Goal: Task Accomplishment & Management: Use online tool/utility

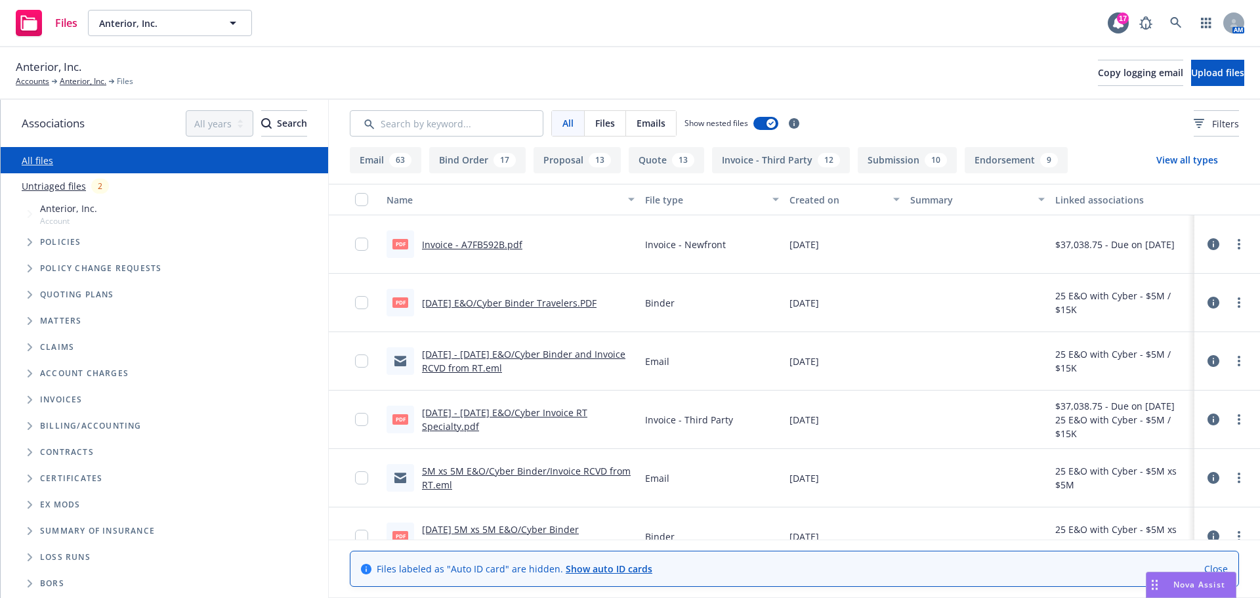
click at [345, 40] on div "Files Anterior, Inc. Anterior, Inc. 17 AM" at bounding box center [630, 23] width 1260 height 47
click at [234, 88] on div "Anterior, Inc. Accounts Anterior, Inc. Files Copy logging email Upload files" at bounding box center [630, 73] width 1260 height 53
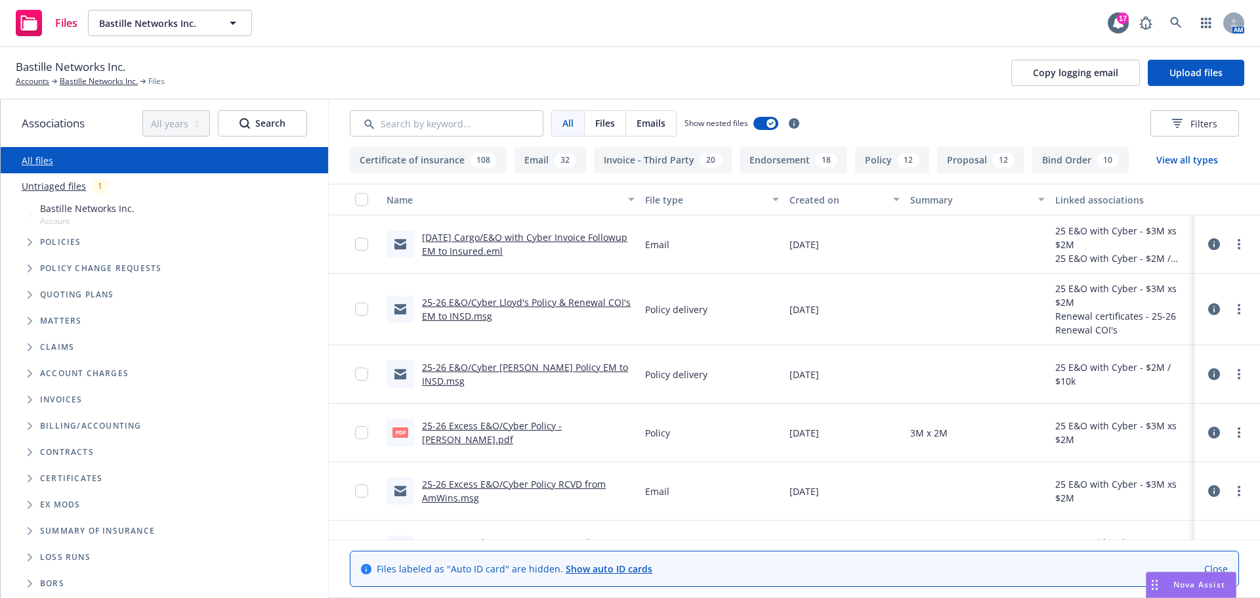
click at [25, 234] on span "Tree Example" at bounding box center [29, 242] width 21 height 21
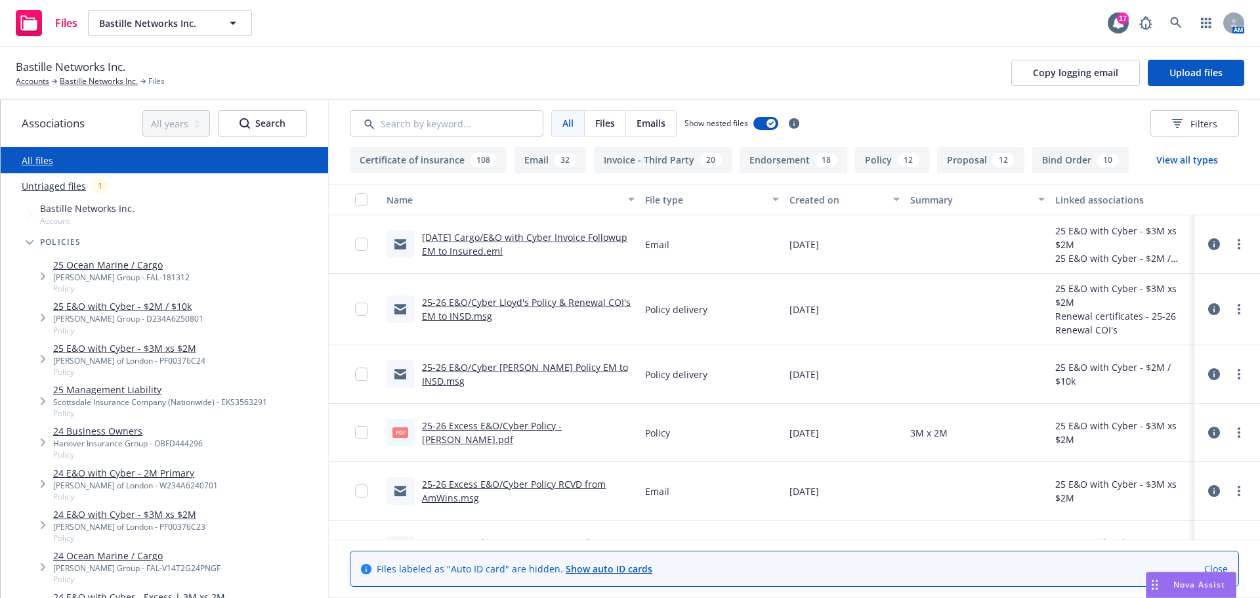
click at [25, 237] on span "Tree Example" at bounding box center [29, 242] width 21 height 21
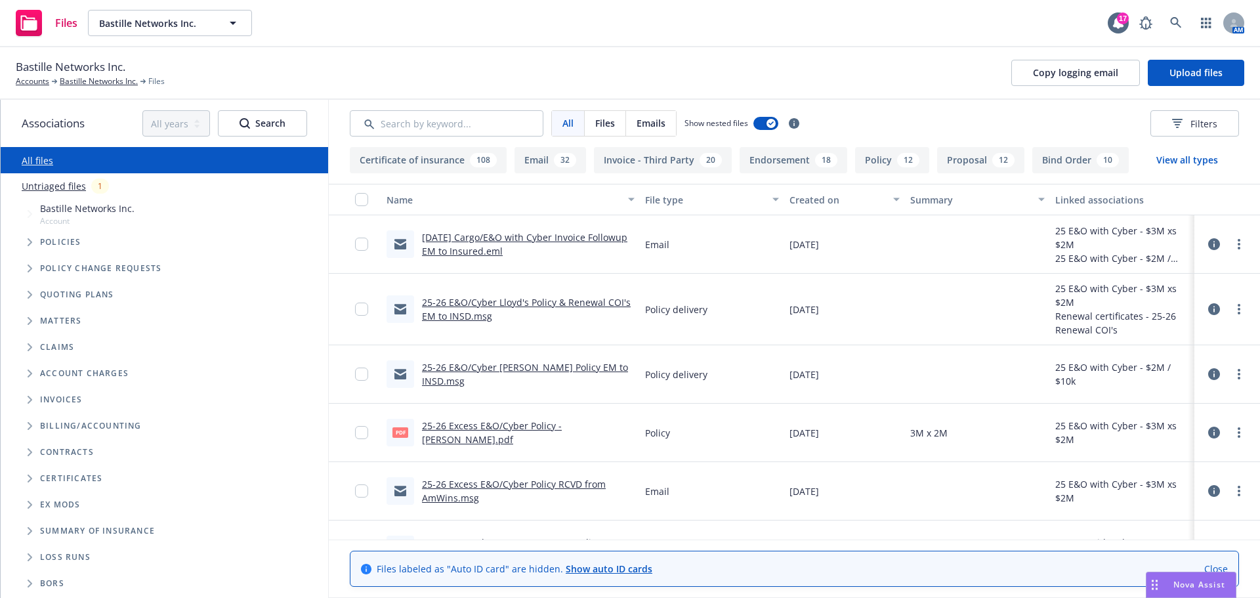
click at [28, 481] on icon "Folder Tree Example" at bounding box center [30, 479] width 5 height 8
click at [28, 481] on icon "Folder Tree Example" at bounding box center [30, 479] width 8 height 5
click at [28, 538] on span "Folder Tree Example" at bounding box center [29, 531] width 21 height 21
click at [28, 536] on span "Folder Tree Example" at bounding box center [29, 531] width 21 height 21
click at [26, 506] on span "Folder Tree Example" at bounding box center [29, 504] width 21 height 21
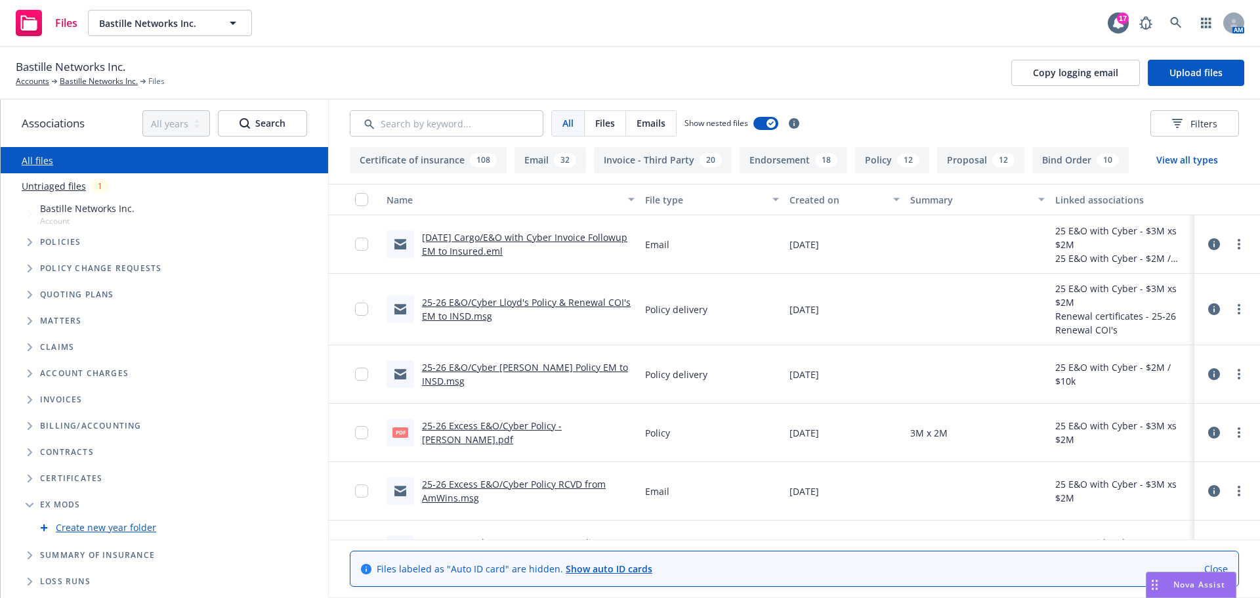
click at [26, 506] on icon "Folder Tree Example" at bounding box center [30, 505] width 8 height 5
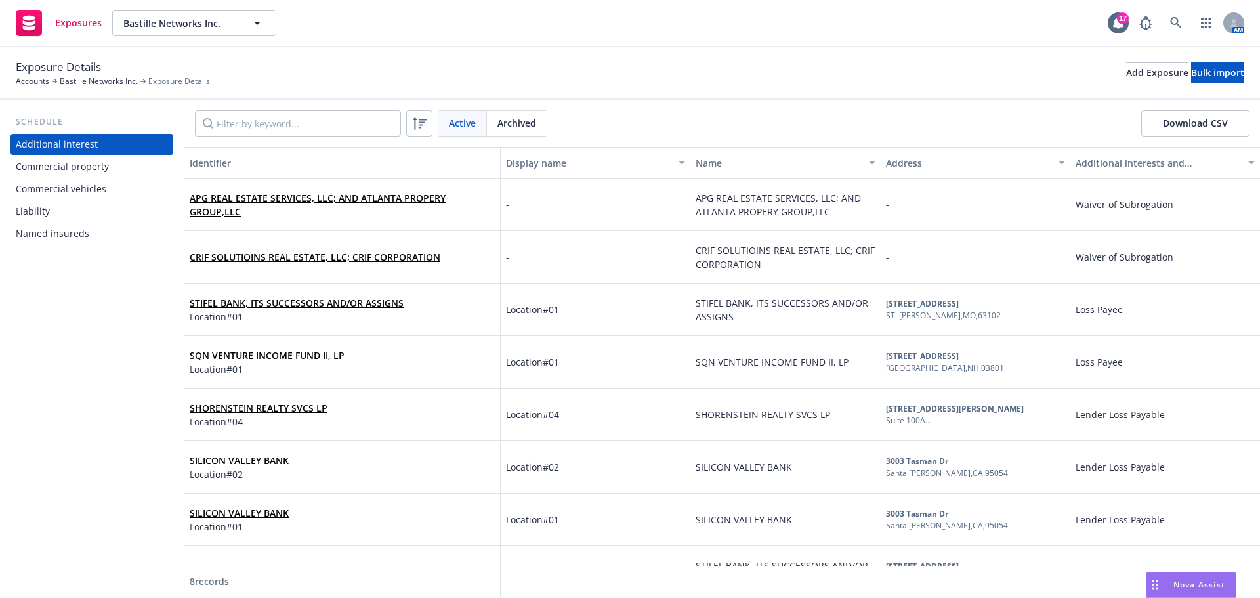
click at [89, 215] on div "Liability" at bounding box center [92, 211] width 152 height 21
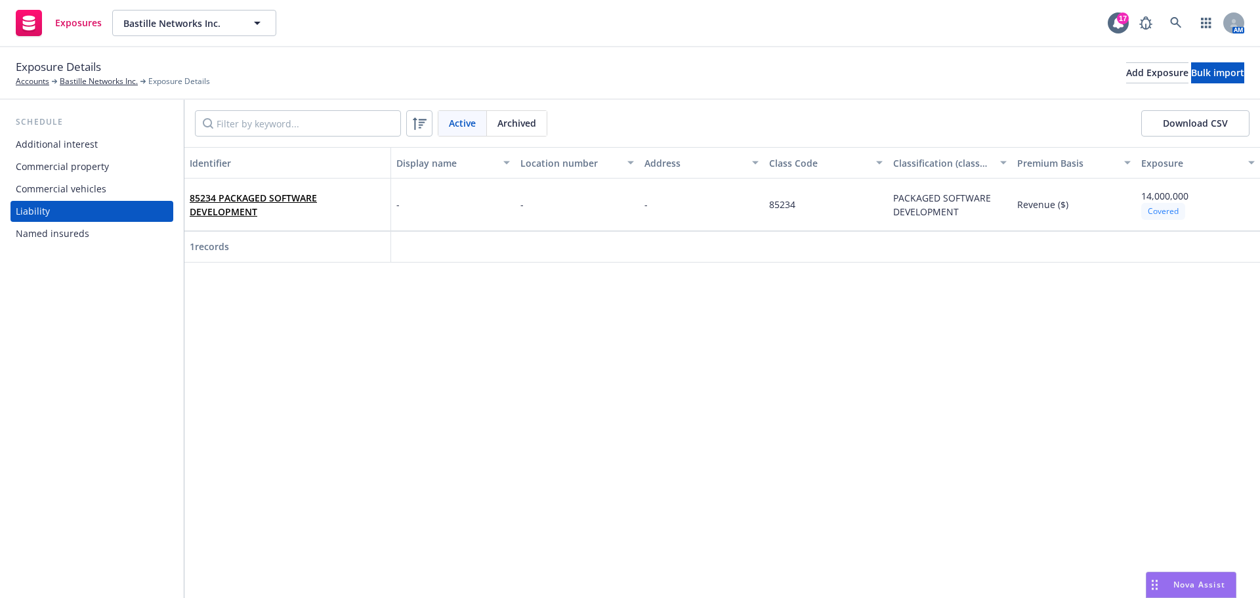
click at [97, 186] on div "Commercial vehicles" at bounding box center [61, 189] width 91 height 21
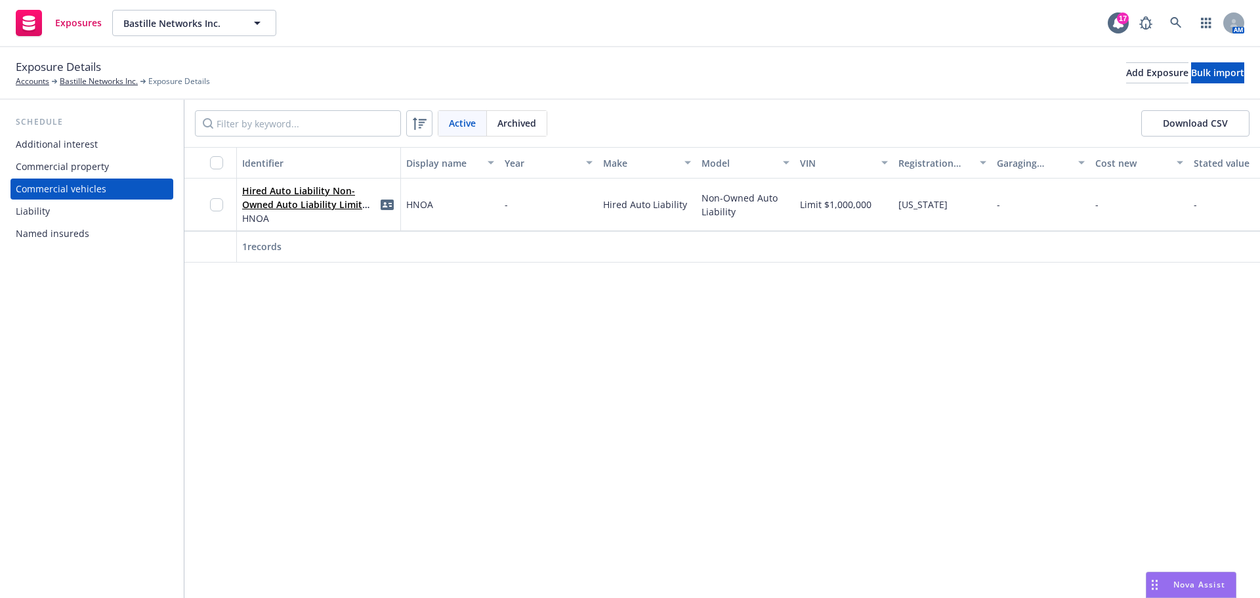
click at [209, 204] on div at bounding box center [210, 205] width 53 height 53
click at [383, 204] on icon "idCard" at bounding box center [387, 205] width 13 height 11
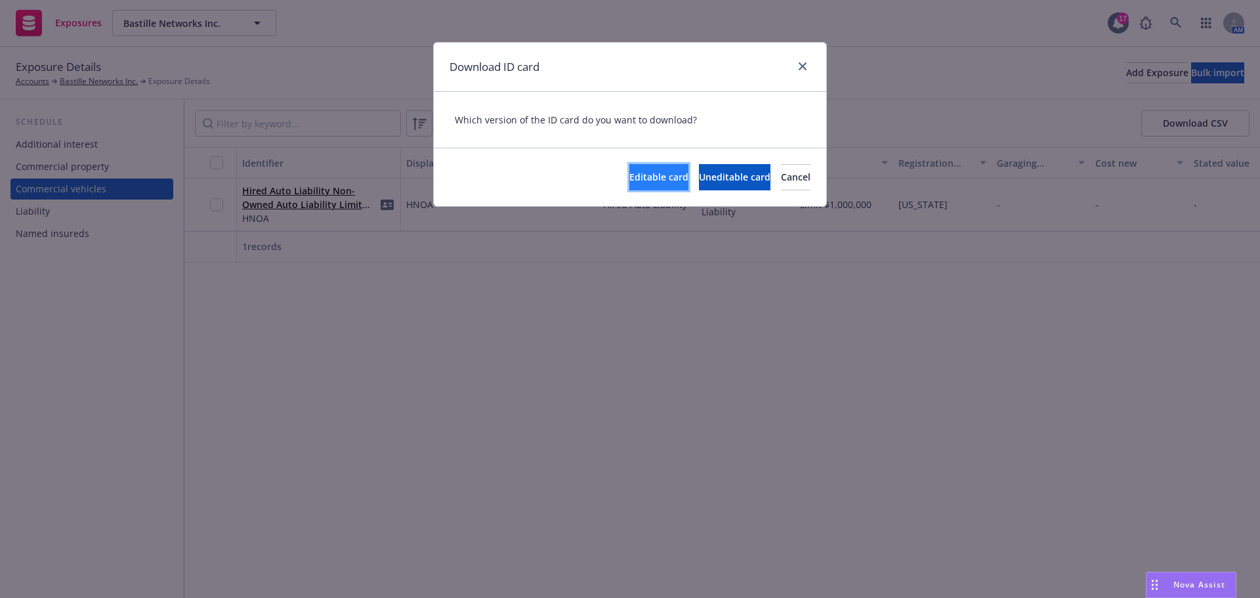
click at [630, 180] on span "Editable card" at bounding box center [659, 177] width 59 height 12
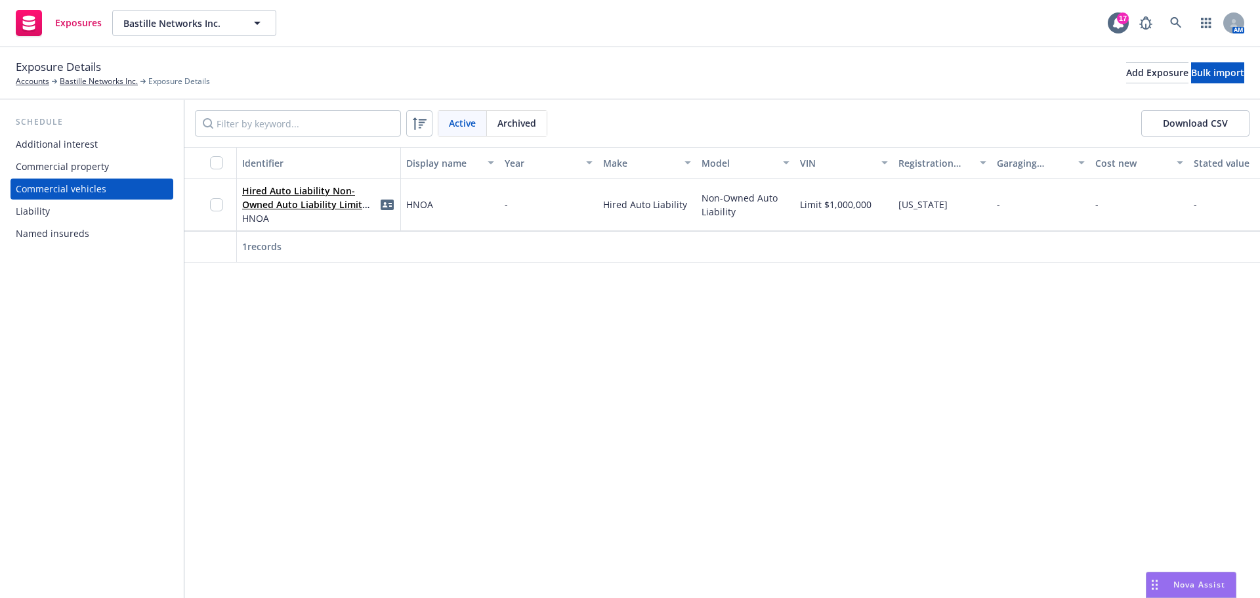
click at [389, 204] on div "Identifier (Year, Make, Model, VIN)" at bounding box center [466, 198] width 160 height 24
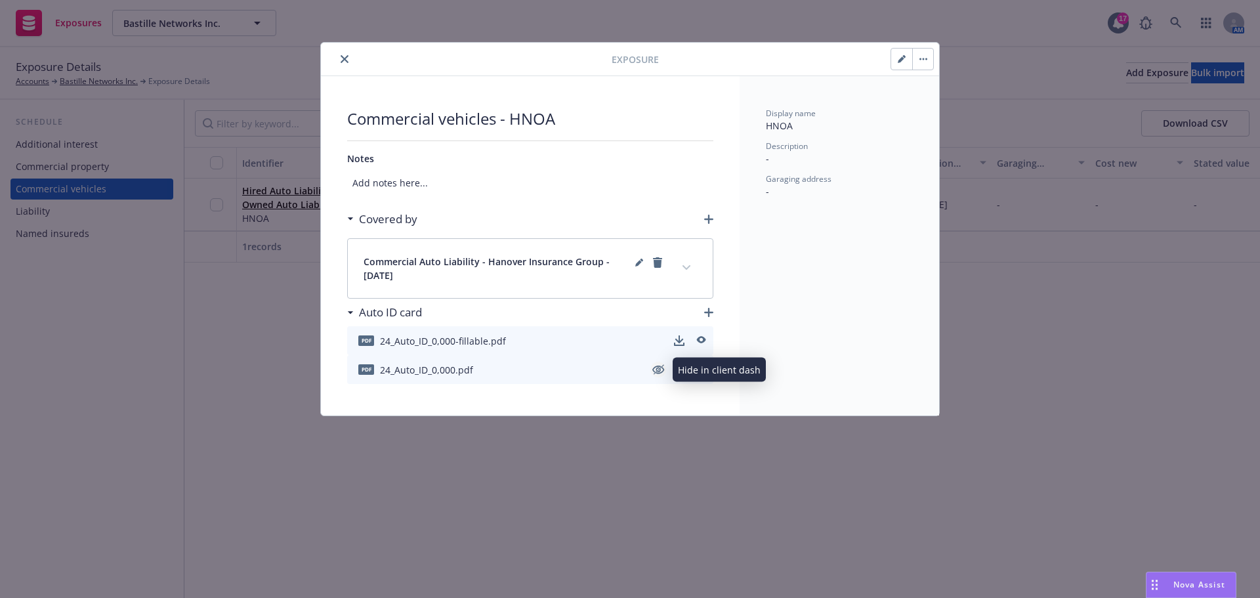
click at [657, 371] on icon "hidden" at bounding box center [659, 370] width 11 height 10
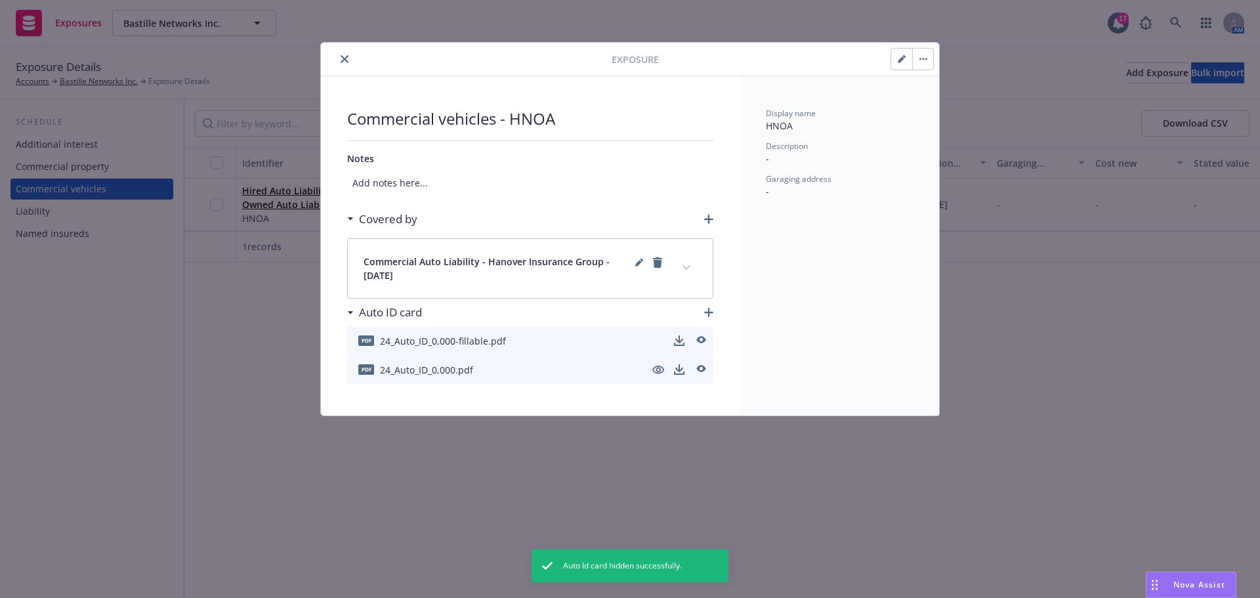
click at [630, 345] on div "pdf 24_Auto_ID_0,000-fillable.pdf" at bounding box center [530, 340] width 366 height 29
click at [618, 336] on div "pdf 24_Auto_ID_0,000-fillable.pdf" at bounding box center [530, 340] width 366 height 29
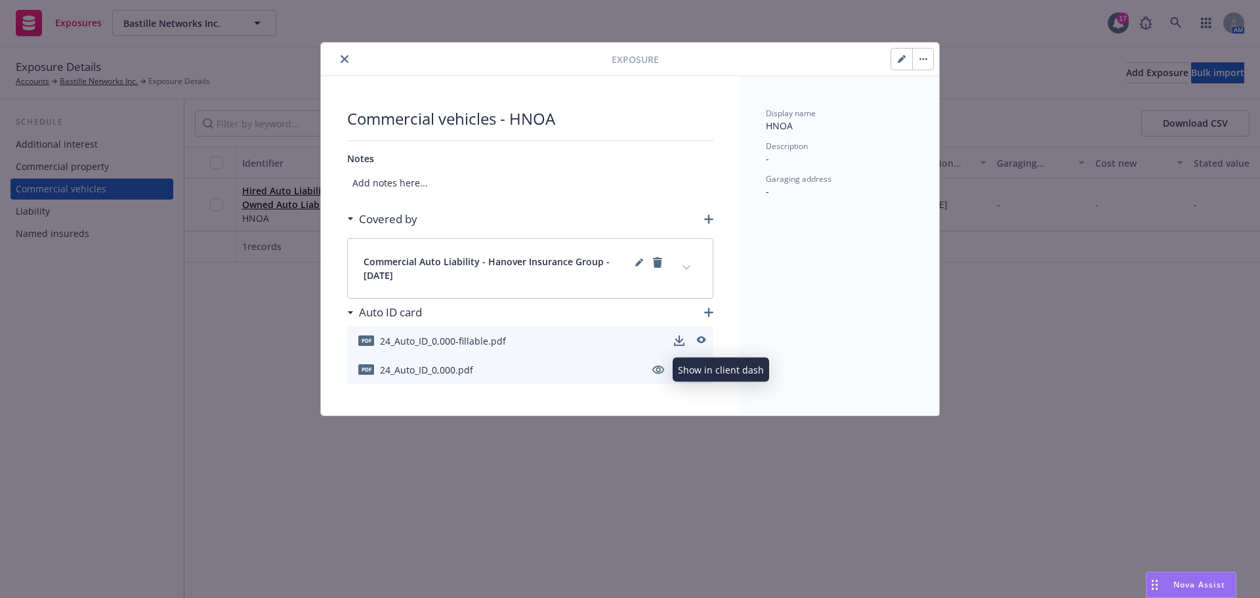
click at [655, 368] on icon "visible" at bounding box center [659, 370] width 12 height 12
click at [657, 370] on icon "hidden" at bounding box center [659, 370] width 12 height 9
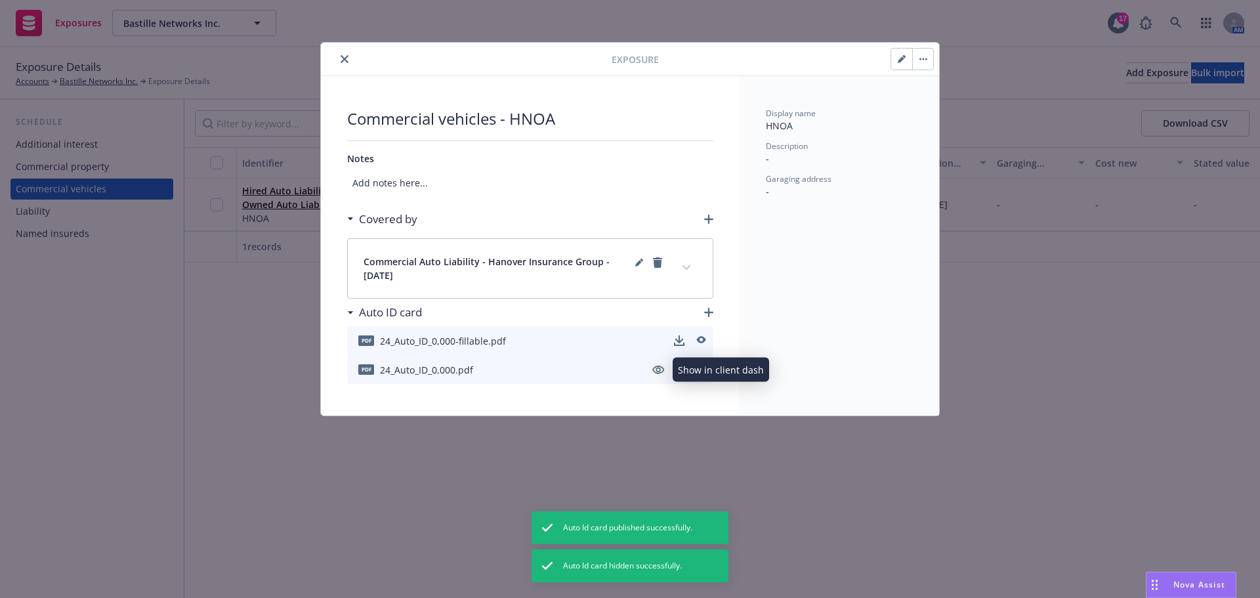
click at [657, 370] on icon "visible" at bounding box center [659, 370] width 12 height 9
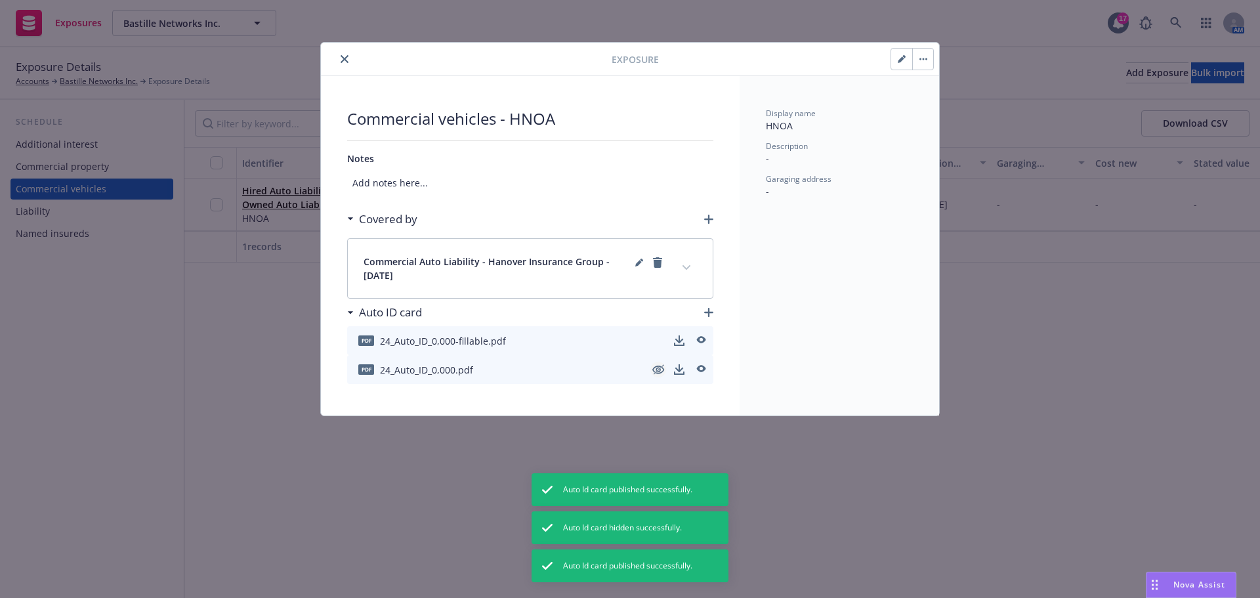
click at [927, 60] on button "button" at bounding box center [922, 59] width 21 height 21
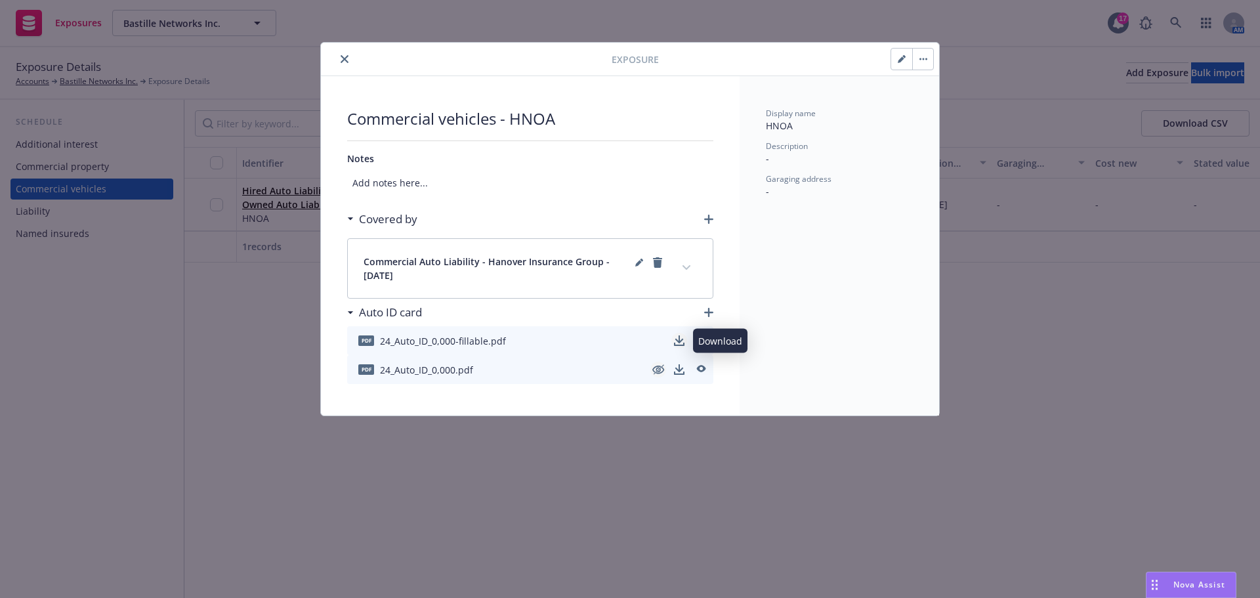
click at [677, 336] on icon "download" at bounding box center [679, 340] width 11 height 11
click at [347, 61] on icon "close" at bounding box center [345, 59] width 8 height 8
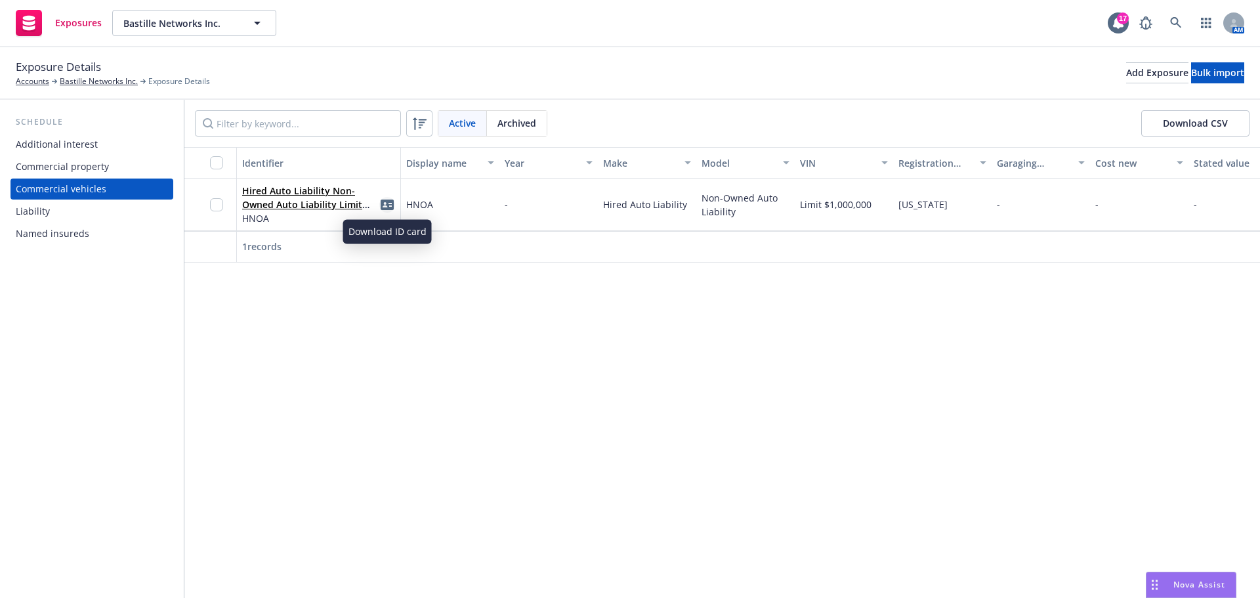
click at [387, 204] on icon "idCard" at bounding box center [387, 205] width 13 height 11
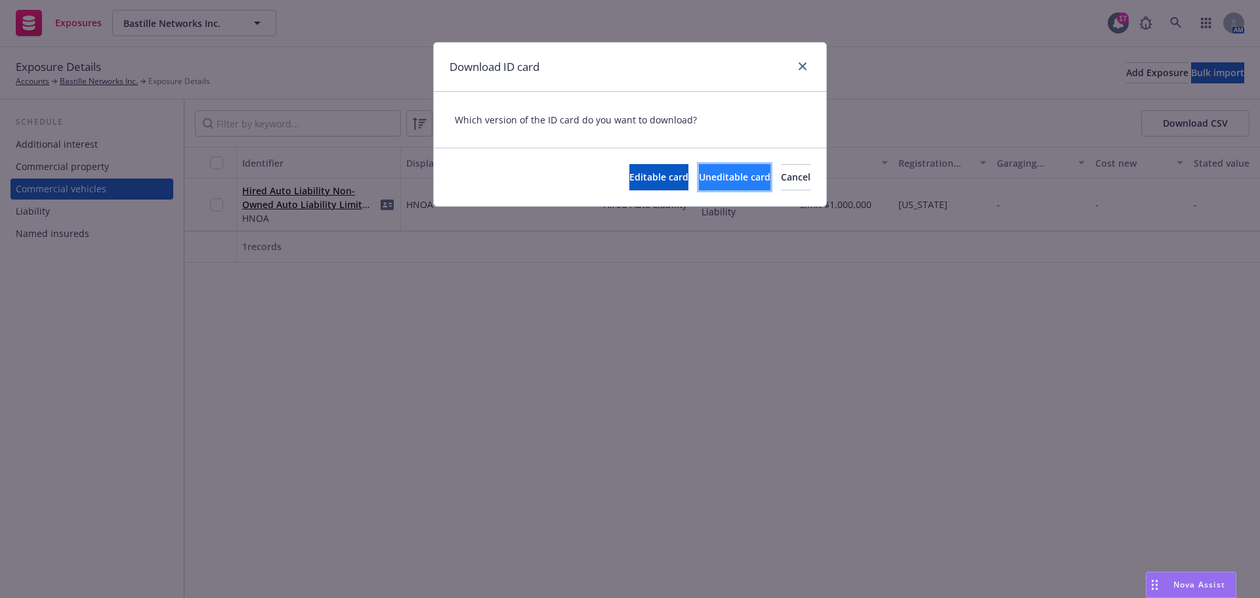
click at [699, 178] on span "Uneditable card" at bounding box center [735, 177] width 72 height 12
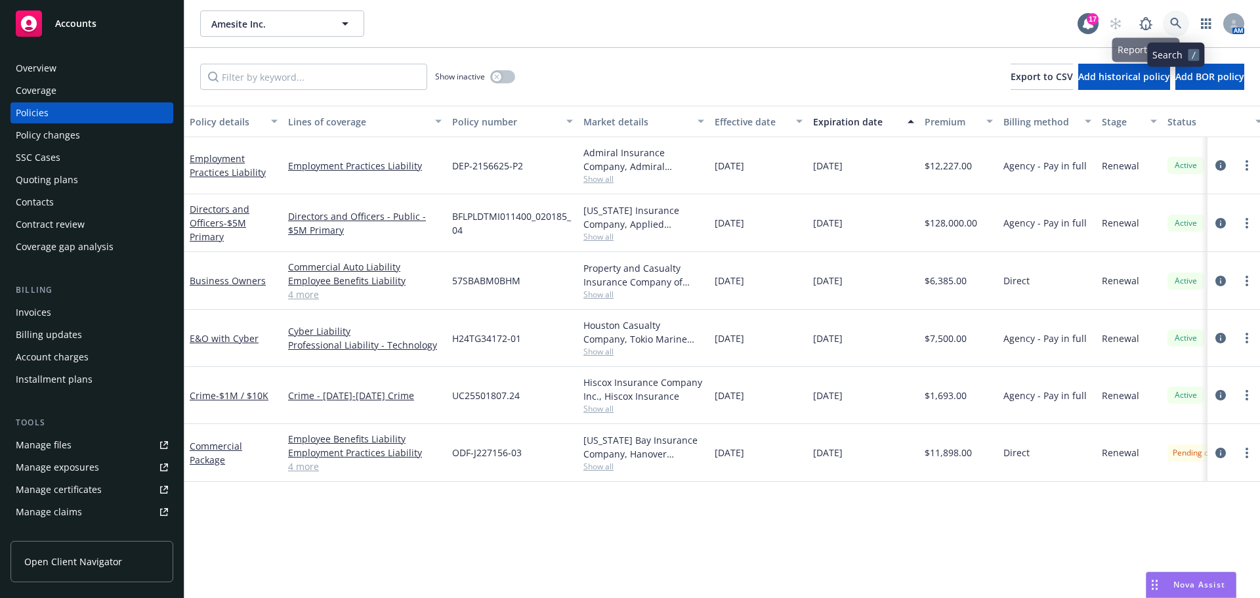
click at [1167, 21] on link at bounding box center [1176, 24] width 26 height 26
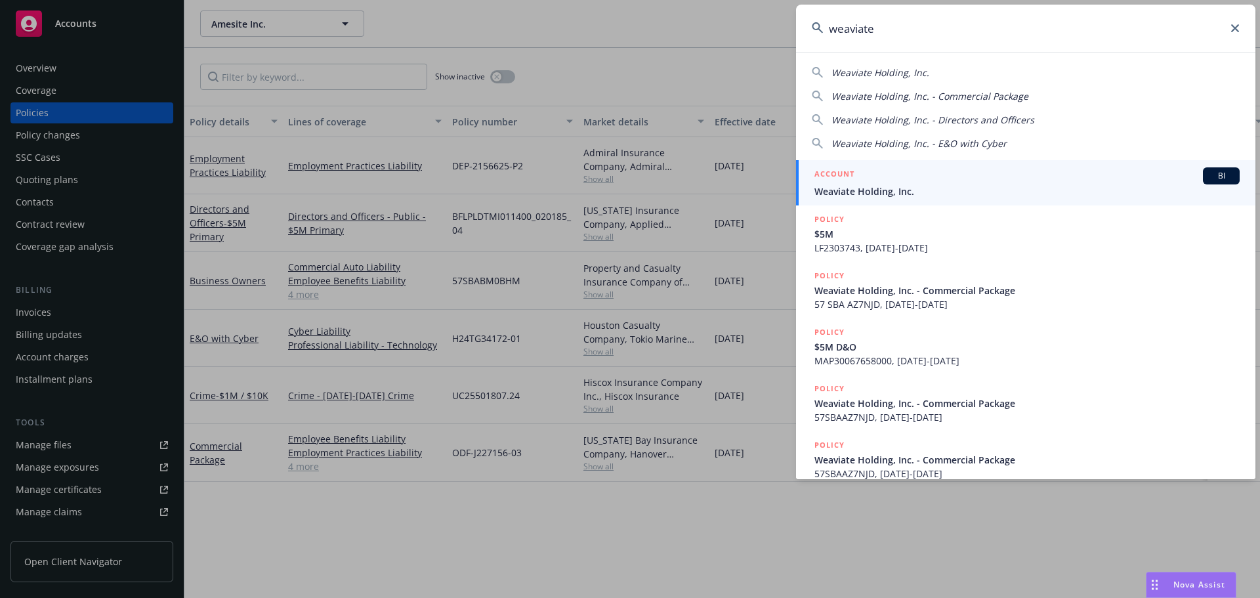
type input "weaviate"
click at [895, 178] on div "ACCOUNT BI" at bounding box center [1027, 175] width 425 height 17
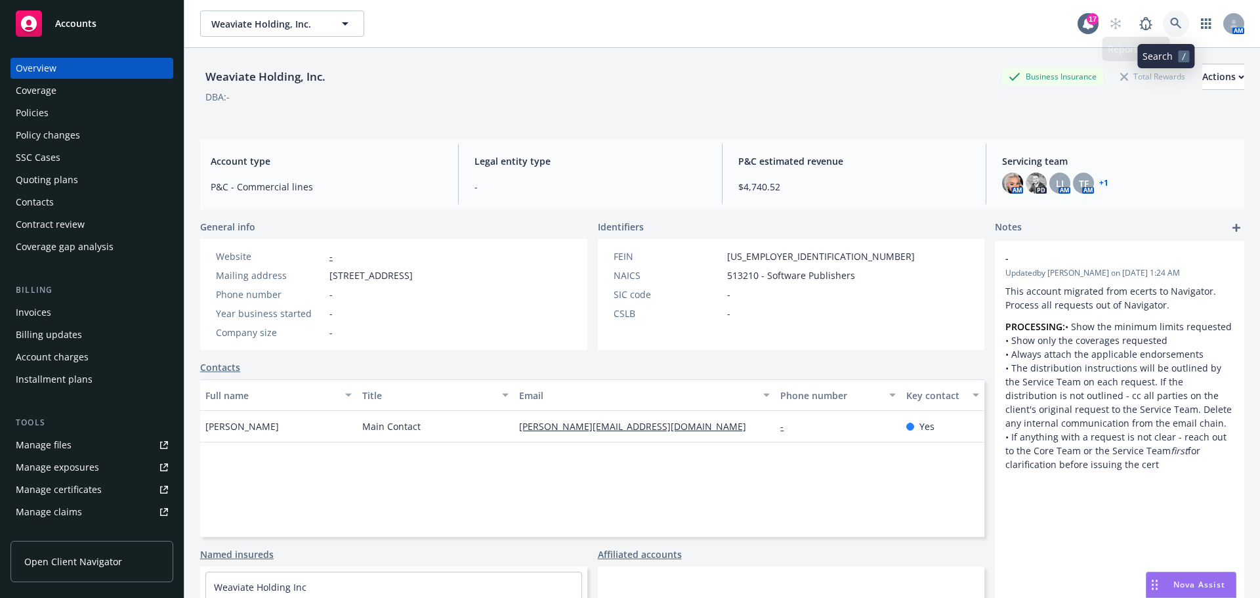
click at [1172, 20] on icon at bounding box center [1176, 24] width 12 height 12
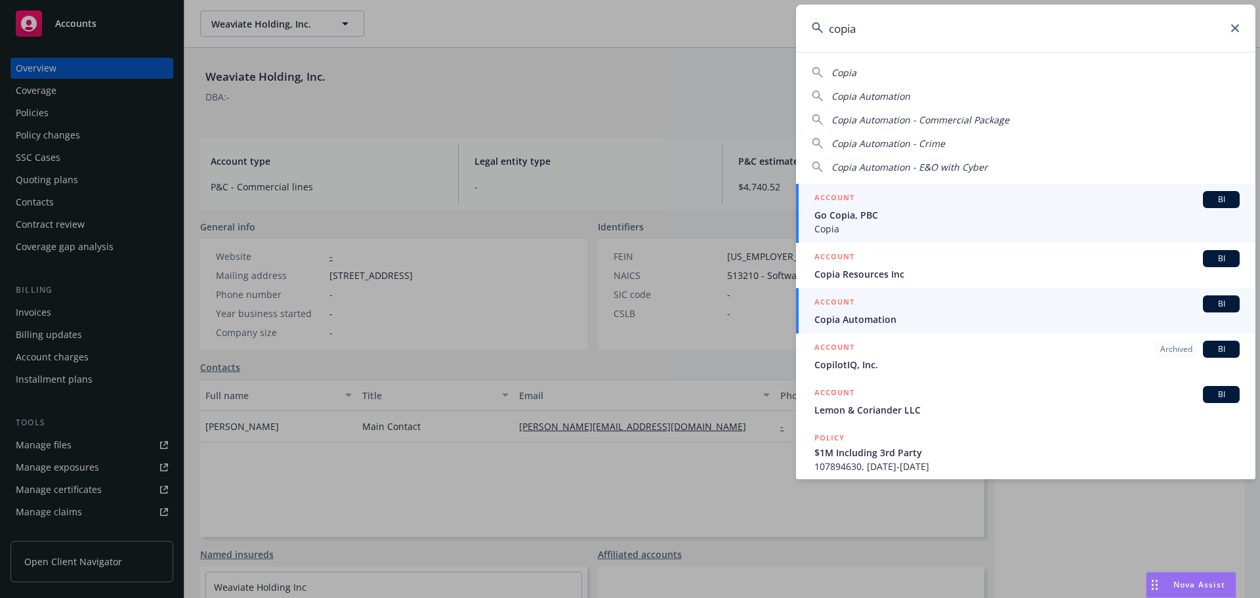
type input "copia"
click at [881, 312] on div "ACCOUNT BI" at bounding box center [1027, 303] width 425 height 17
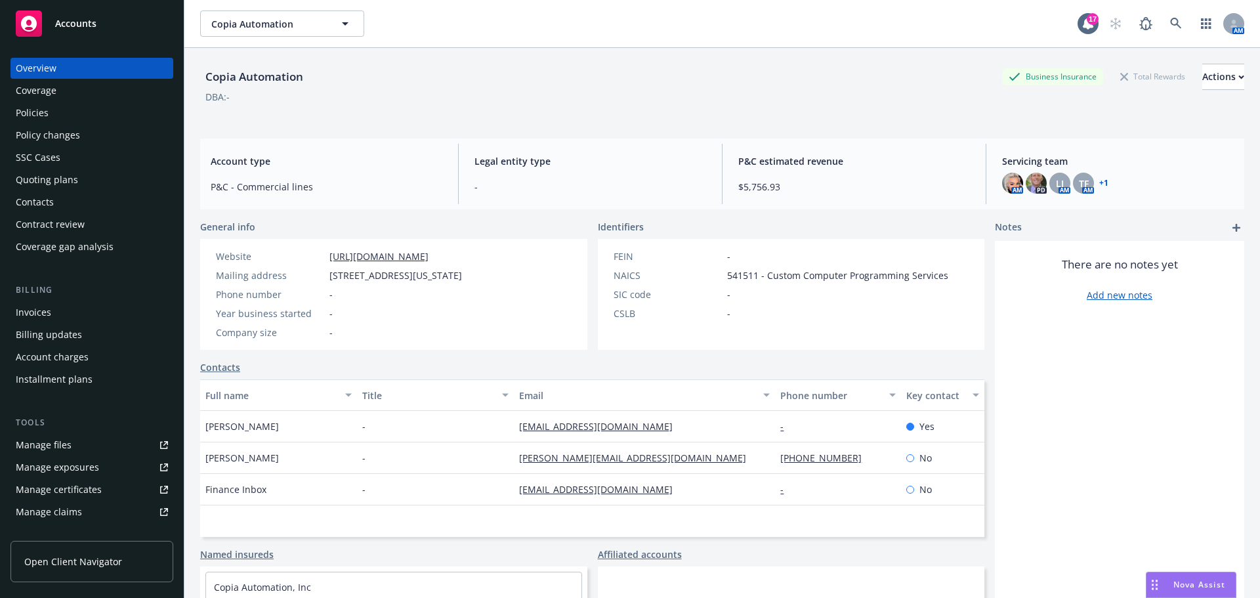
click at [103, 180] on div "Quoting plans" at bounding box center [92, 179] width 152 height 21
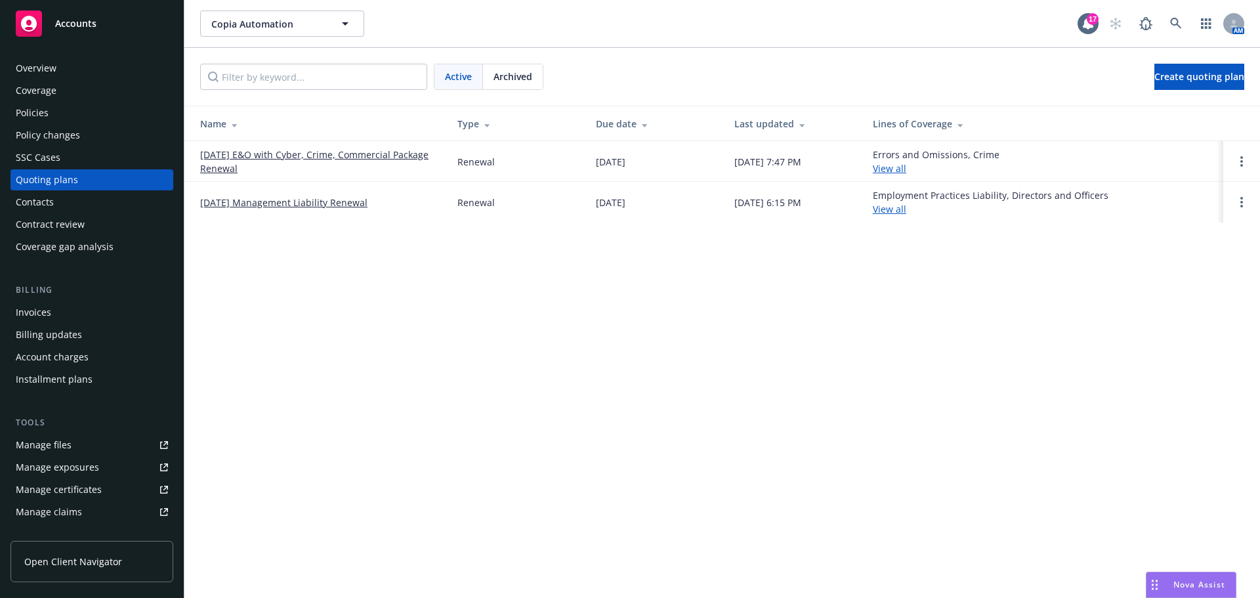
click at [262, 154] on link "[DATE] E&O with Cyber, Crime, Commercial Package Renewal" at bounding box center [318, 162] width 236 height 28
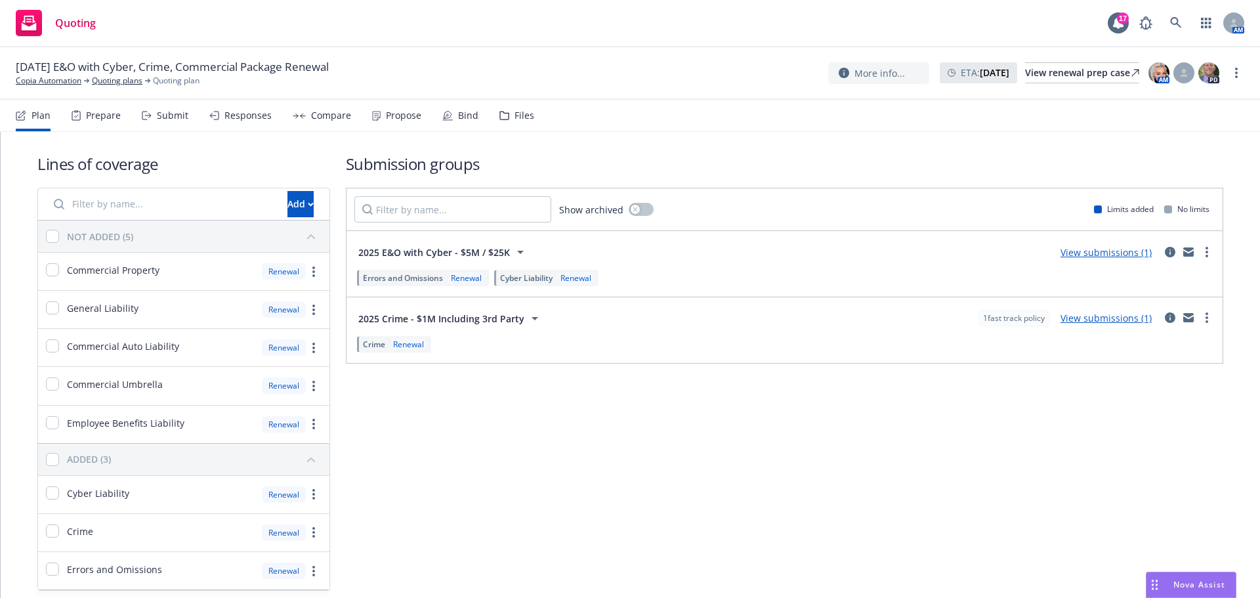
click at [509, 120] on div "Files" at bounding box center [517, 116] width 35 height 32
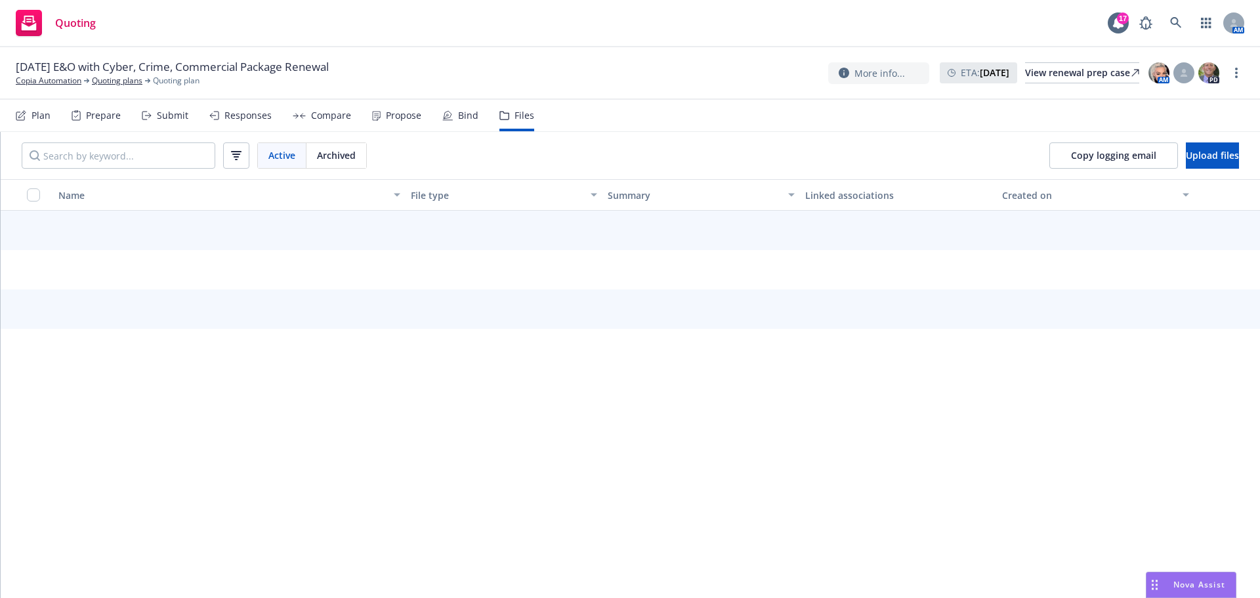
click at [459, 122] on div "Bind" at bounding box center [460, 116] width 36 height 32
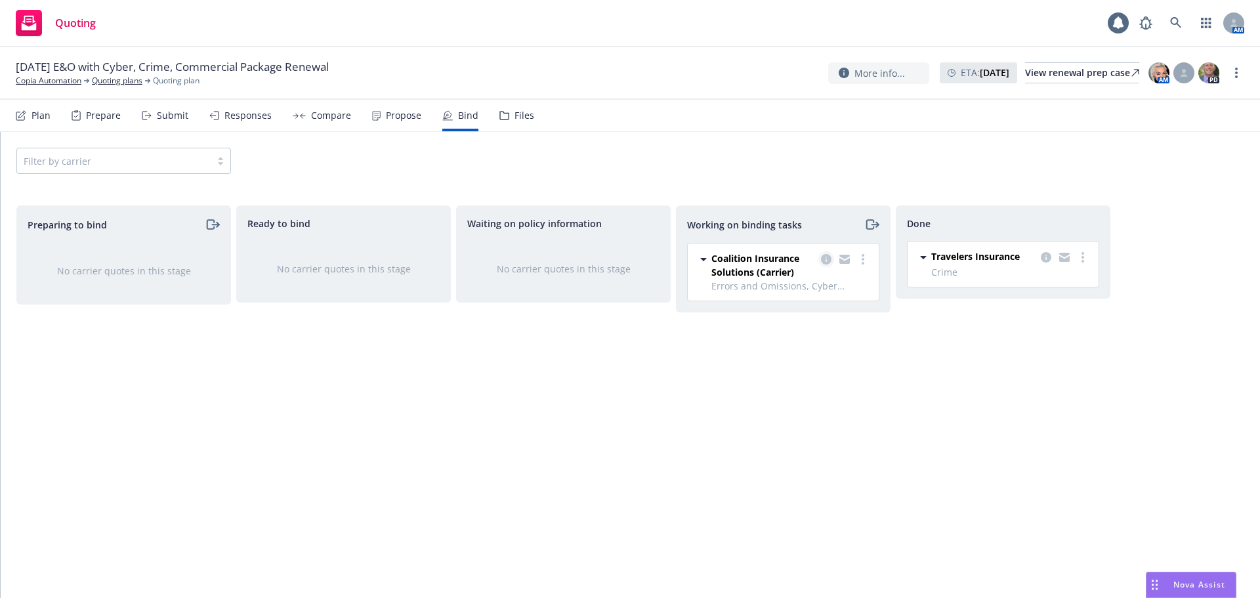
click at [826, 255] on icon "copy logging email" at bounding box center [826, 259] width 11 height 11
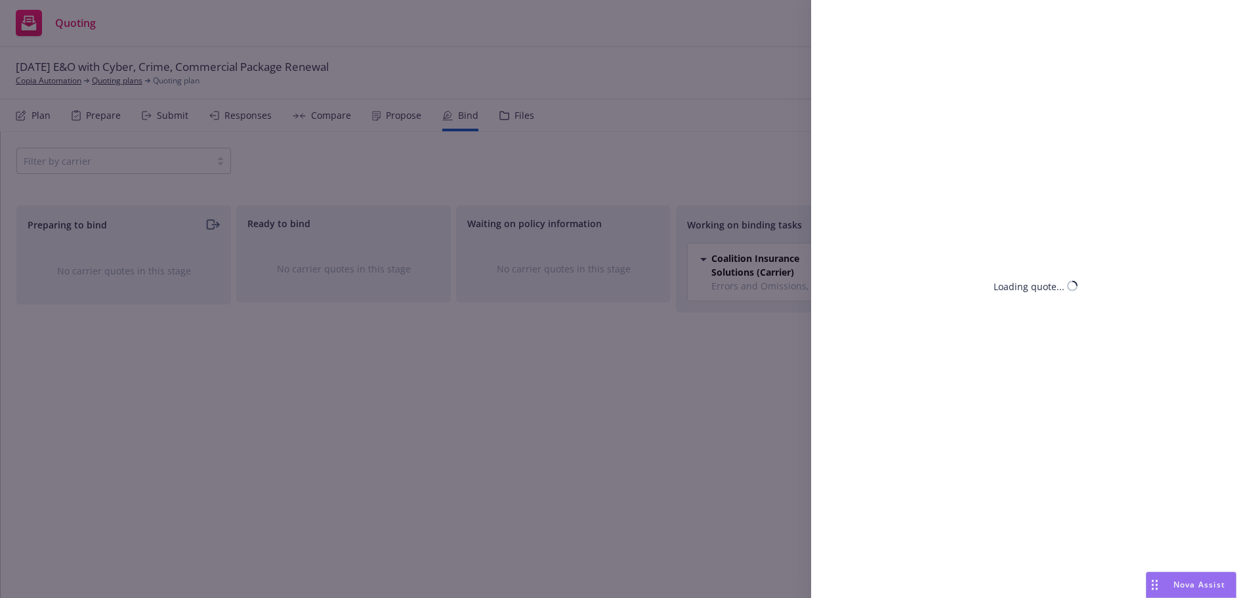
select select "NY"
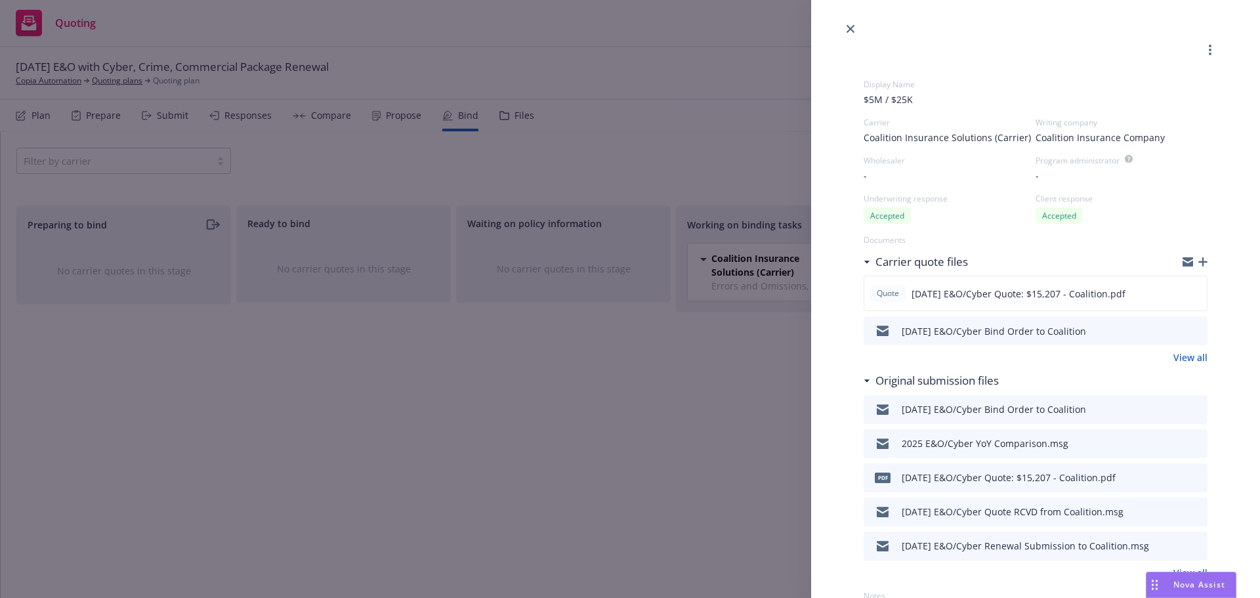
click at [1199, 264] on icon "button" at bounding box center [1203, 261] width 9 height 9
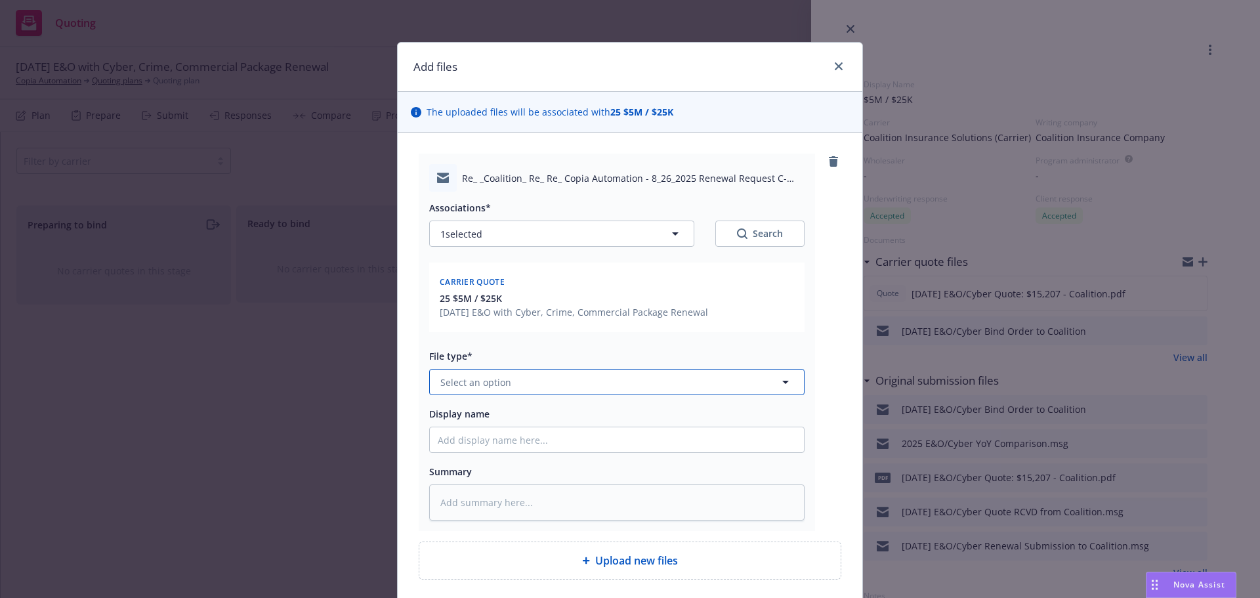
click at [629, 380] on button "Select an option" at bounding box center [617, 382] width 376 height 26
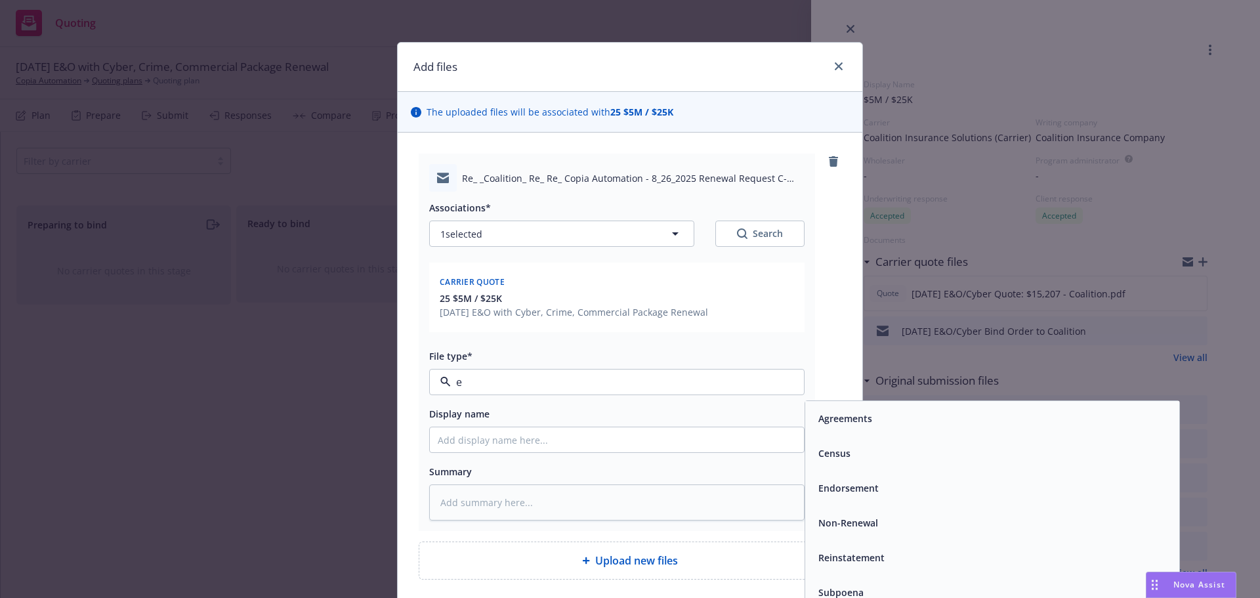
type input "em"
click at [821, 456] on span "Email" at bounding box center [831, 453] width 24 height 14
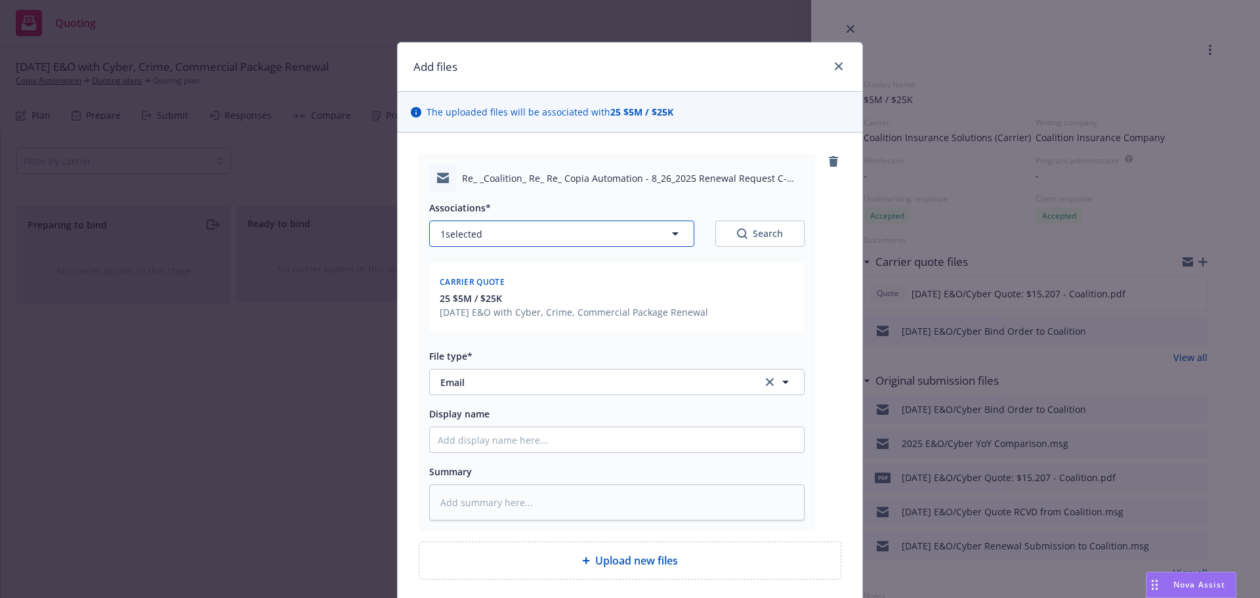
click at [576, 234] on button "1 selected" at bounding box center [561, 234] width 265 height 26
type textarea "x"
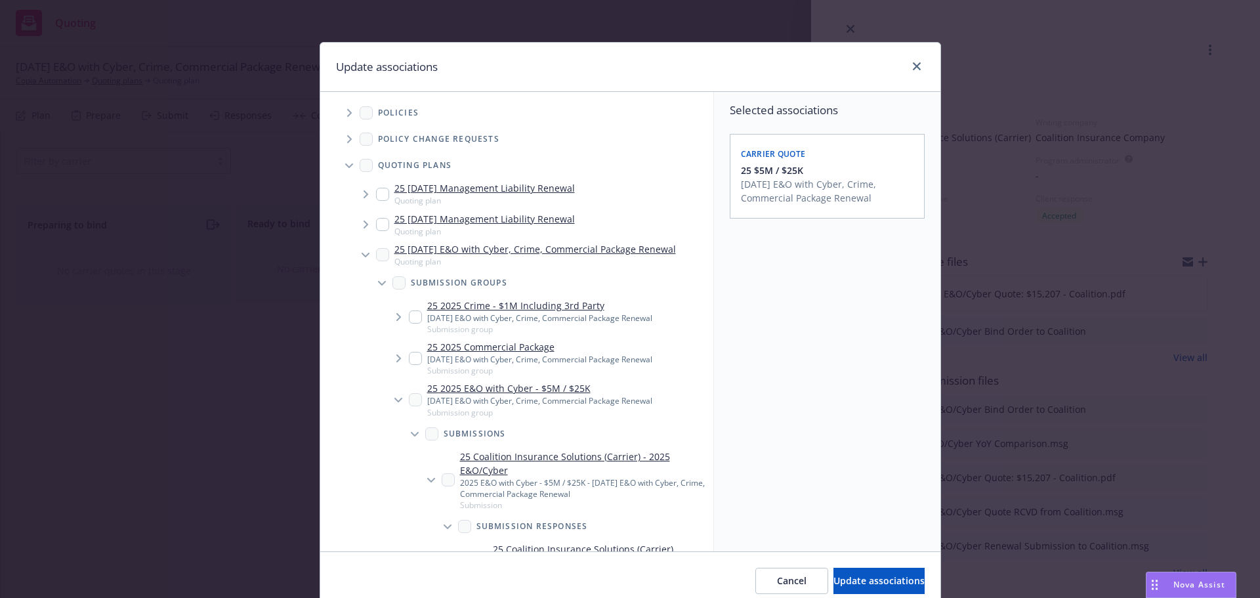
click at [343, 121] on span "Tree Example" at bounding box center [349, 112] width 21 height 21
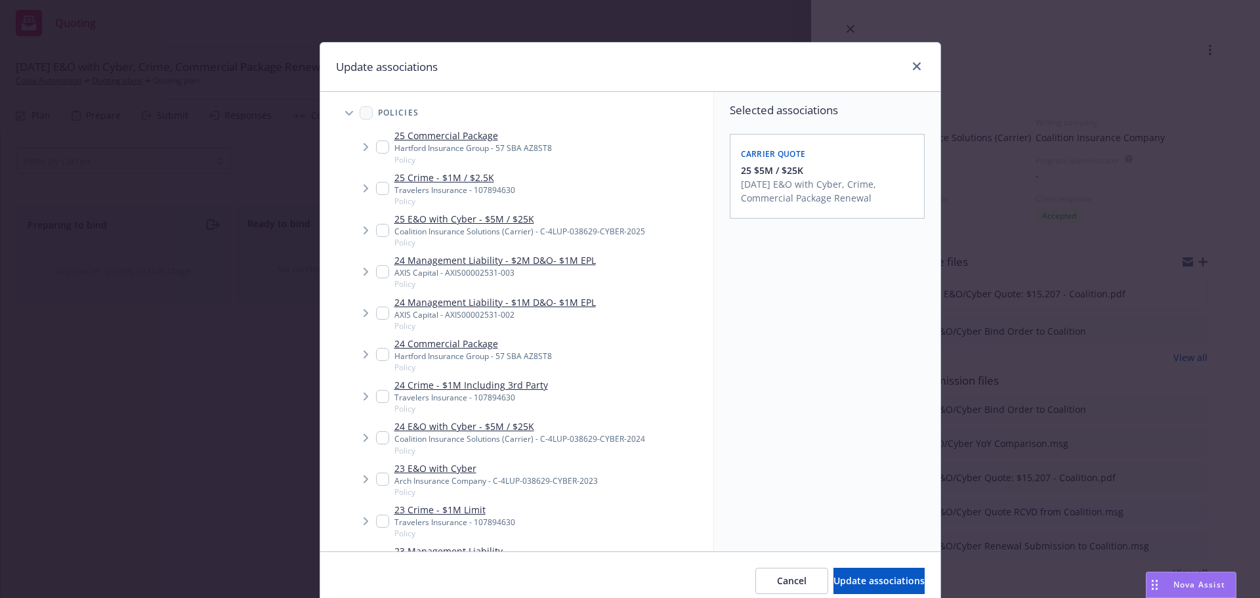
click at [376, 232] on input "Tree Example" at bounding box center [382, 230] width 13 height 13
checkbox input "true"
click at [842, 583] on span "Update associations" at bounding box center [879, 580] width 91 height 12
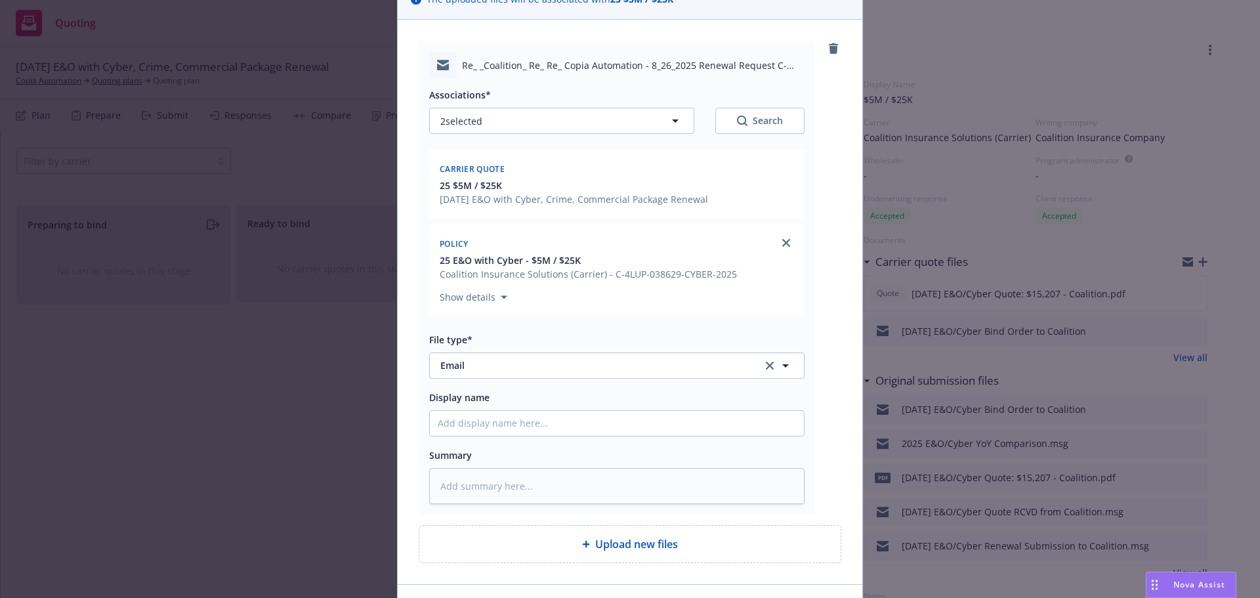
scroll to position [197, 0]
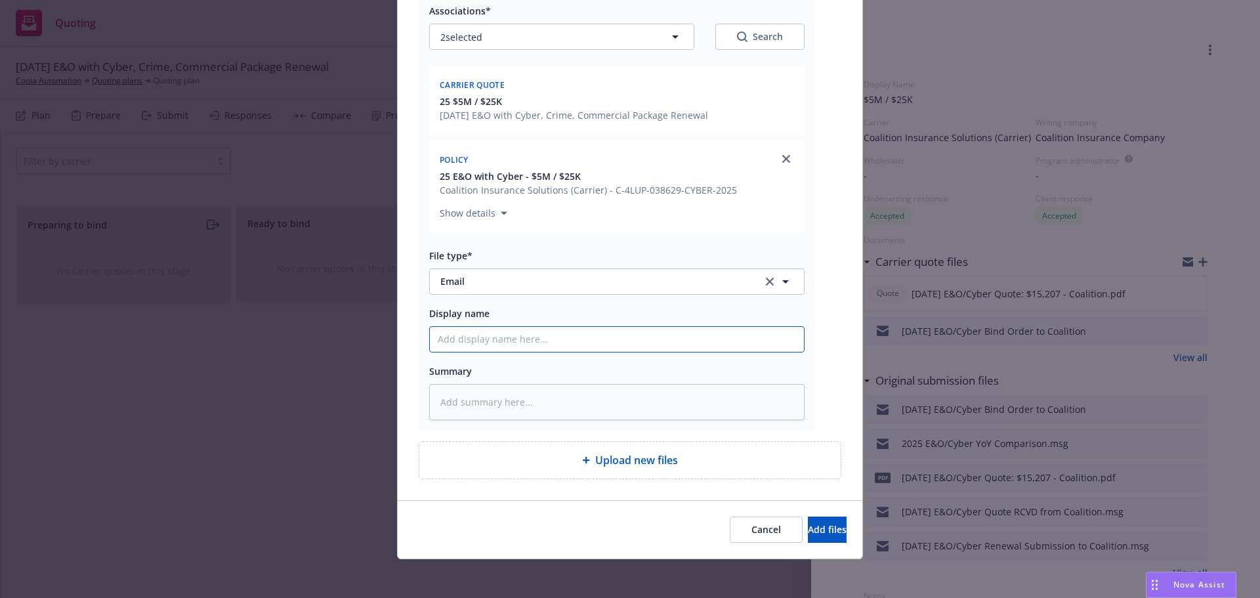
click at [602, 335] on input "Display name" at bounding box center [617, 339] width 374 height 25
type textarea "x"
type input "2"
type textarea "x"
type input "25"
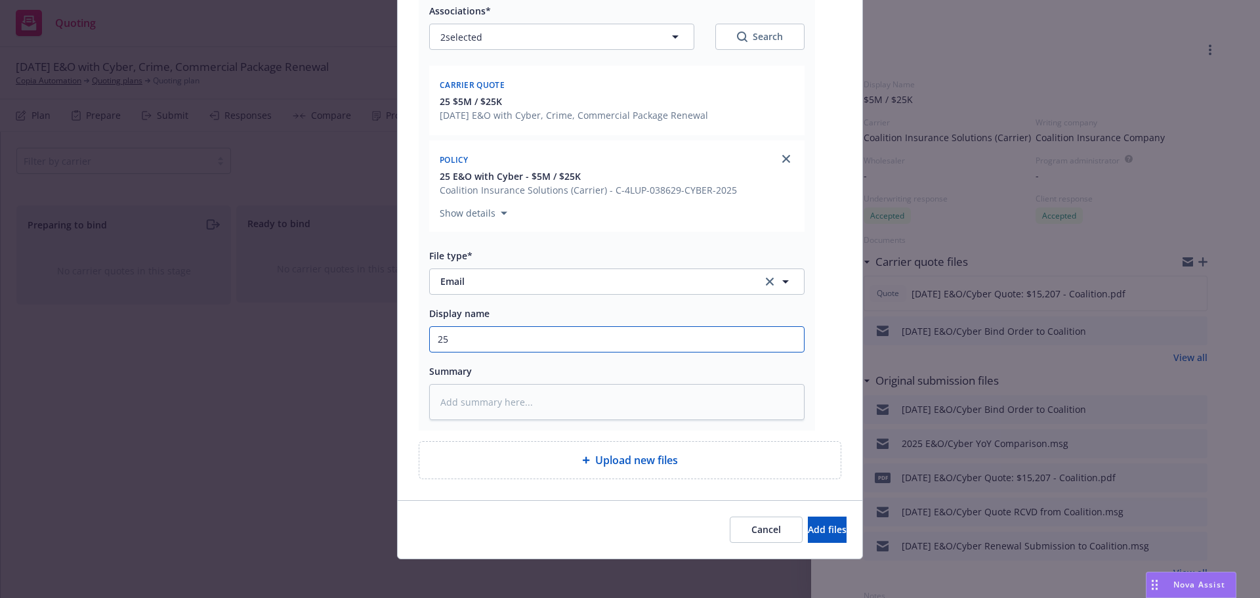
type textarea "x"
type input "25-"
type textarea "x"
type input "25-2"
type textarea "x"
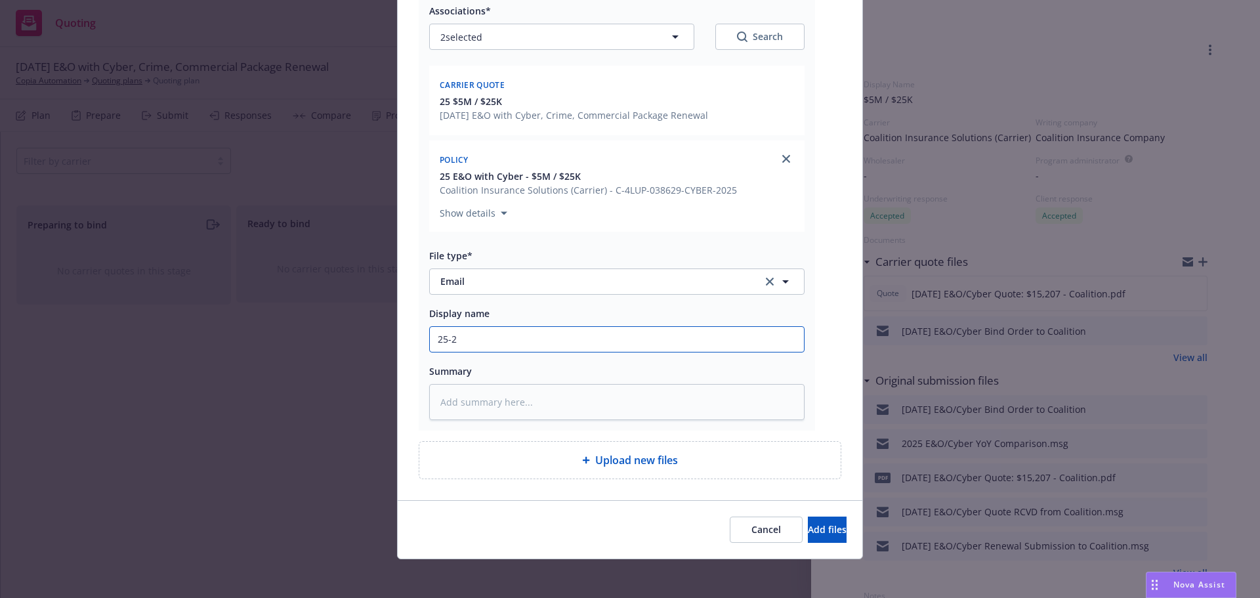
type input "25-26"
type textarea "x"
type input "25-26"
type textarea "x"
type input "25-26 E"
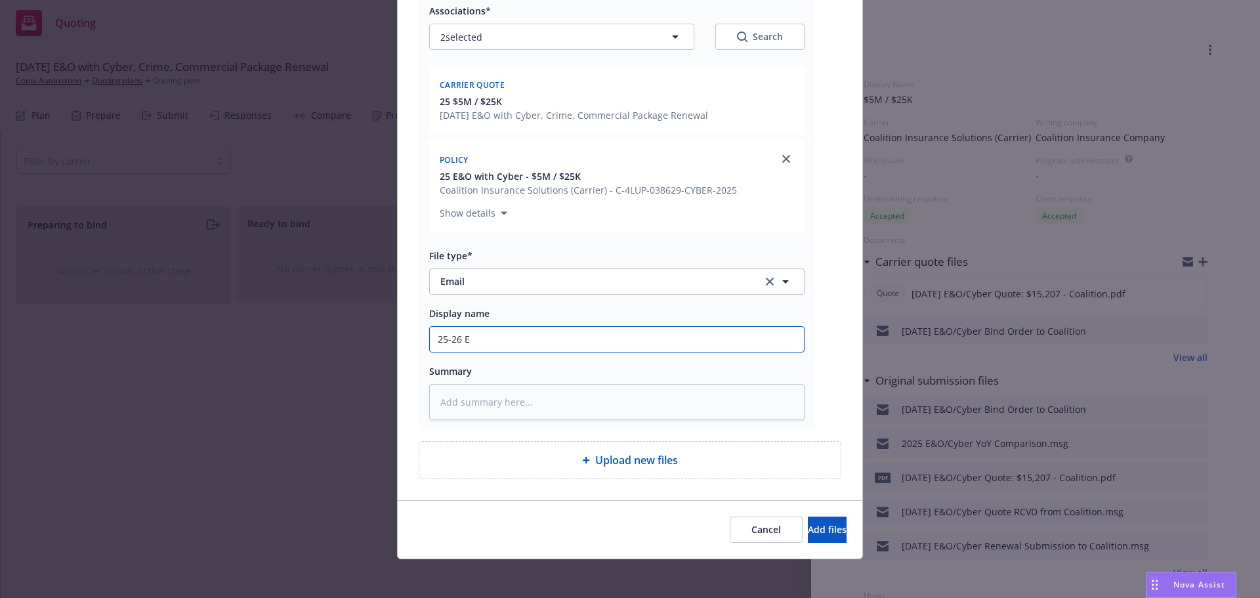
type textarea "x"
type input "25-26 E&"
type textarea "x"
type input "25-26 E&O"
type textarea "x"
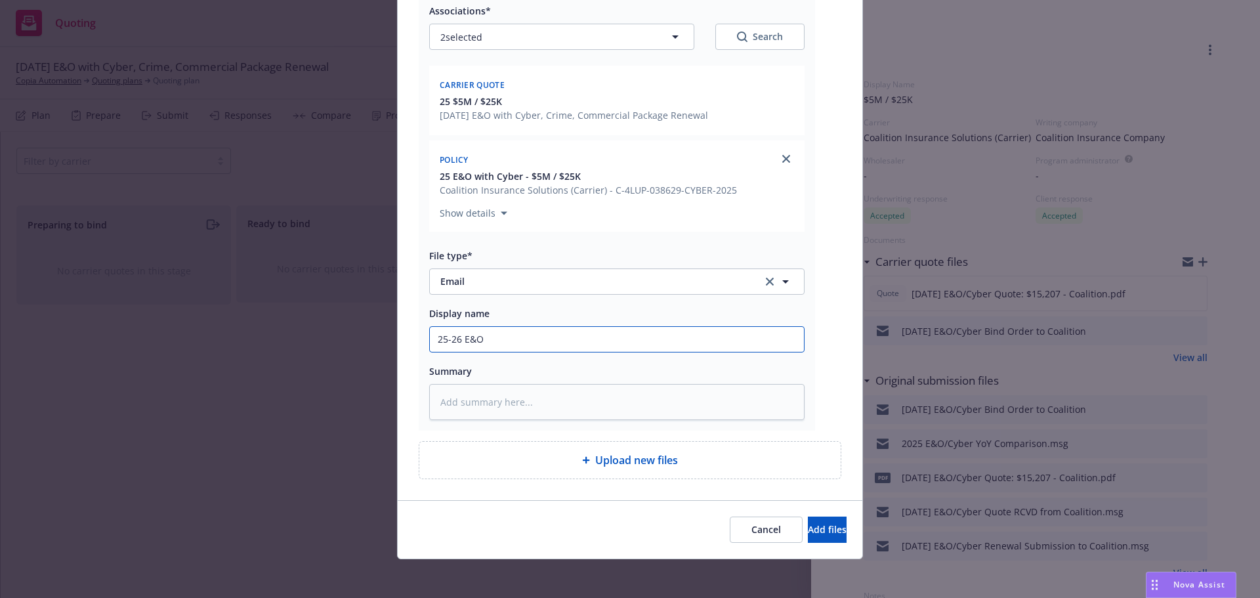
type input "25-26 E&O/"
type textarea "x"
type input "25-26 E&O/C"
type textarea "x"
type input "25-26 E&O/Cy"
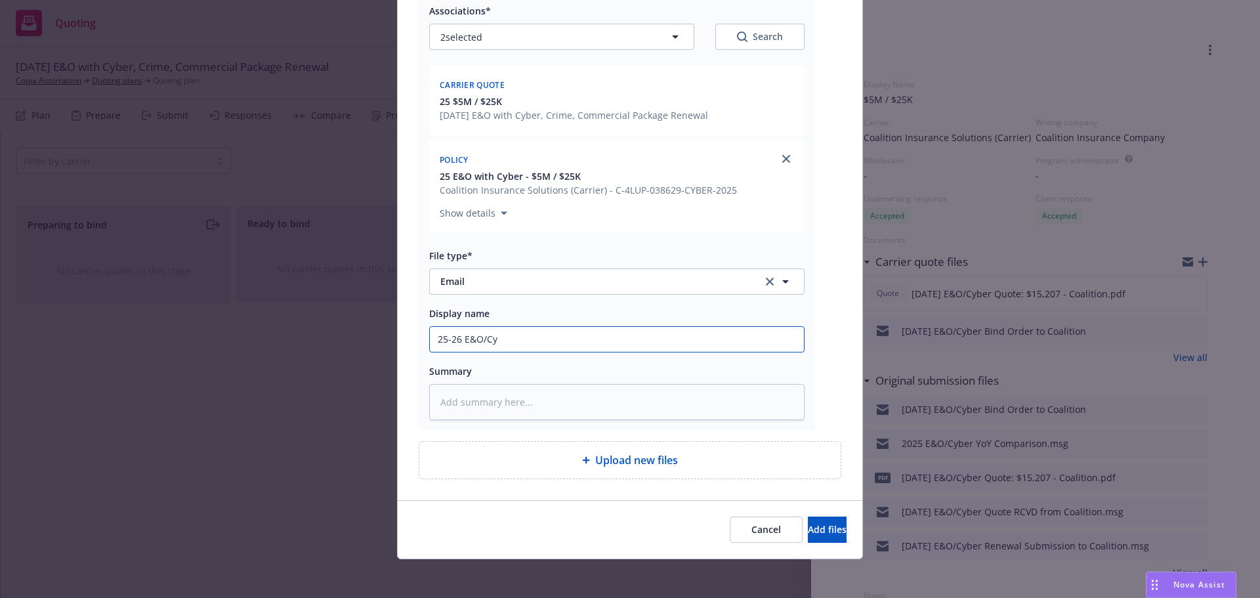
type textarea "x"
type input "25-26 E&O/Cyb"
type textarea "x"
type input "25-26 E&O/Cybe"
type textarea "x"
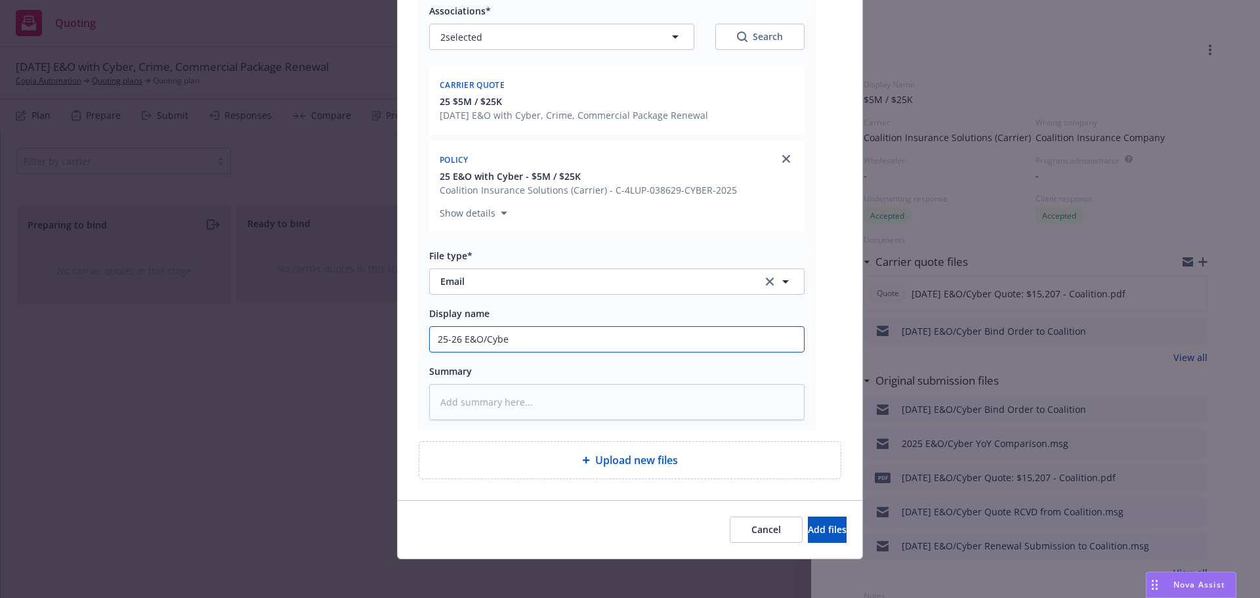
type input "25-26 E&O/Cyber"
type textarea "x"
type input "25-26 E&O/Cyber"
type textarea "x"
type input "25-26 E&O/Cyber P"
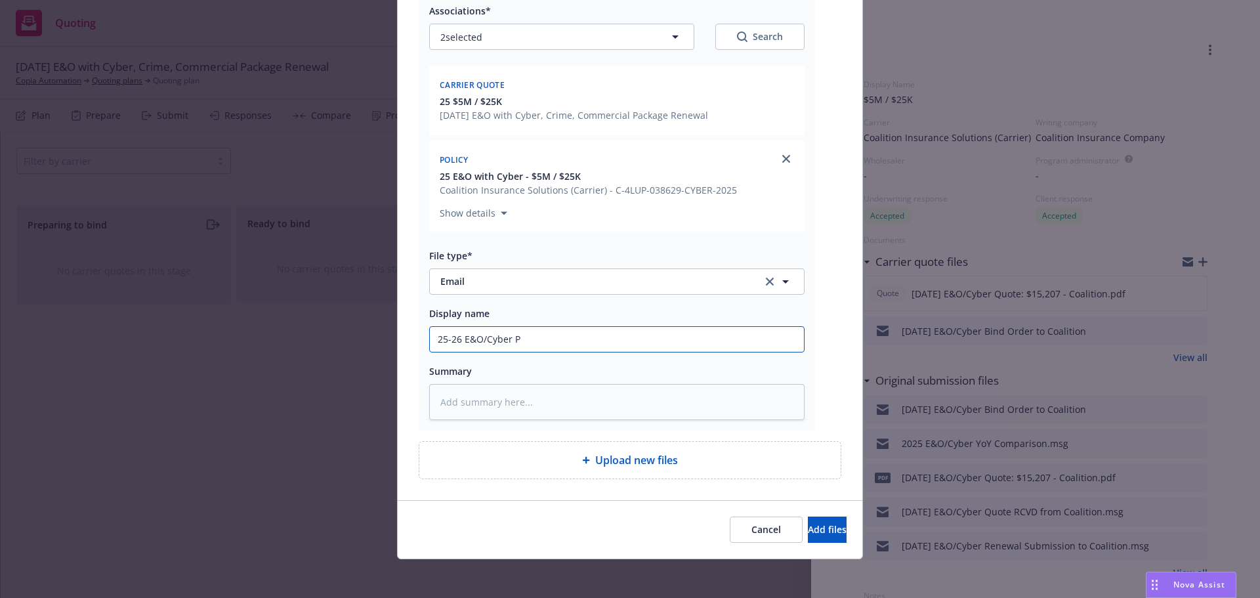
type textarea "x"
type input "25-26 E&O/Cyber Po"
type textarea "x"
type input "25-26 E&O/Cyber Pol"
type textarea "x"
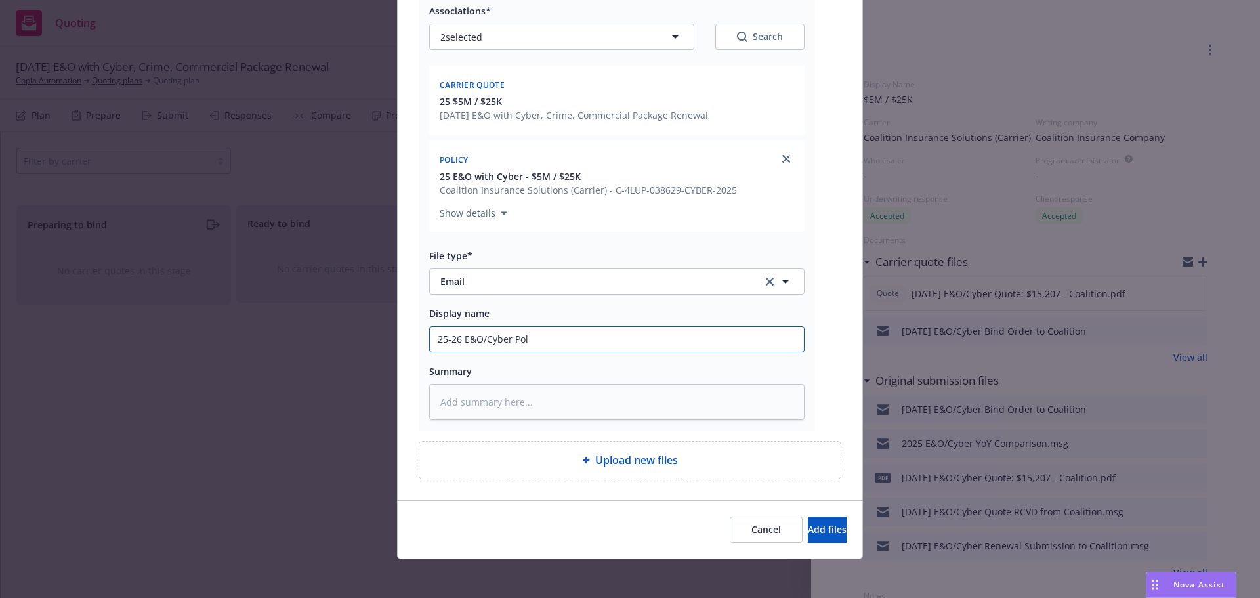
type input "25-26 E&O/Cyber Poli"
type textarea "x"
type input "25-26 E&O/Cyber Polic"
type textarea "x"
type input "25-26 E&O/Cyber Policy"
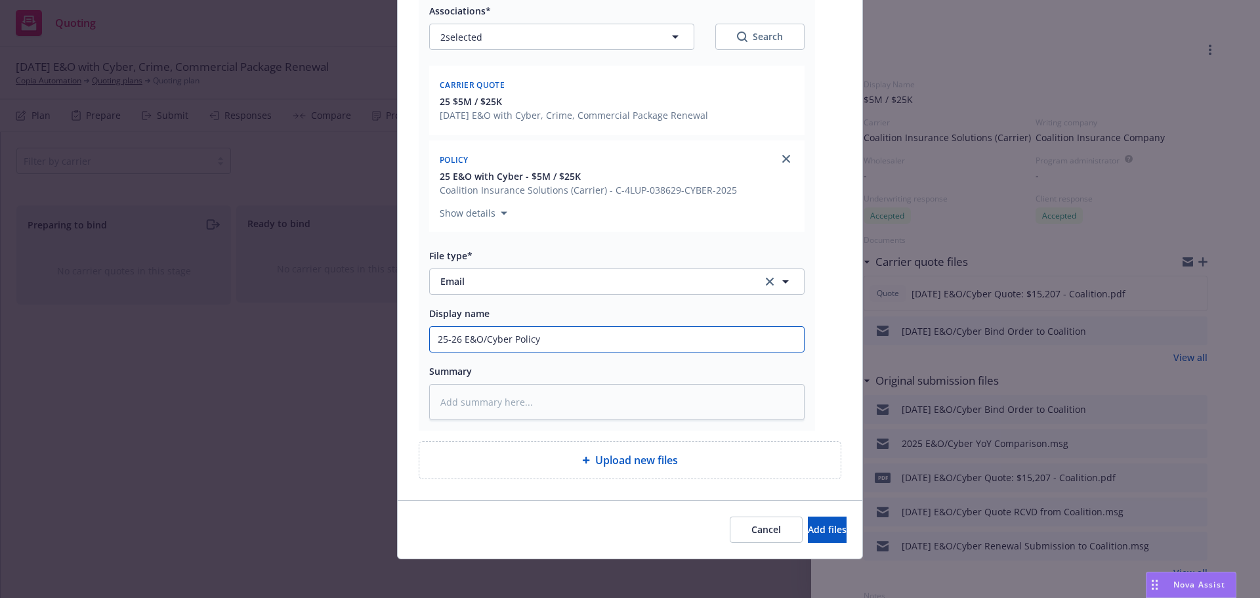
type textarea "x"
type input "25-26 E&O/Cyber Policy"
type textarea "x"
type input "25-26 E&O/Cyber Policy R"
type textarea "x"
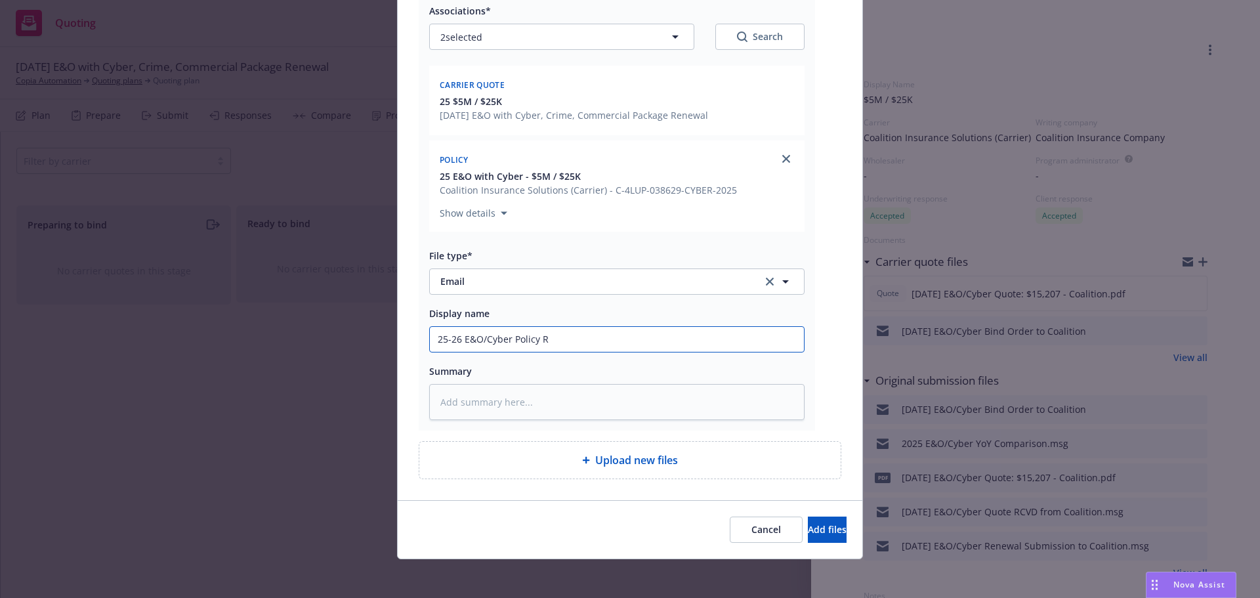
type input "25-26 E&O/Cyber Policy RC"
type textarea "x"
type input "25-26 E&O/Cyber Policy RCV"
type textarea "x"
type input "25-26 E&O/Cyber Policy RCVD"
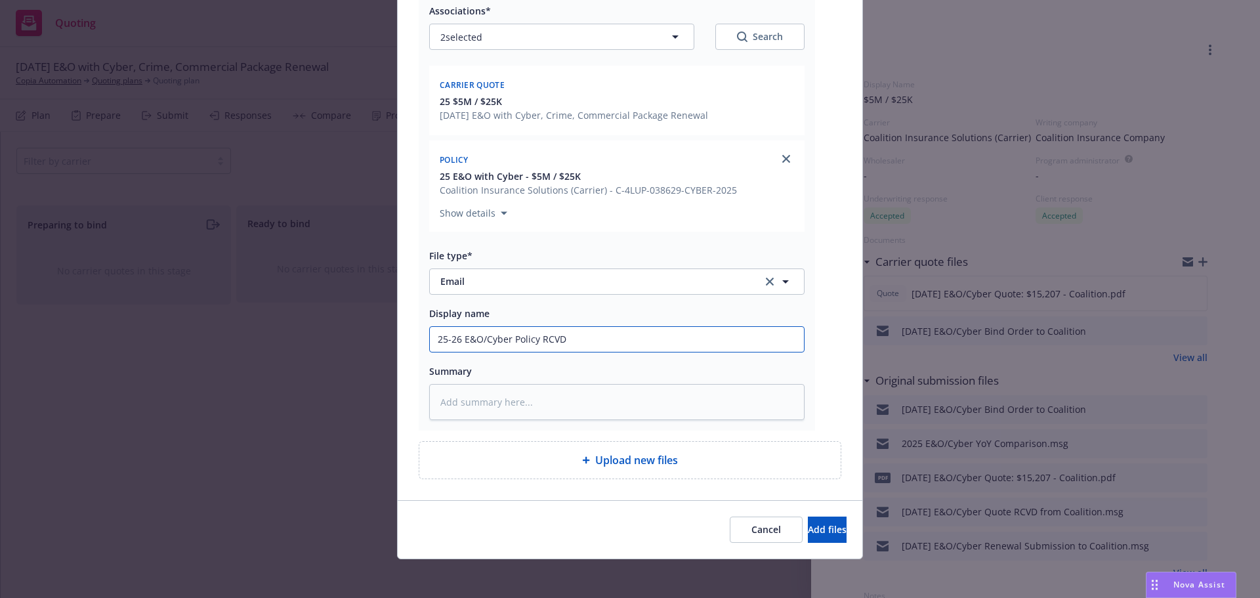
type textarea "x"
type input "25-26 E&O/Cyber Policy RCVD f"
type textarea "x"
type input "25-26 E&O/Cyber Policy RCVD fo"
type textarea "x"
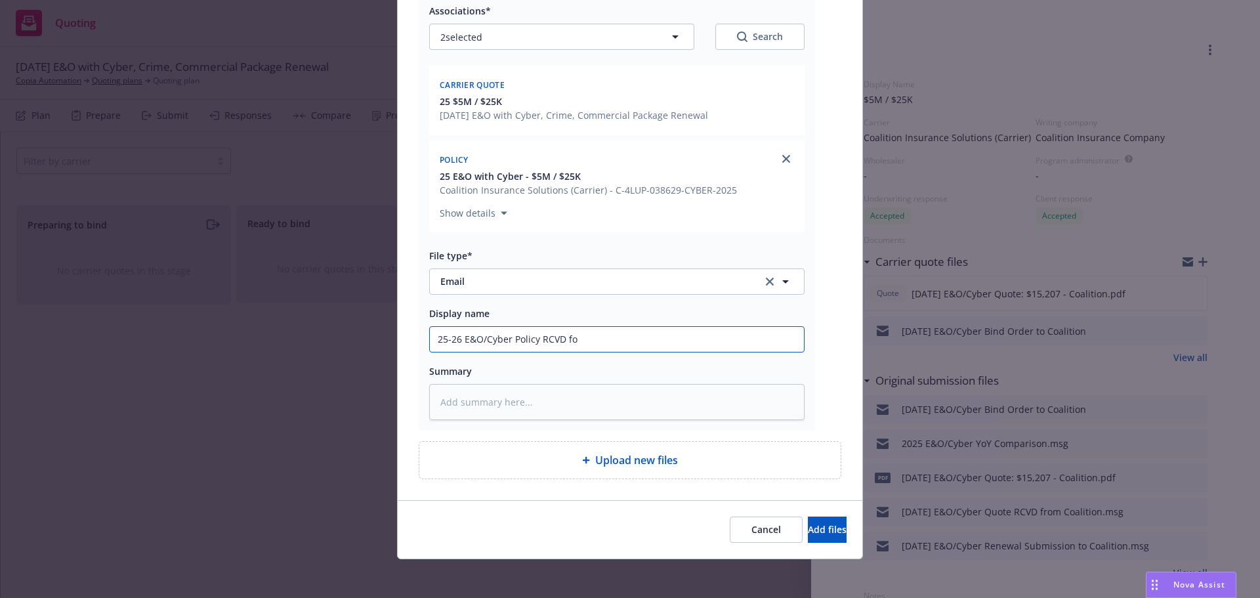
type input "25-26 E&O/Cyber Policy RCVD fom"
type textarea "x"
type input "25-26 E&O/Cyber Policy RCVD fom"
type textarea "x"
type input "25-26 E&O/Cyber Policy RCVD fom C"
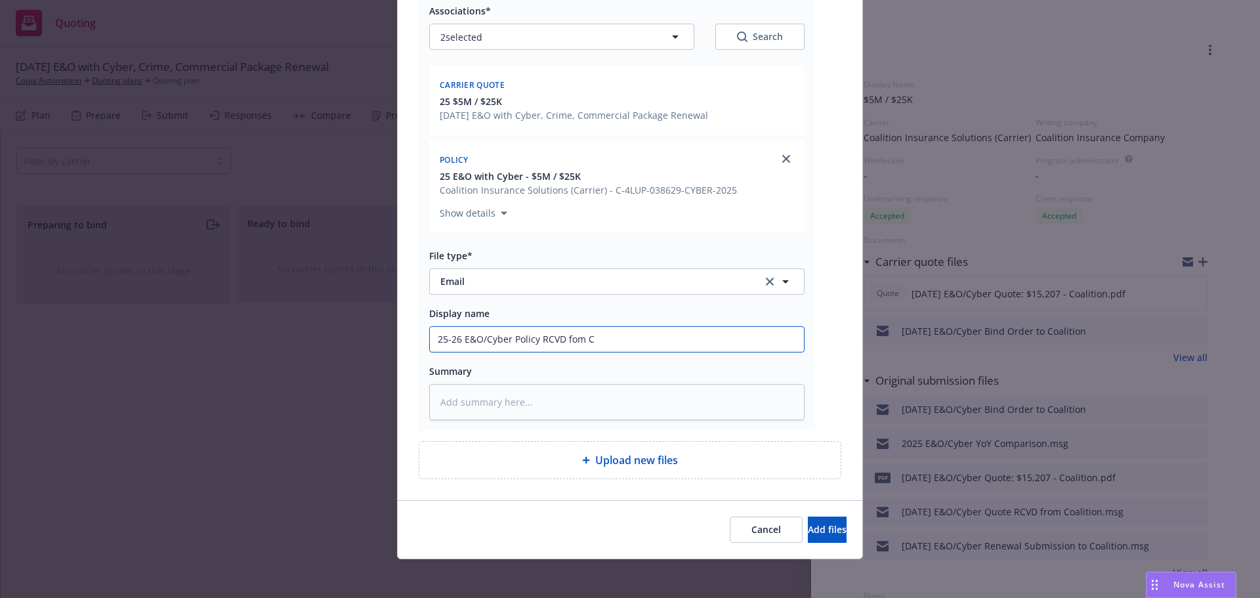
type textarea "x"
type input "25-26 E&O/Cyber Policy RCVD fom Co"
type textarea "x"
type input "25-26 E&O/Cyber Policy RCVD fom C"
type textarea "x"
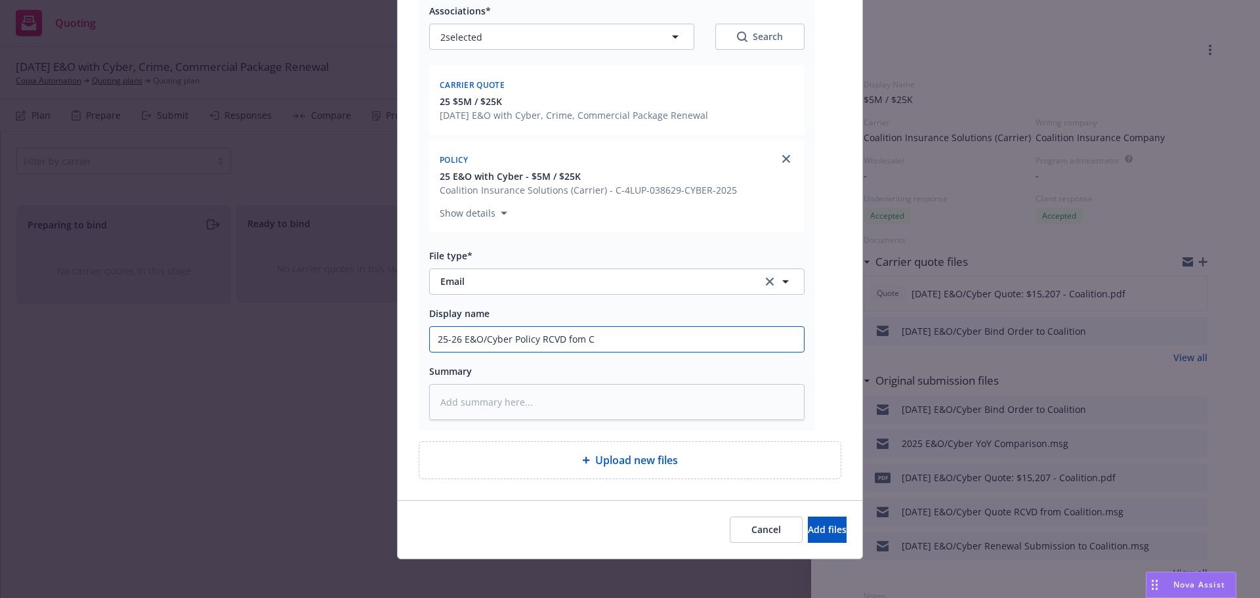
type input "25-26 E&O/Cyber Policy RCVD fom"
type textarea "x"
type input "25-26 E&O/Cyber Policy RCVD fom"
type textarea "x"
type input "25-26 E&O/Cyber Policy RCVD fo"
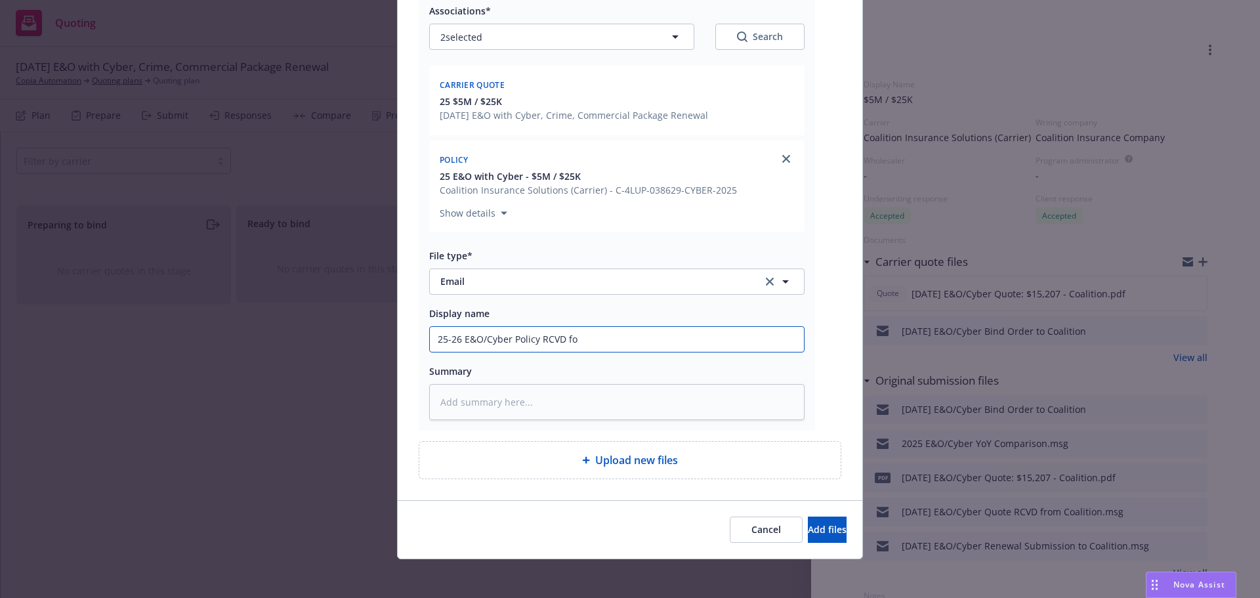
type textarea "x"
type input "25-26 E&O/Cyber Policy RCVD f"
type textarea "x"
type input "25-26 E&O/Cyber Policy RCVD fr"
type textarea "x"
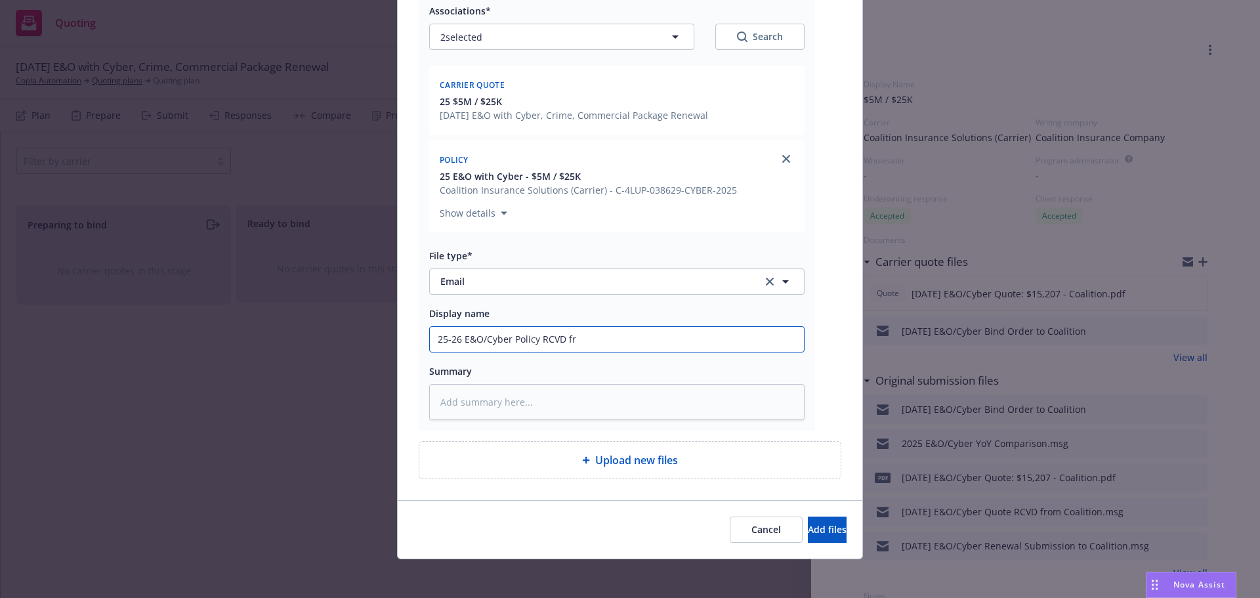
type input "25-26 E&O/Cyber Policy RCVD fro"
type textarea "x"
type input "25-26 E&O/Cyber Policy RCVD fro"
type textarea "x"
type input "25-26 E&O/Cyber Policy RCVD fro C"
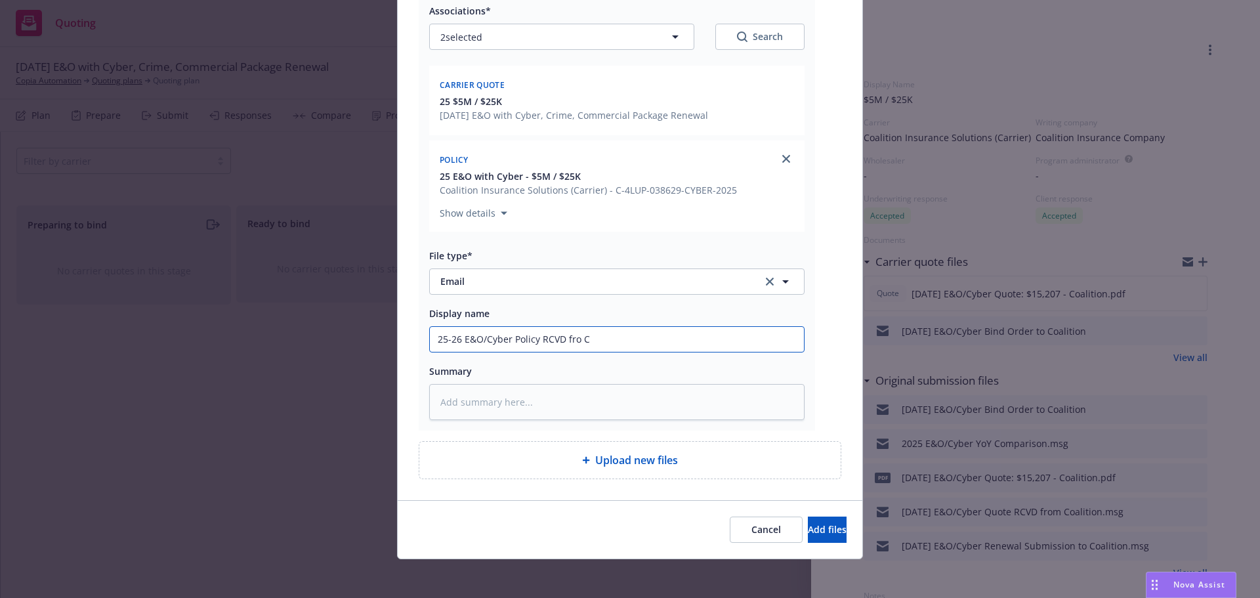
type textarea "x"
type input "25-26 E&O/Cyber Policy RCVD fro Co"
type textarea "x"
type input "25-26 E&O/Cyber Policy RCVD fro C"
type textarea "x"
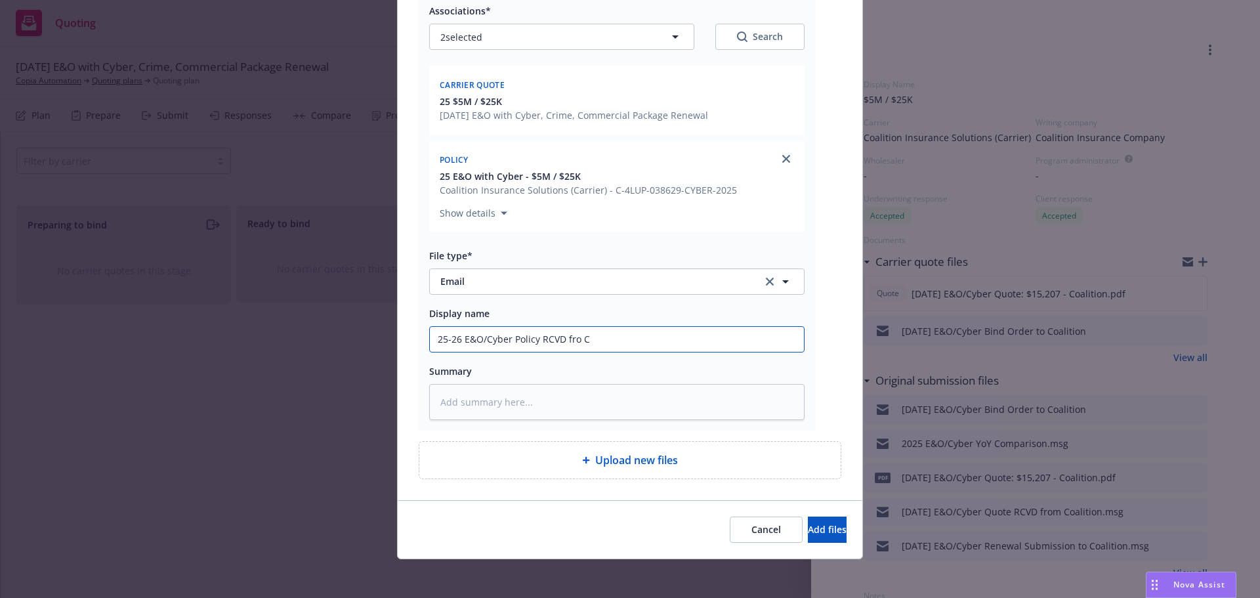
type input "25-26 E&O/Cyber Policy RCVD fro"
type textarea "x"
type input "25-26 E&O/Cyber Policy RCVD fro"
type textarea "x"
type input "25-26 E&O/Cyber Policy RCVD from"
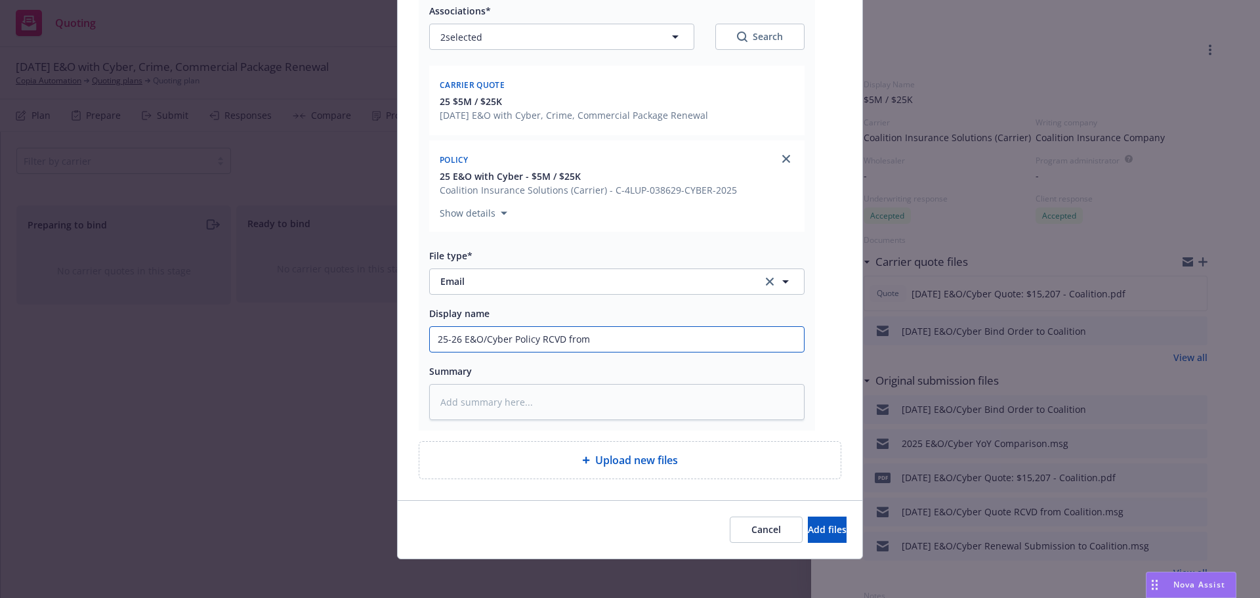
type textarea "x"
type input "25-26 E&O/Cyber Policy RCVD from"
type textarea "x"
type input "25-26 E&O/Cyber Policy RCVD from C"
type textarea "x"
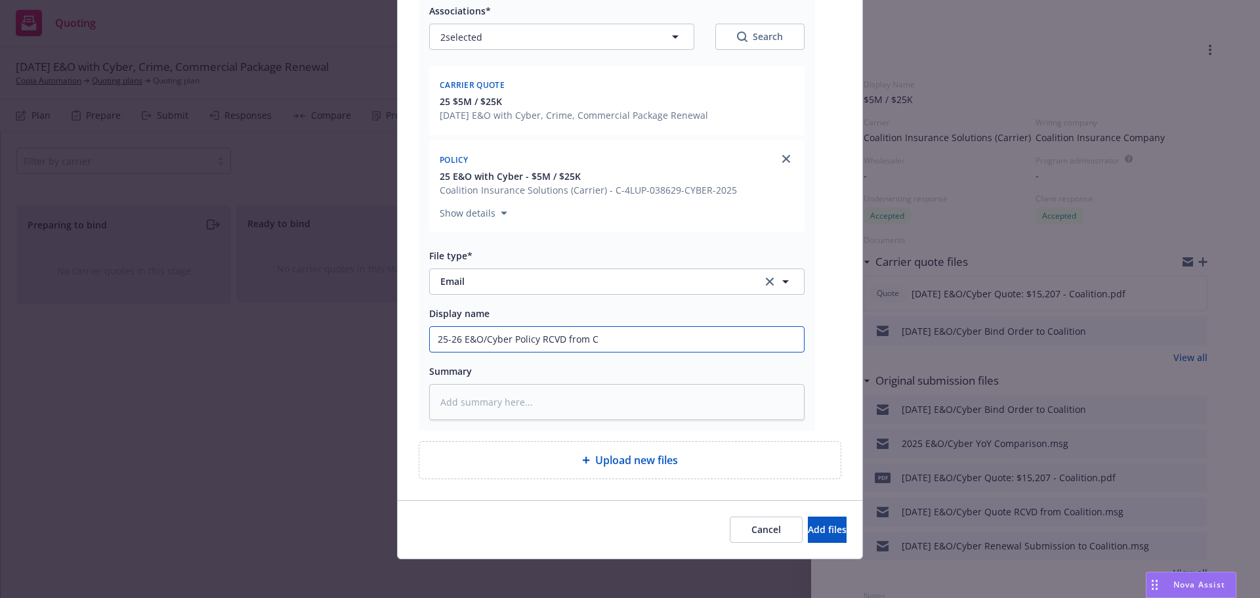
type input "25-26 E&O/Cyber Policy RCVD from Co"
type textarea "x"
type input "25-26 E&O/Cyber Policy RCVD from Coa"
type textarea "x"
type input "25-26 E&O/Cyber Policy RCVD from Coal"
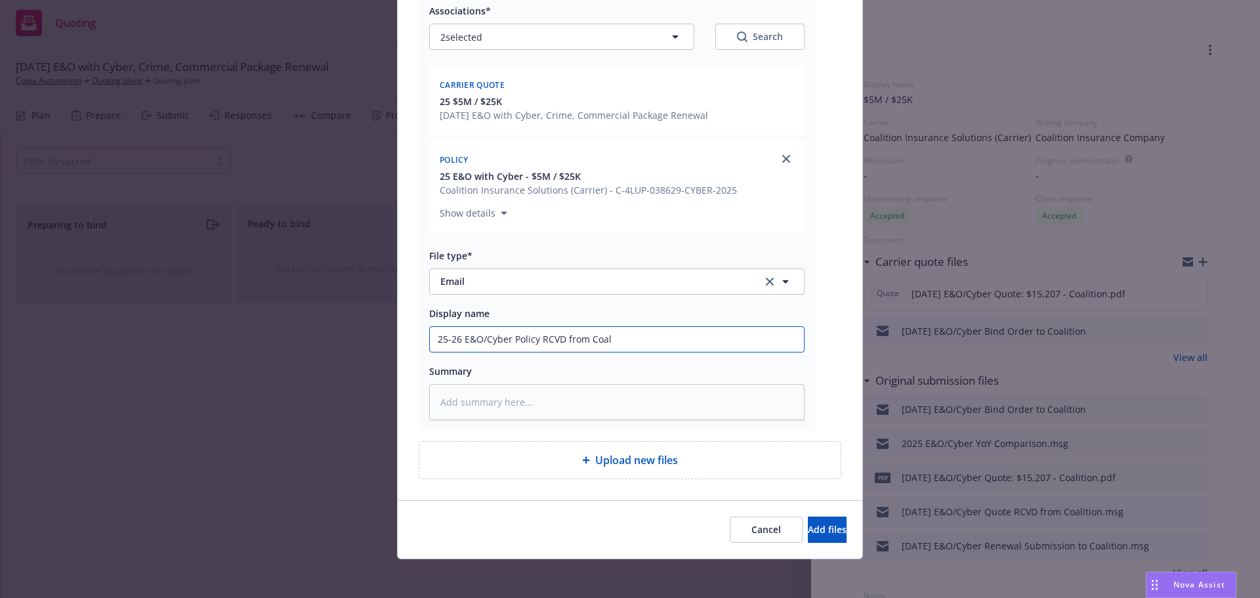
type textarea "x"
type input "25-26 E&O/Cyber Policy RCVD from Coali"
type textarea "x"
type input "25-26 E&O/Cyber Policy RCVD from Coalit"
type textarea "x"
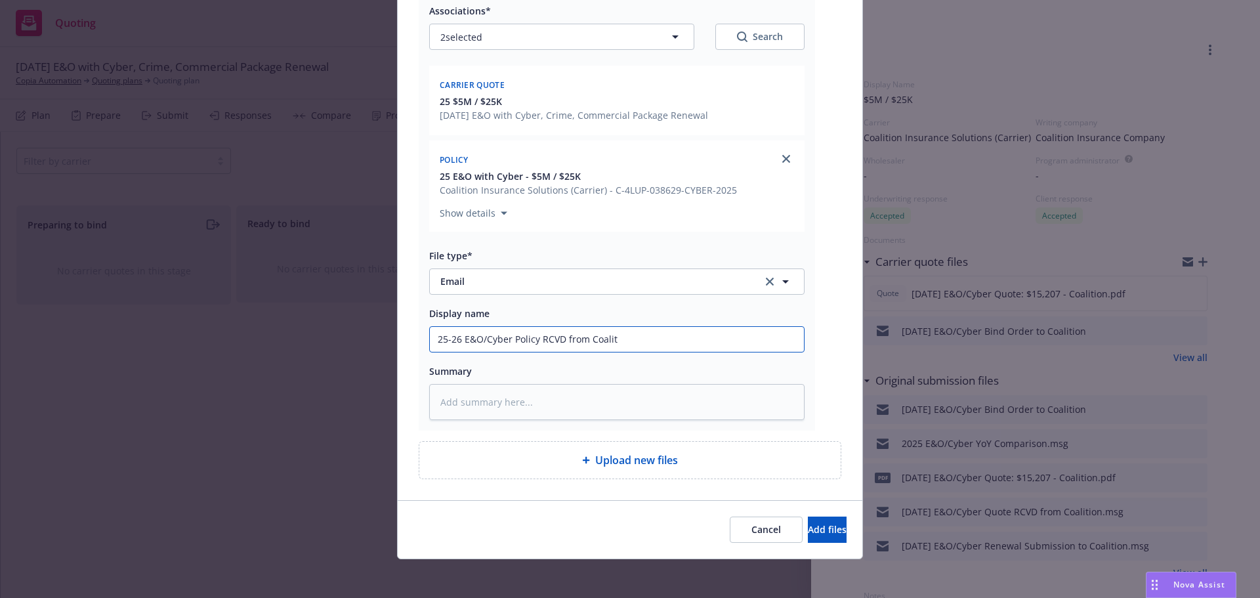
type input "25-26 E&O/Cyber Policy RCVD from Coaliti"
type textarea "x"
type input "25-26 E&O/Cyber Policy RCVD from Coalitio"
type textarea "x"
type input "25-26 E&O/Cyber Policy RCVD from Coalition"
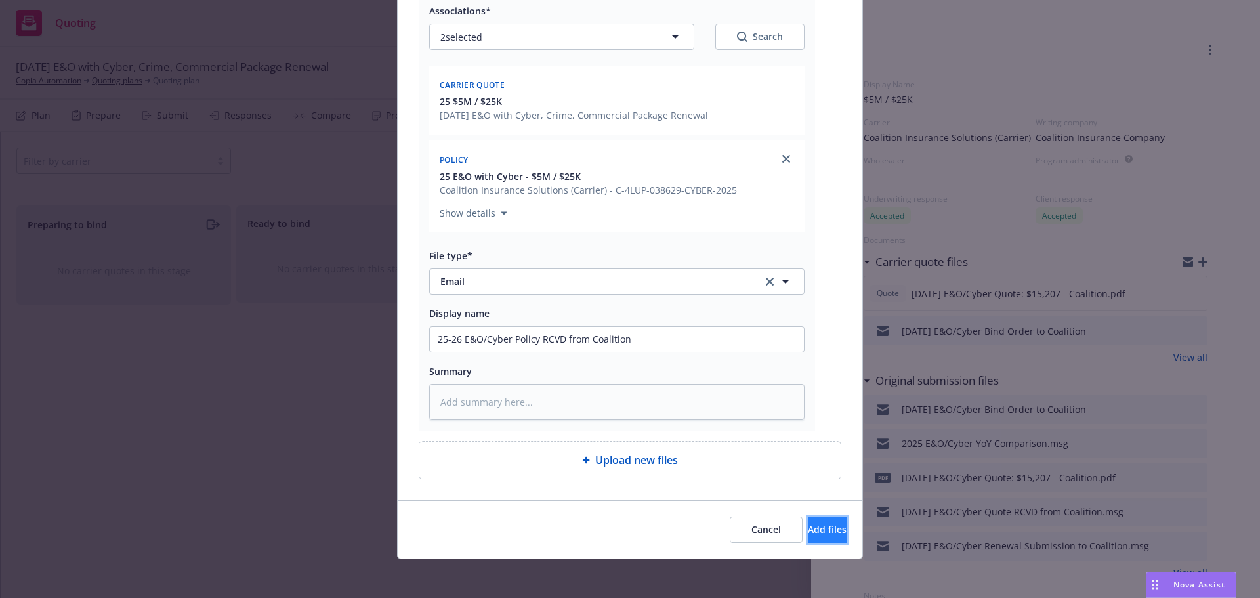
click at [808, 526] on span "Add files" at bounding box center [827, 529] width 39 height 12
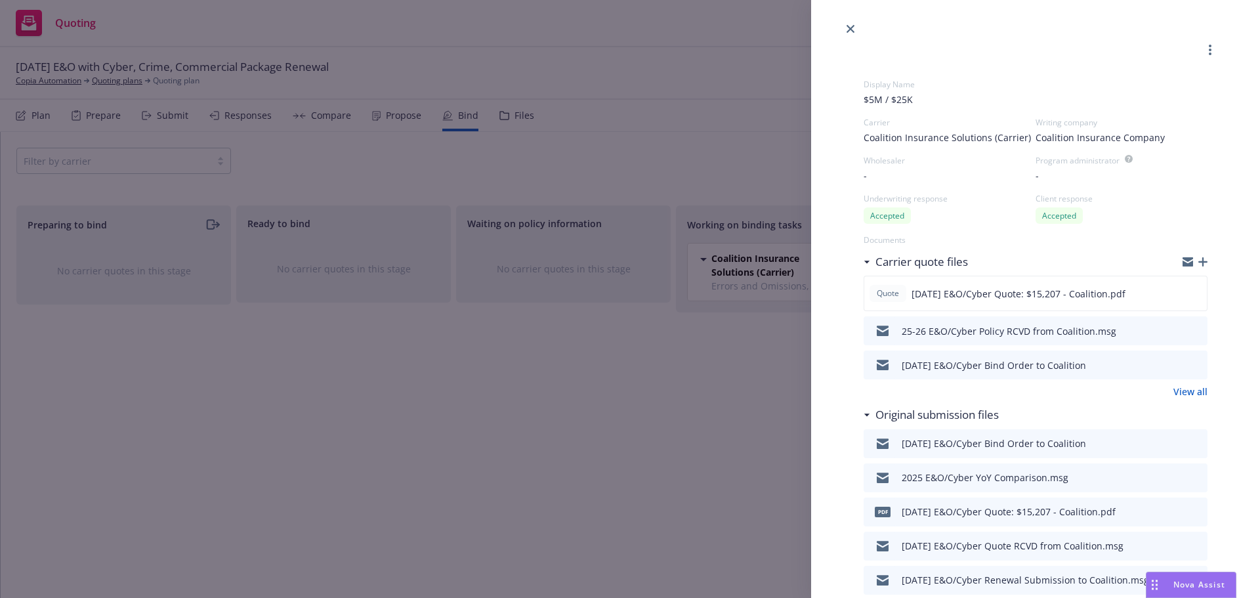
click at [1199, 261] on icon "button" at bounding box center [1203, 261] width 9 height 9
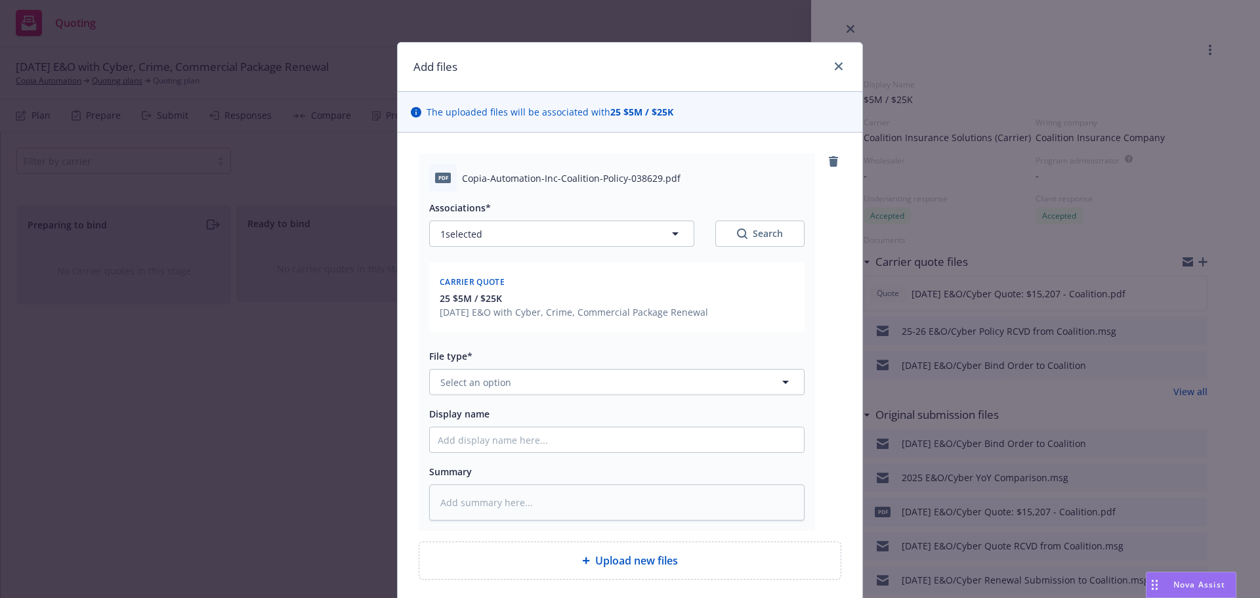
click at [784, 244] on button "Search" at bounding box center [760, 234] width 89 height 26
type textarea "x"
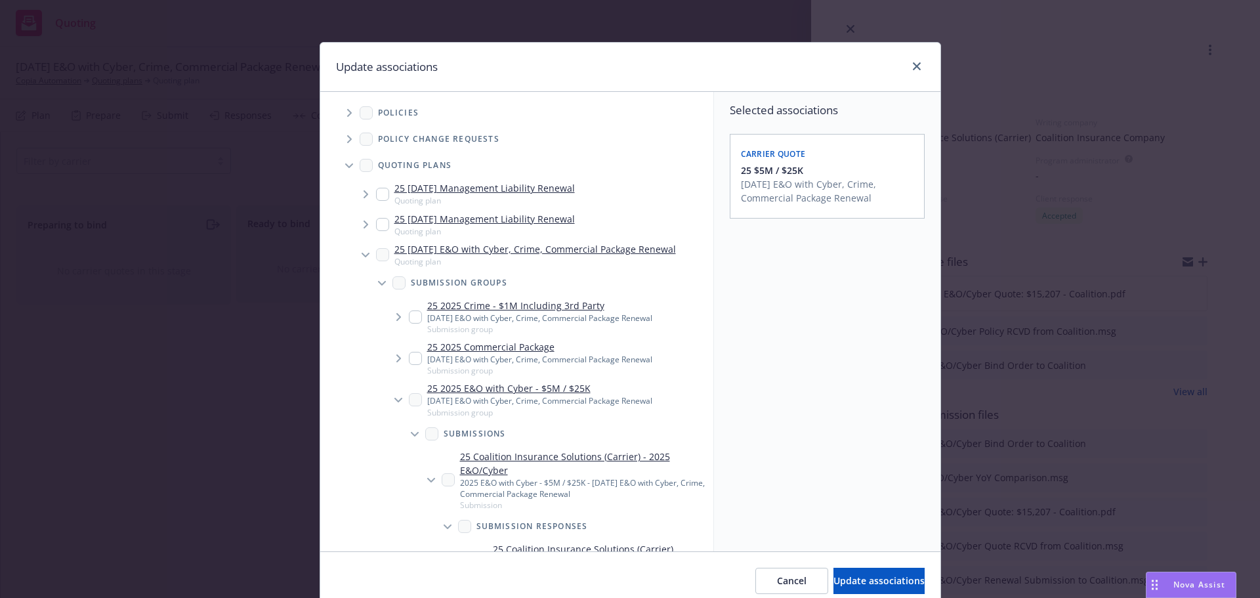
click at [347, 117] on span "Tree Example" at bounding box center [349, 112] width 21 height 21
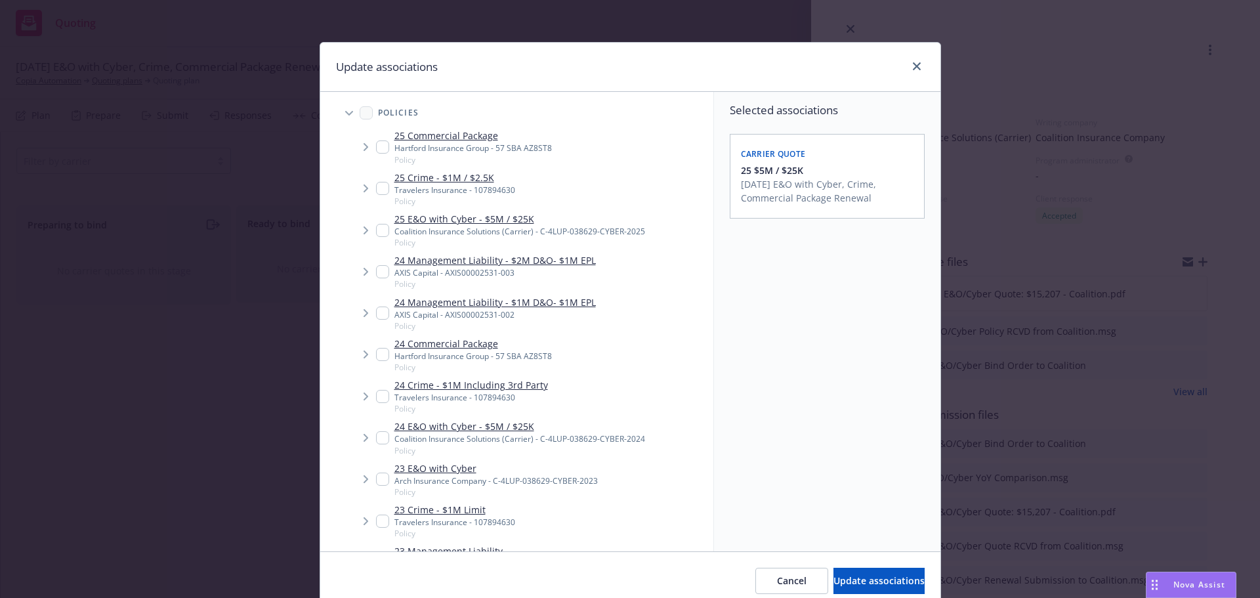
drag, startPoint x: 374, startPoint y: 230, endPoint x: 513, endPoint y: 347, distance: 181.6
click at [376, 230] on input "Tree Example" at bounding box center [382, 230] width 13 height 13
checkbox input "true"
click at [837, 591] on button "Update associations" at bounding box center [879, 581] width 91 height 26
type textarea "x"
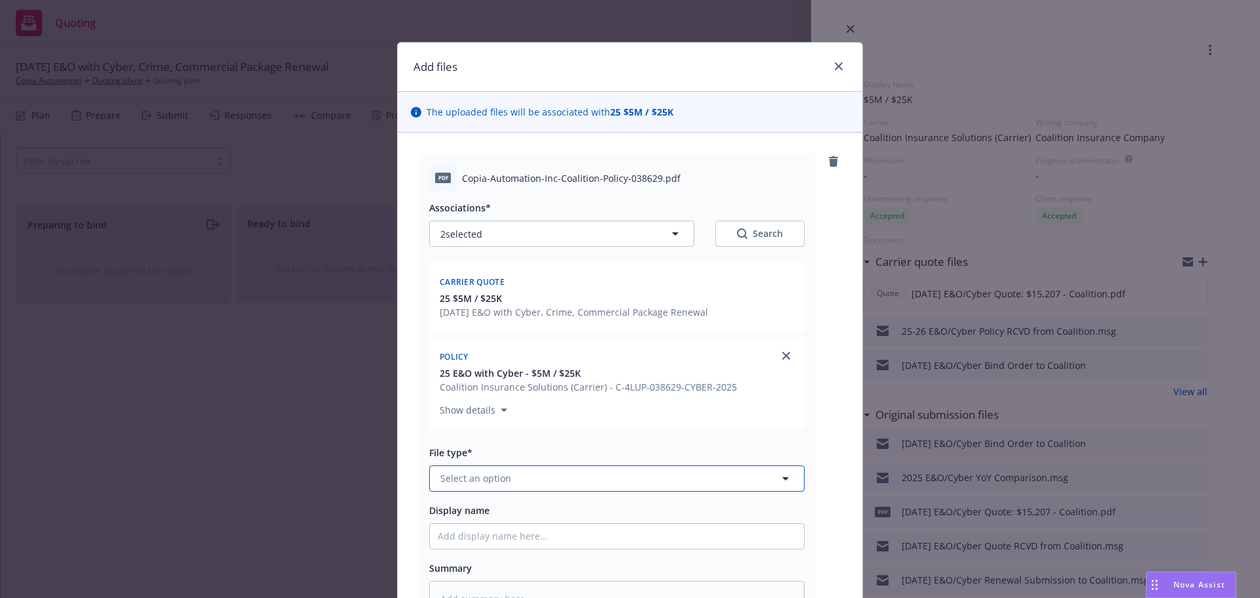
click at [565, 468] on button "Select an option" at bounding box center [617, 478] width 376 height 26
type input "po"
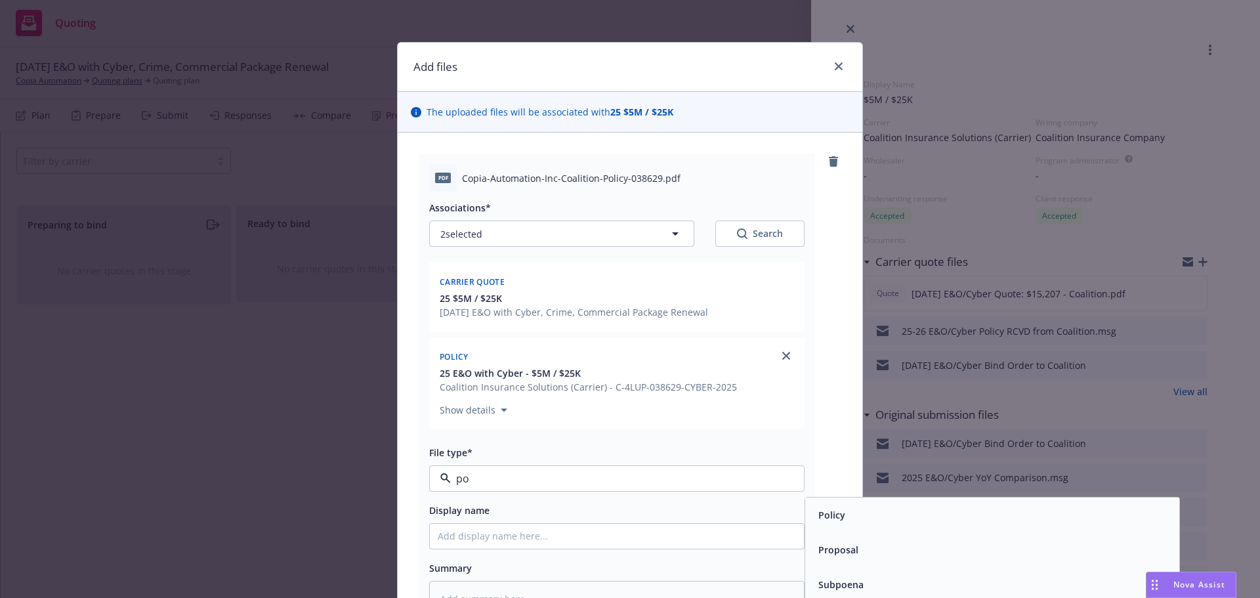
click at [836, 518] on span "Policy" at bounding box center [832, 515] width 27 height 14
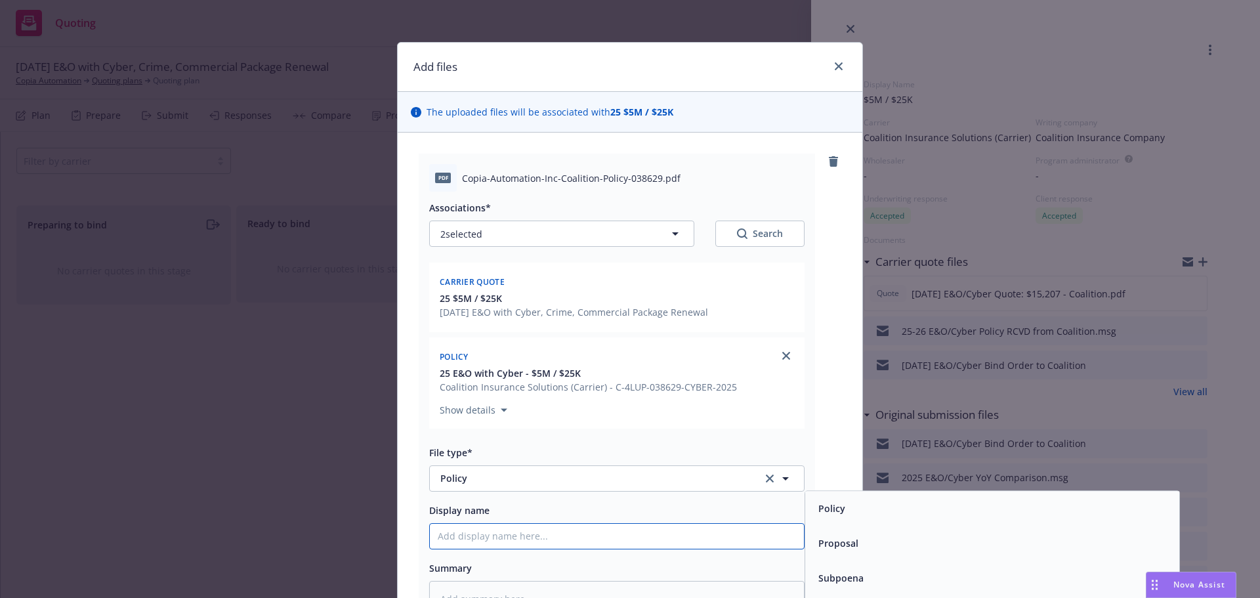
click at [706, 542] on input "Display name" at bounding box center [617, 536] width 374 height 25
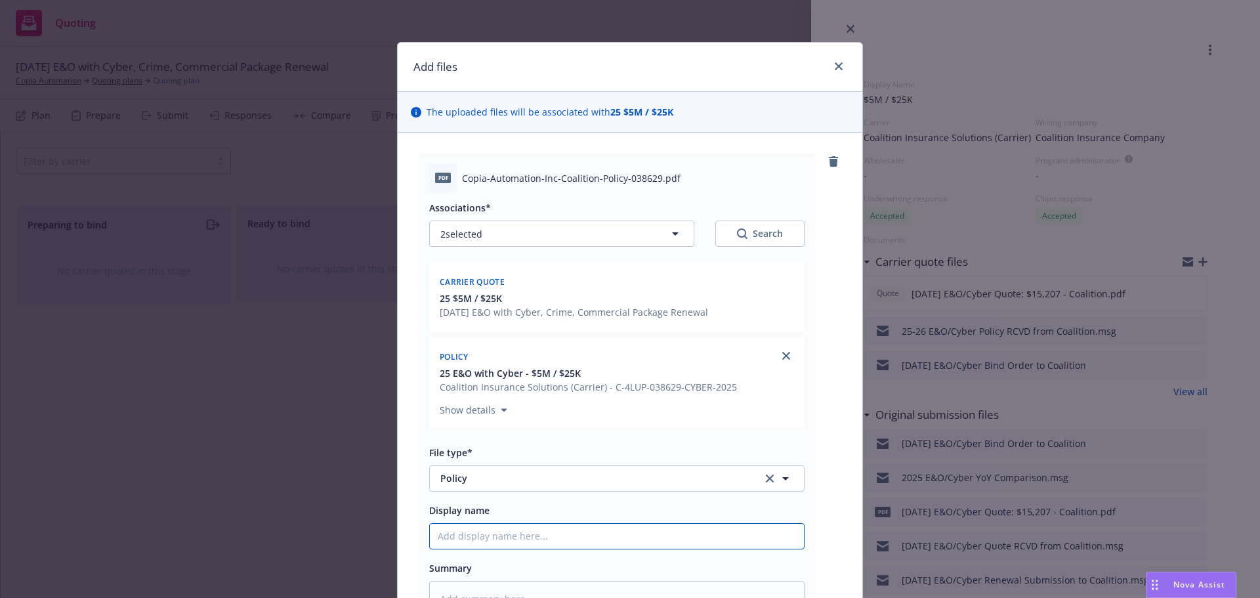
type textarea "x"
type input "2"
type textarea "x"
type input "25"
type textarea "x"
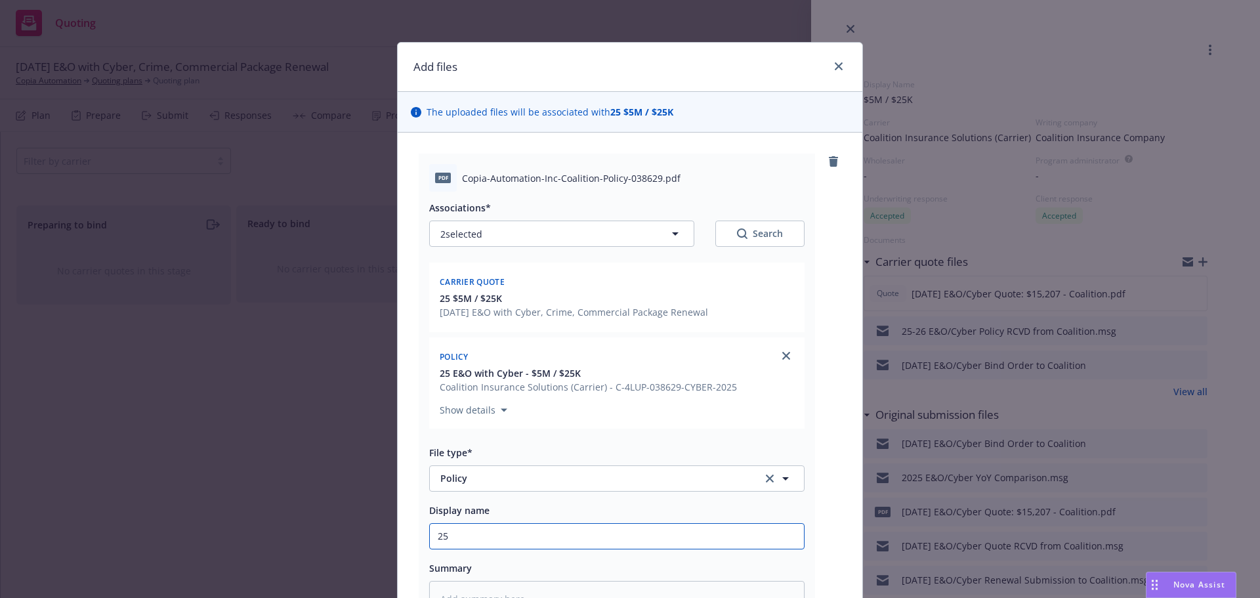
type input "25-"
type textarea "x"
type input "25-2"
type textarea "x"
type input "25-26"
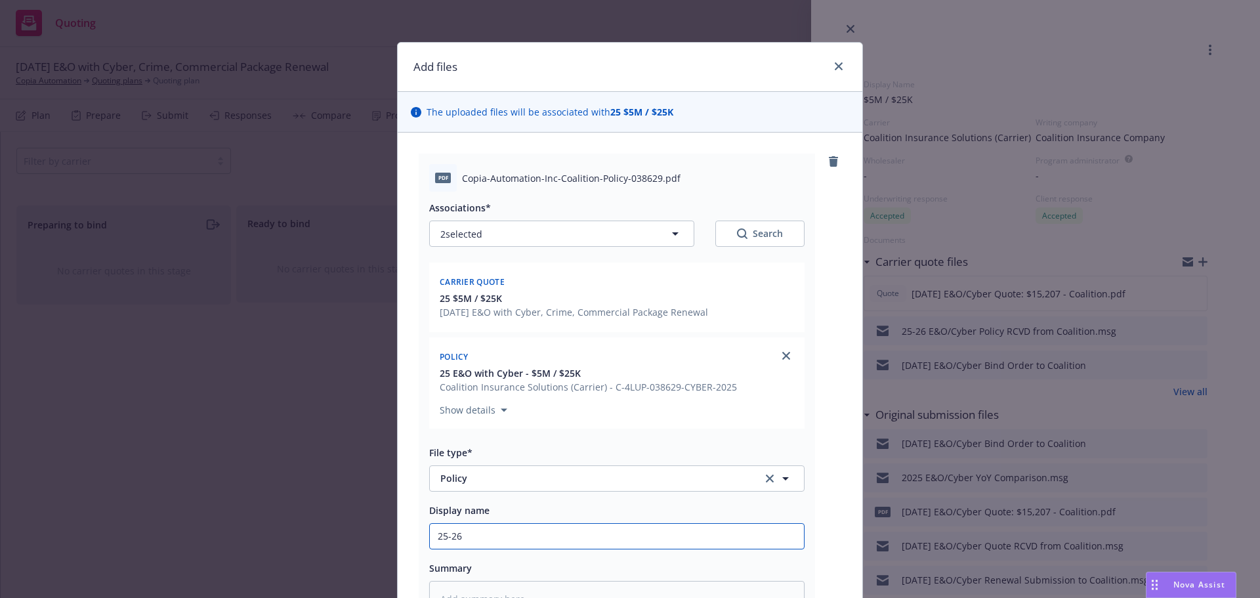
type textarea "x"
type input "25-26"
type textarea "x"
type input "25-26 E"
type textarea "x"
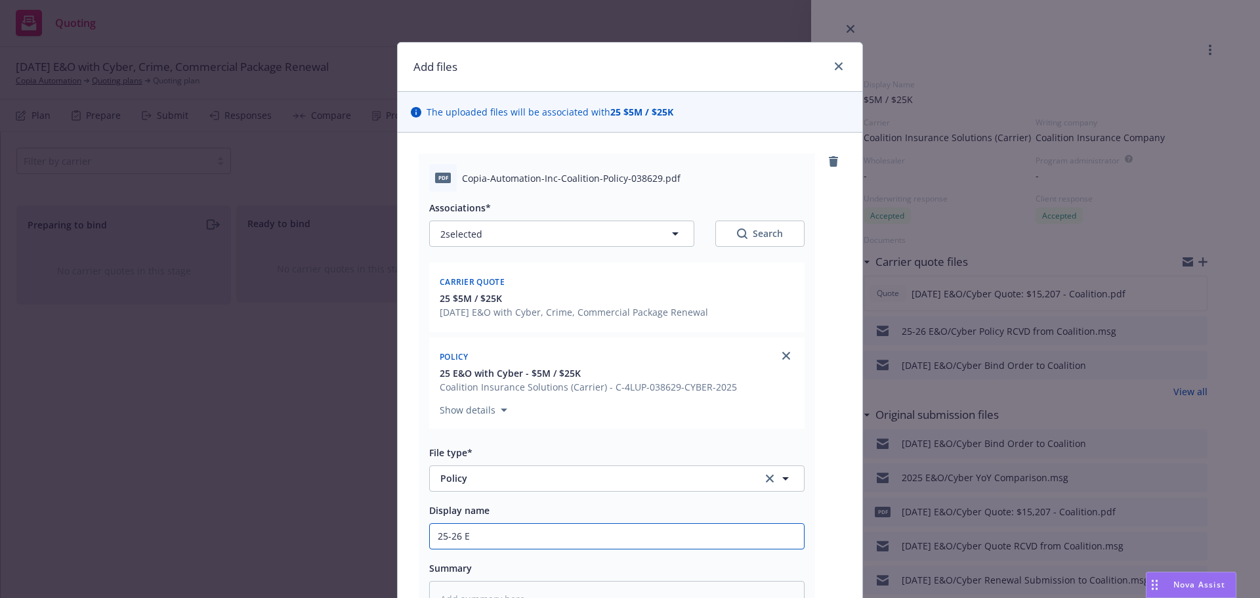
type input "25-26 E&"
type textarea "x"
type input "25-26 E&O"
type textarea "x"
type input "25-26 E&OC"
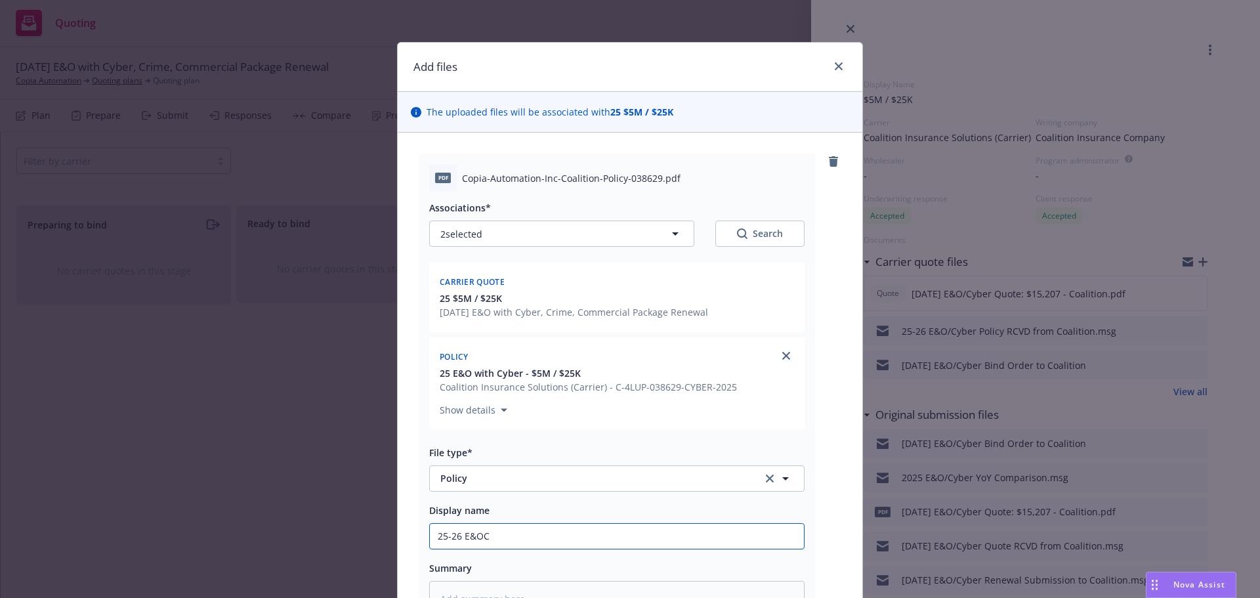
type textarea "x"
type input "25-26 E&OCy"
type textarea "x"
type input "25-26 E&OC"
type textarea "x"
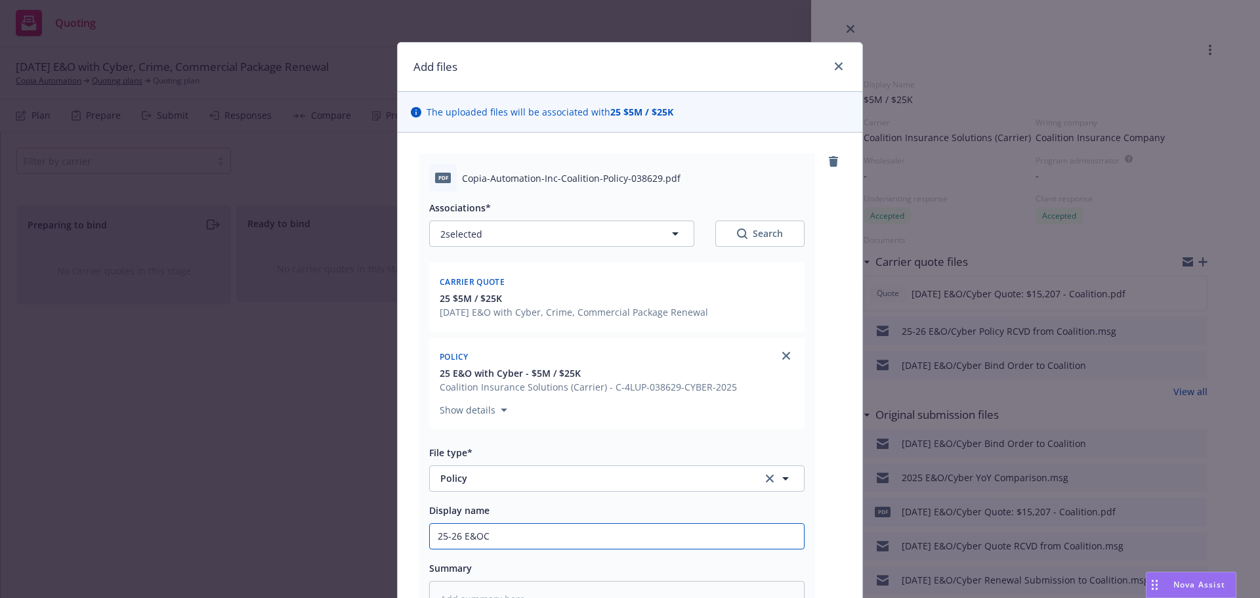
type input "25-26 E&O"
type textarea "x"
type input "25-26 E&O/"
type textarea "x"
type input "25-26 E&O/C"
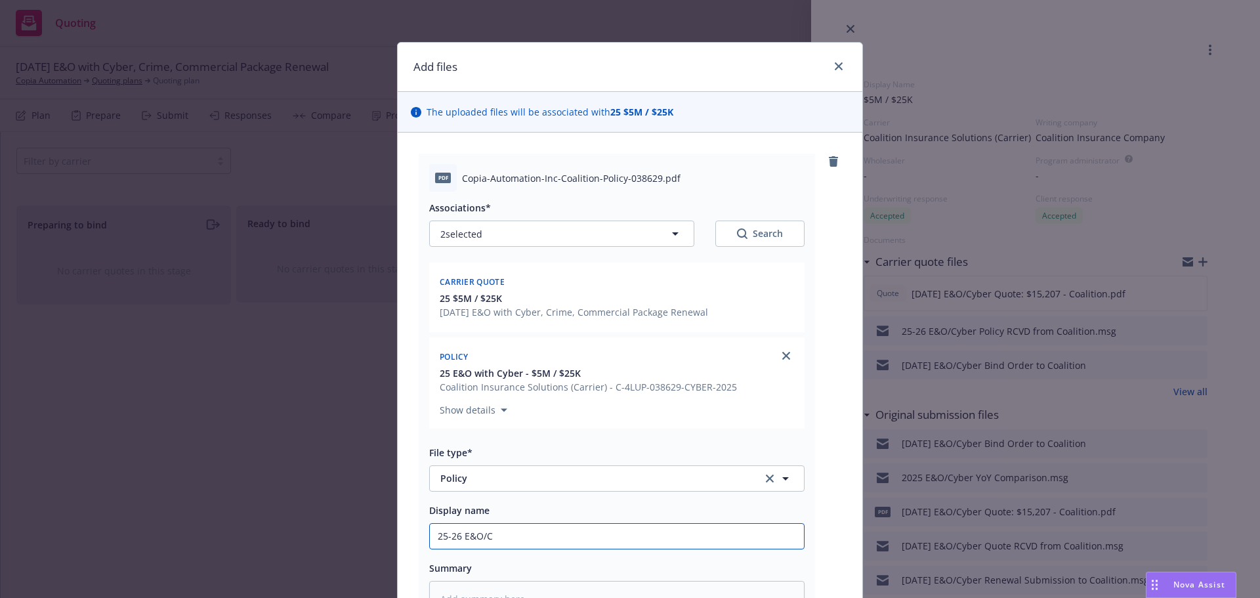
type textarea "x"
type input "25-26 E&O/Cy"
type textarea "x"
type input "25-26 E&O/Cyb"
type textarea "x"
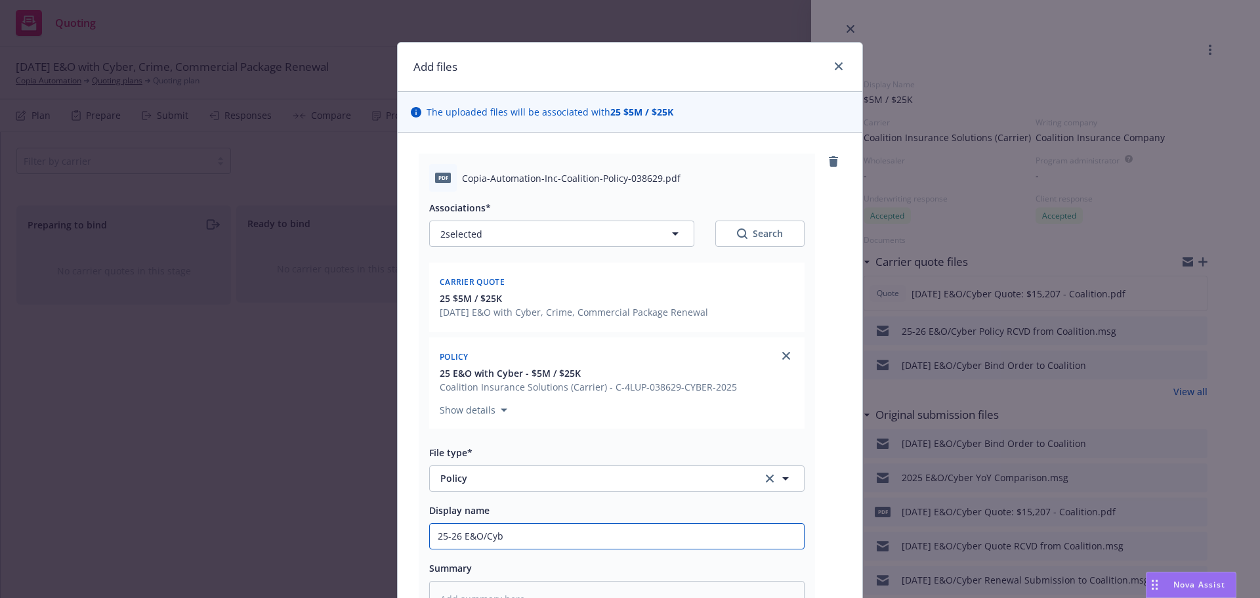
type input "25-26 E&O/Cybe"
type textarea "x"
type input "25-26 E&O/Cyber"
type textarea "x"
type input "25-26 E&O/Cyber"
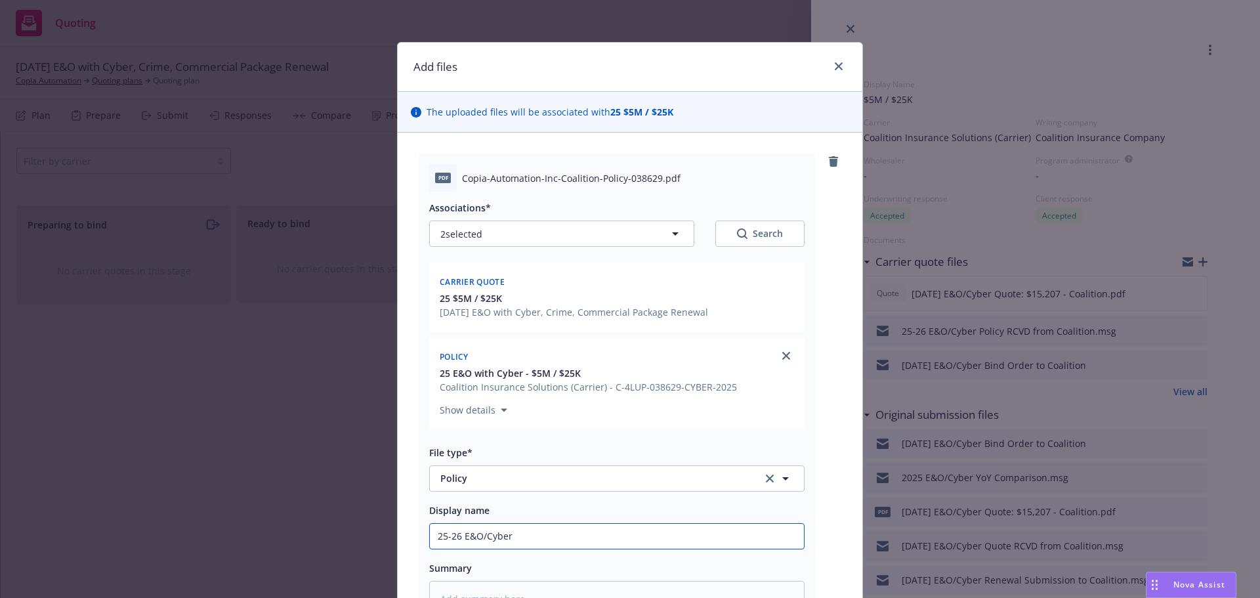
type textarea "x"
type input "25-26 E&O/Cyber P"
type textarea "x"
type input "25-26 E&O/Cyber Po"
type textarea "x"
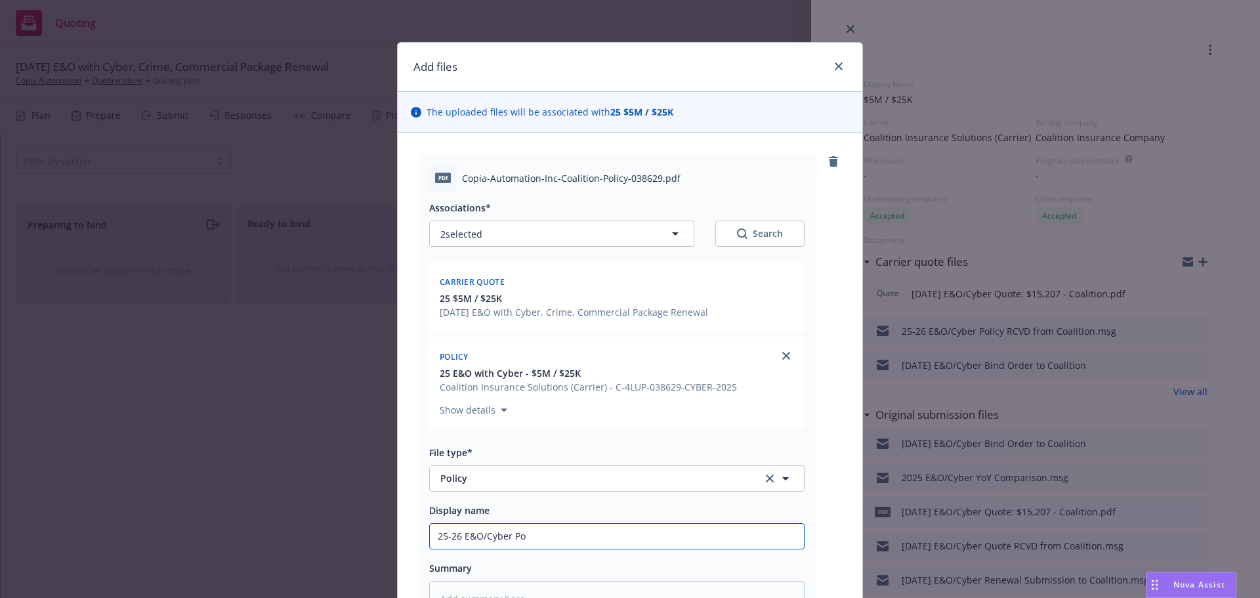
type input "25-26 E&O/Cyber Pol"
type textarea "x"
type input "25-26 E&O/Cyber Poli"
type textarea "x"
type input "25-26 E&O/Cyber Polic"
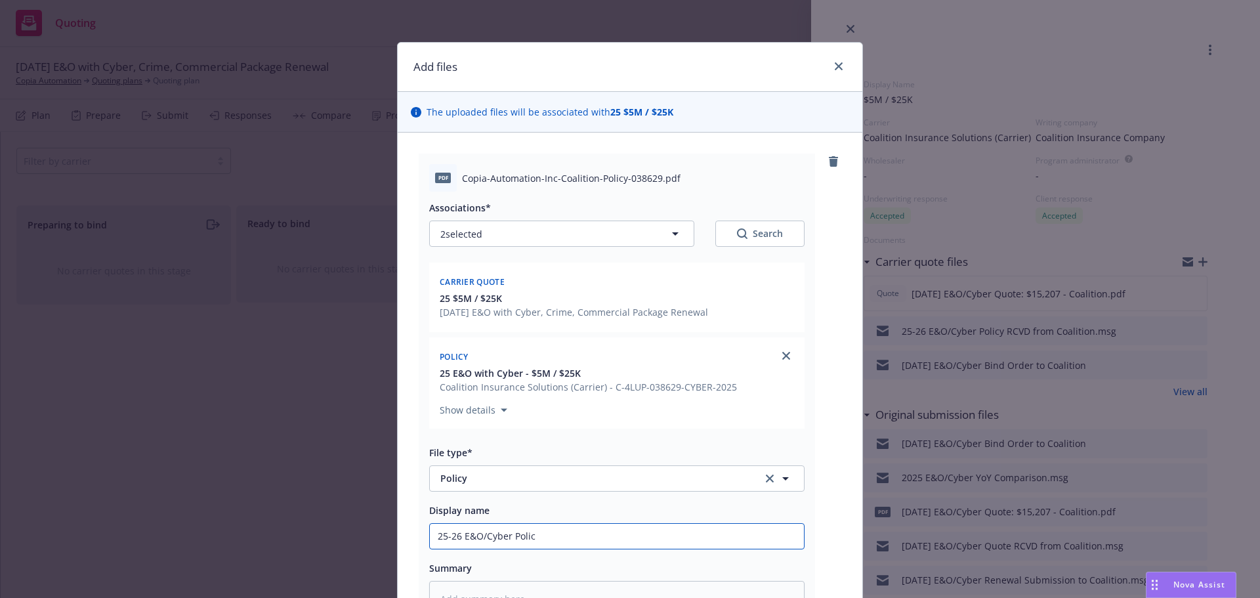
type textarea "x"
type input "25-26 E&O/Cyber Policy"
type textarea "x"
type input "25-26 E&O/Cyber Policy"
type textarea "x"
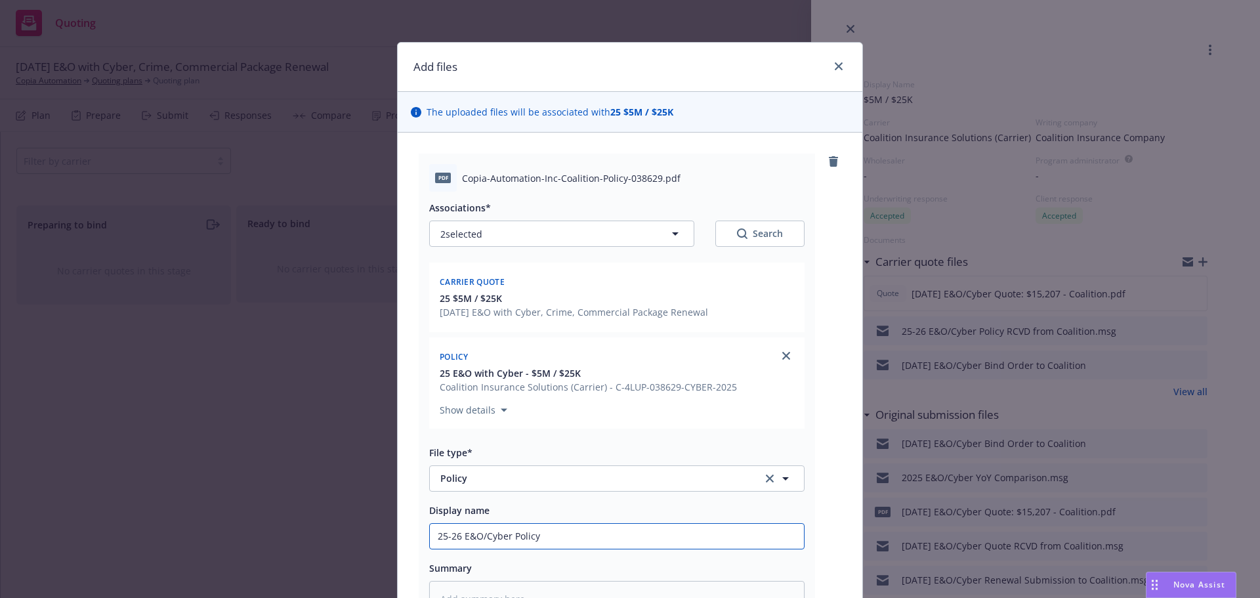
type input "25-26 E&O/Cyber Policy -"
type textarea "x"
type input "25-26 E&O/Cyber Policy -"
type textarea "x"
type input "25-26 E&O/Cyber Policy - C"
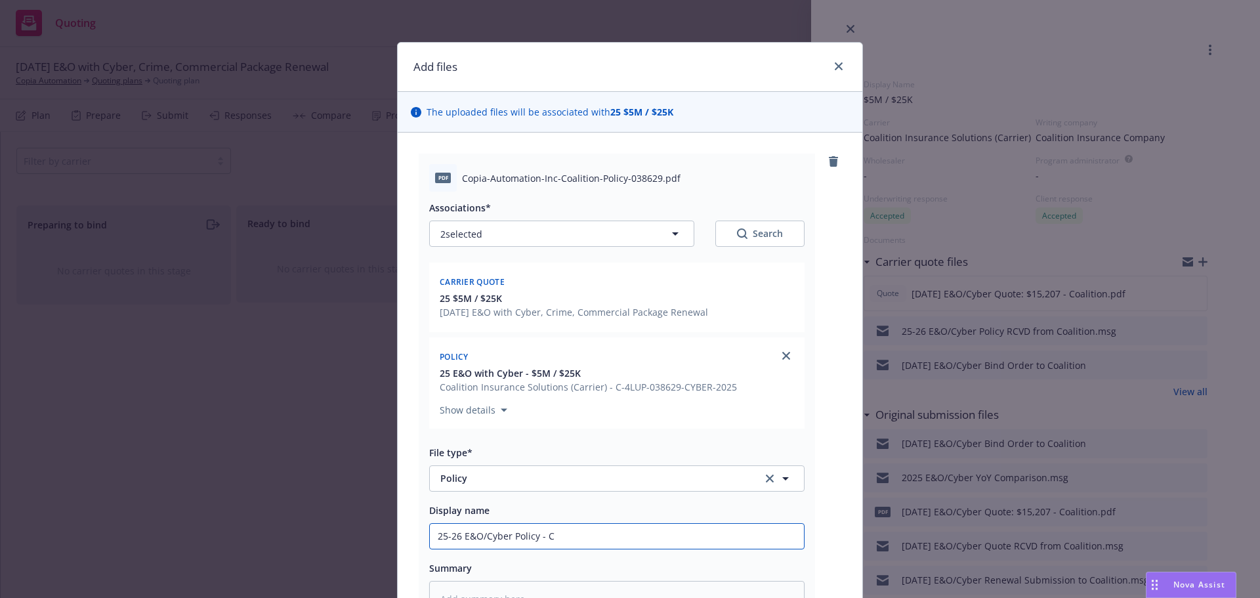
type textarea "x"
type input "25-26 E&O/Cyber Policy - Co"
type textarea "x"
type input "25-26 E&O/Cyber Policy - Coa"
type textarea "x"
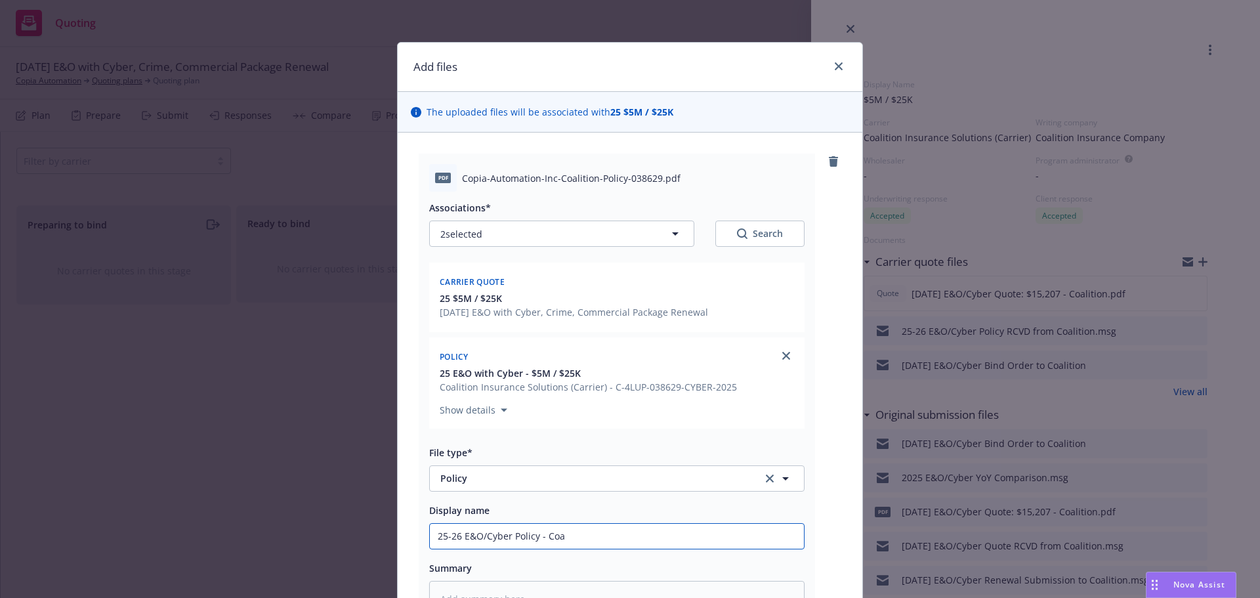
type input "25-26 E&O/Cyber Policy - Coal"
type textarea "x"
type input "25-26 E&O/Cyber Policy - Coalt"
type textarea "x"
type input "25-26 E&O/Cyber Policy - Coalti"
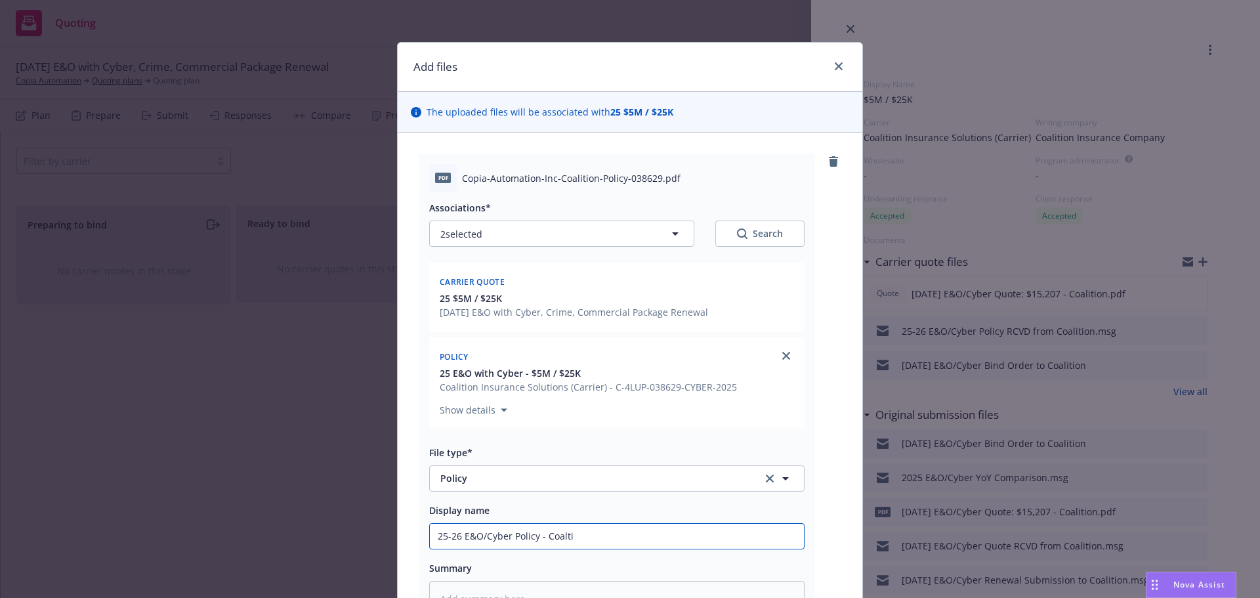
type textarea "x"
type input "25-26 E&O/Cyber Policy - Coalt"
type textarea "x"
type input "25-26 E&O/Cyber Policy - Coal"
type textarea "x"
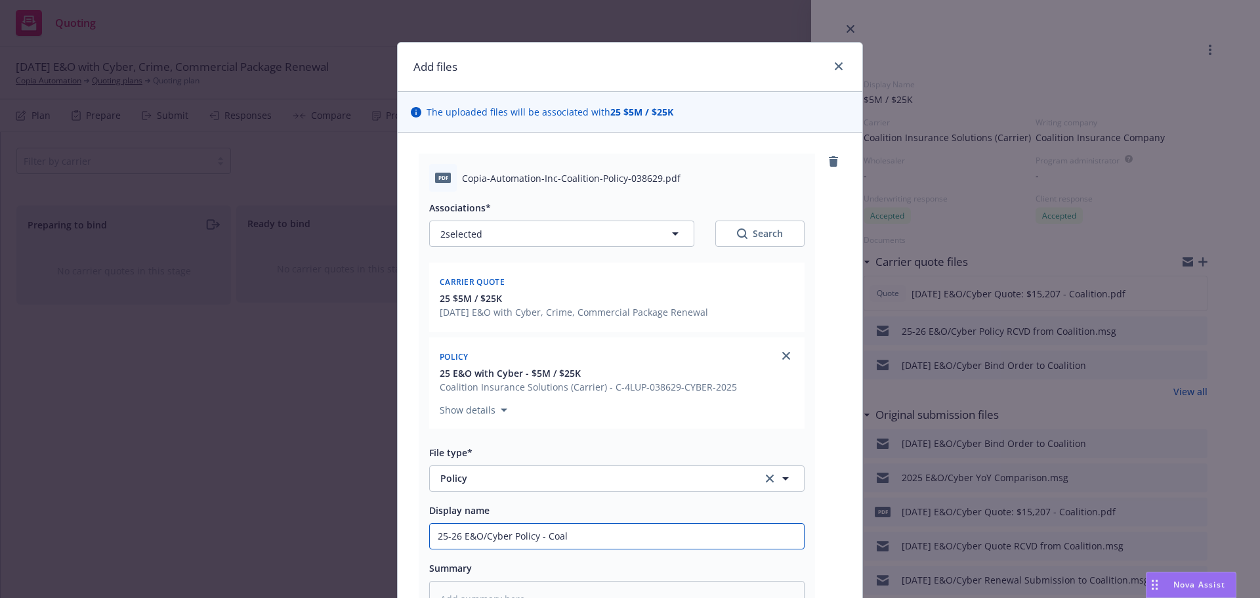
type input "25-26 E&O/Cyber Policy - Coali"
type textarea "x"
type input "25-26 E&O/Cyber Policy - Coalit"
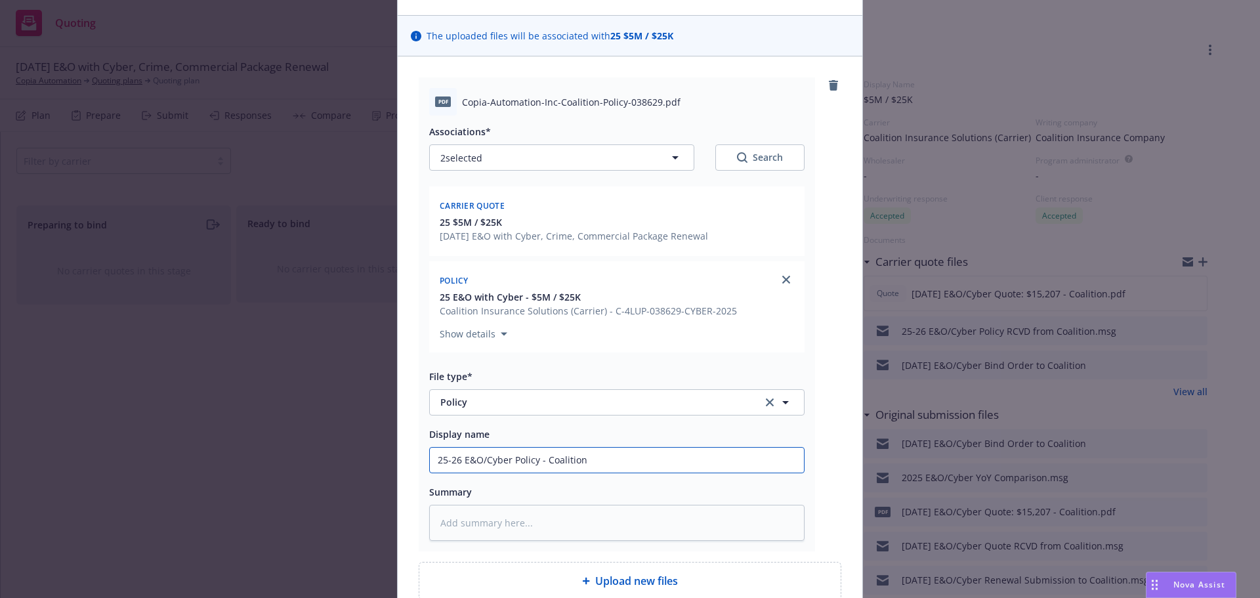
scroll to position [131, 0]
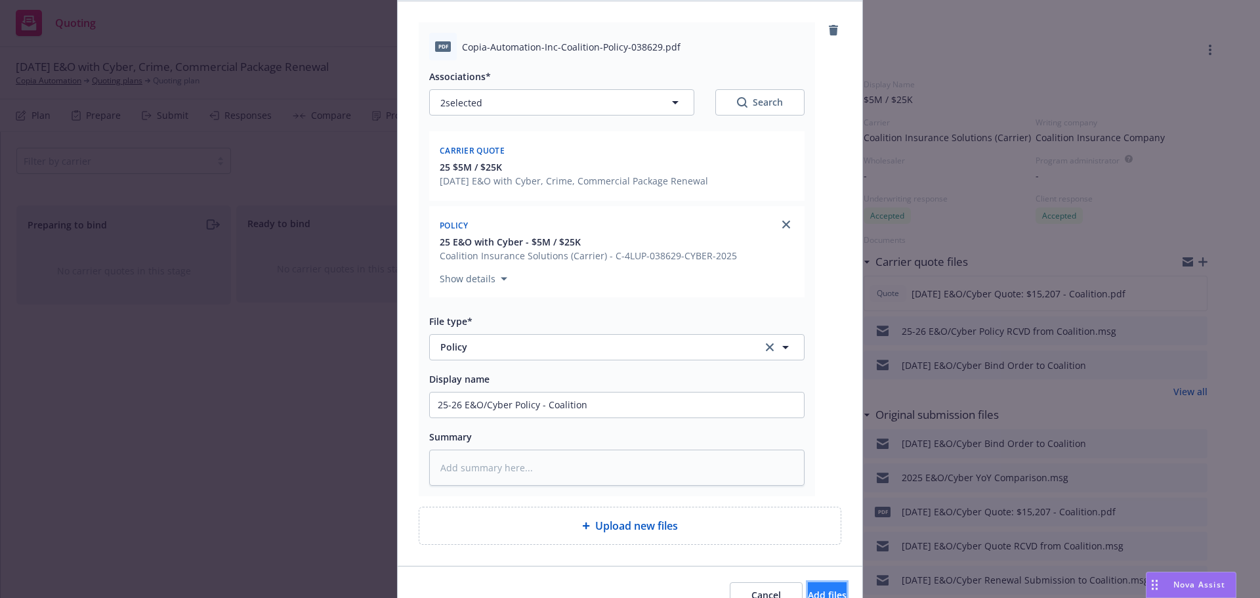
click at [808, 585] on button "Add files" at bounding box center [827, 595] width 39 height 26
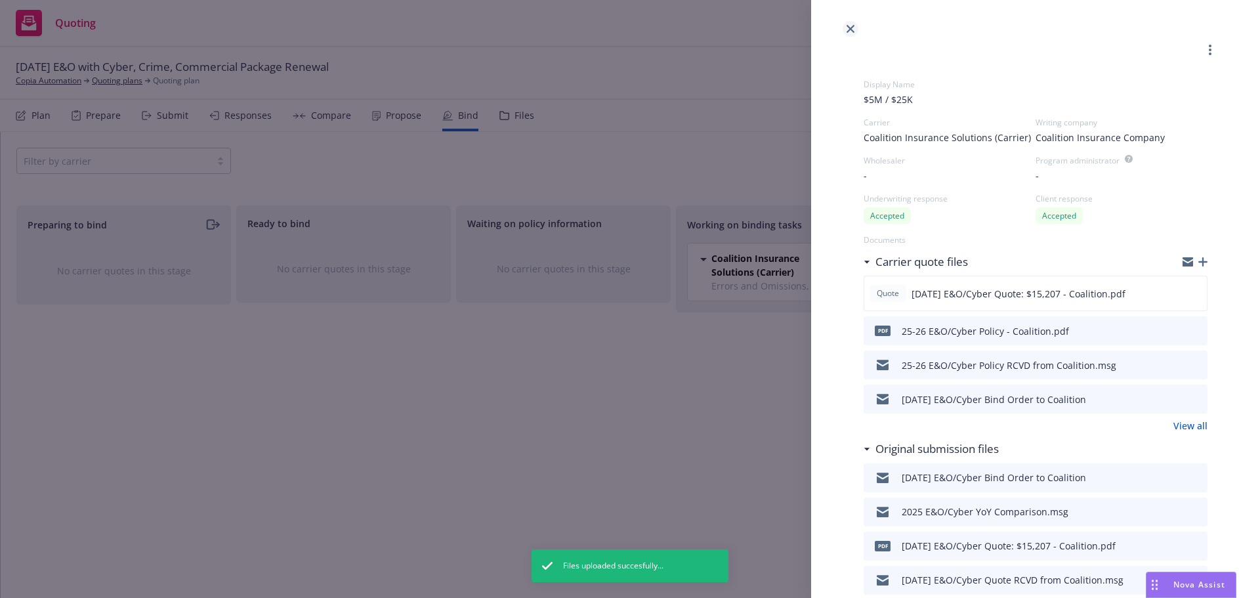
click at [857, 27] on link "close" at bounding box center [851, 29] width 16 height 16
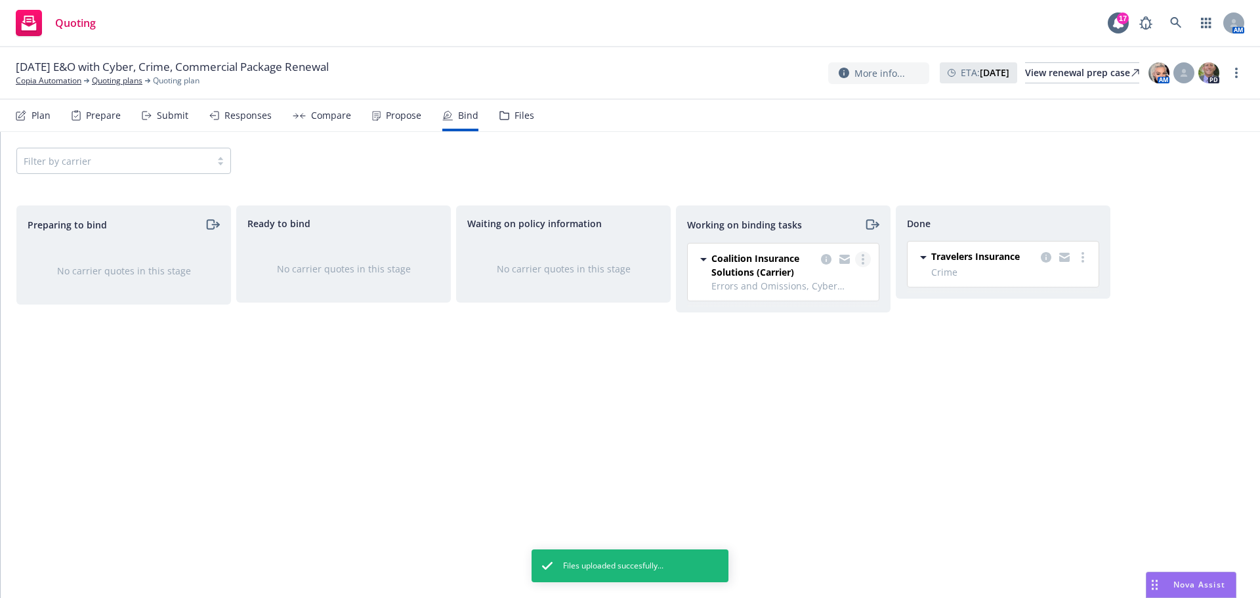
click at [869, 264] on link "more" at bounding box center [863, 259] width 16 height 16
click at [818, 318] on span "Move to done" at bounding box center [797, 312] width 91 height 12
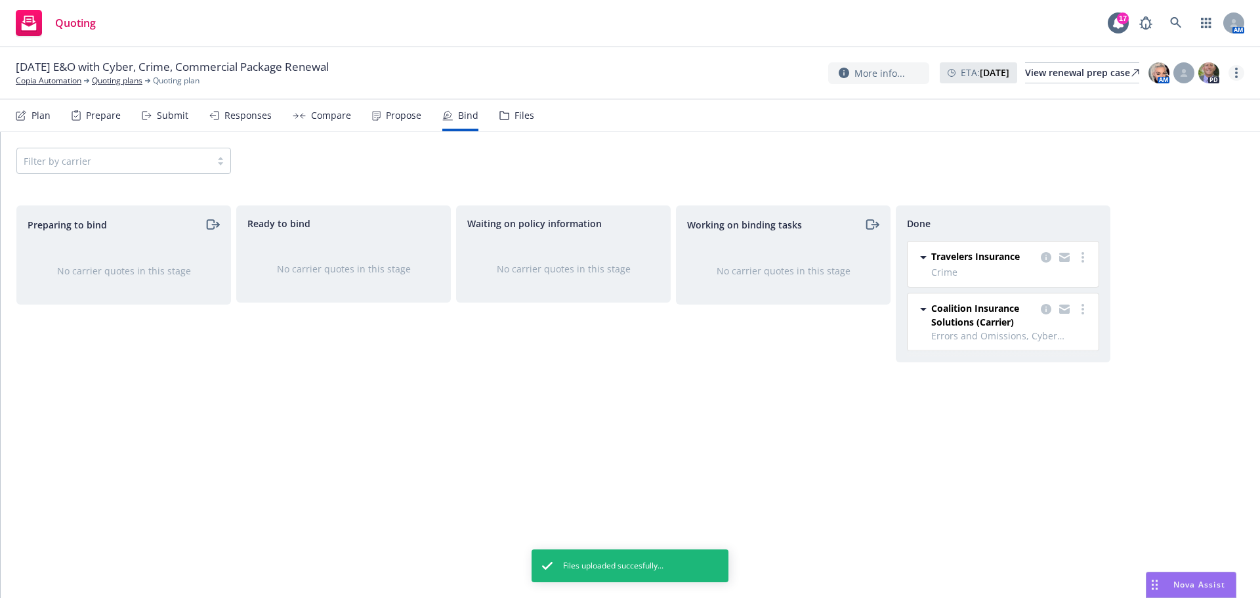
click at [1241, 73] on link "more" at bounding box center [1237, 73] width 16 height 16
click at [966, 140] on div "Filter by carrier" at bounding box center [631, 161] width 1260 height 58
click at [138, 79] on link "Quoting plans" at bounding box center [117, 81] width 51 height 12
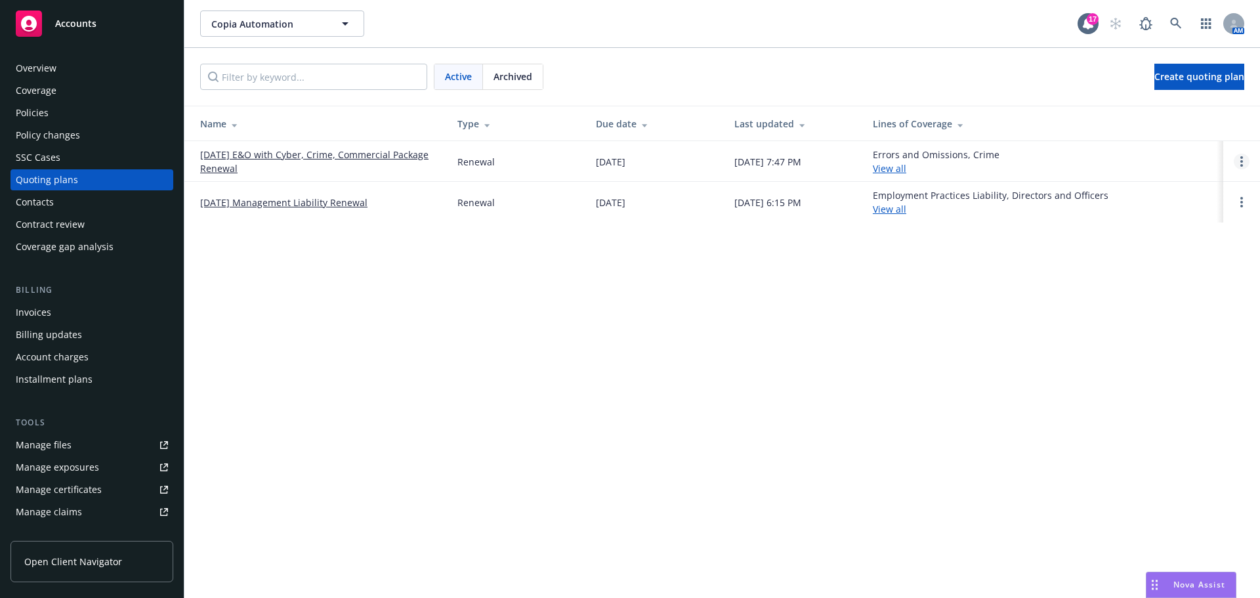
click at [1247, 161] on link "Open options" at bounding box center [1242, 162] width 16 height 16
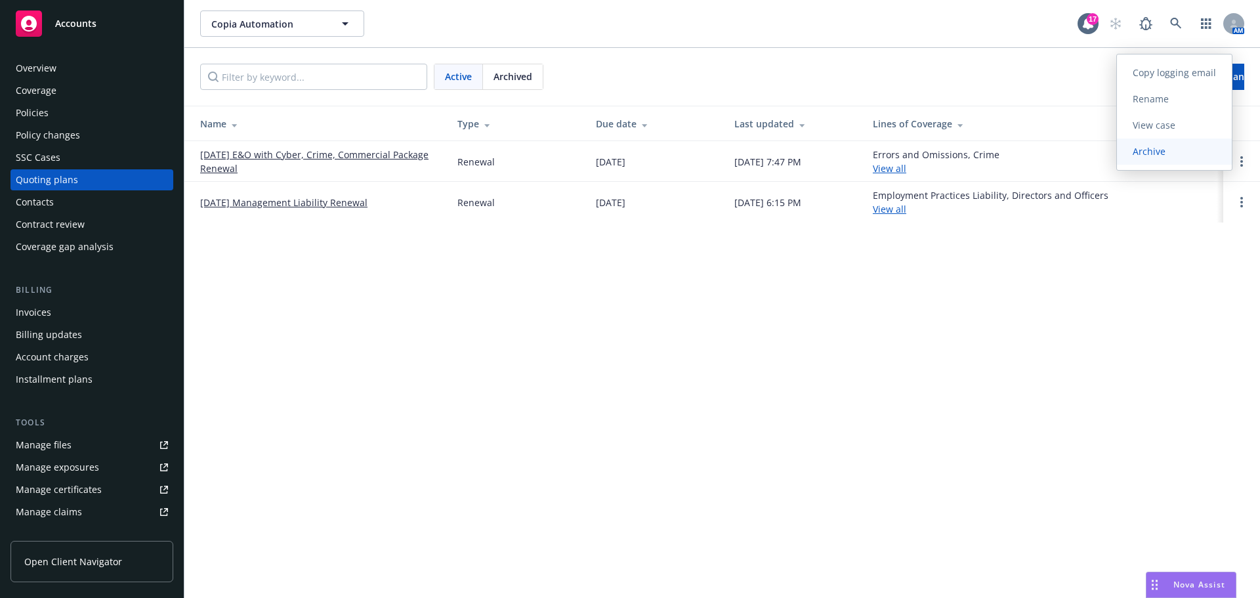
click at [1140, 149] on span "Archive" at bounding box center [1149, 151] width 64 height 12
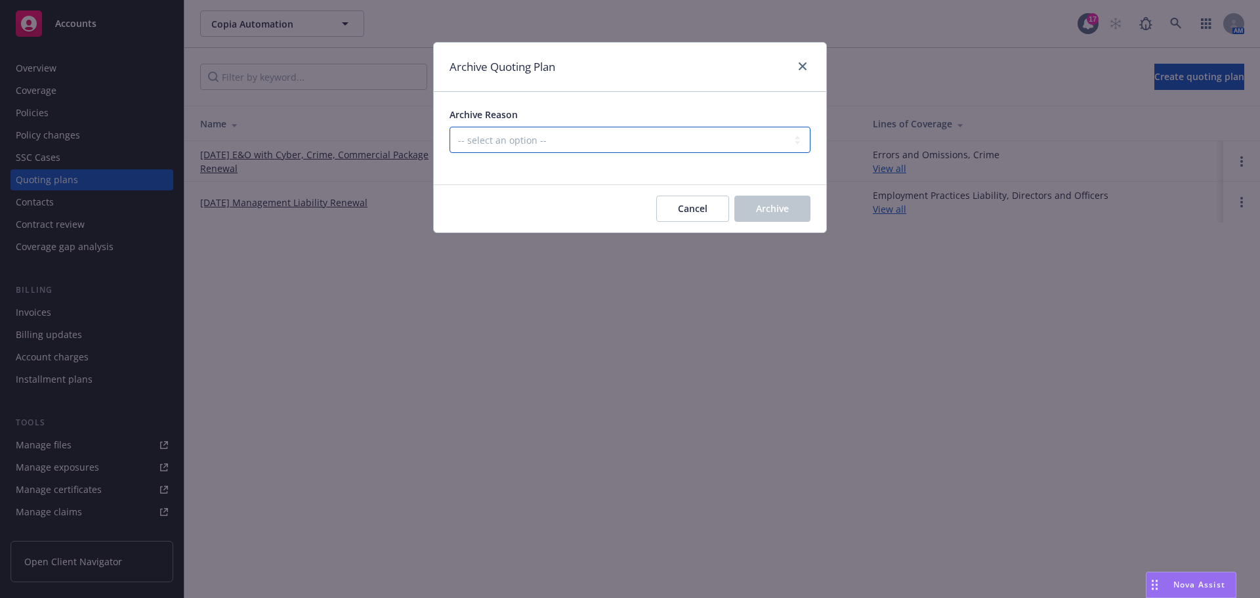
click at [701, 143] on select "-- select an option -- All policies in this renewal plan are auto-renewed Creat…" at bounding box center [630, 140] width 361 height 26
select select "ARCHIVED_RENEWAL_COMPLETED"
click at [450, 127] on select "-- select an option -- All policies in this renewal plan are auto-renewed Creat…" at bounding box center [630, 140] width 361 height 26
click at [747, 211] on button "Archive" at bounding box center [773, 209] width 76 height 26
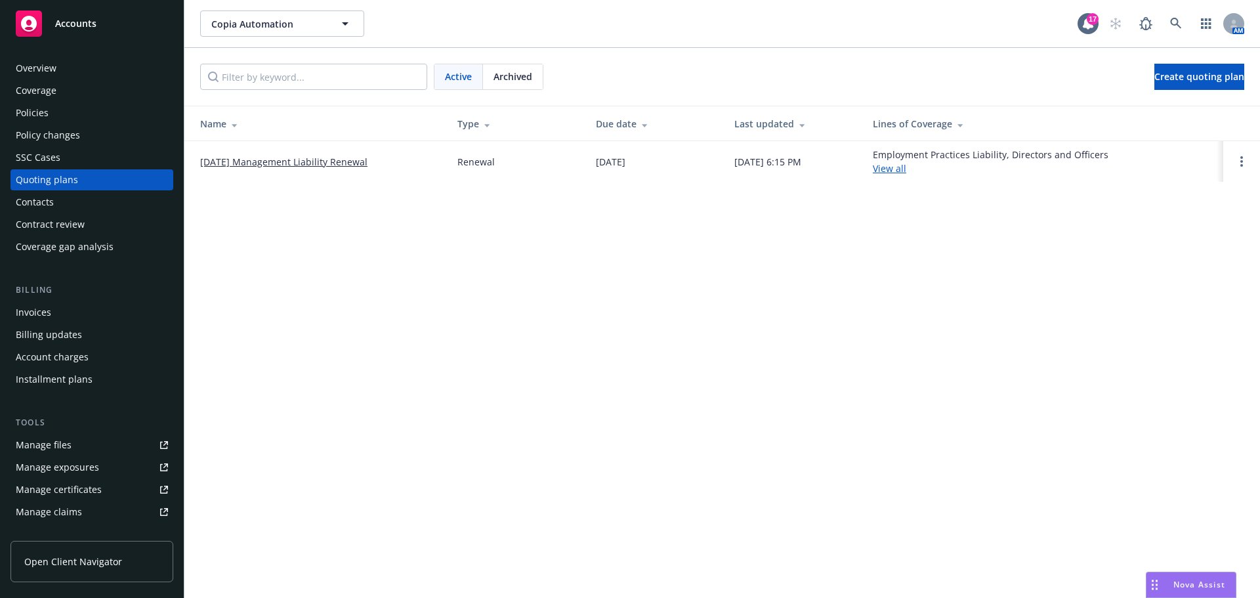
click at [530, 85] on div "Archived" at bounding box center [513, 76] width 60 height 25
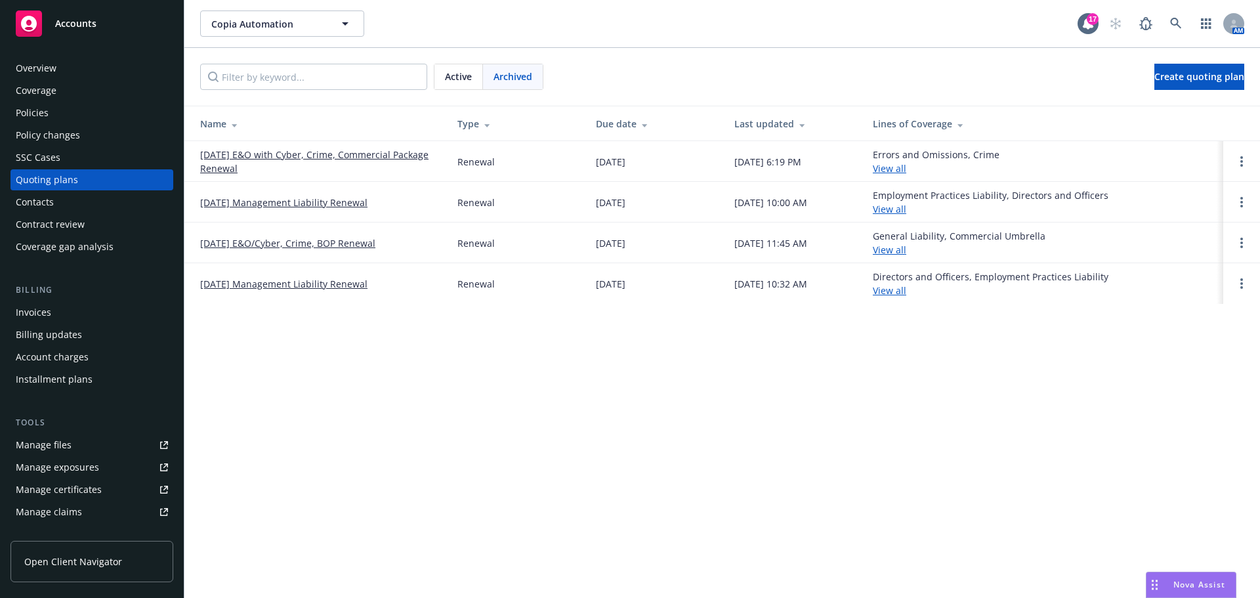
click at [345, 154] on link "[DATE] E&O with Cyber, Crime, Commercial Package Renewal" at bounding box center [318, 162] width 236 height 28
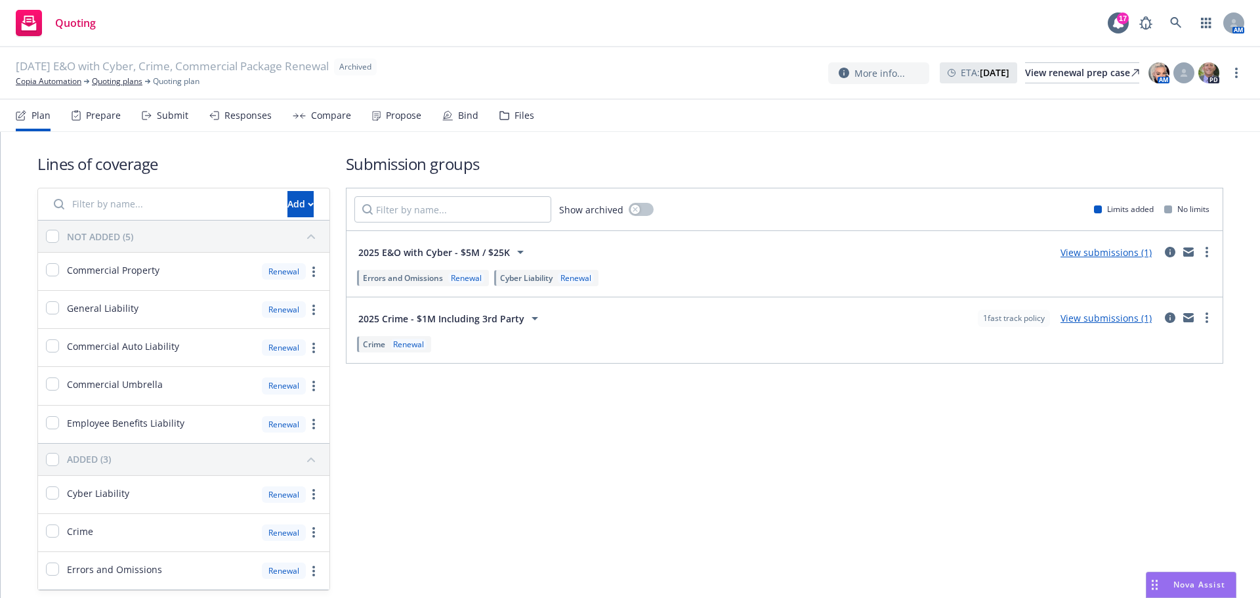
click at [452, 114] on div "Bind" at bounding box center [460, 116] width 36 height 32
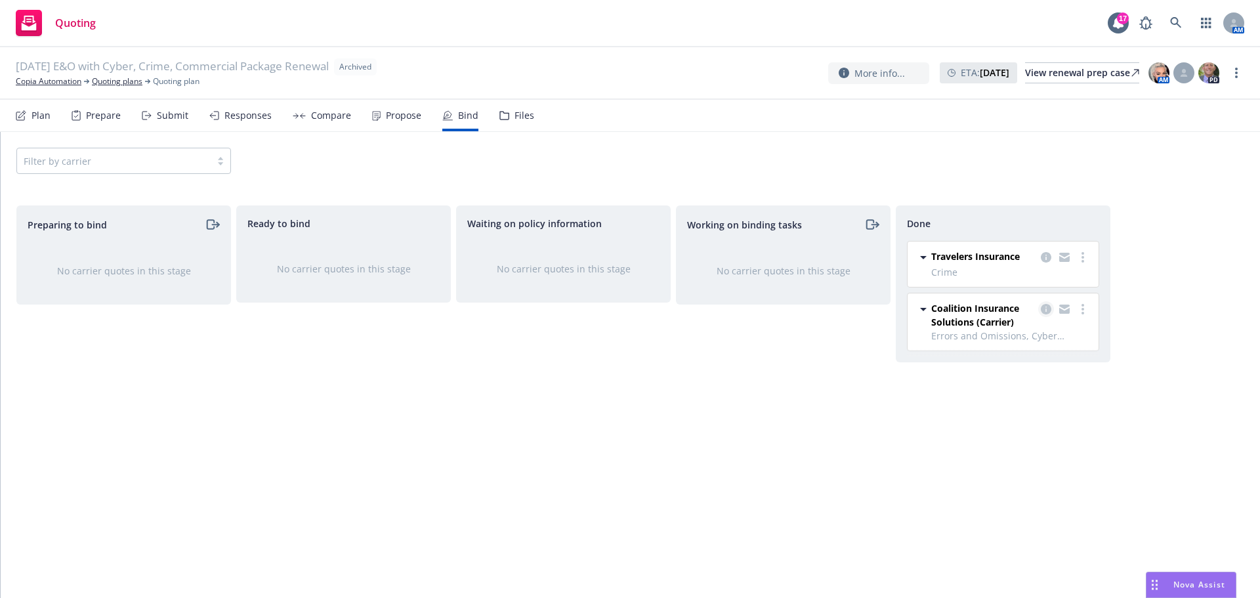
click at [1045, 307] on icon "copy logging email" at bounding box center [1046, 309] width 11 height 11
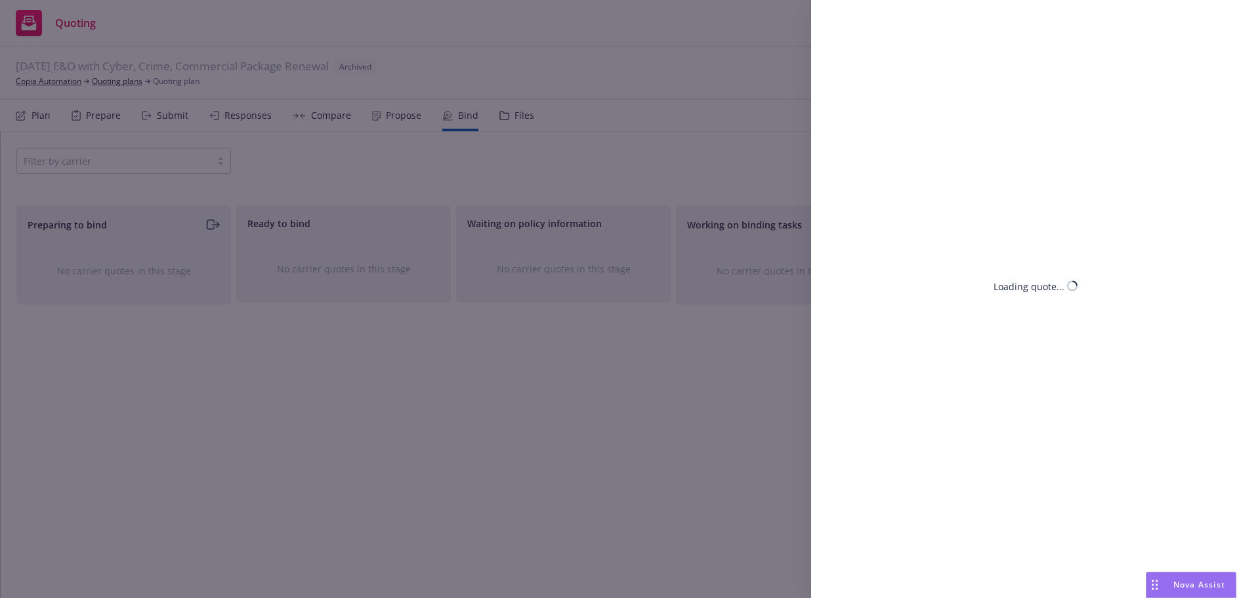
select select "NY"
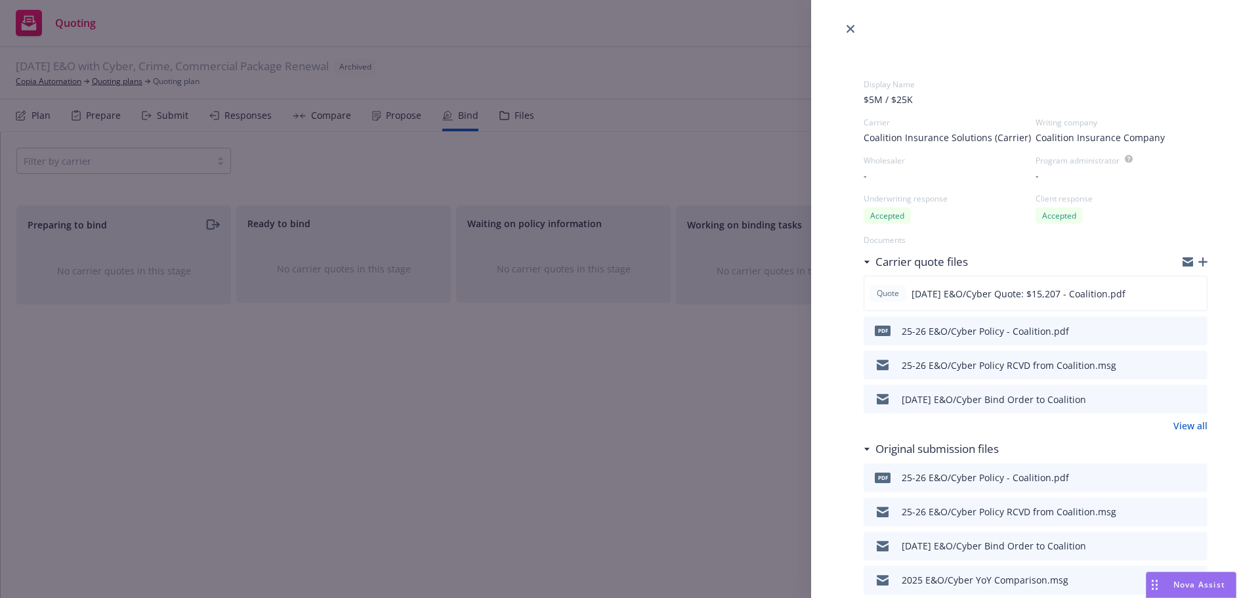
click at [863, 30] on div at bounding box center [1035, 18] width 449 height 37
click at [851, 33] on link "close" at bounding box center [851, 29] width 16 height 16
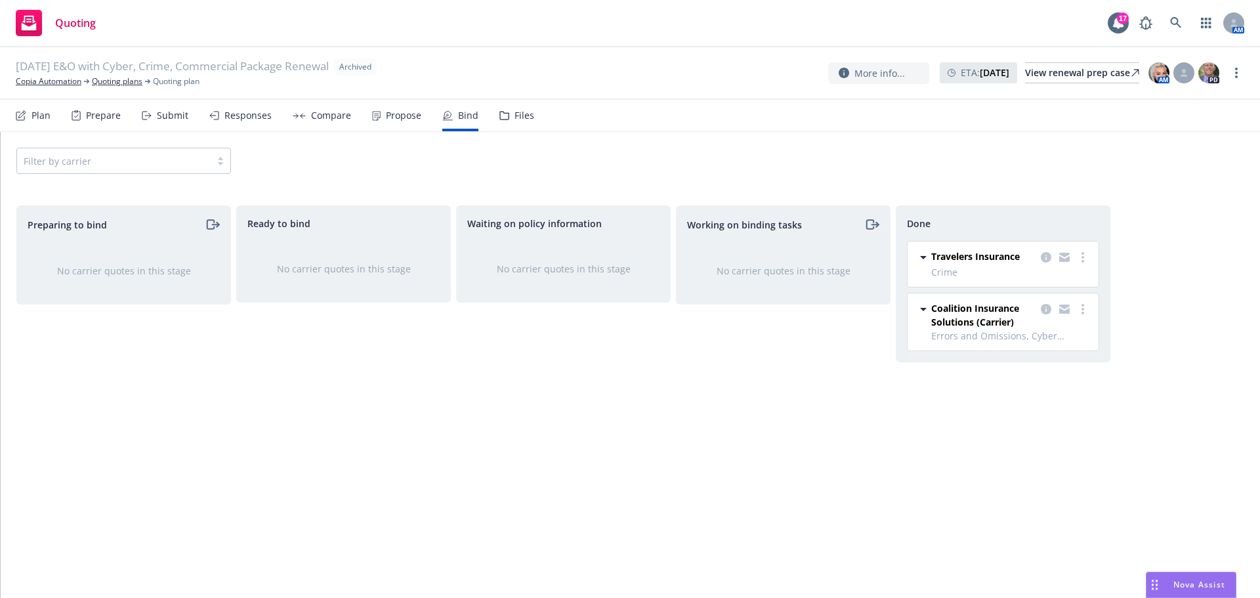
click at [395, 128] on div "Propose" at bounding box center [396, 116] width 49 height 32
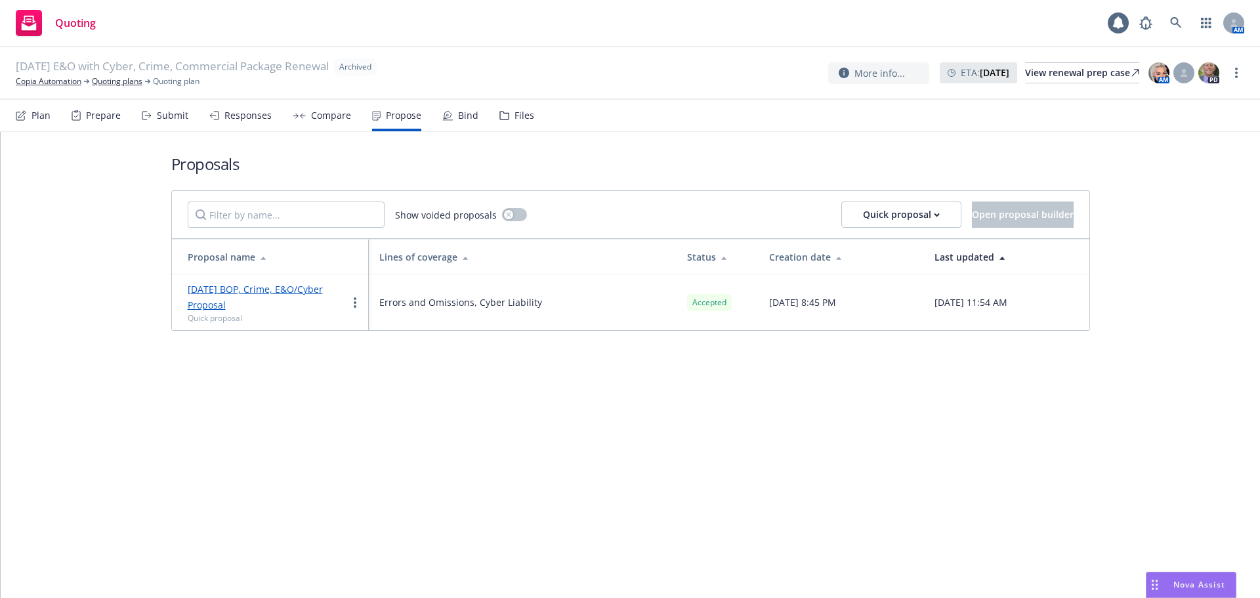
click at [206, 286] on link "8/24/25 BOP, Crime, E&O/Cyber Proposal" at bounding box center [255, 297] width 135 height 28
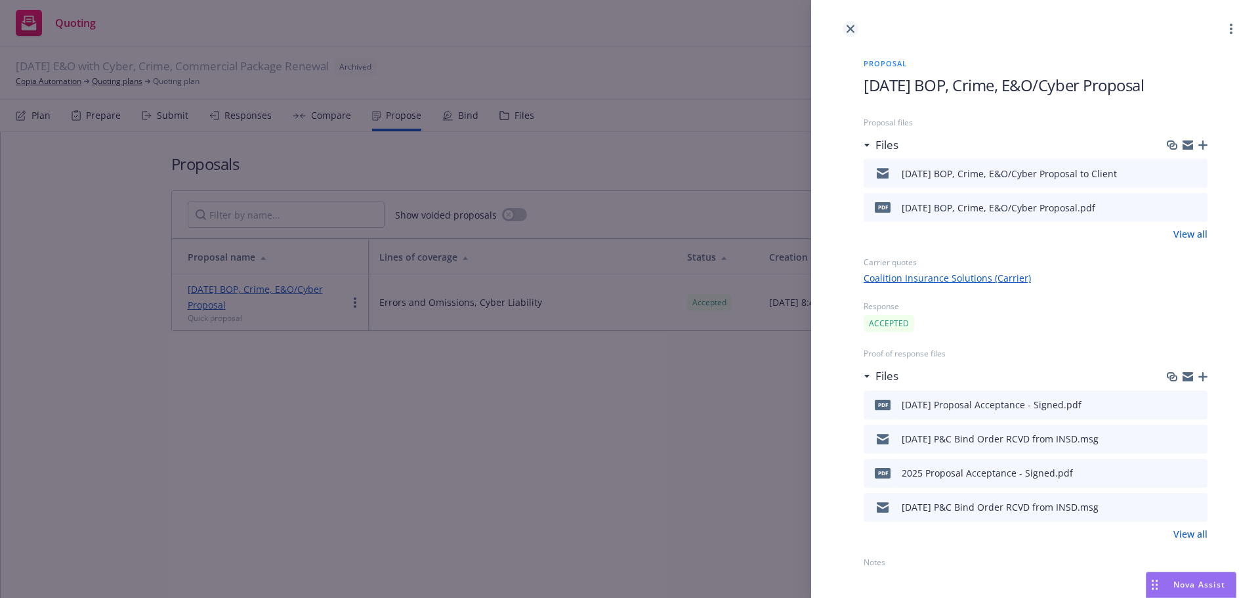
click at [849, 30] on icon "close" at bounding box center [851, 29] width 8 height 8
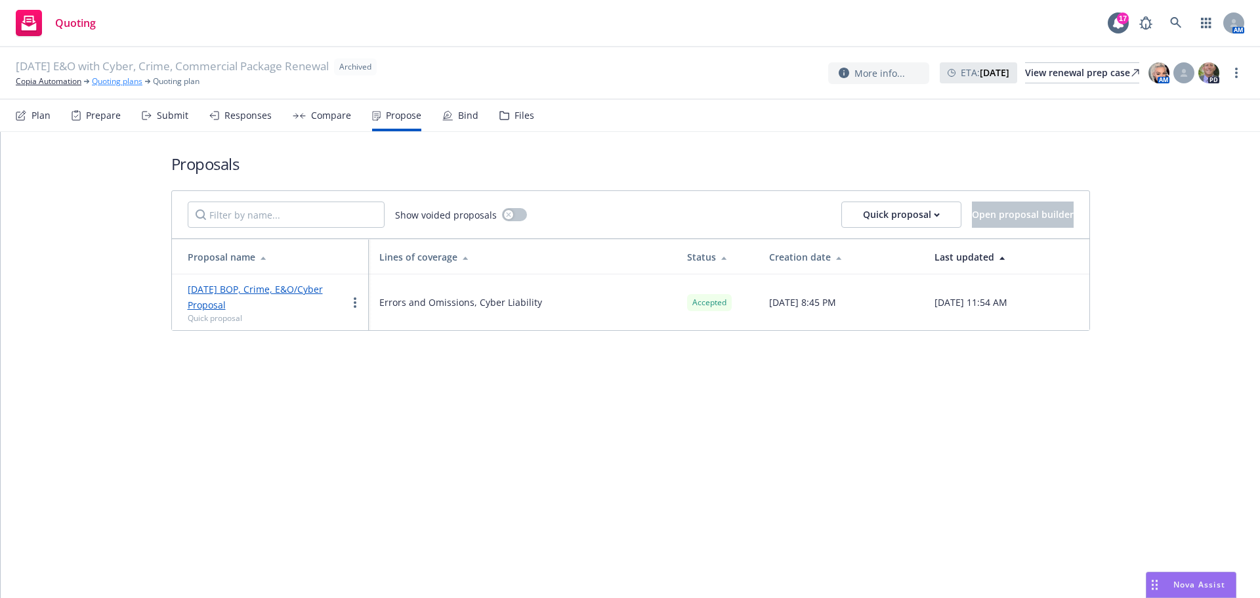
click at [117, 85] on link "Quoting plans" at bounding box center [117, 81] width 51 height 12
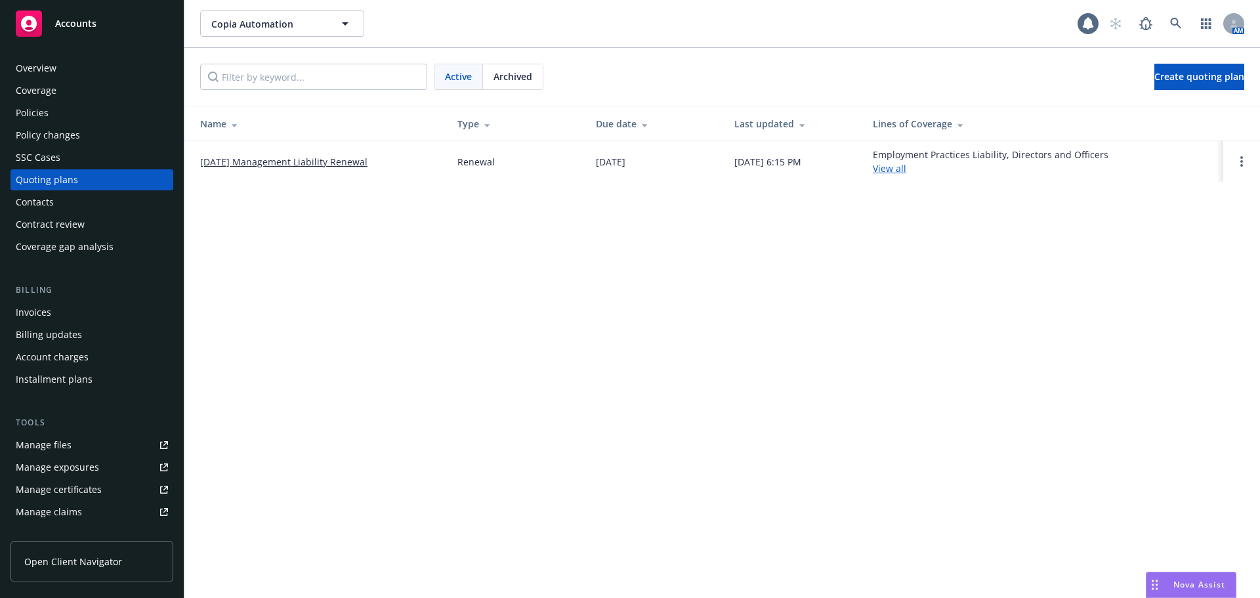
click at [297, 163] on link "[DATE] Management Liability Renewal" at bounding box center [283, 162] width 167 height 14
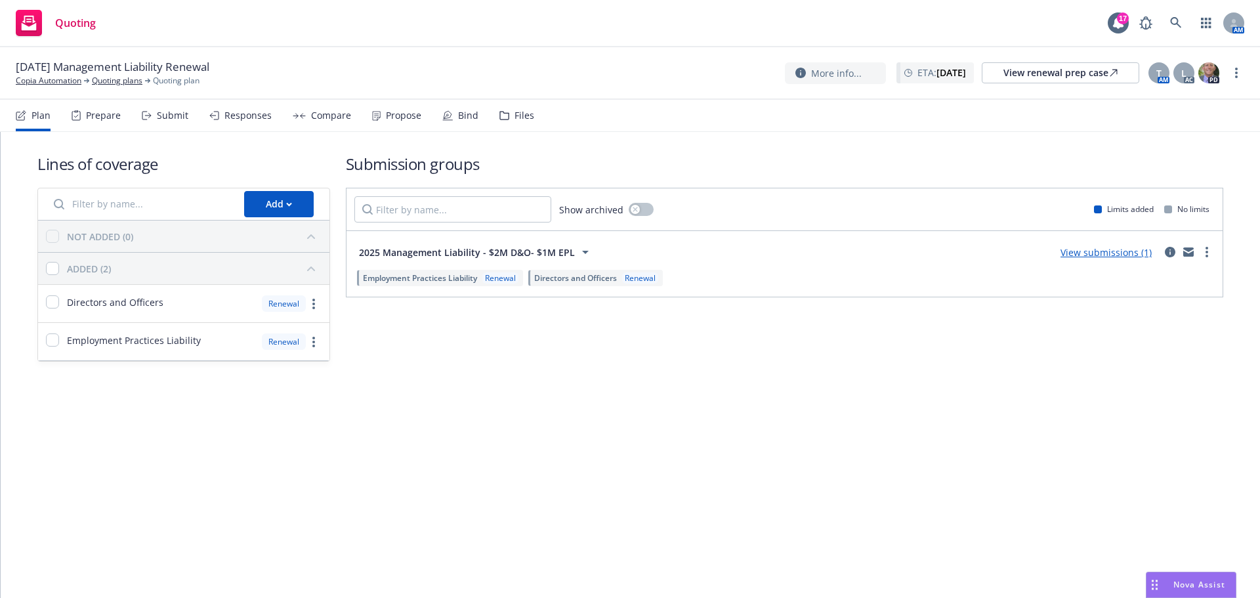
click at [186, 127] on div "Submit" at bounding box center [165, 116] width 47 height 32
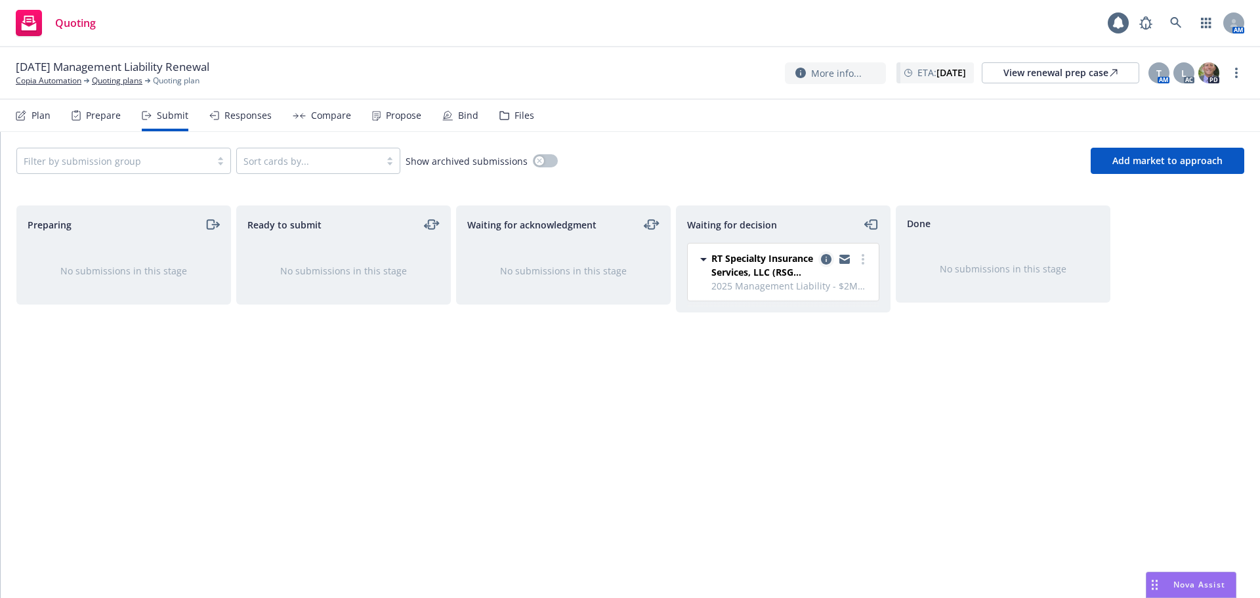
click at [825, 263] on icon "copy logging email" at bounding box center [826, 259] width 11 height 11
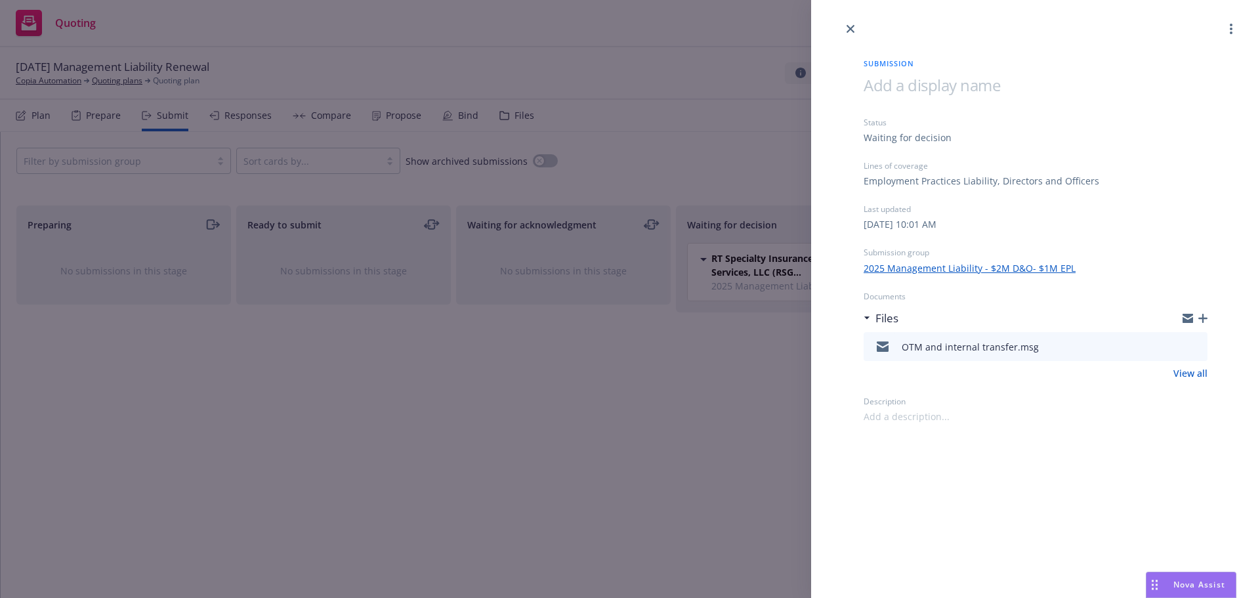
click at [1201, 349] on button "preview file" at bounding box center [1195, 346] width 14 height 12
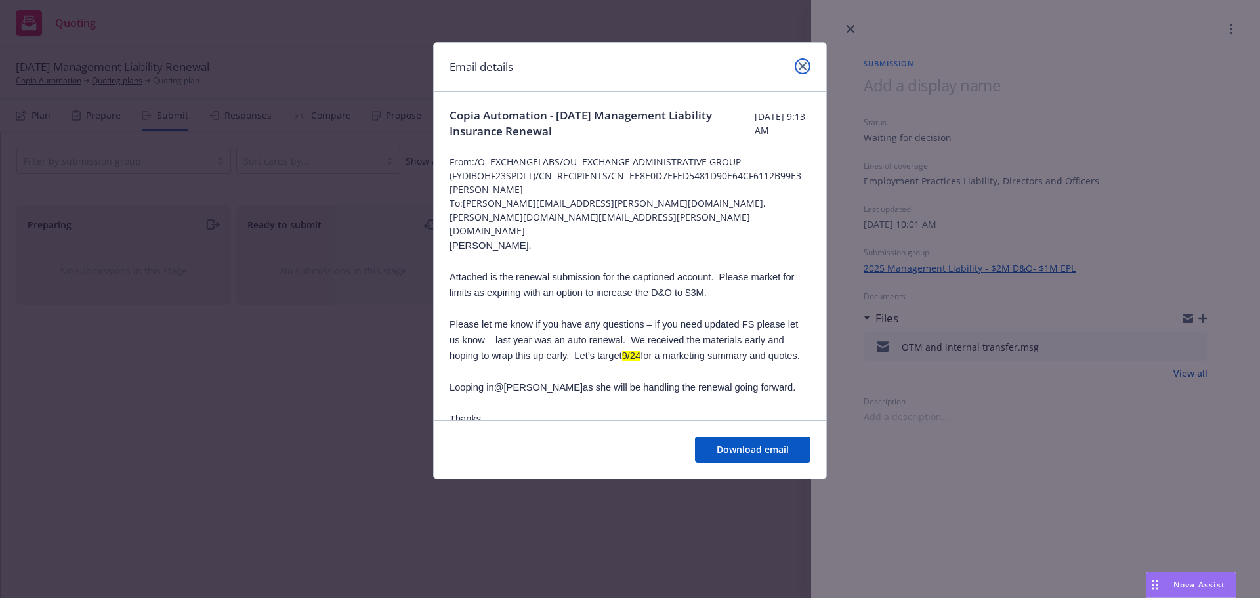
click at [800, 62] on link "close" at bounding box center [803, 66] width 16 height 16
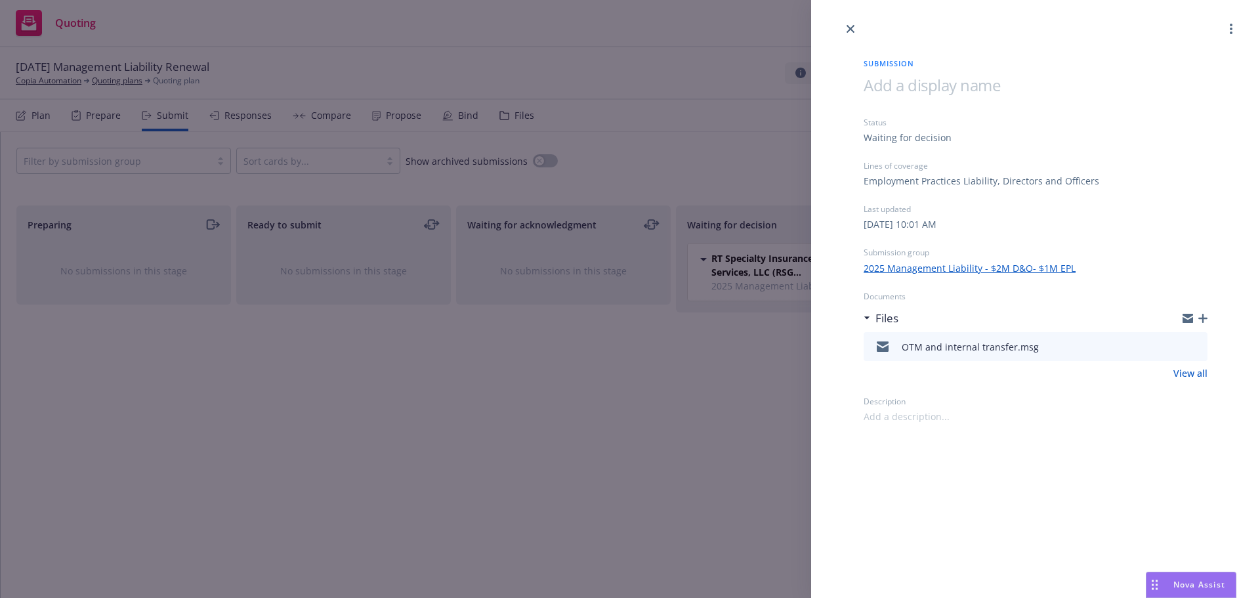
click at [1206, 318] on icon "button" at bounding box center [1203, 318] width 9 height 9
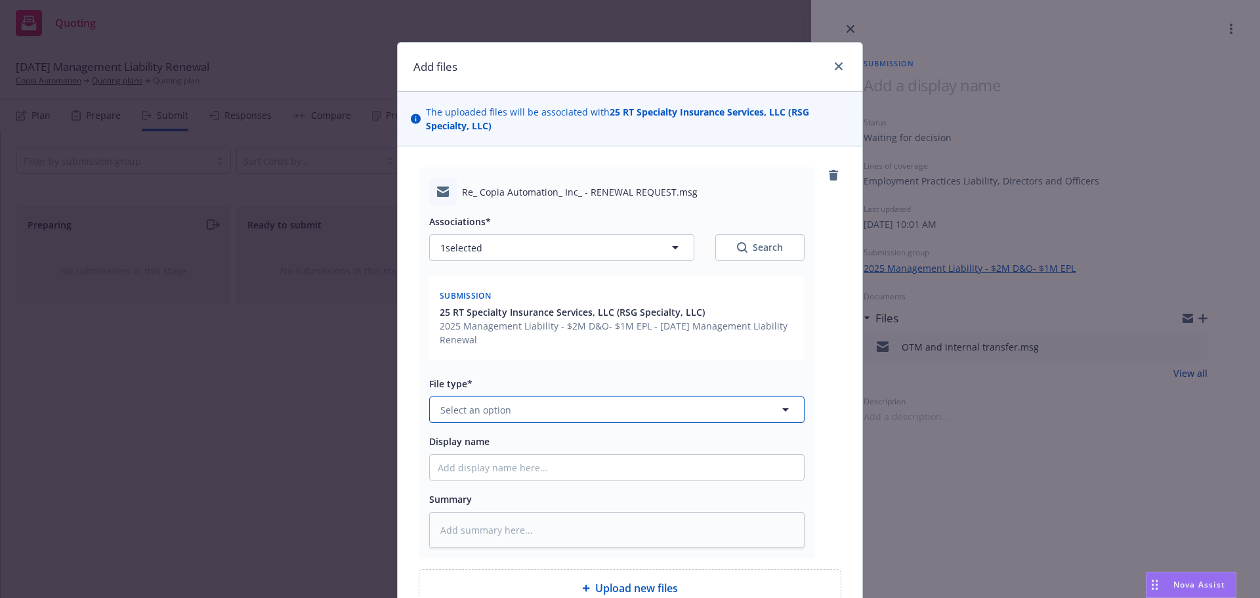
click at [635, 405] on button "Select an option" at bounding box center [617, 410] width 376 height 26
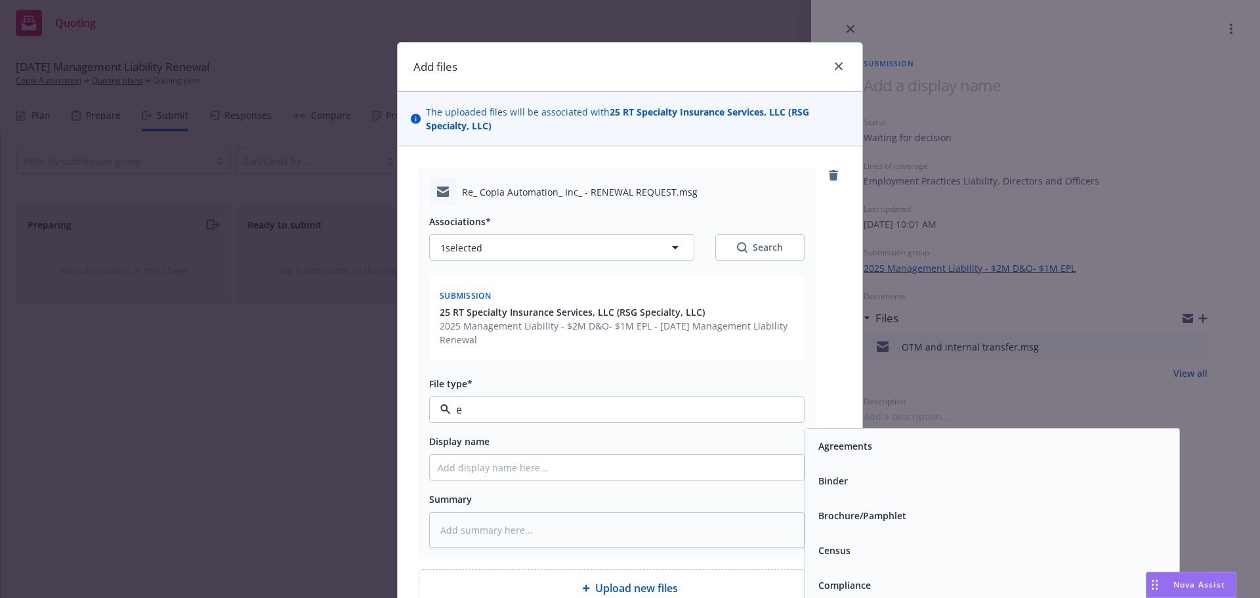
type input "em"
click at [819, 484] on span "Email" at bounding box center [831, 481] width 24 height 14
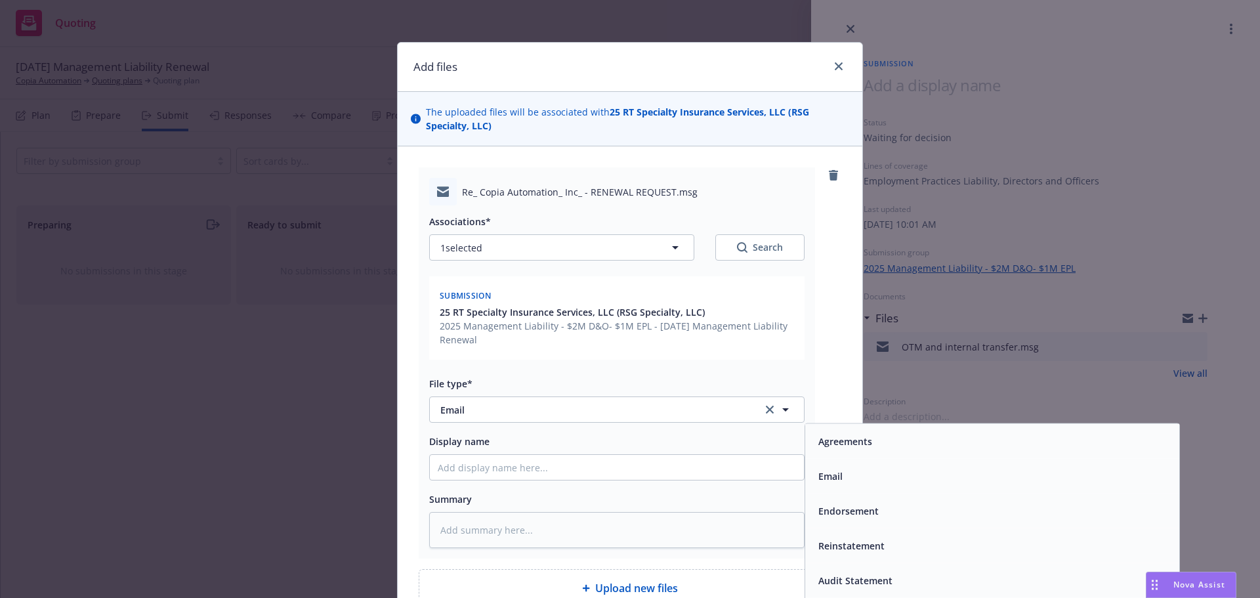
drag, startPoint x: 733, startPoint y: 452, endPoint x: 731, endPoint y: 460, distance: 8.1
click at [733, 454] on div "Display name" at bounding box center [617, 456] width 376 height 47
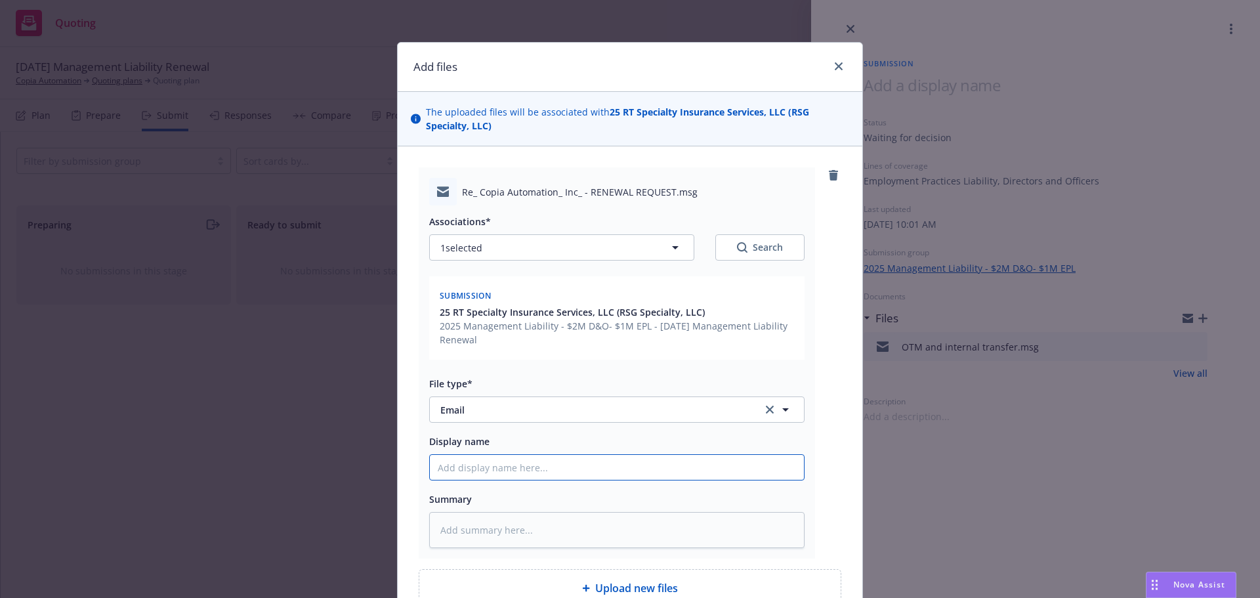
click at [732, 467] on input "Display name" at bounding box center [617, 467] width 374 height 25
type textarea "x"
type input "2"
type textarea "x"
type input "25"
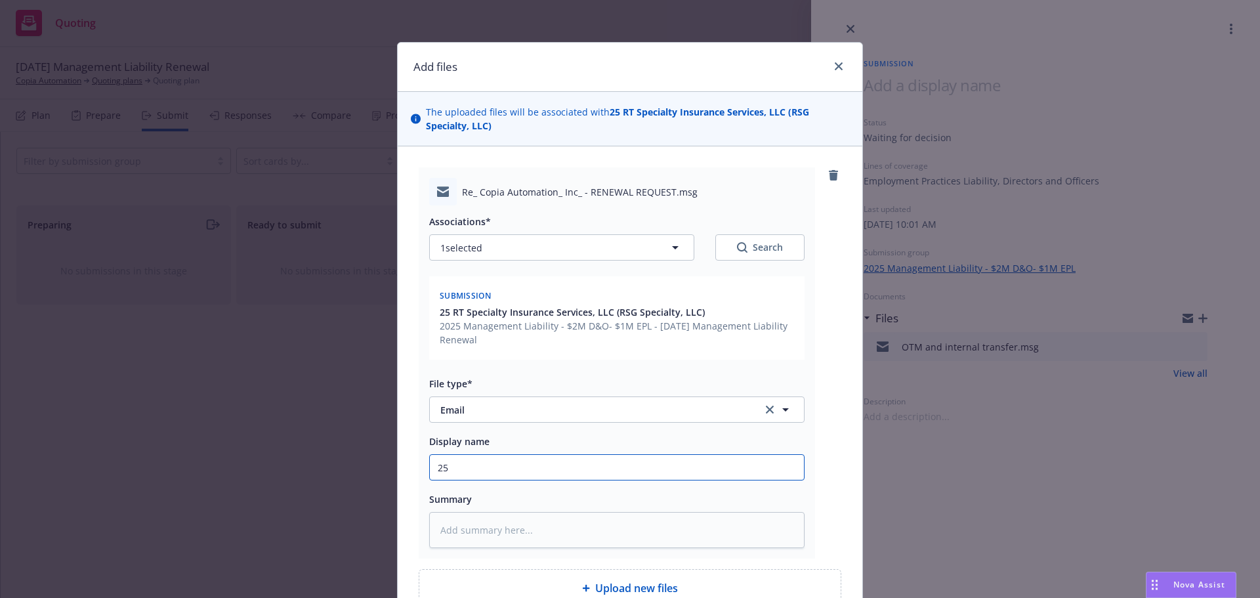
type textarea "x"
type input "25-"
type textarea "x"
type input "25-2"
type textarea "x"
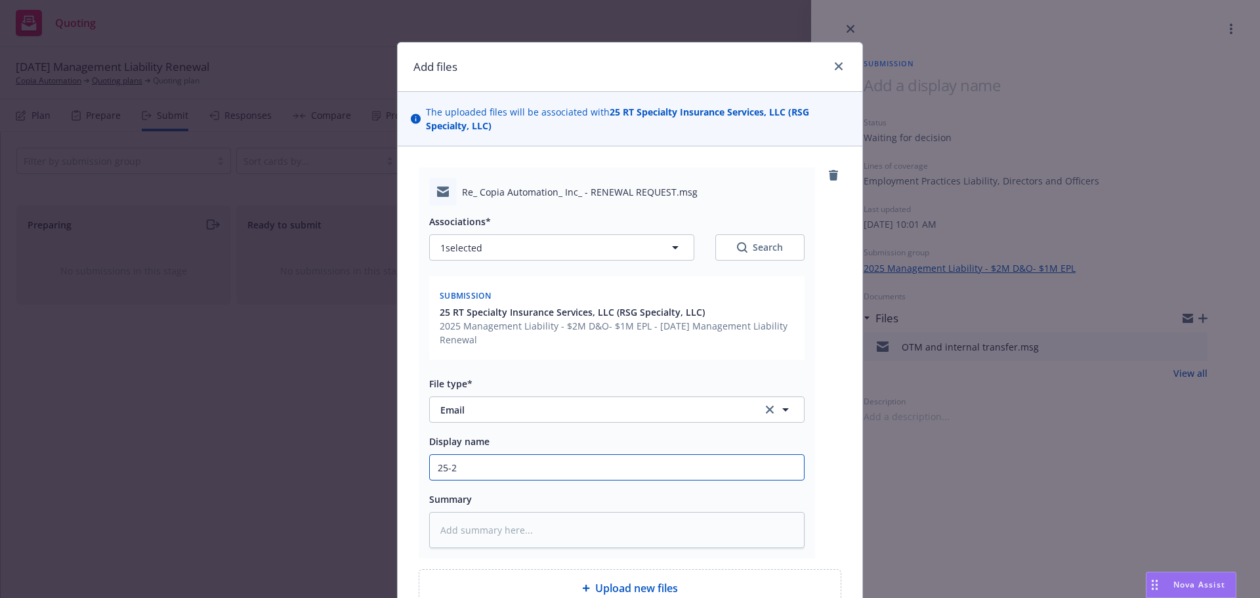
type input "25-26"
type textarea "x"
type input "25-26"
type textarea "x"
type input "25-26 M"
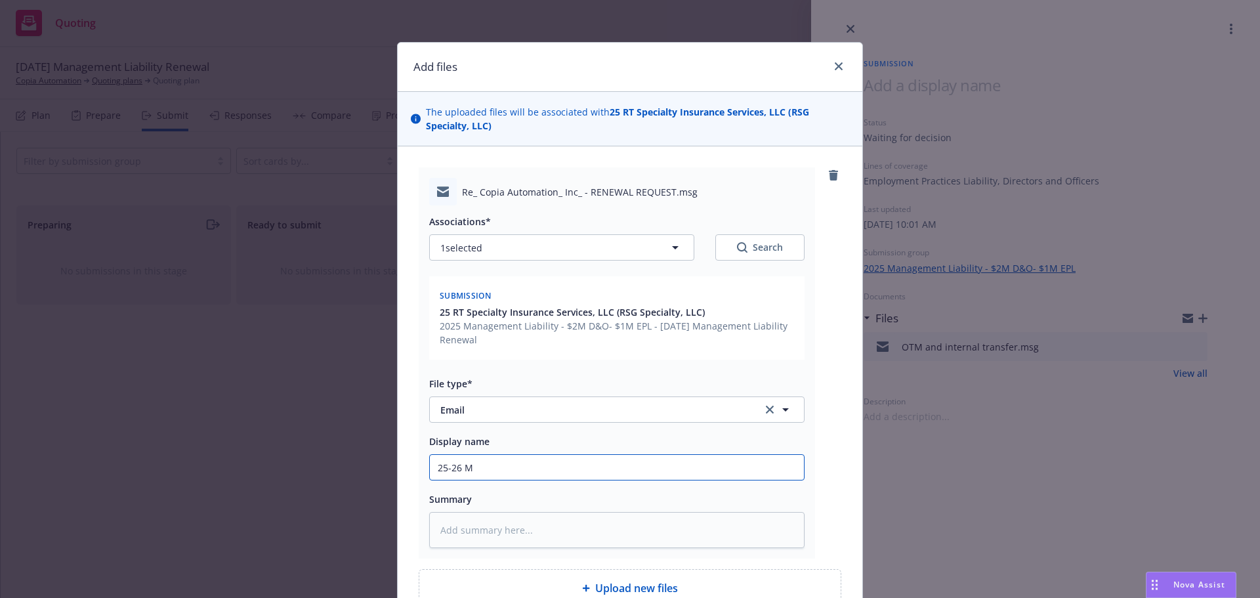
type textarea "x"
type input "25-26 Mg"
type textarea "x"
type input "25-26 Mgm"
type textarea "x"
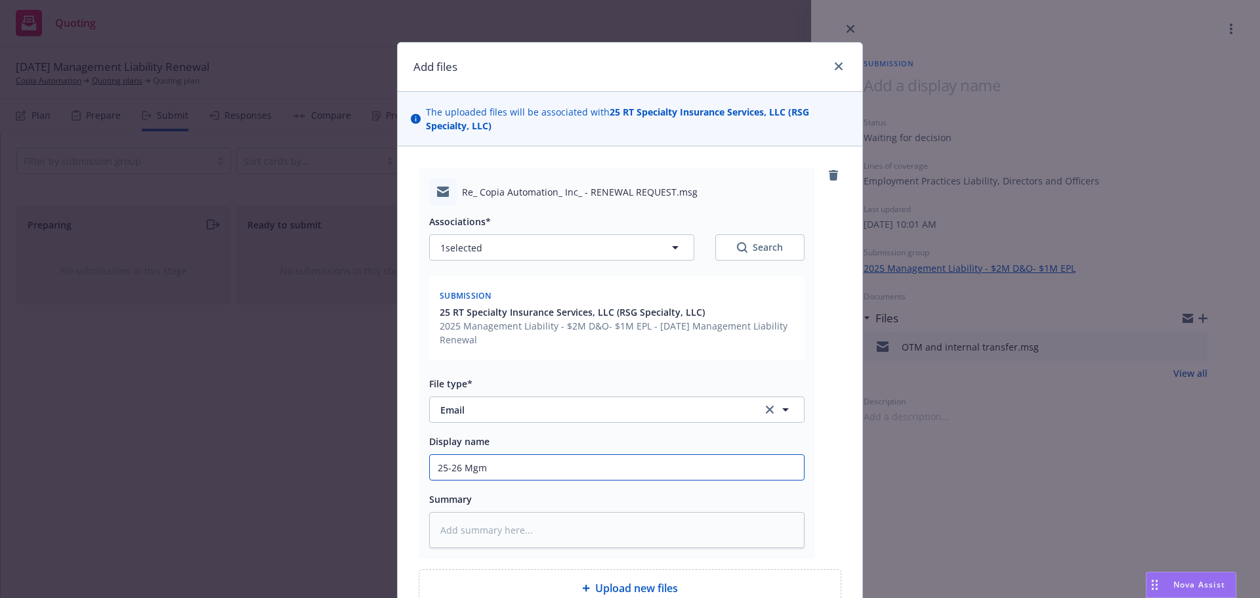
type input "25-26 Mgmt"
type textarea "x"
type input "25-26 Mgmt"
type textarea "x"
type input "25-26 Mgmt L"
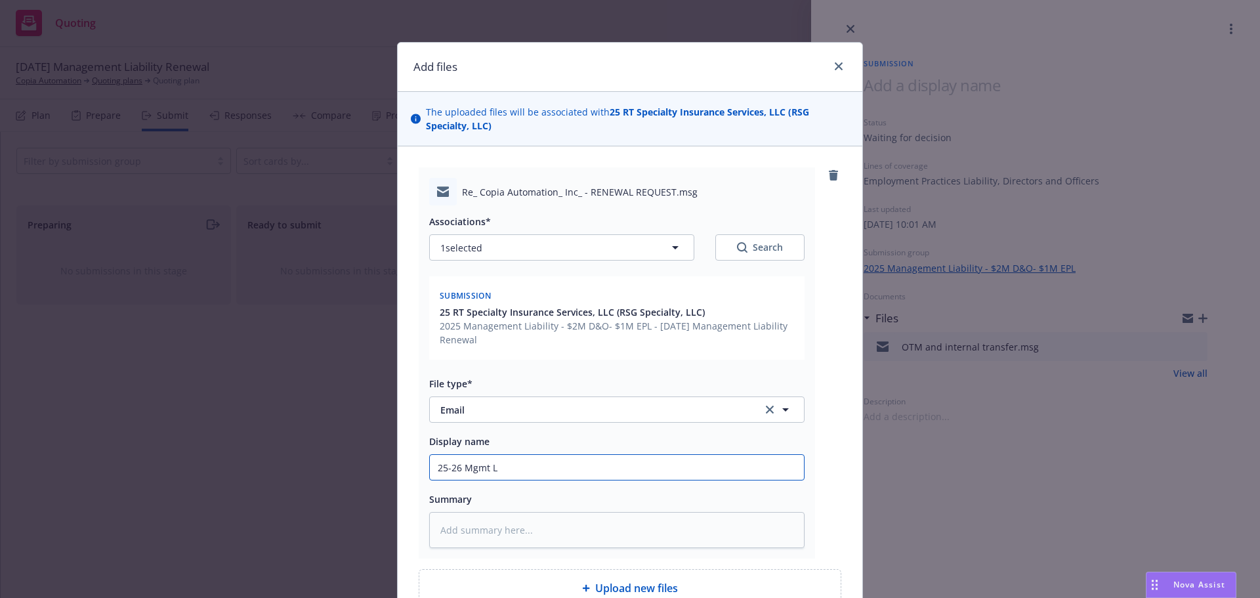
type textarea "x"
type input "25-26 Mgmt Li"
type textarea "x"
type input "25-26 Mgmt Lia"
type textarea "x"
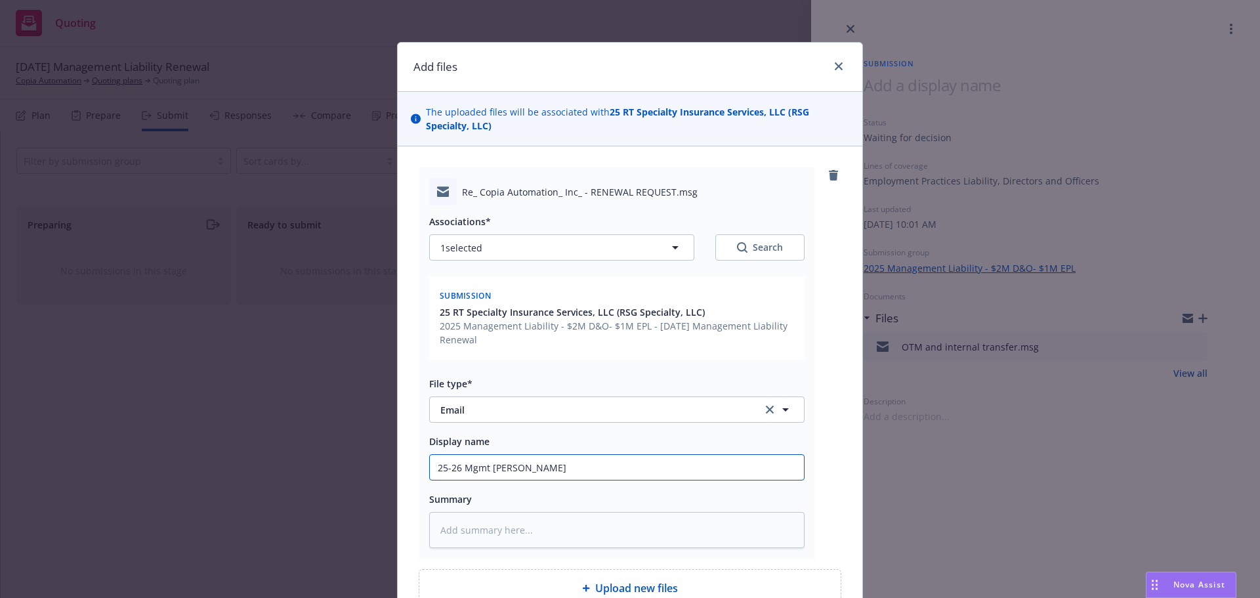
type input "25-26 Mgmt Liab"
type textarea "x"
type input "25-26 Mgmt Liabi"
type textarea "x"
type input "25-26 Mgmt Liabil"
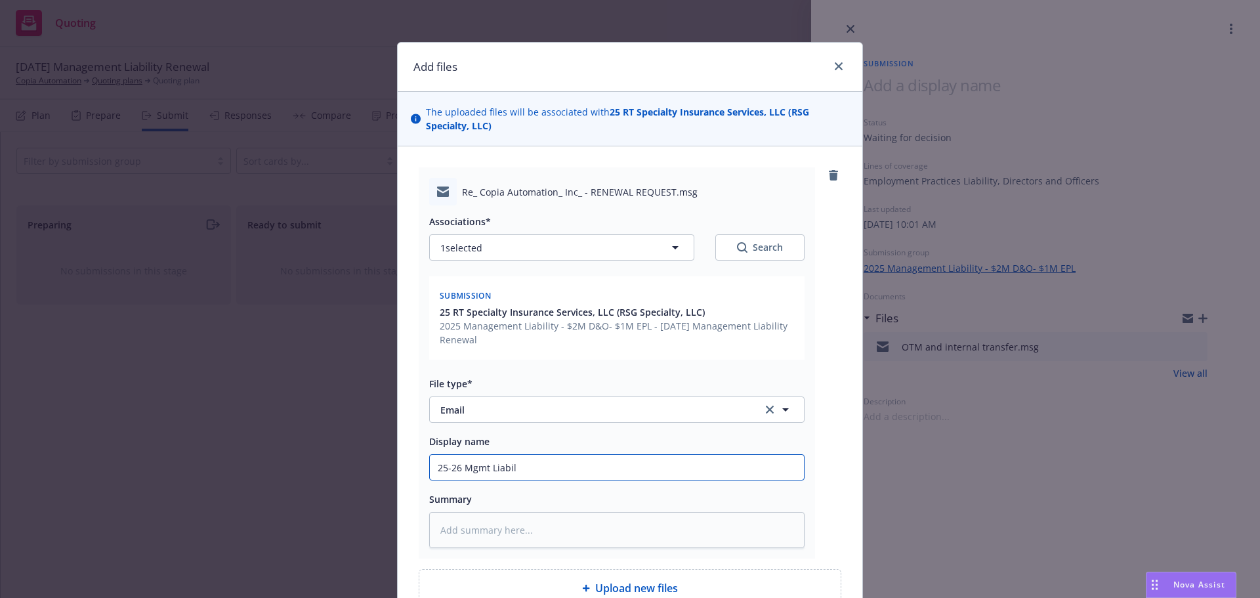
type textarea "x"
type input "25-26 Mgmt Liabili"
type textarea "x"
type input "25-26 Mgmt Liabilit"
type textarea "x"
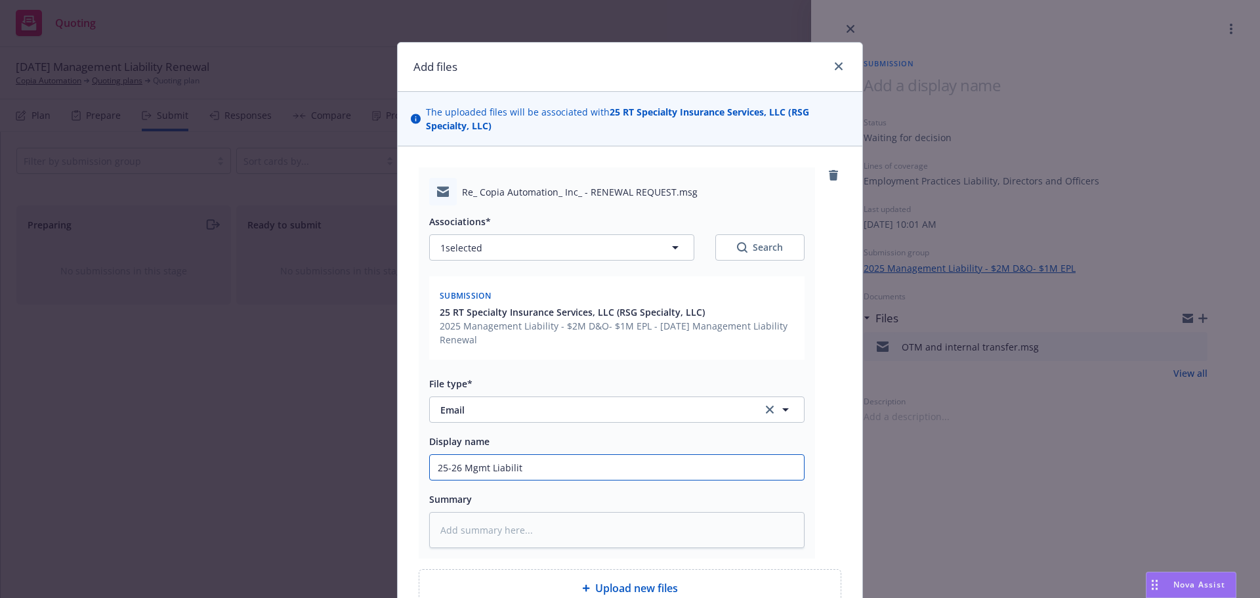
type input "25-26 Mgmt Liability"
type textarea "x"
type input "25-26 Mgmt Liability"
type textarea "x"
type input "25-26 Mgmt Liability R"
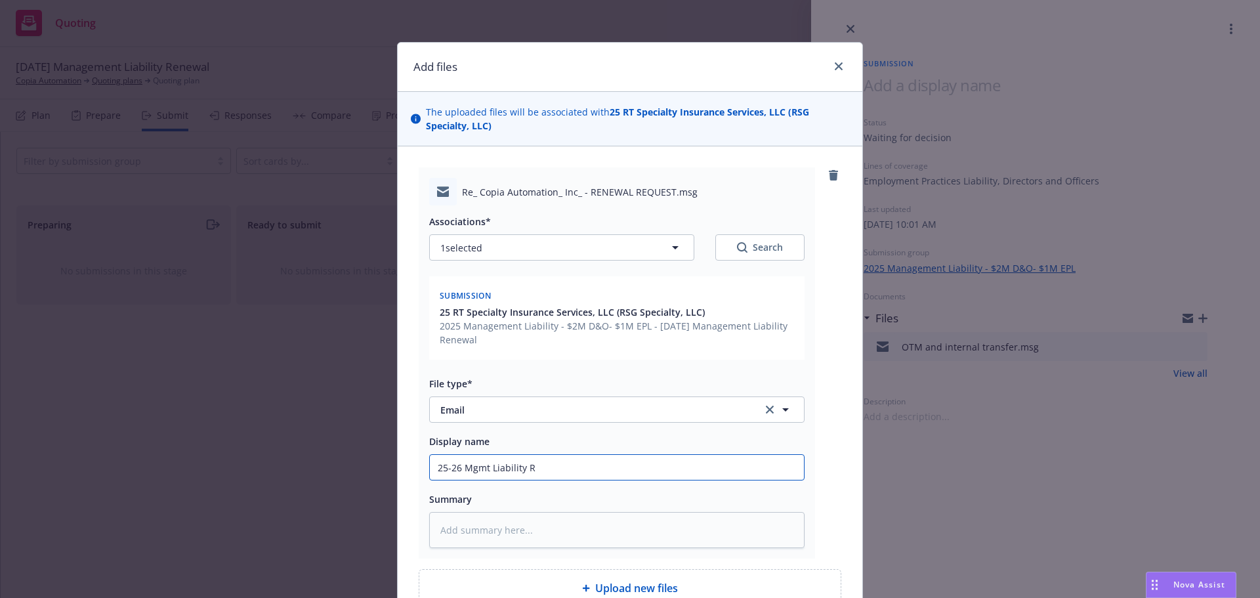
type textarea "x"
type input "25-26 Mgmt Liability Re"
type textarea "x"
type input "25-26 Mgmt Liability Ren"
type textarea "x"
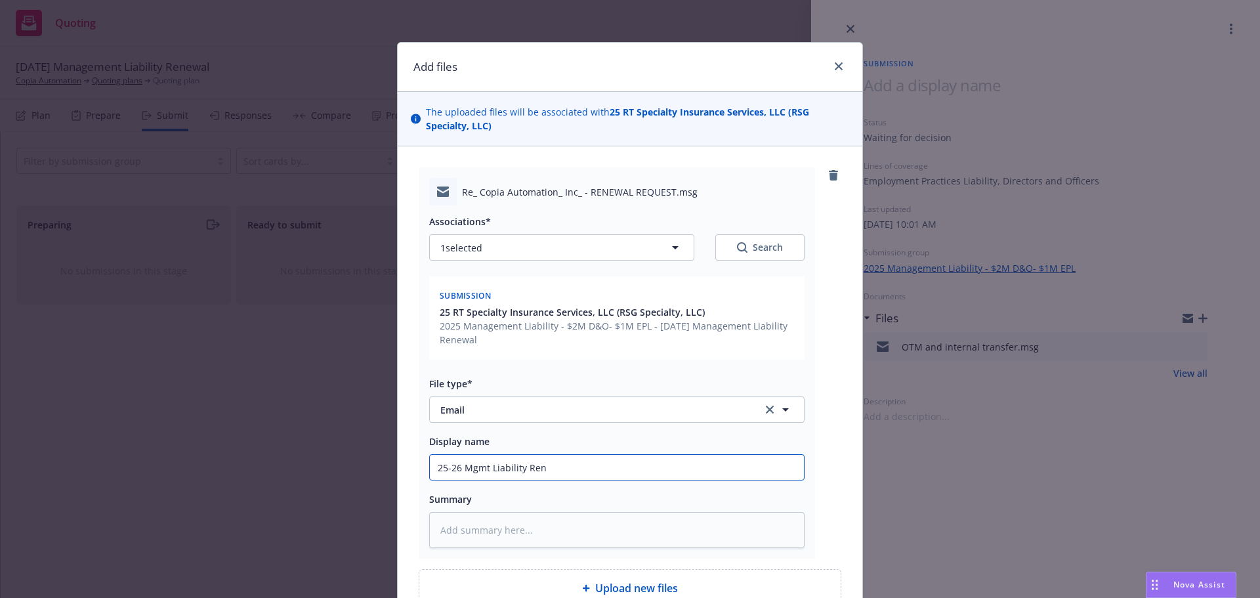
type input "25-26 Mgmt Liability Rene"
type textarea "x"
type input "25-26 Mgmt Liability Renew"
type textarea "x"
type input "25-26 Mgmt Liability Renewa"
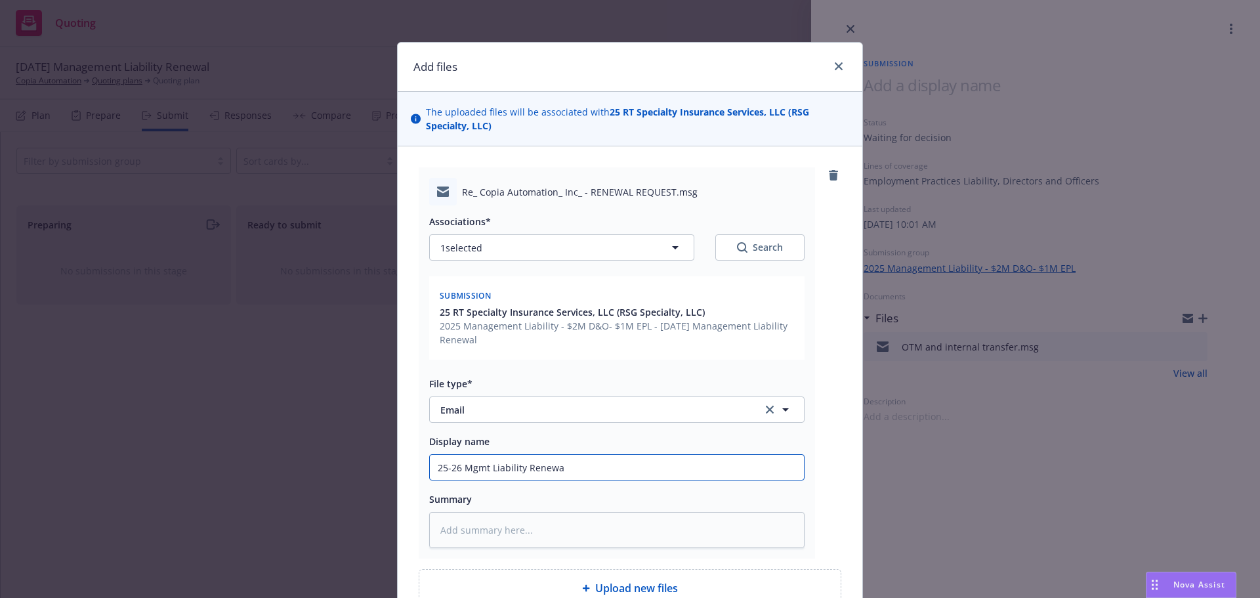
type textarea "x"
type input "25-26 Mgmt Liability Renewal"
type textarea "x"
type input "25-26 Mgmt Liability Renewal"
type textarea "x"
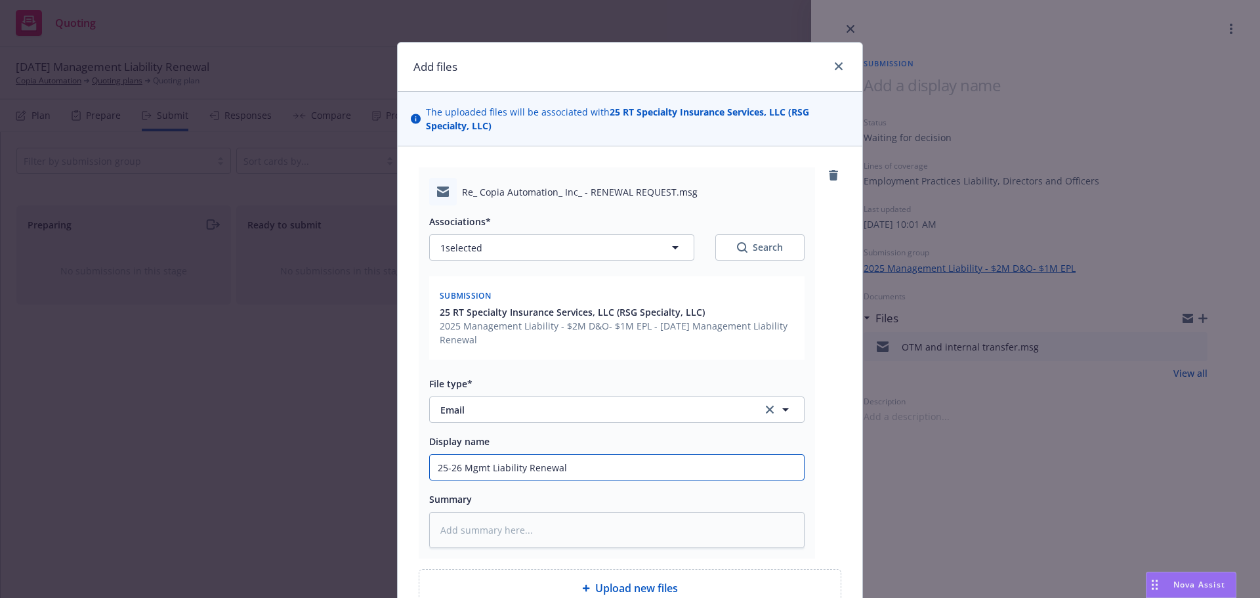
type input "25-26 Mgmt Liability Renewal C"
type textarea "x"
type input "25-26 Mgmt Liability Renewal CO"
type textarea "x"
type input "25-26 Mgmt Liability Renewal COR"
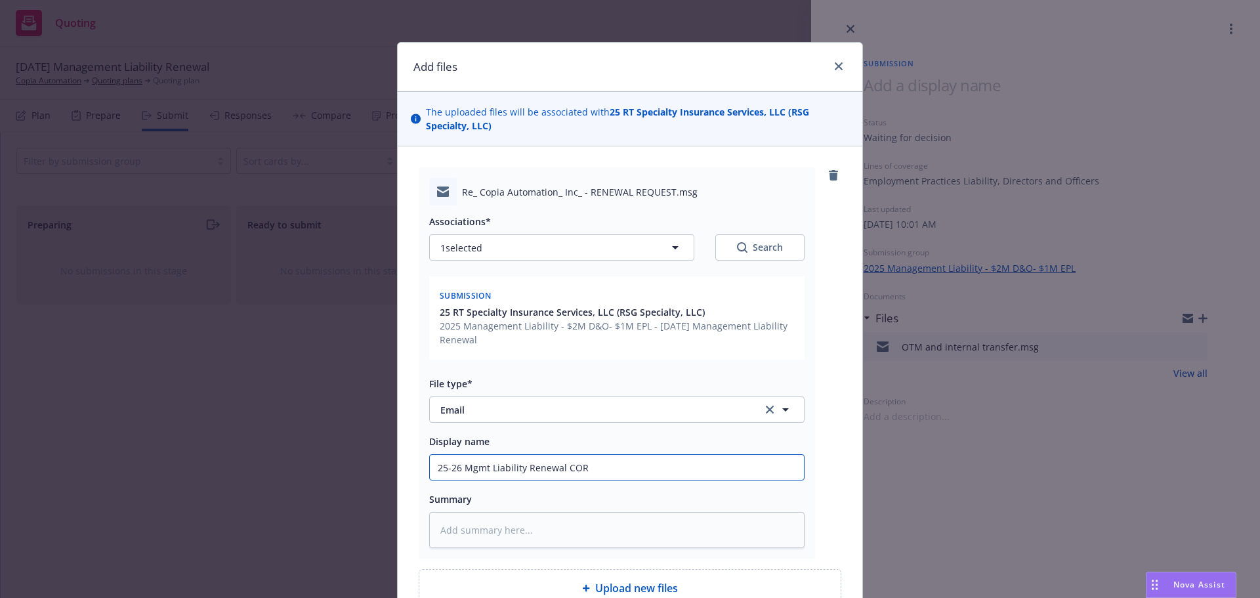
type textarea "x"
type input "25-26 Mgmt Liability Renewal CORR"
type textarea "x"
type input "25-26 Mgmt Liability Renewal CORR"
type textarea "x"
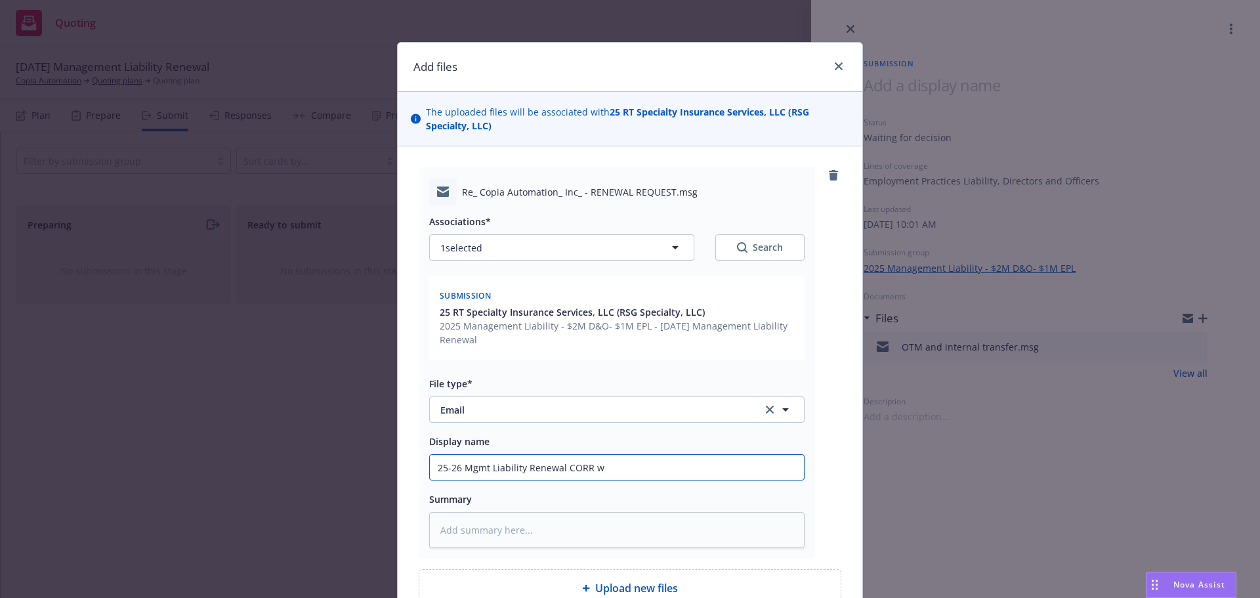
type input "25-26 Mgmt Liability Renewal CORR wi"
type textarea "x"
type input "25-26 Mgmt Liability Renewal CORR wit"
type textarea "x"
type input "25-26 Mgmt Liability Renewal CORR with"
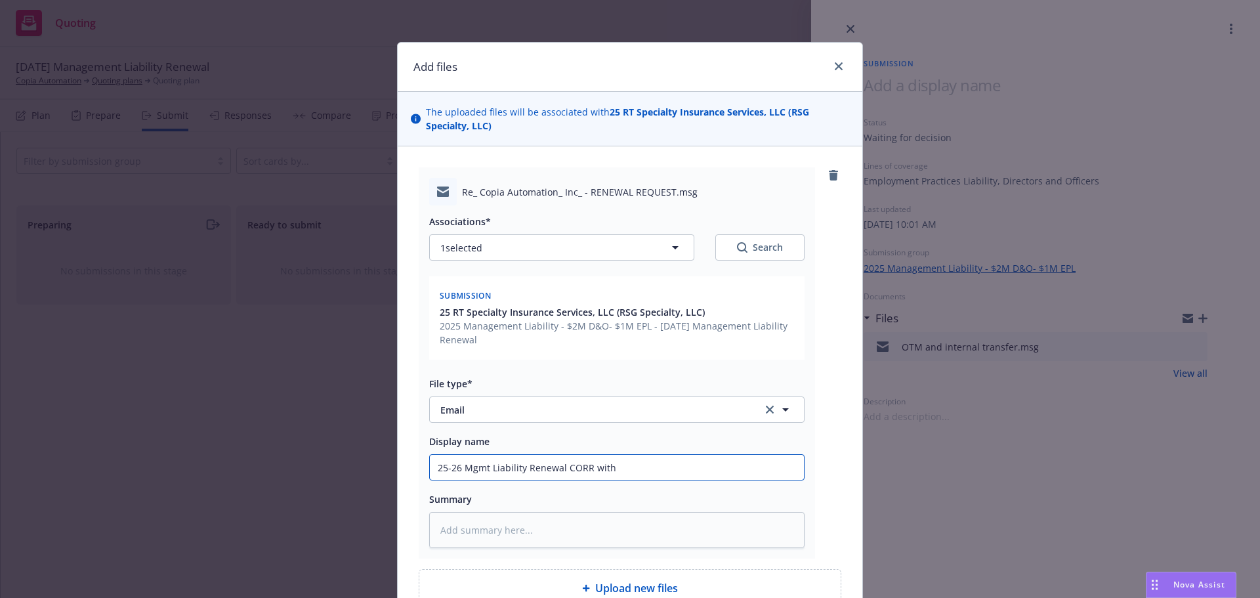
type textarea "x"
type input "25-26 Mgmt Liability Renewal CORR with"
type textarea "x"
type input "25-26 Mgmt Liability Renewal CORR with I"
type textarea "x"
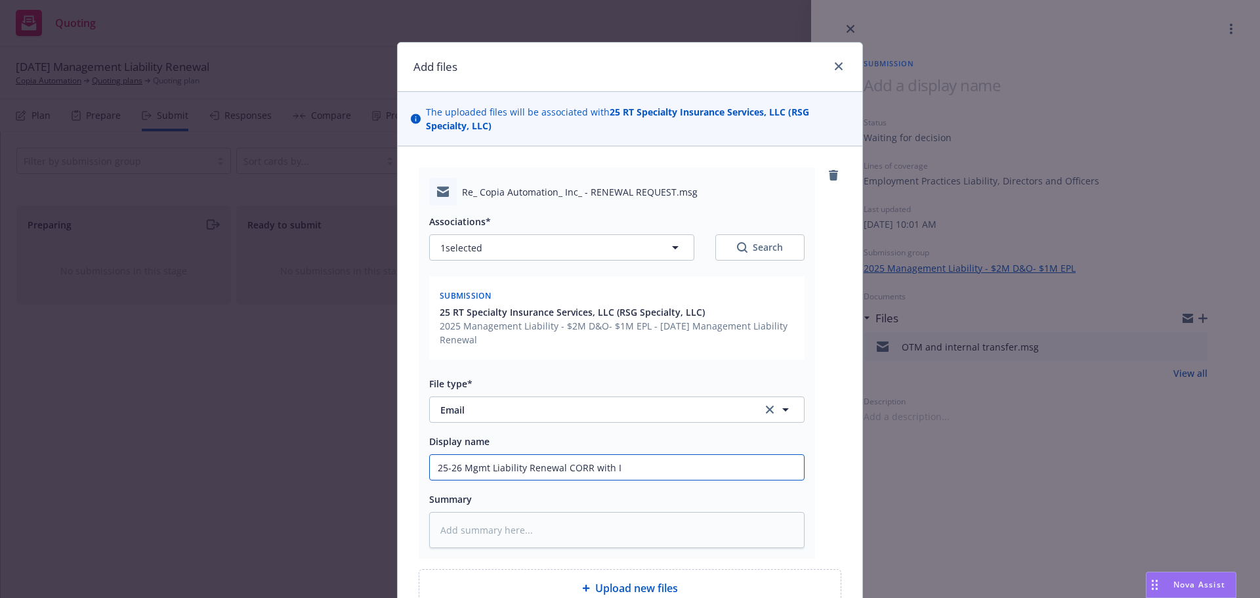
type input "25-26 Mgmt Liability Renewal CORR with IN"
type textarea "x"
type input "25-26 Mgmt Liability Renewal CORR with INS"
type textarea "x"
type input "25-26 Mgmt Liability Renewal CORR with INSD"
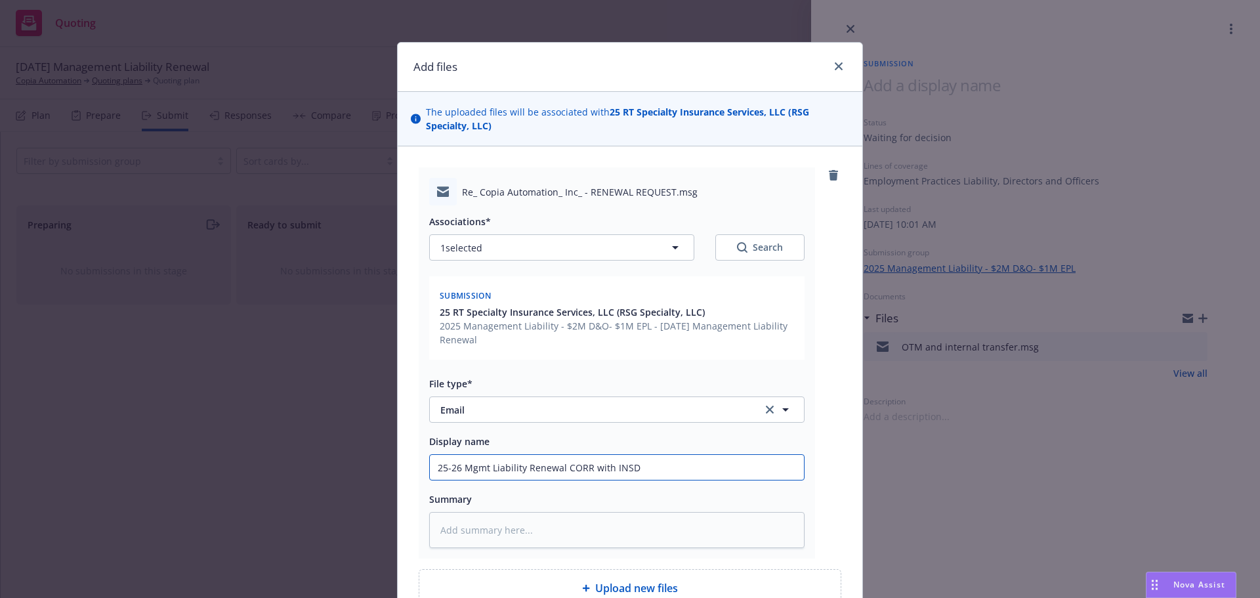
type textarea "x"
type input "25-26 Mgmt Liability Renewal CORR with INSD:"
type textarea "x"
type input "25-26 Mgmt Liability Renewal CORR with INSD:"
type textarea "x"
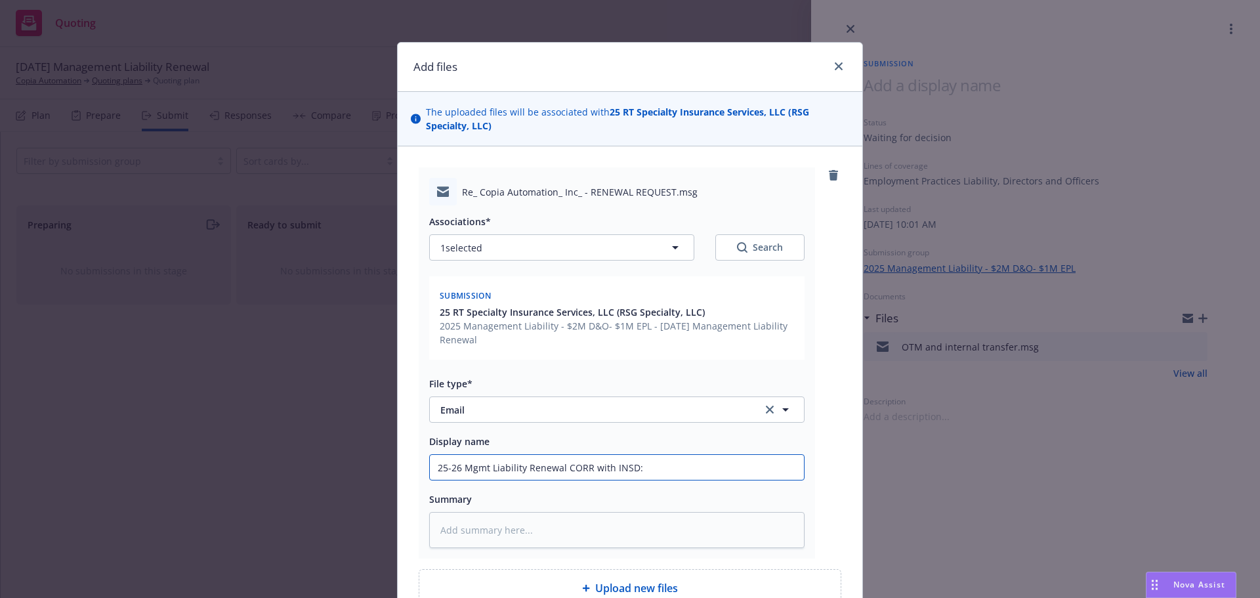
type input "25-26 Mgmt Liability Renewal CORR with INSD: R"
type textarea "x"
type input "25-26 Mgmt Liability Renewal CORR with INSD: RE"
type textarea "x"
type input "25-26 Mgmt Liability Renewal CORR with INSD: REc"
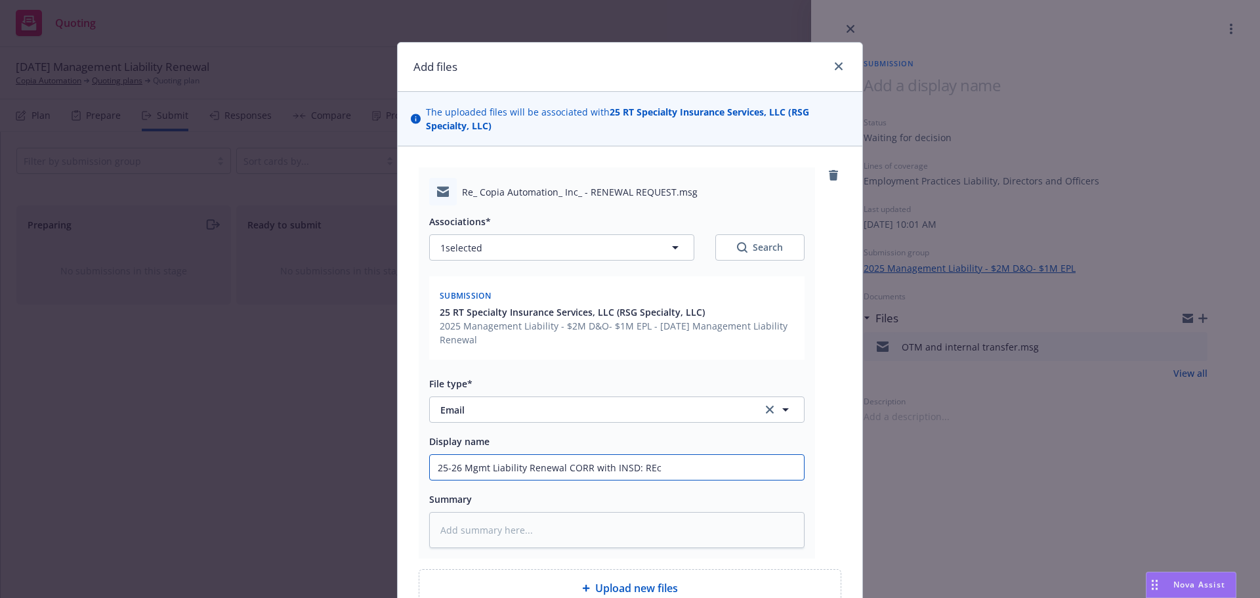
type textarea "x"
type input "25-26 Mgmt Liability Renewal CORR with INSD: RE"
type textarea "x"
type input "25-26 Mgmt Liability Renewal CORR with INSD: R"
type textarea "x"
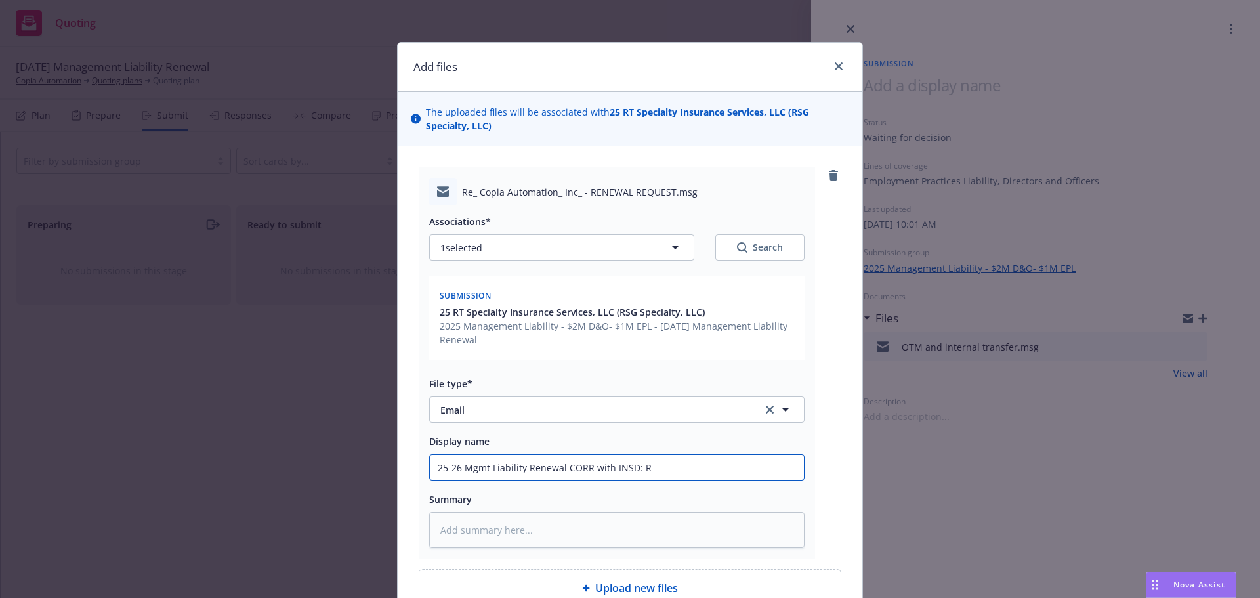
type input "25-26 Mgmt Liability Renewal CORR with INSD:"
type textarea "x"
type input "25-26 Mgmt Liability Renewal CORR with INSD: F"
type textarea "x"
type input "25-26 Mgmt Liability Renewal CORR with INSD: FI"
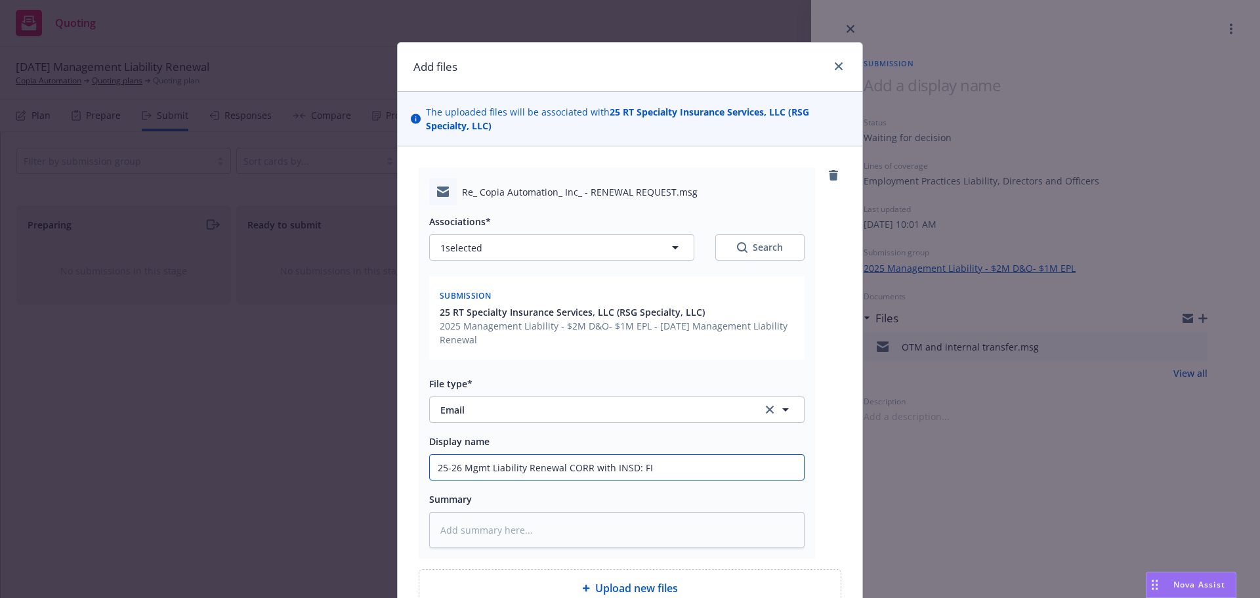
type textarea "x"
type input "25-26 Mgmt Liability Renewal CORR with INSD: F"
type textarea "x"
type input "25-26 Mgmt Liability Renewal CORR with INSD: Fi"
type textarea "x"
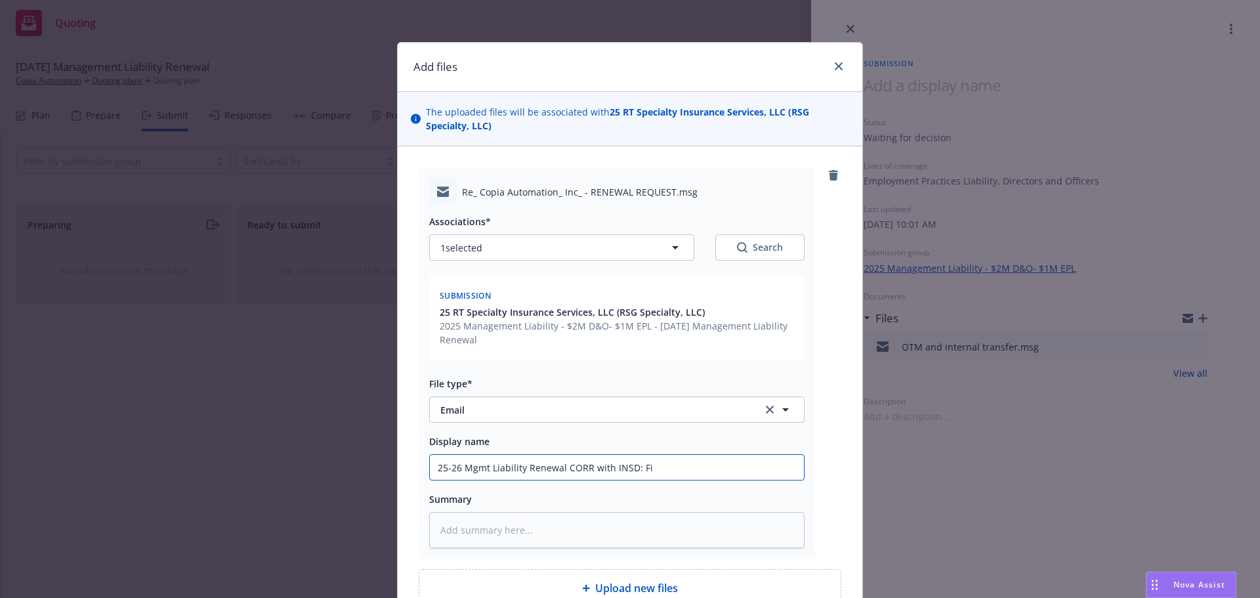
type input "25-26 Mgmt Liability Renewal CORR with INSD: Fin"
type textarea "x"
type input "25-26 Mgmt Liability Renewal CORR with INSD: Fina"
type textarea "x"
type input "25-26 Mgmt Liability Renewal CORR with INSD: Finaa"
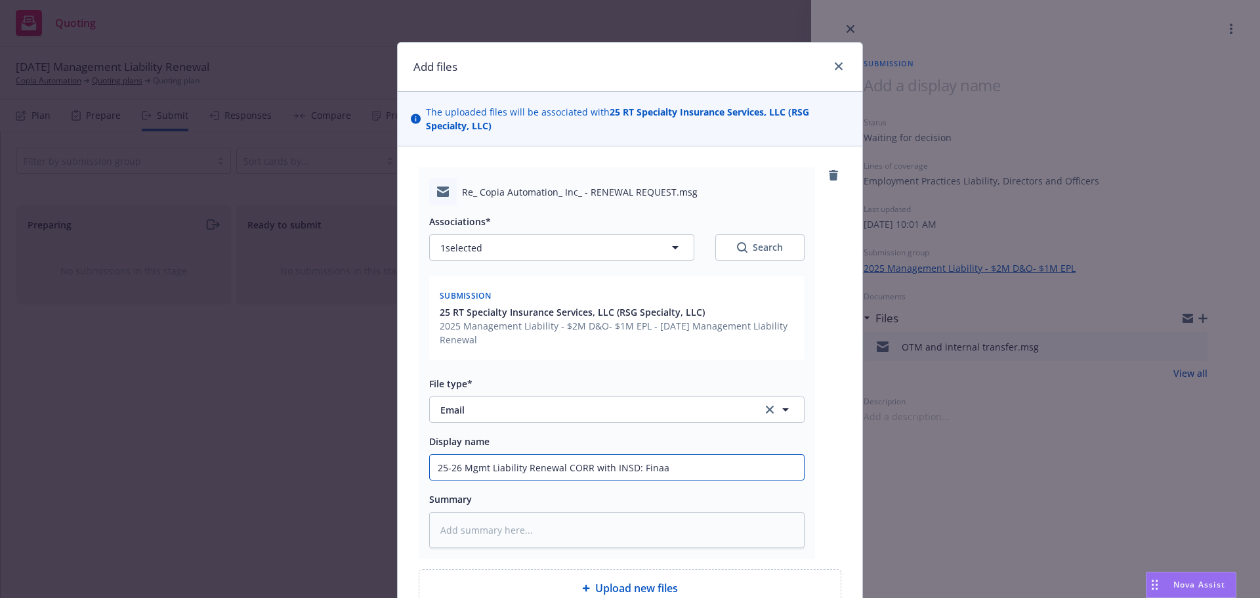
type textarea "x"
type input "25-26 Mgmt Liability Renewal CORR with INSD: Finaan"
type textarea "x"
type input "25-26 Mgmt Liability Renewal CORR with INSD: Finaa"
type textarea "x"
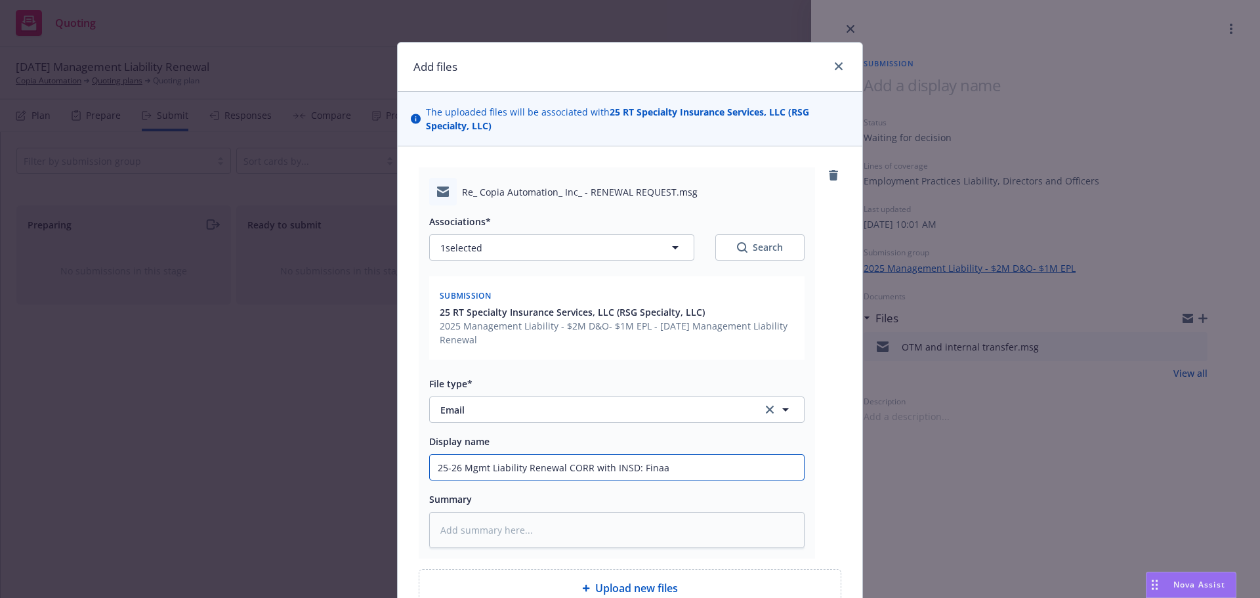
type input "25-26 Mgmt Liability Renewal CORR with INSD: Fina"
type textarea "x"
type input "25-26 Mgmt Liability Renewal CORR with INSD: Finan"
type textarea "x"
type input "25-26 Mgmt Liability Renewal CORR with INSD: Financ"
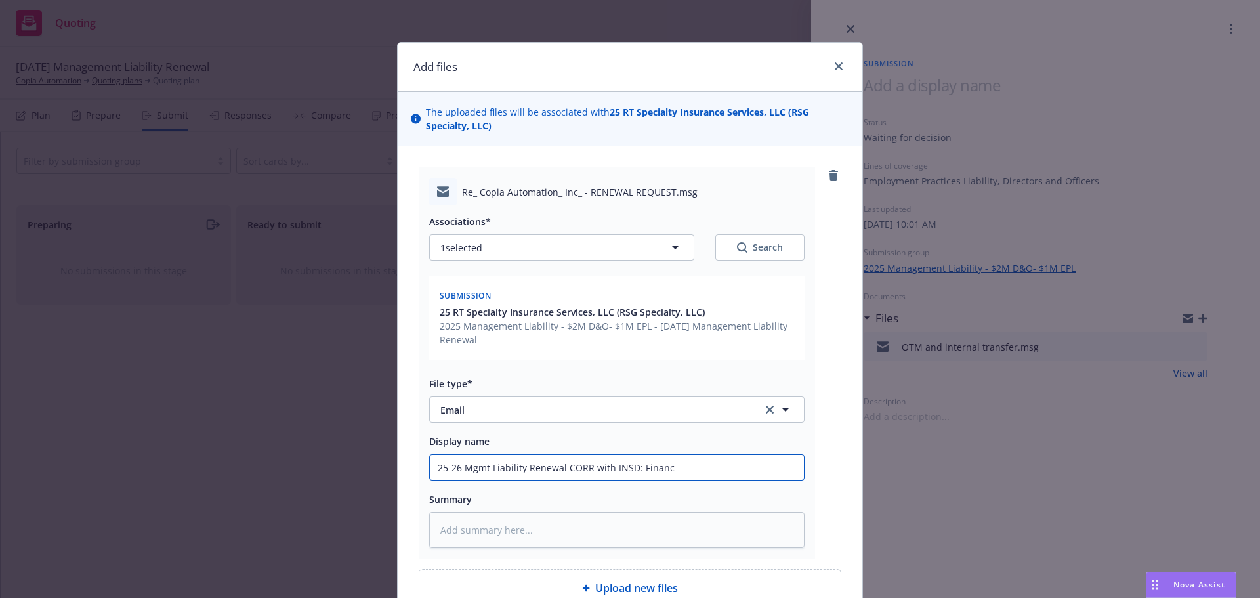
type textarea "x"
type input "25-26 Mgmt Liability Renewal CORR with INSD: Financi"
type textarea "x"
type input "25-26 Mgmt Liability Renewal CORR with INSD: Financia"
type textarea "x"
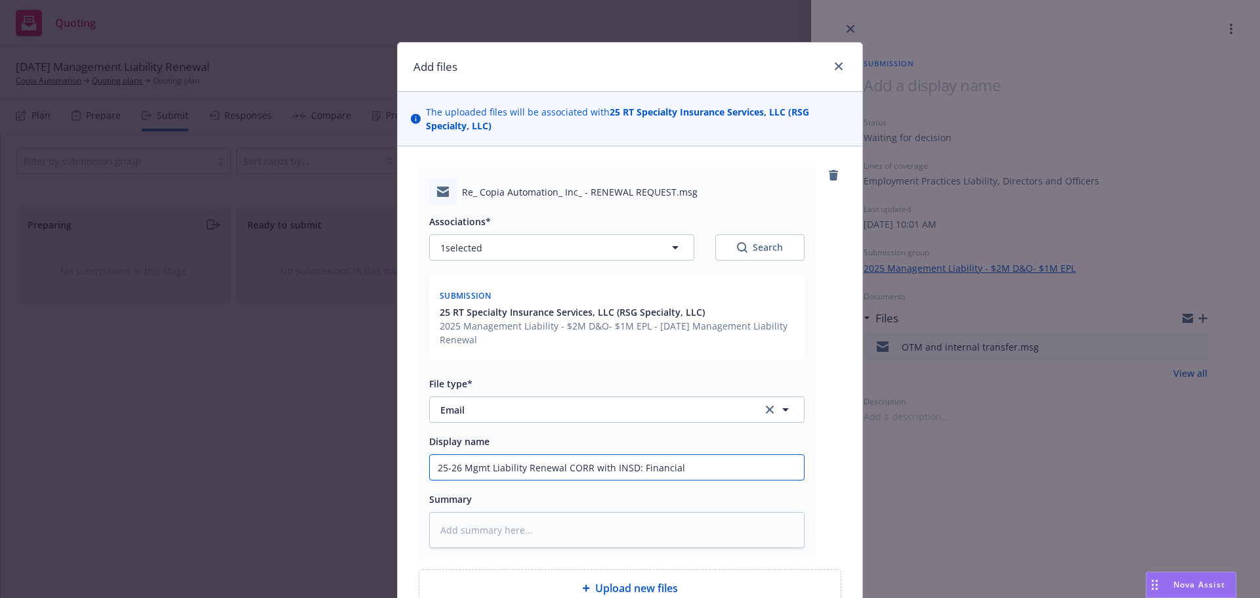
type input "25-26 Mgmt Liability Renewal CORR with INSD: Financials"
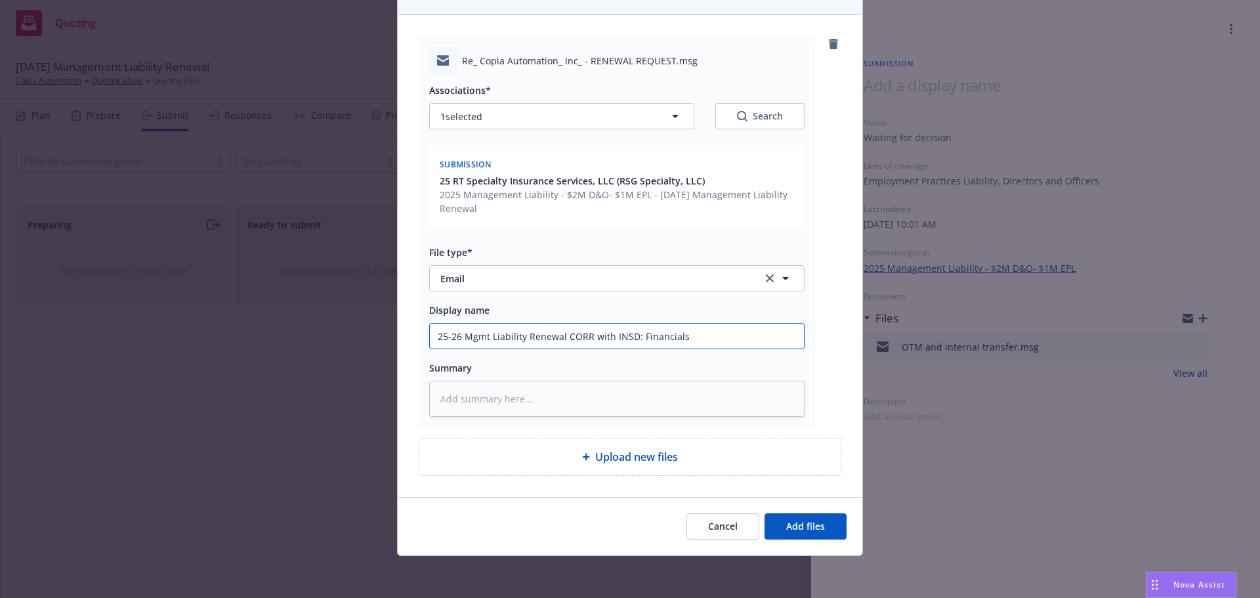
type textarea "x"
type input "25-26 Mgmt Liability Renewal CORR with INSD: Financials"
type textarea "x"
type input "25-26 Mgmt Liability Renewal CORR with INSD: Financials R"
type textarea "x"
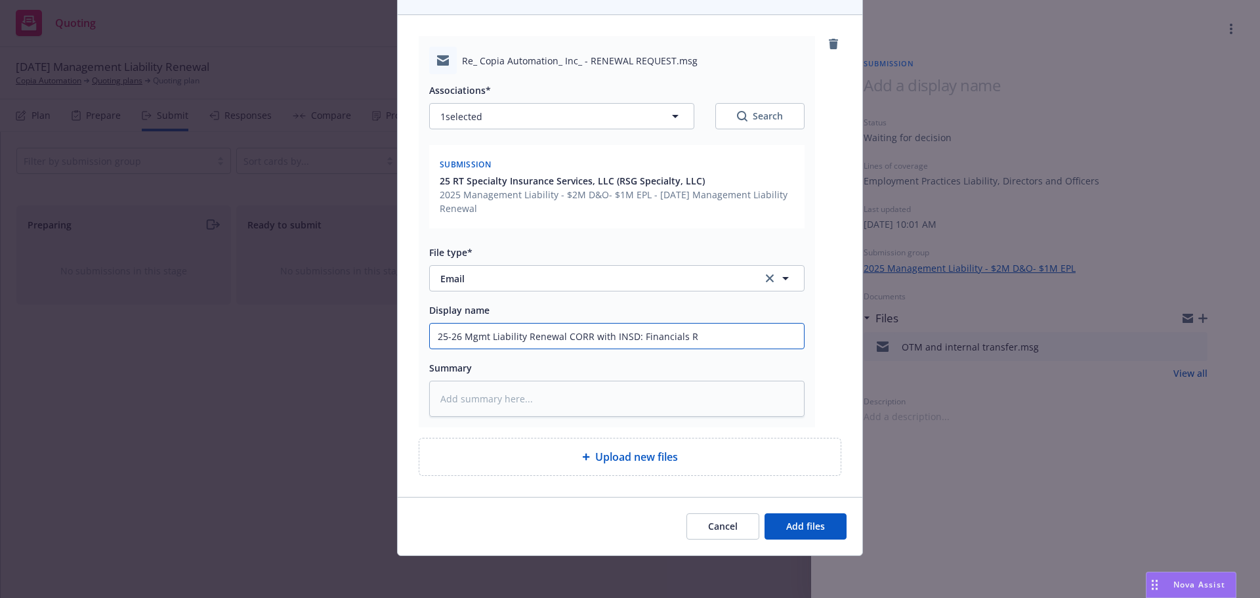
type input "25-26 Mgmt Liability Renewal CORR with INSD: Financials RC"
type textarea "x"
type input "25-26 Mgmt Liability Renewal CORR with INSD: Financials RCV"
type textarea "x"
type input "25-26 Mgmt Liability Renewal CORR with INSD: Financials RCVD"
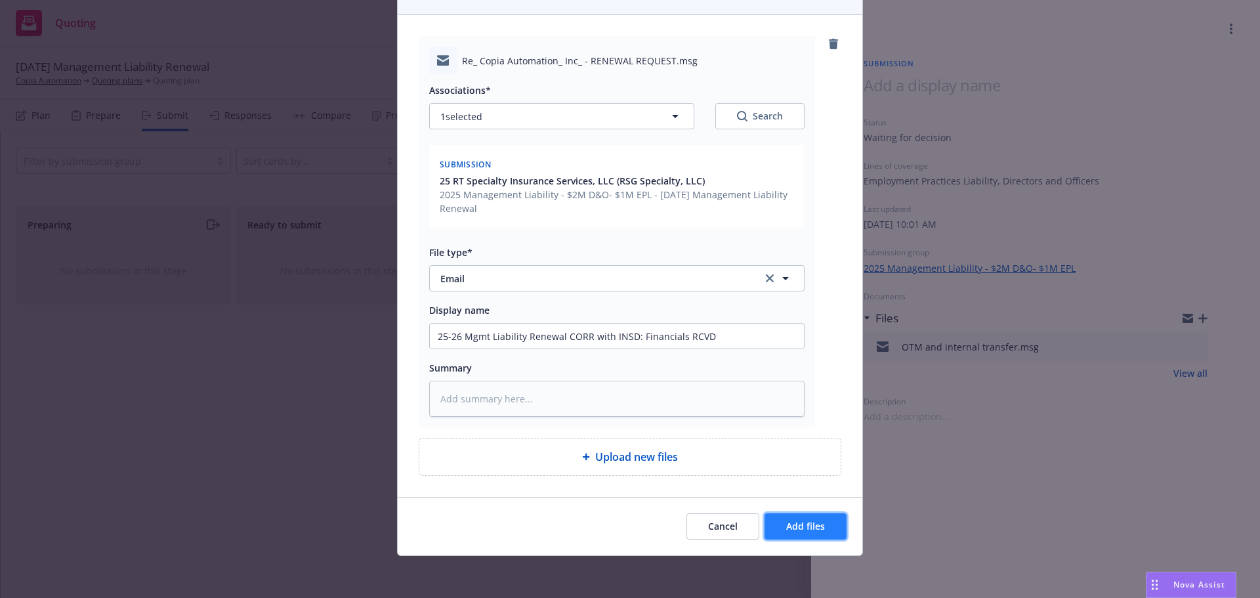
click at [802, 530] on span "Add files" at bounding box center [805, 526] width 39 height 12
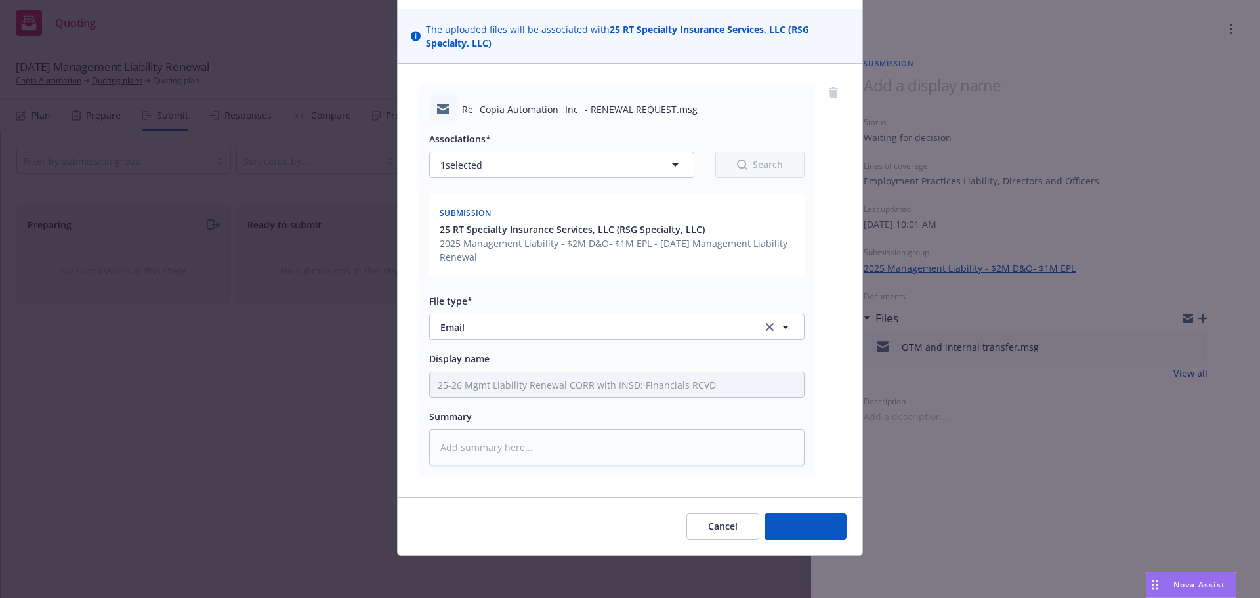
scroll to position [83, 0]
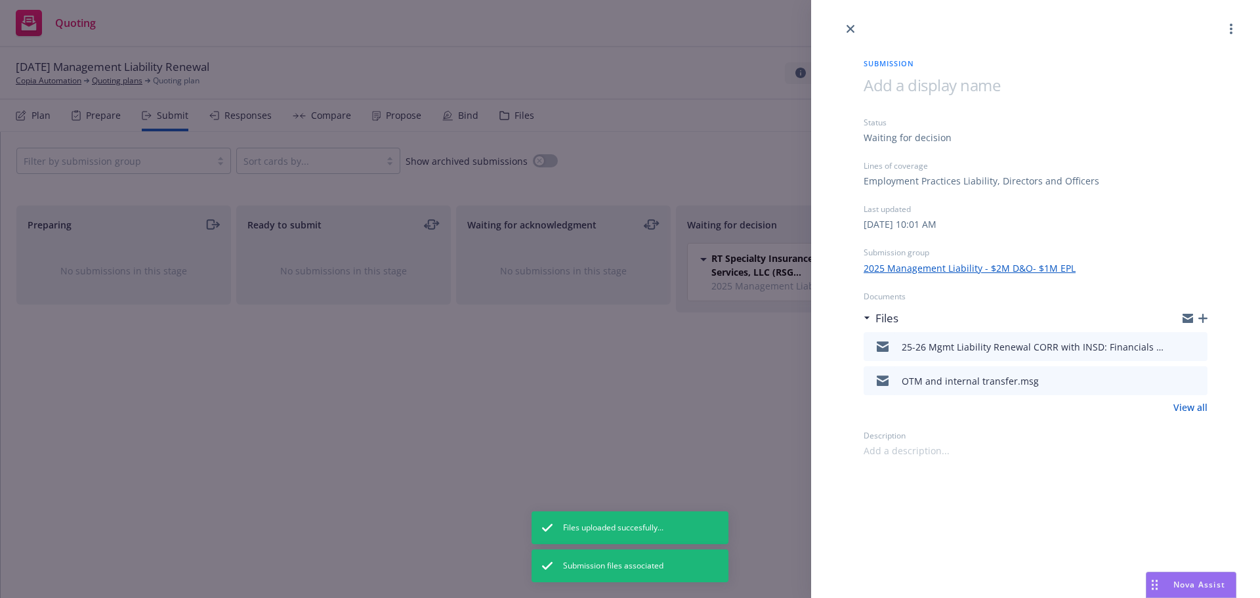
click at [1204, 320] on icon "button" at bounding box center [1203, 318] width 9 height 9
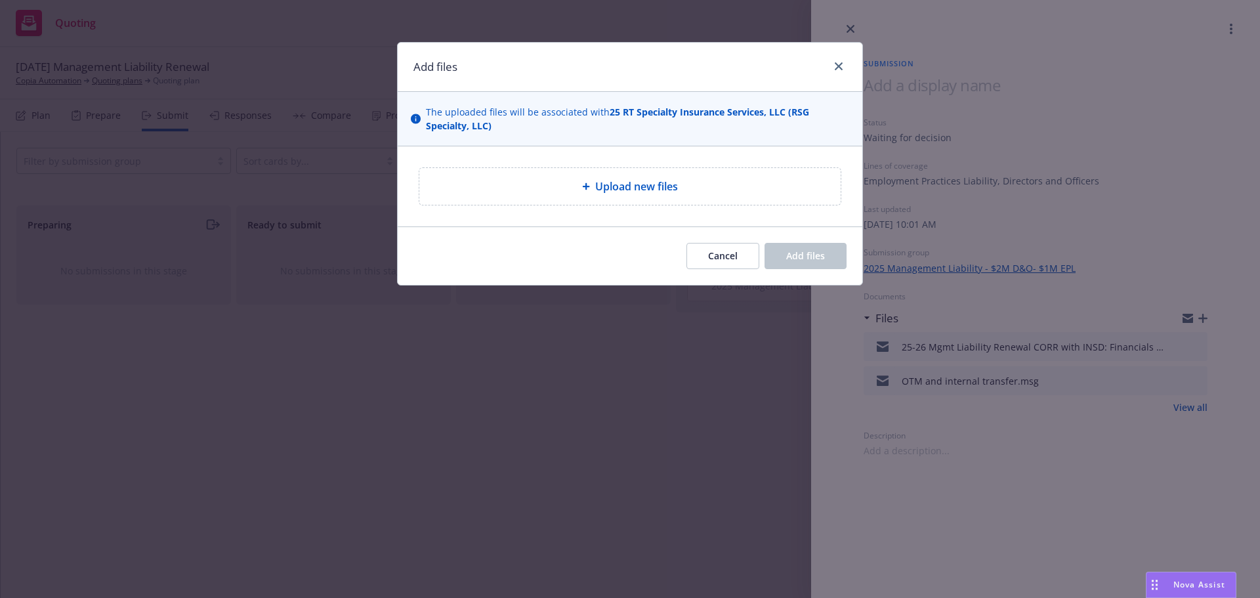
type textarea "x"
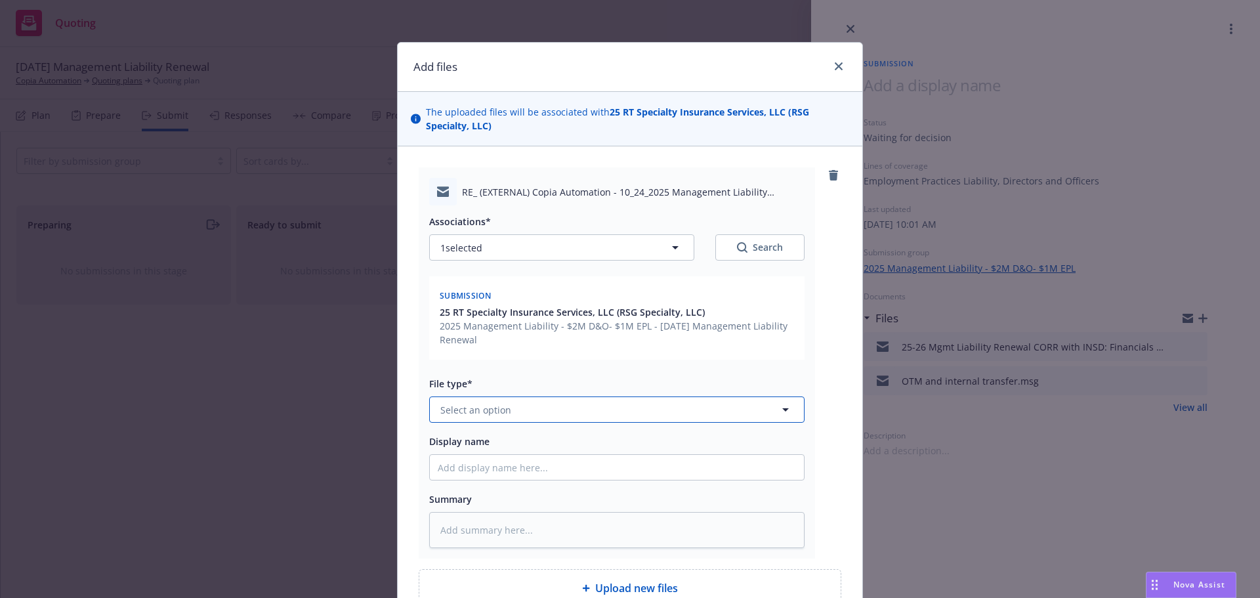
click at [723, 412] on button "Select an option" at bounding box center [617, 410] width 376 height 26
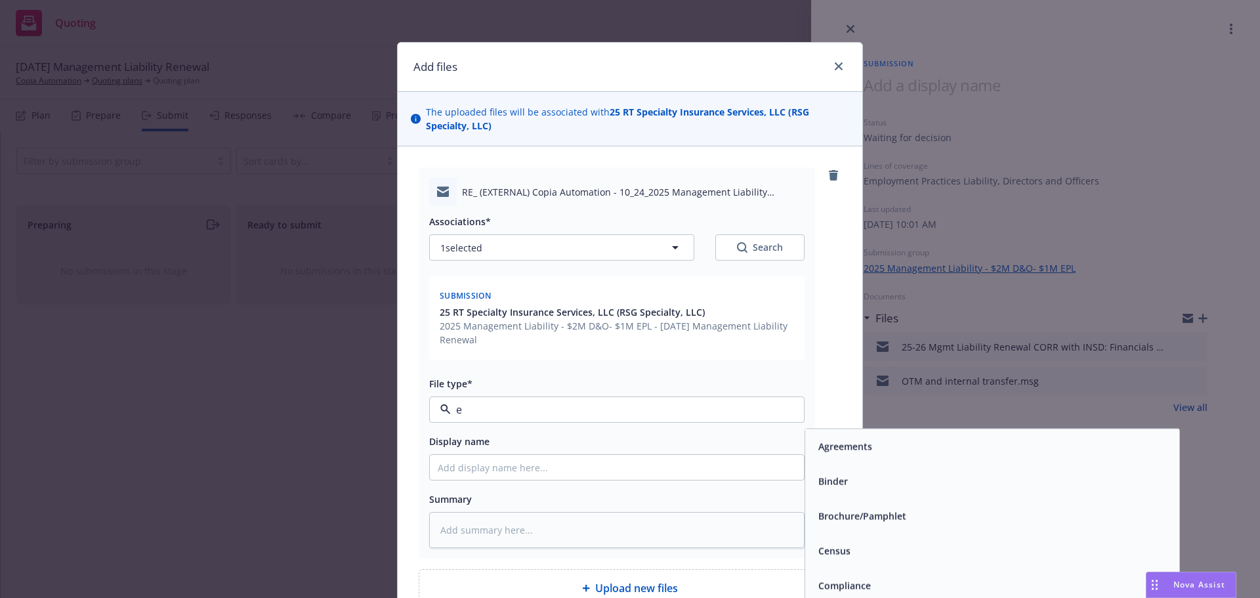
type input "em"
click at [855, 475] on div "Email" at bounding box center [992, 480] width 358 height 19
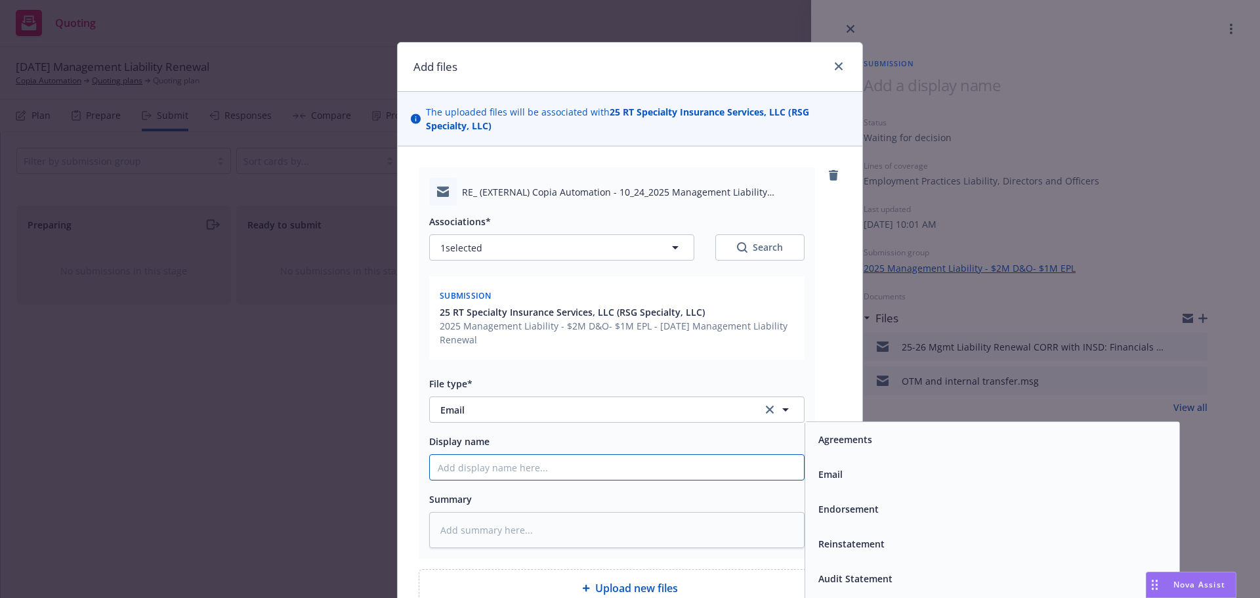
click at [753, 463] on input "Display name" at bounding box center [617, 467] width 374 height 25
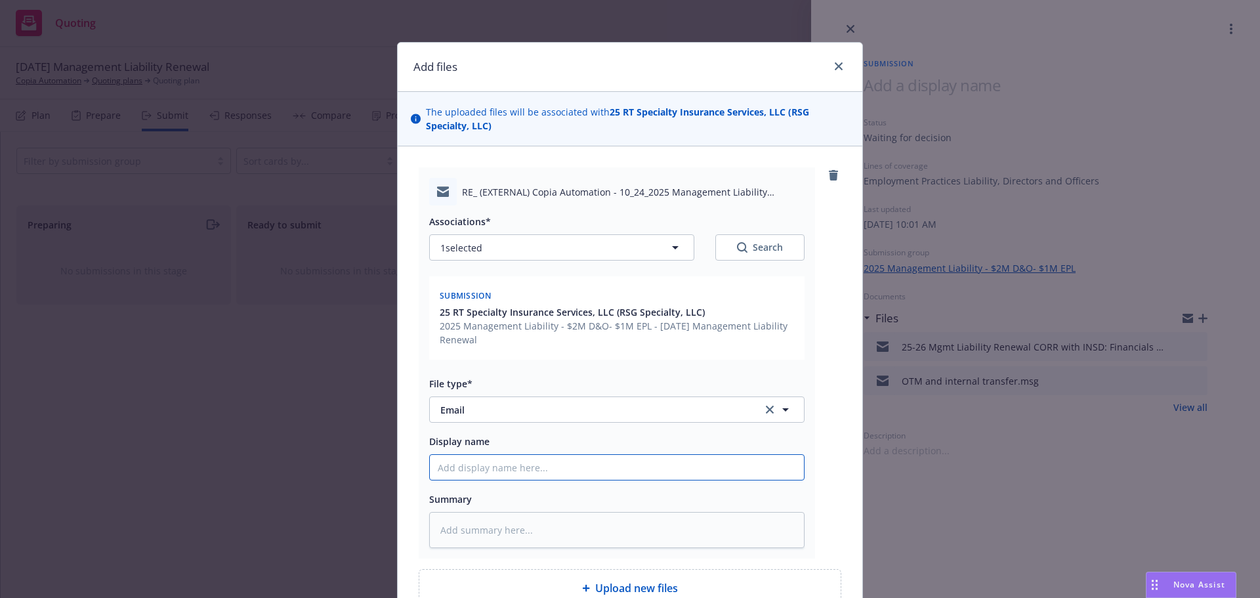
type textarea "x"
type input "2"
type textarea "x"
type input "25"
type textarea "x"
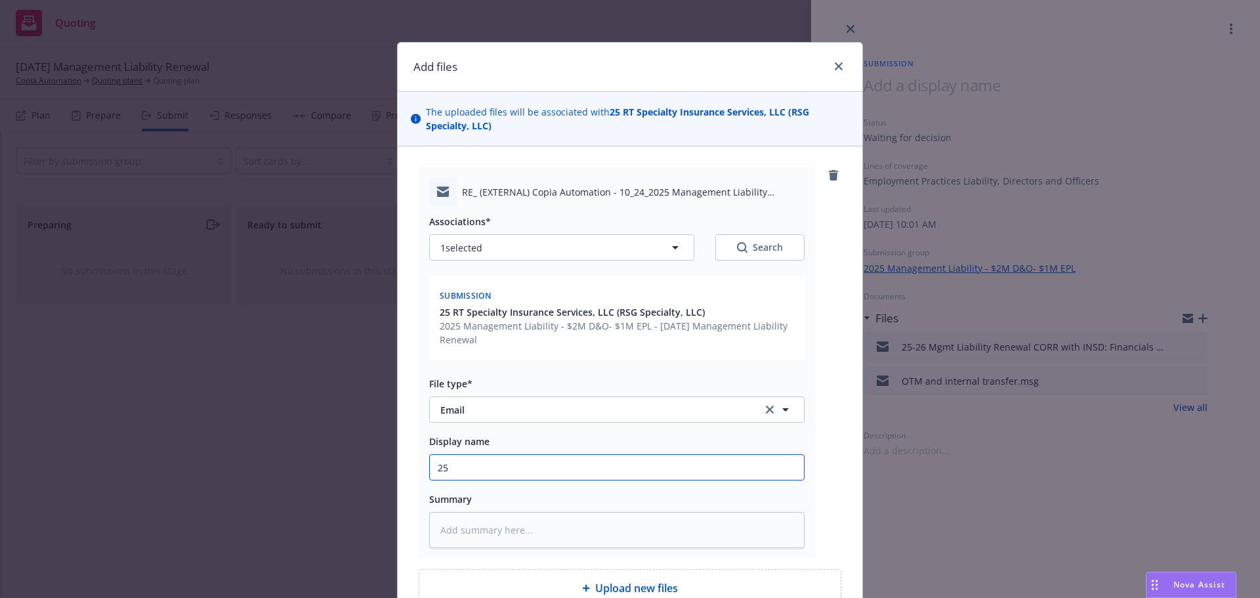
type input "25-"
type textarea "x"
type input "25-2"
type textarea "x"
type input "25-26"
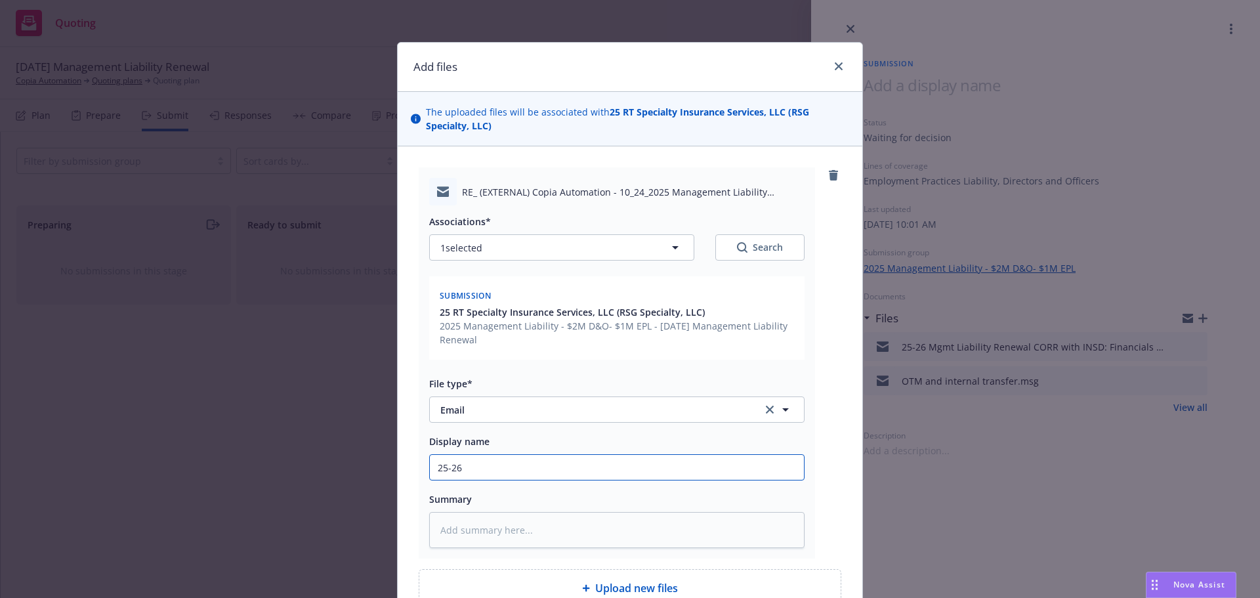
type textarea "x"
type input "25-26"
type textarea "x"
type input "25-26 M"
type textarea "x"
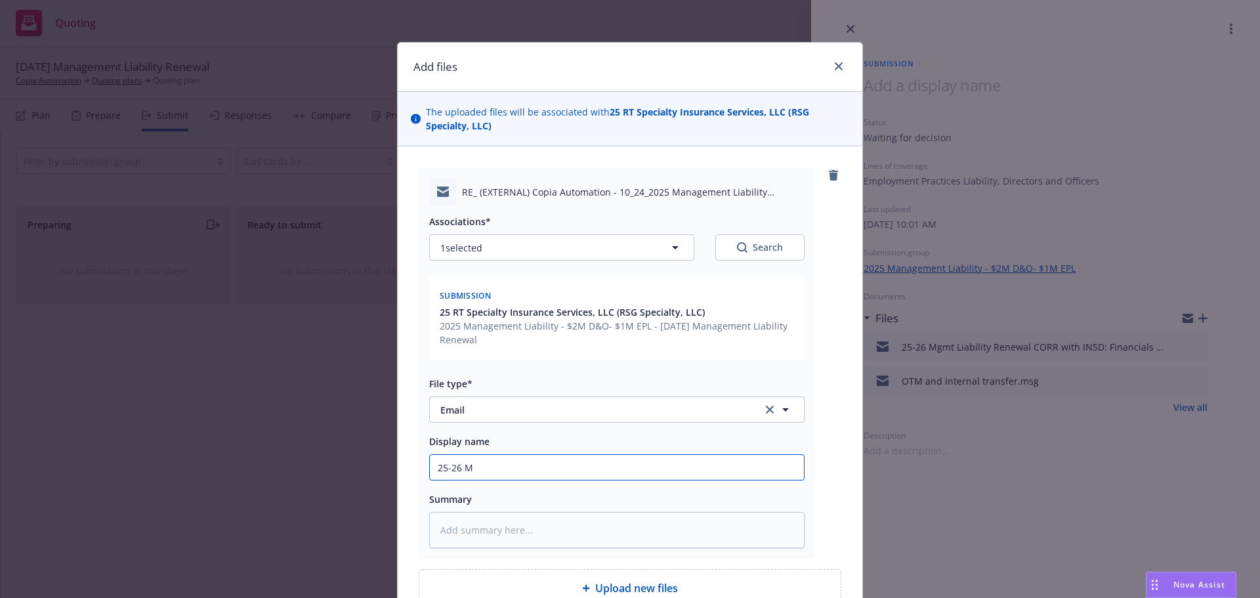
type input "25-26 Mg"
type textarea "x"
type input "25-26 Mgm"
type textarea "x"
type input "25-26 Mgmt"
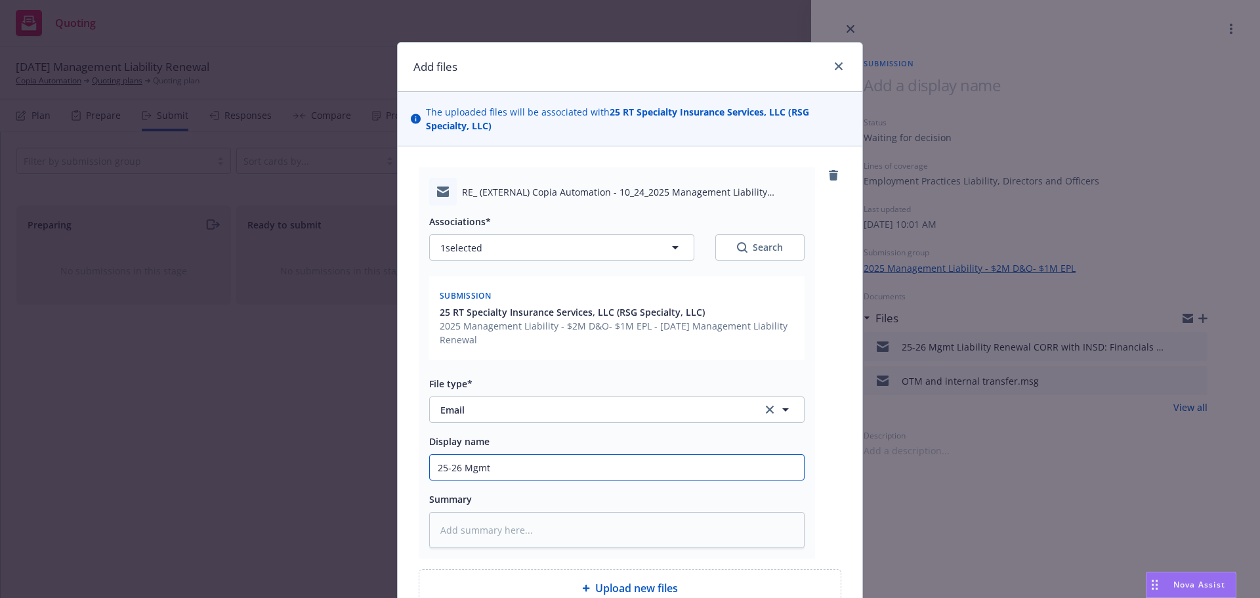
type textarea "x"
type input "25-26 Mgmt"
type textarea "x"
type input "25-26 Mgmt M"
type textarea "x"
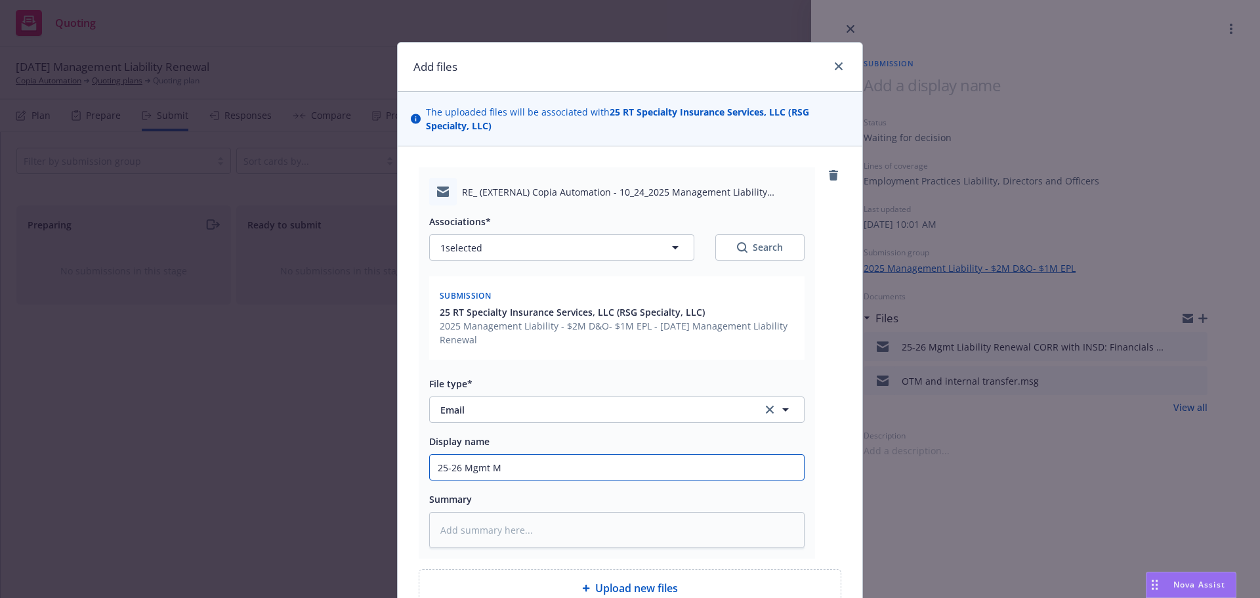
type input "25-26 Mgmt"
type textarea "x"
type input "25-26 Mgmt L"
type textarea "x"
type input "25-26 Mgmt Li"
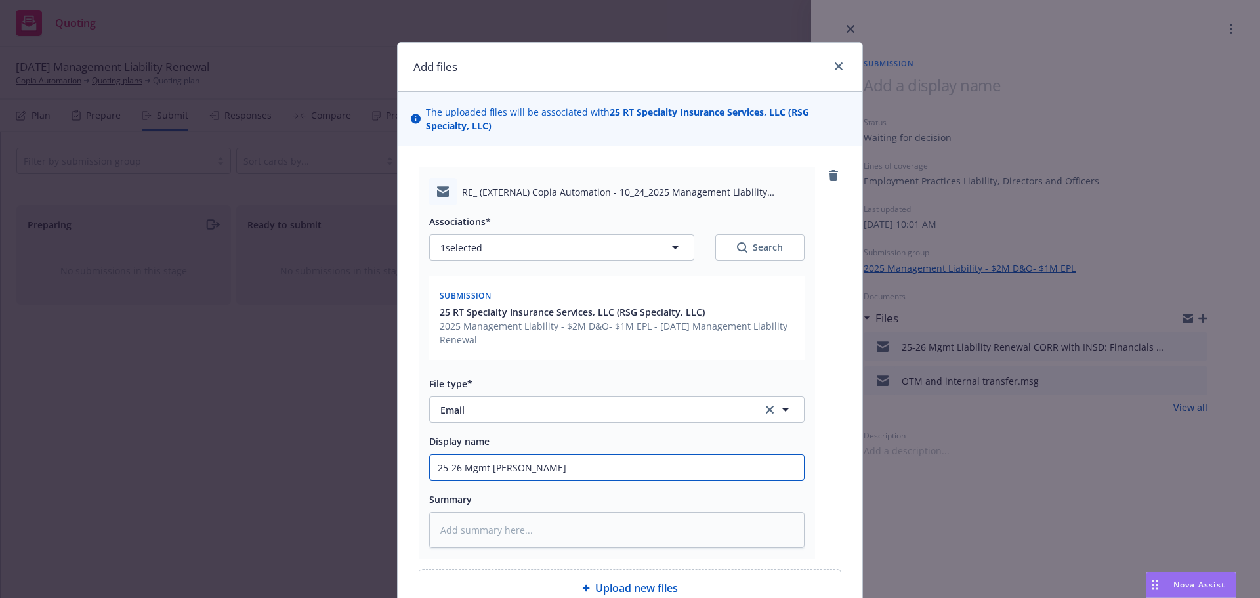
type textarea "x"
type input "25-26 Mgmt Lia"
type textarea "x"
type input "25-26 Mgmt Liab"
type textarea "x"
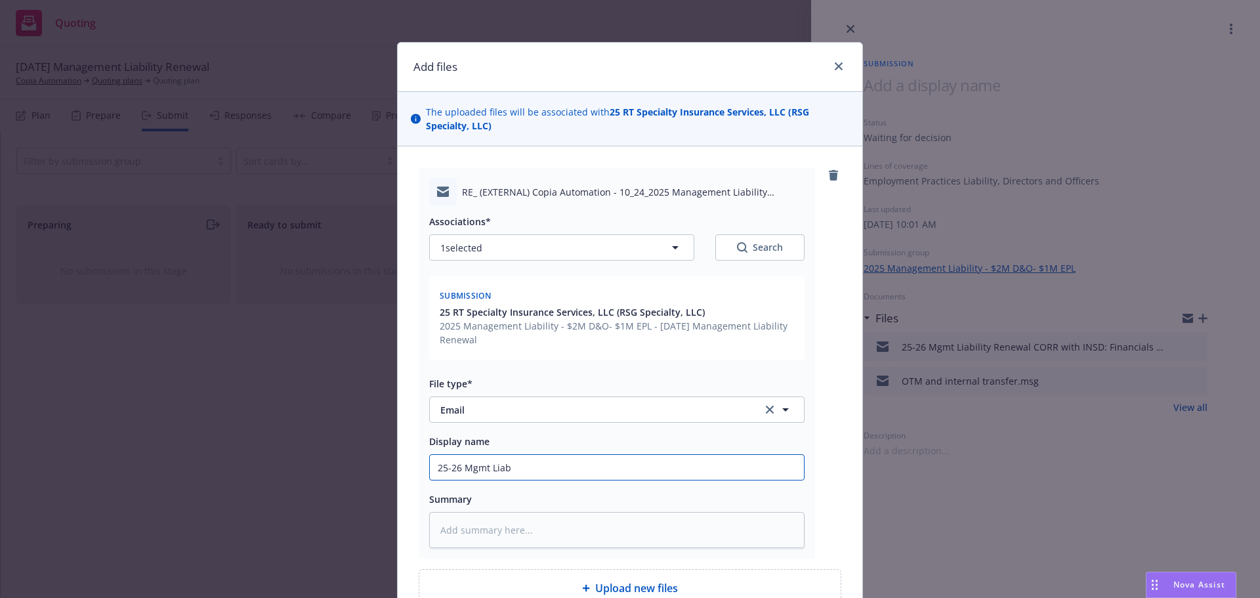
type input "25-26 Mgmt Liabi"
type textarea "x"
type input "25-26 Mgmt Liabil"
type textarea "x"
type input "25-26 Mgmt Liabili"
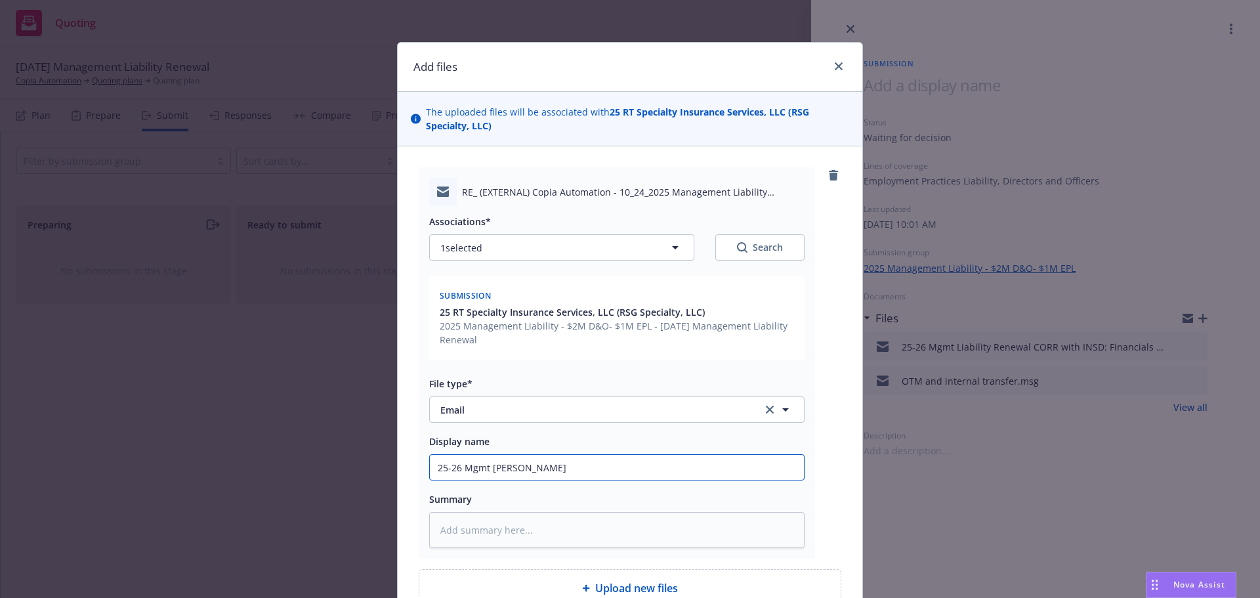
type textarea "x"
type input "25-26 Mgmt Liabilit"
type textarea "x"
type input "25-26 Mgmt Liability"
type textarea "x"
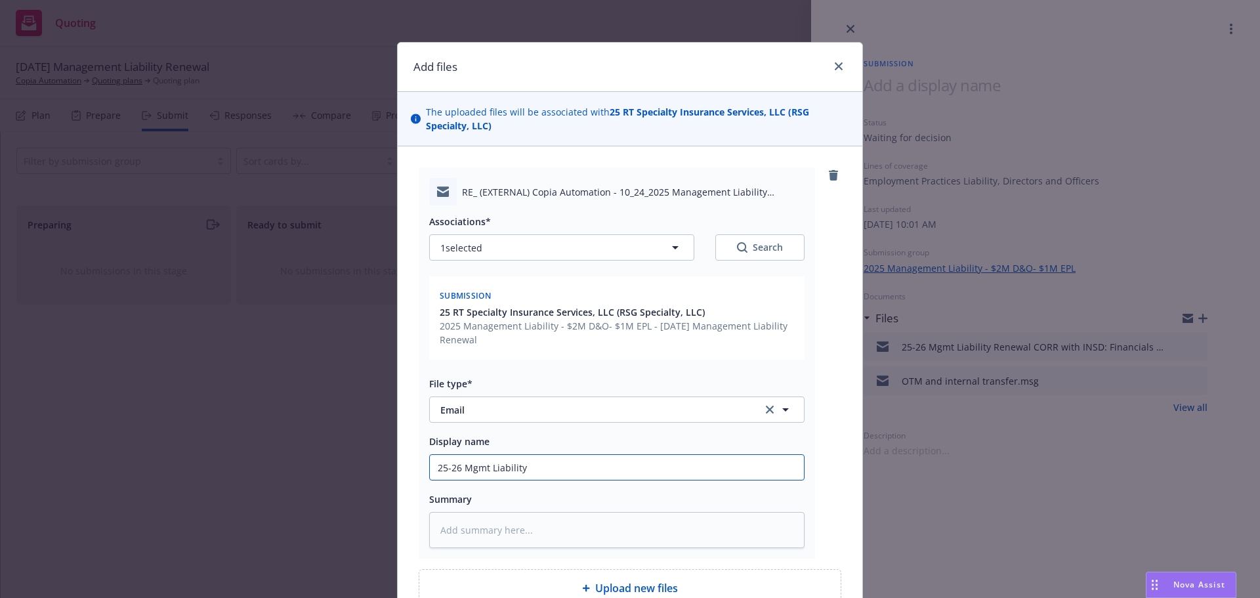
type input "25-26 Mgmt Liability"
type textarea "x"
type input "25-26 Mgmt Liability R"
type textarea "x"
type input "25-26 Mgmt Liability"
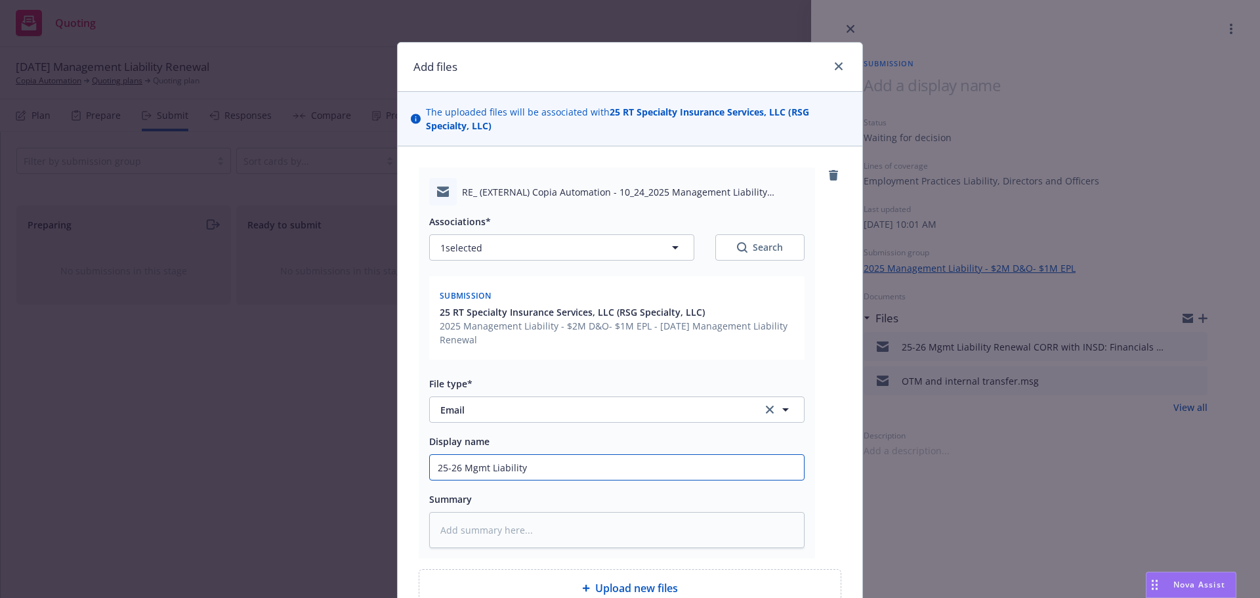
type textarea "x"
type input "25-26 Mgmt Liability S"
type textarea "x"
type input "25-26 Mgmt Liability Su"
type textarea "x"
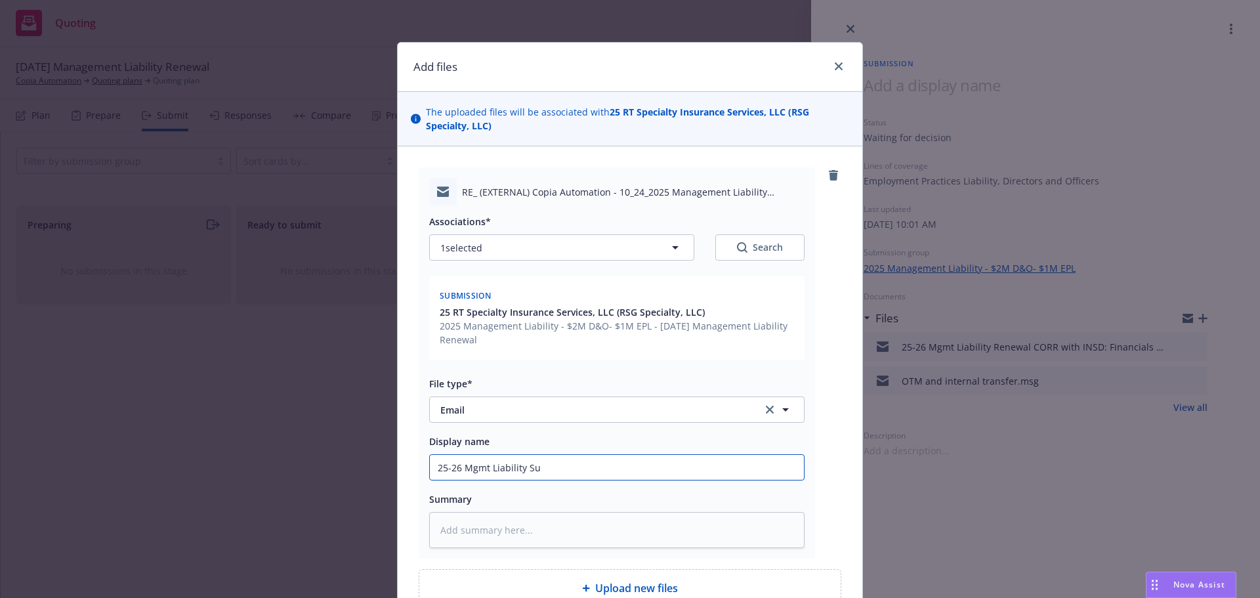
type input "25-26 Mgmt Liability Sub"
type textarea "x"
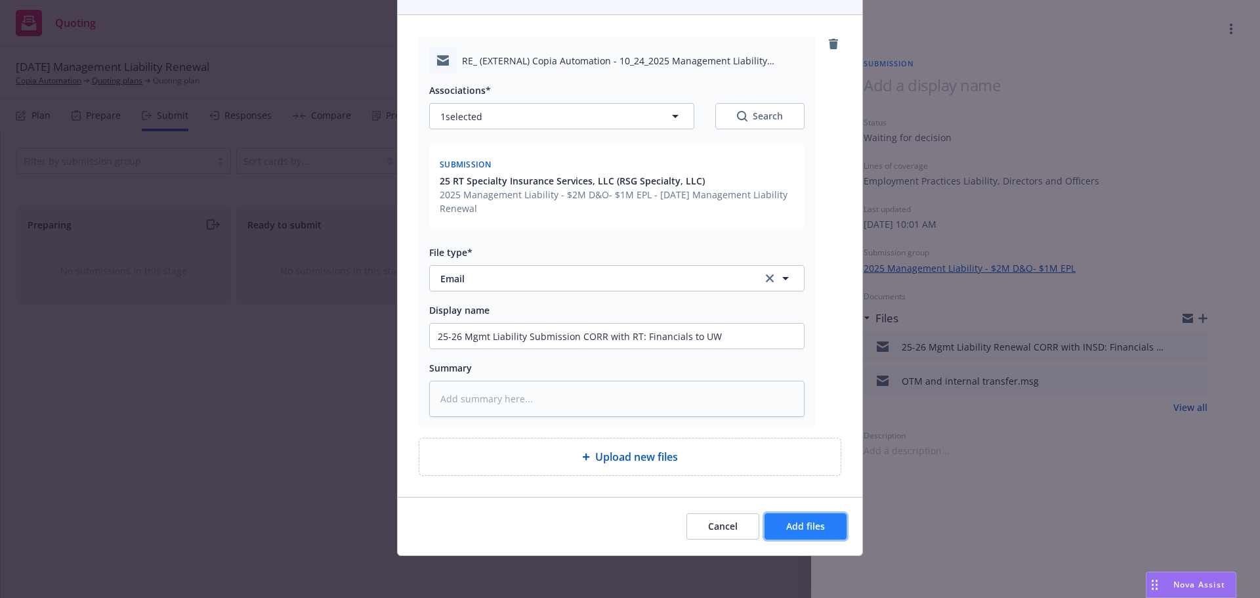
click at [798, 528] on span "Add files" at bounding box center [805, 526] width 39 height 12
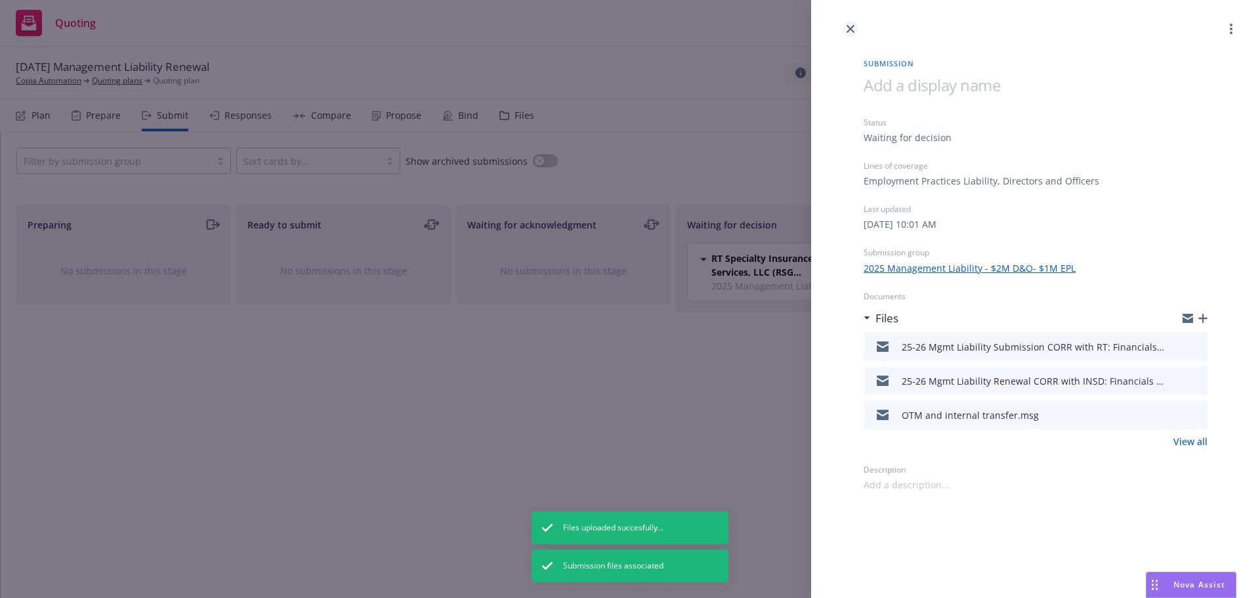
click at [851, 30] on icon "close" at bounding box center [851, 29] width 8 height 8
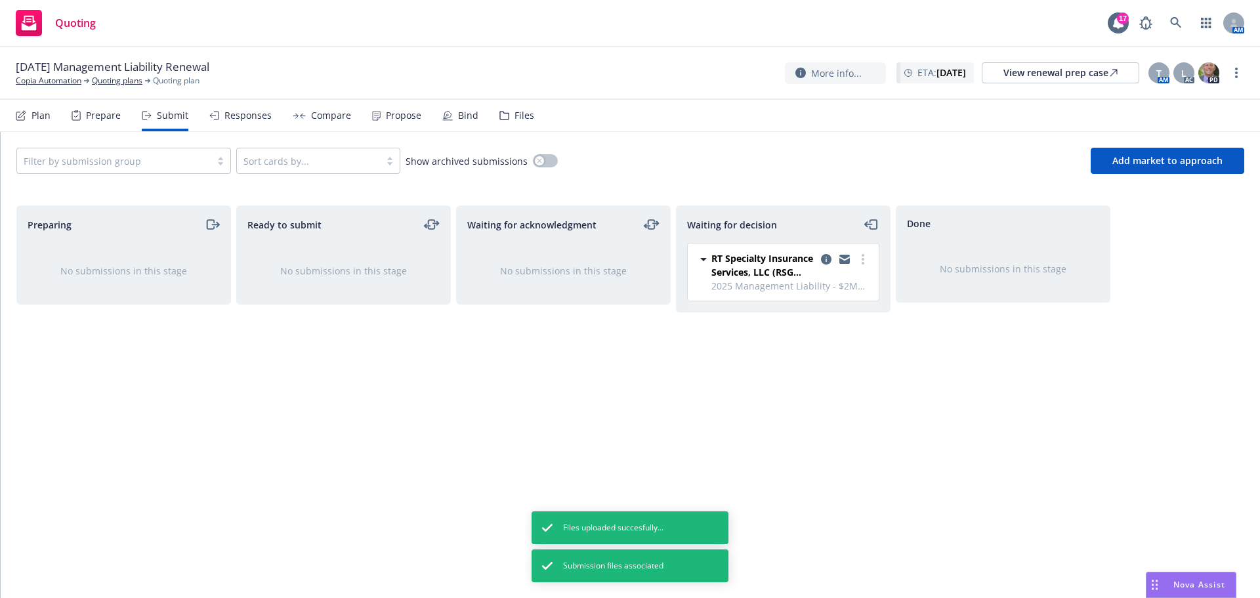
click at [534, 117] on nav "Plan Prepare Submit Responses Compare Propose Bind Files" at bounding box center [630, 116] width 1229 height 32
click at [530, 119] on nav "Plan Prepare Submit Responses Compare Propose Bind Files" at bounding box center [630, 116] width 1229 height 32
click at [515, 120] on div "Files" at bounding box center [525, 115] width 20 height 11
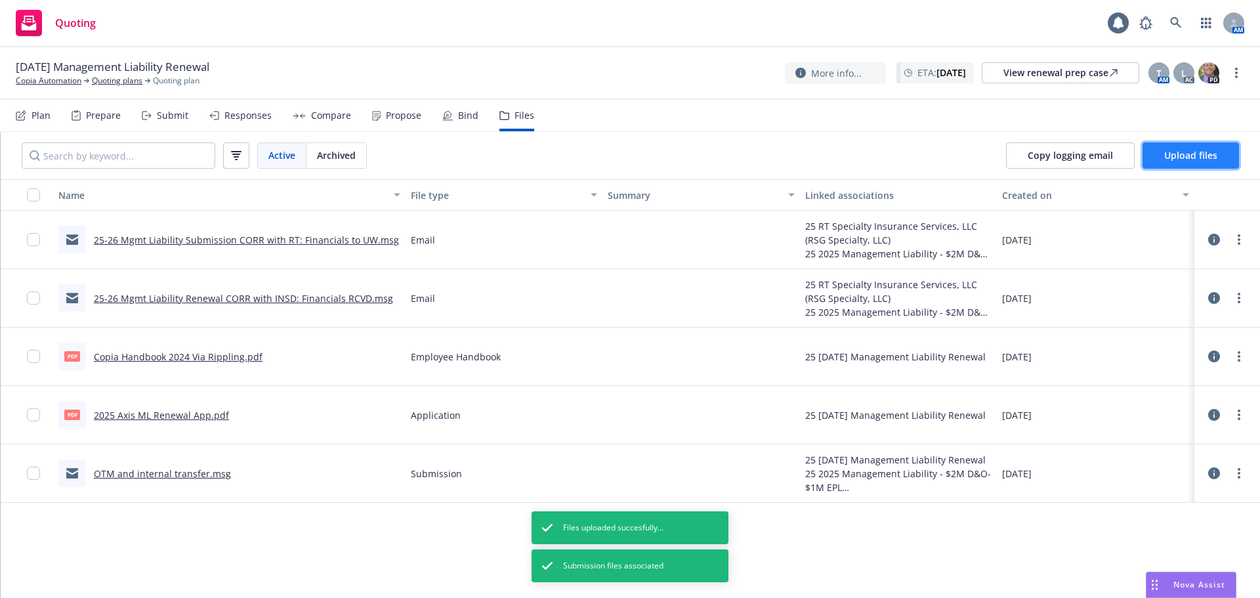
click at [1190, 155] on span "Upload files" at bounding box center [1191, 155] width 53 height 12
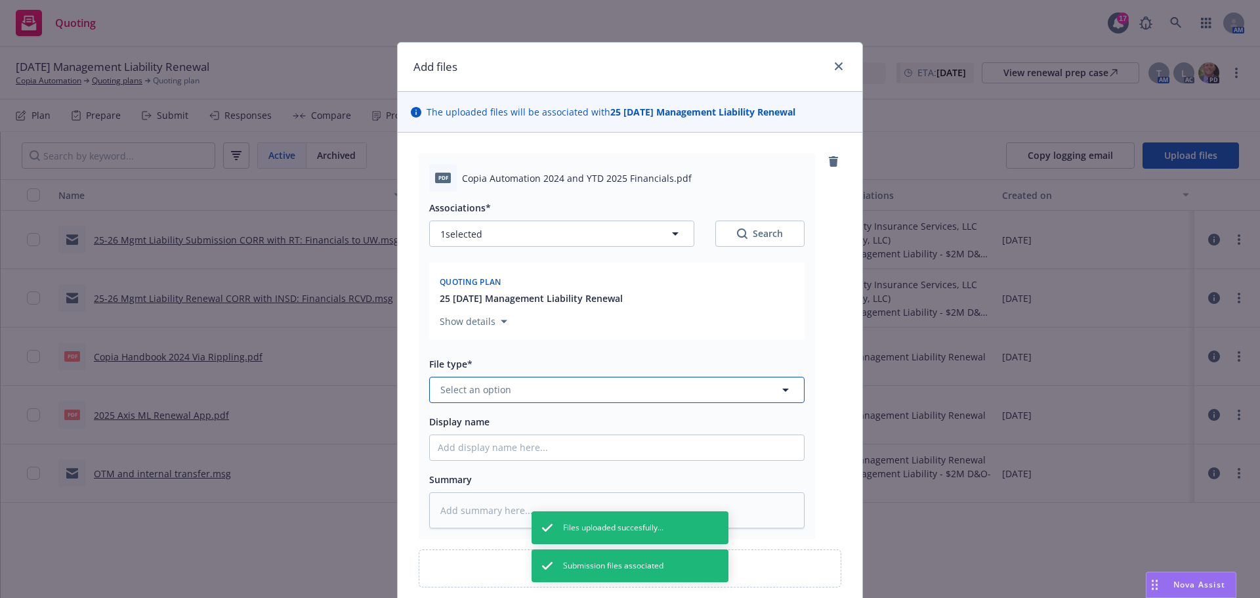
click at [630, 394] on button "Select an option" at bounding box center [617, 390] width 376 height 26
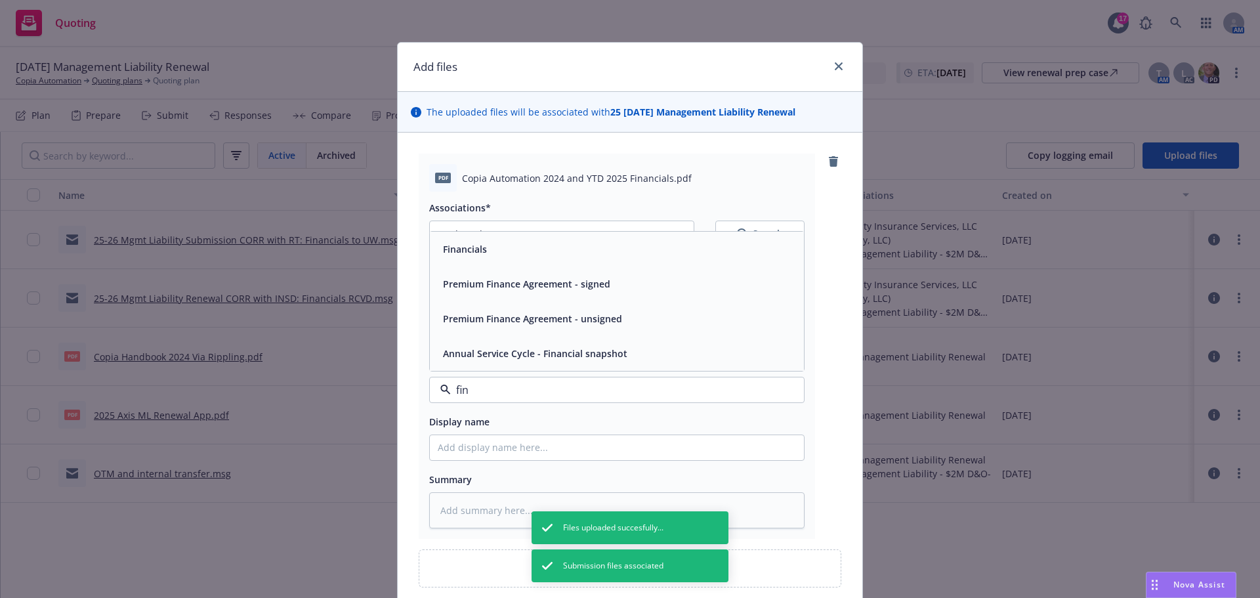
click at [572, 258] on div "Financials" at bounding box center [617, 249] width 358 height 19
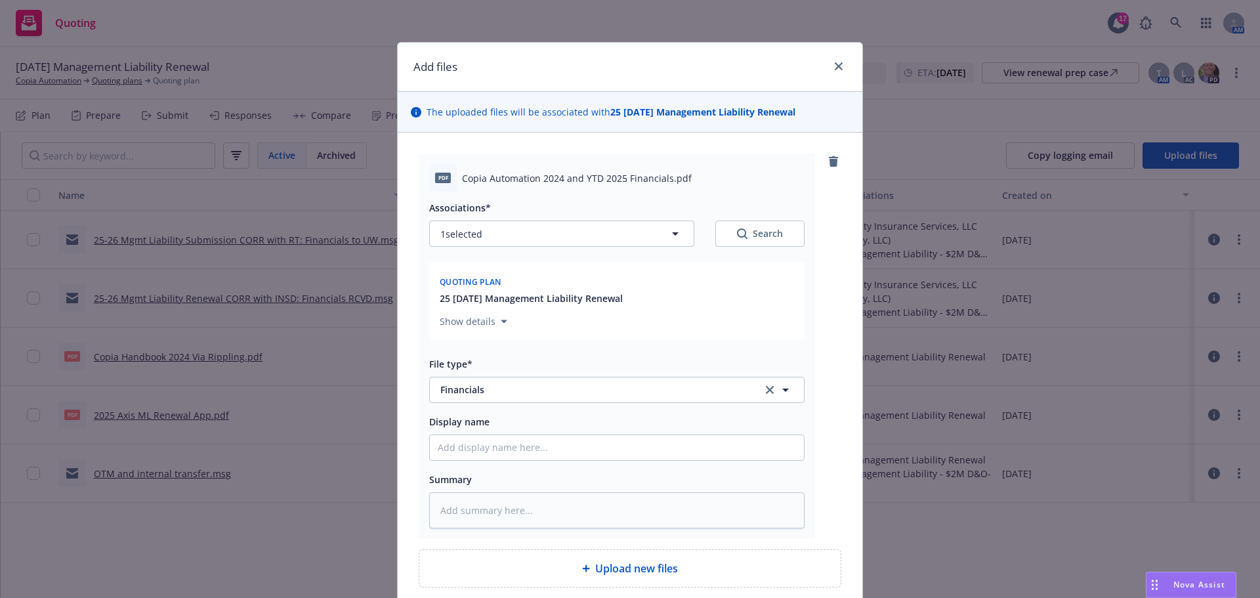
click at [527, 181] on span "Copia Automation 2024 and YTD 2025 Financials.pdf" at bounding box center [577, 178] width 230 height 14
click at [525, 182] on span "Copia Automation 2024 and YTD 2025 Financials.pdf" at bounding box center [577, 178] width 230 height 14
copy span "Copia Automation 2024 and YTD 2025 Financials.pdf"
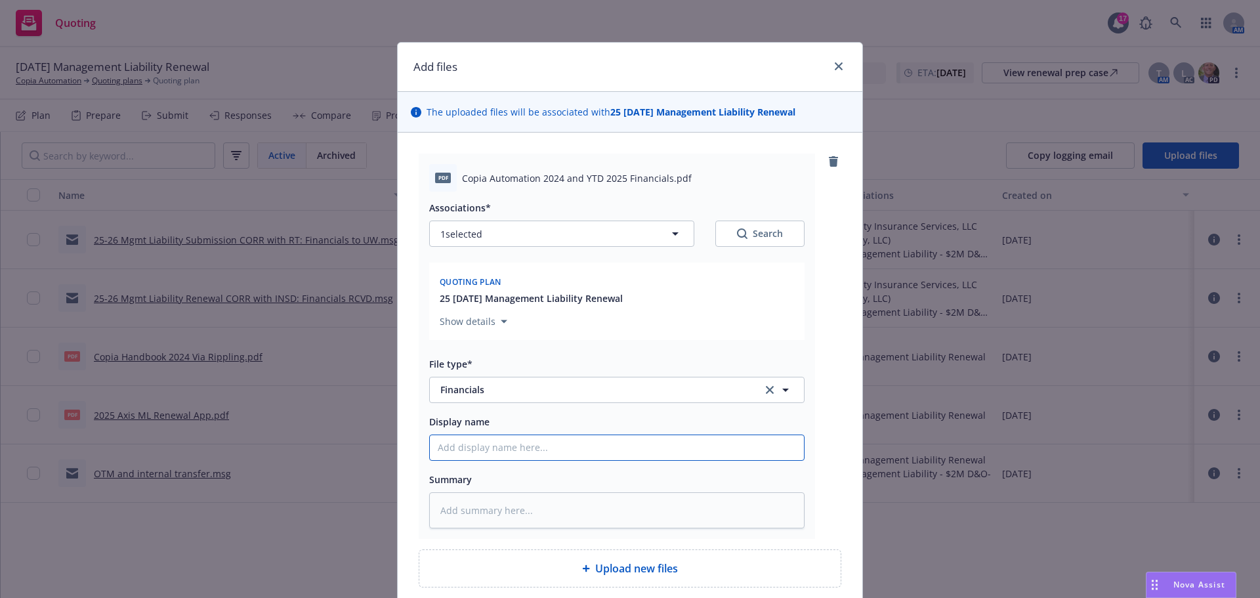
click at [541, 442] on input "Display name" at bounding box center [617, 447] width 374 height 25
paste input "Copia Automation 2024 and YTD 2025 Financials.pdf"
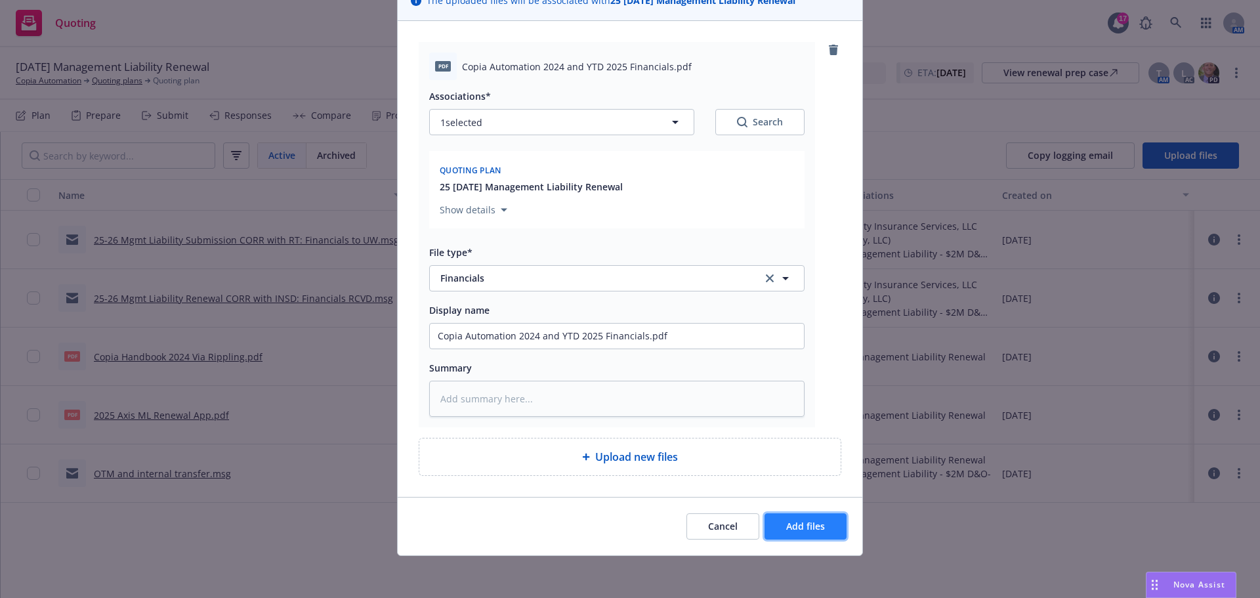
click at [767, 526] on button "Add files" at bounding box center [806, 526] width 82 height 26
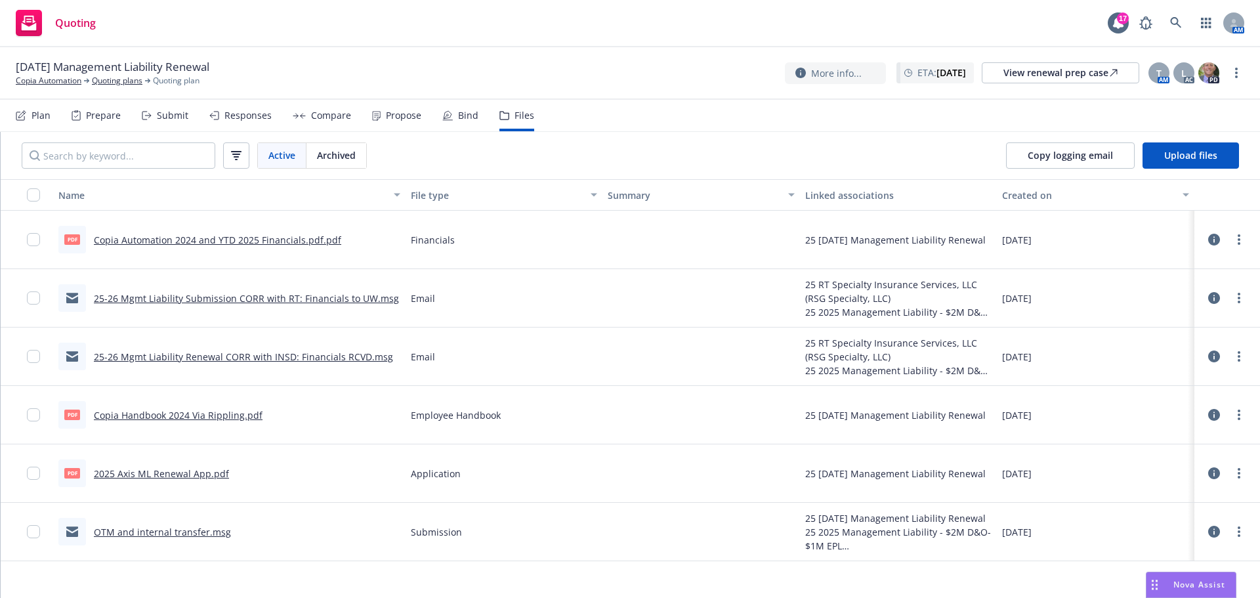
click at [144, 109] on div "Submit" at bounding box center [165, 116] width 47 height 32
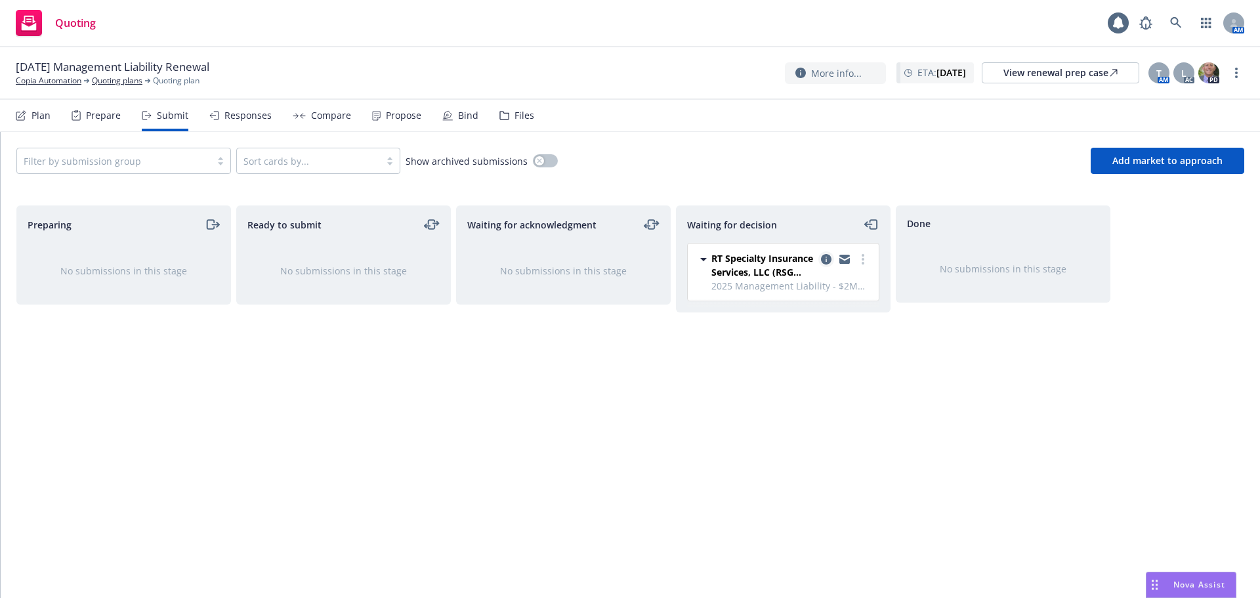
click at [827, 259] on icon "copy logging email" at bounding box center [826, 259] width 11 height 11
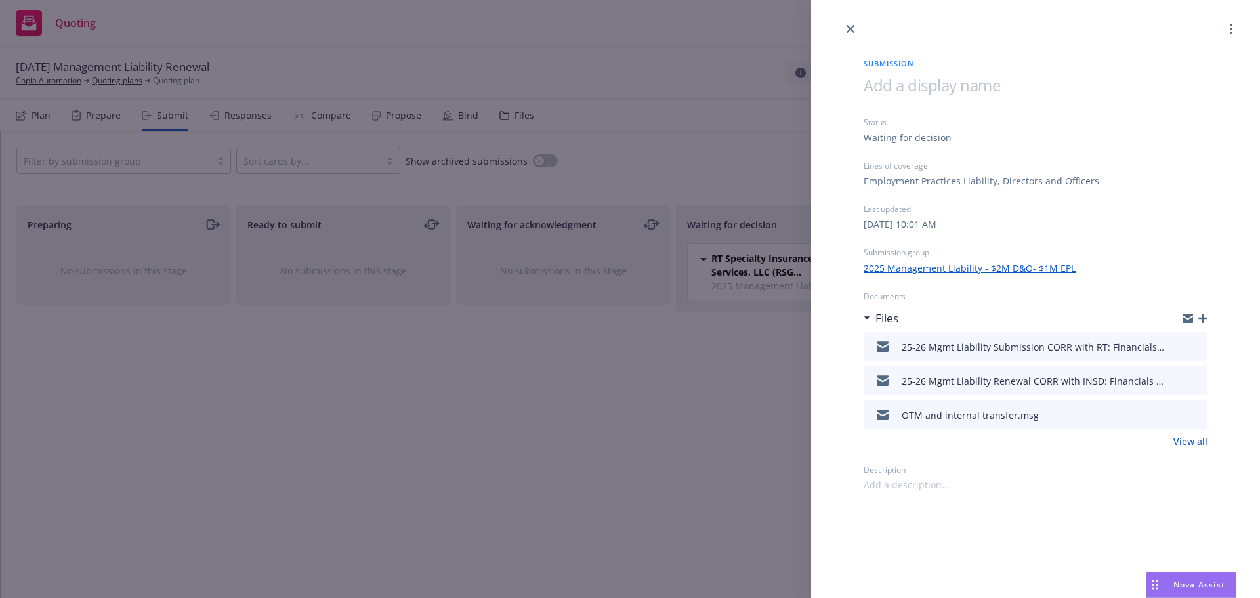
click at [1205, 318] on icon "button" at bounding box center [1203, 318] width 9 height 9
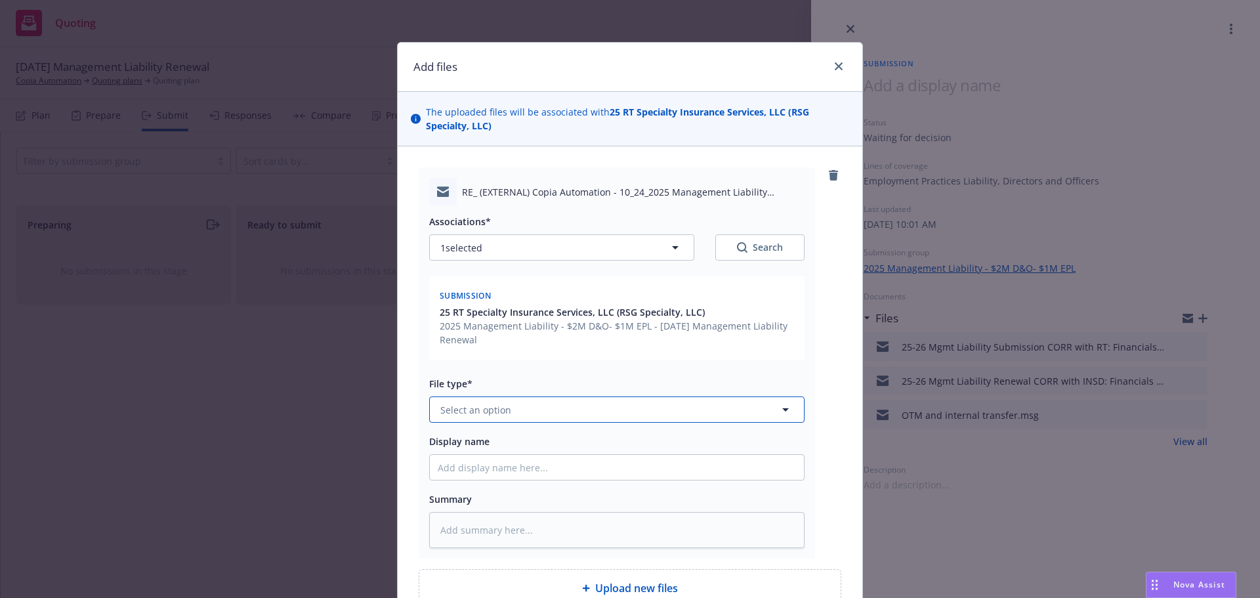
click at [637, 419] on button "Select an option" at bounding box center [617, 410] width 376 height 26
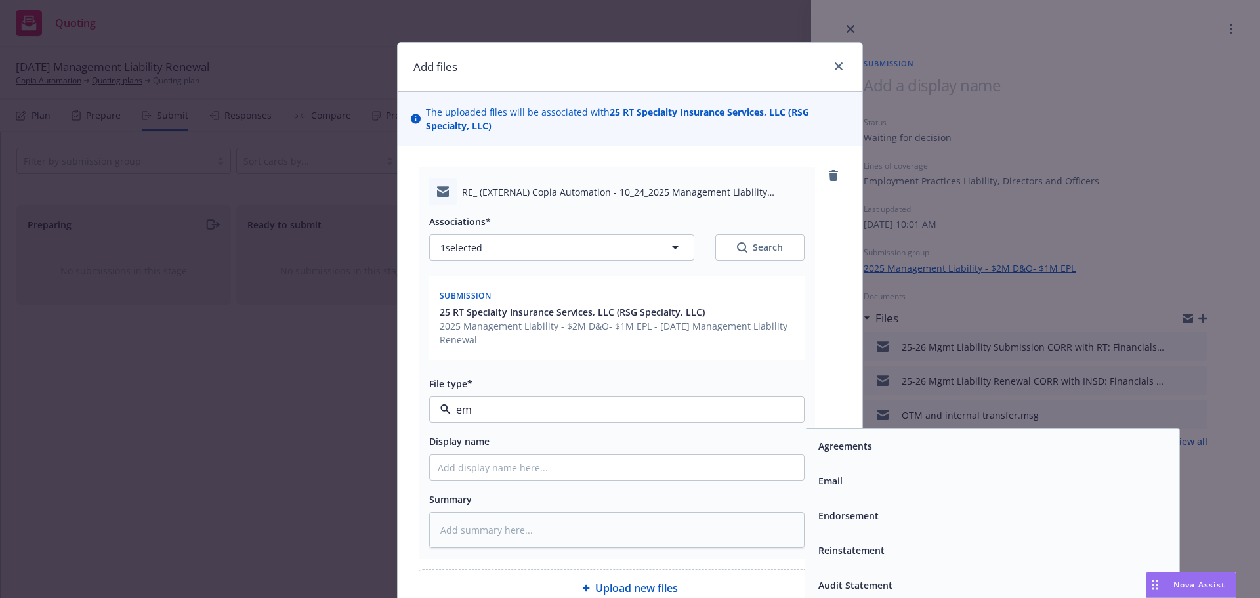
click at [828, 479] on span "Email" at bounding box center [831, 481] width 24 height 14
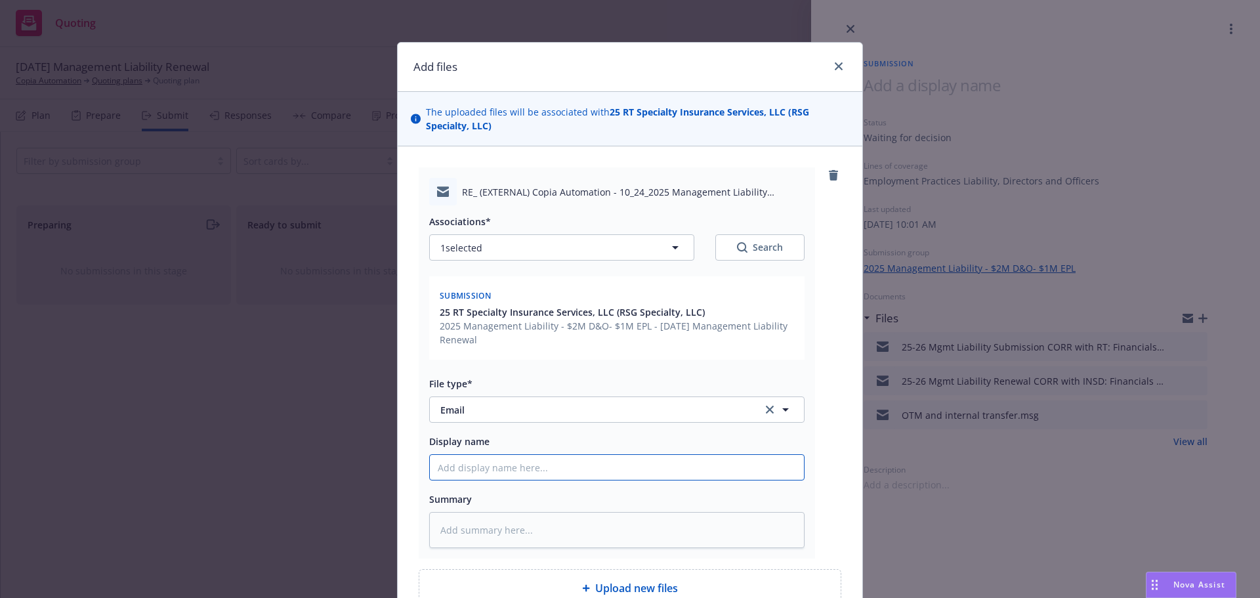
click at [735, 460] on input "Display name" at bounding box center [617, 467] width 374 height 25
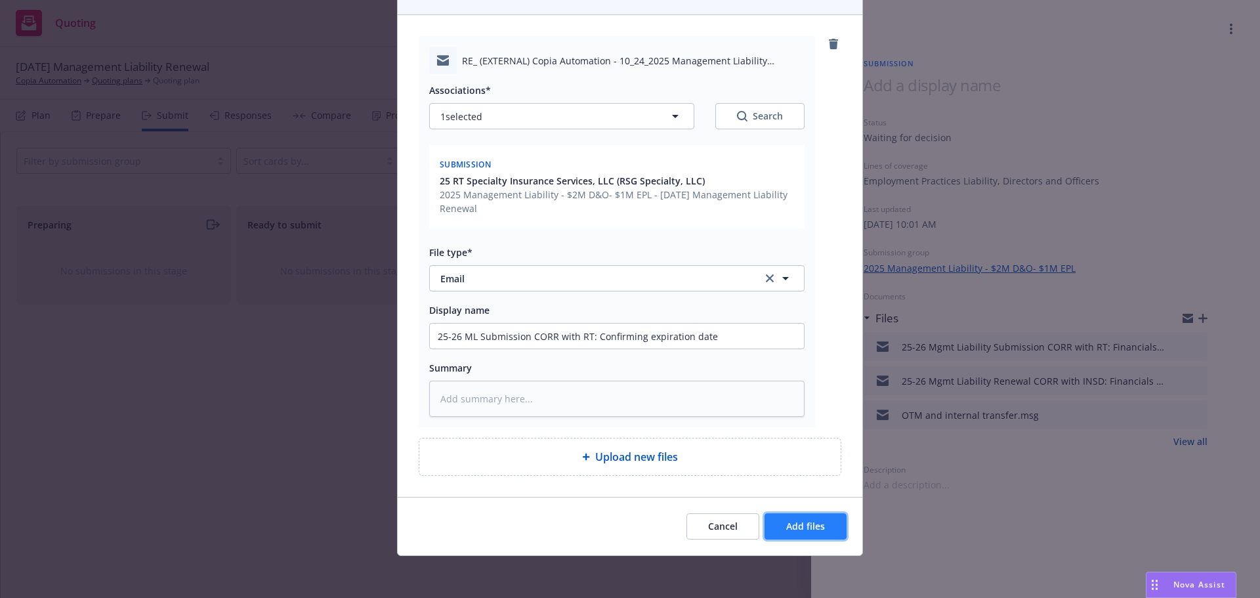
click at [817, 536] on button "Add files" at bounding box center [806, 526] width 82 height 26
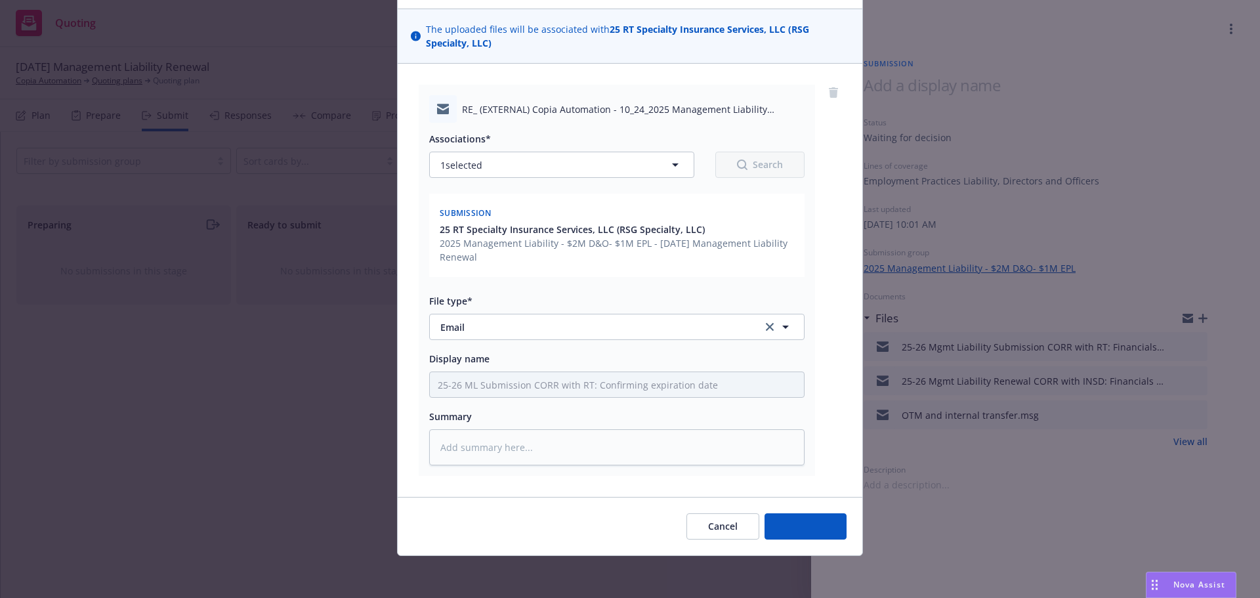
scroll to position [83, 0]
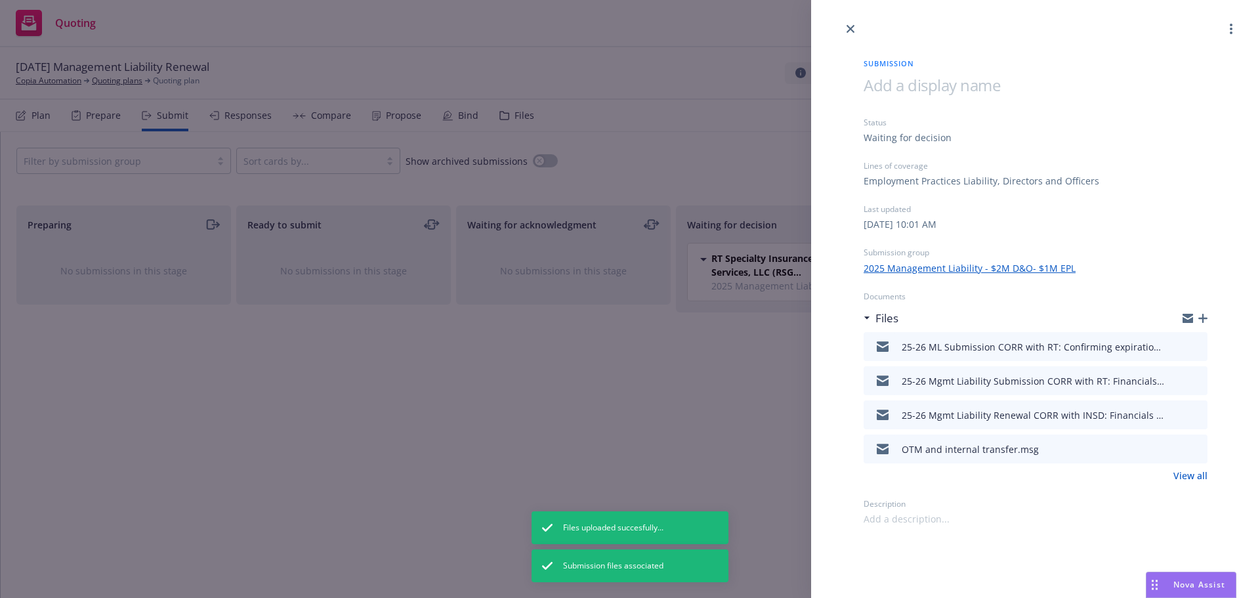
click at [1201, 318] on icon "button" at bounding box center [1203, 318] width 9 height 9
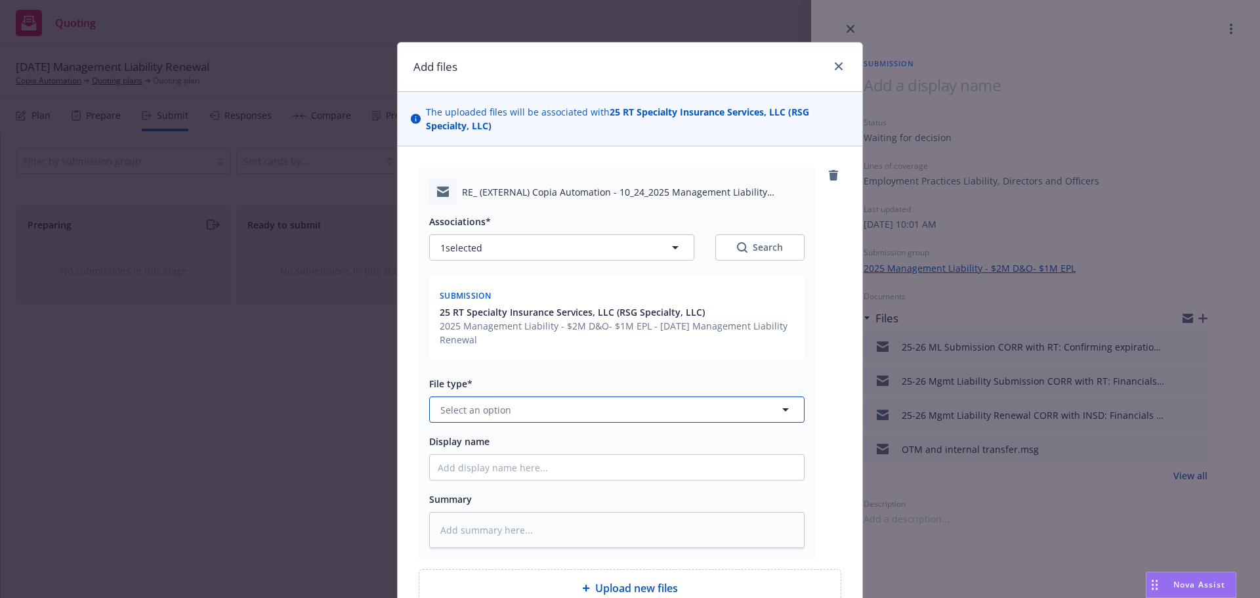
click at [684, 402] on button "Select an option" at bounding box center [617, 410] width 376 height 26
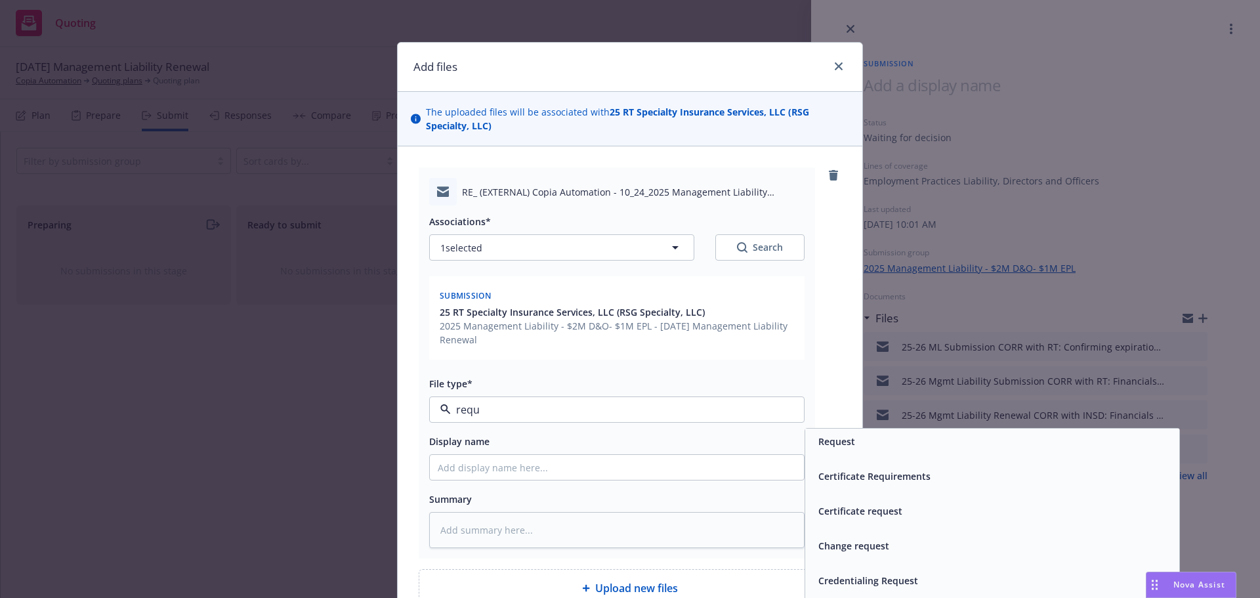
scroll to position [0, 0]
drag, startPoint x: 547, startPoint y: 405, endPoint x: 416, endPoint y: 413, distance: 131.5
click at [438, 410] on div "requ" at bounding box center [617, 410] width 376 height 26
click at [833, 474] on span "Email" at bounding box center [831, 481] width 24 height 14
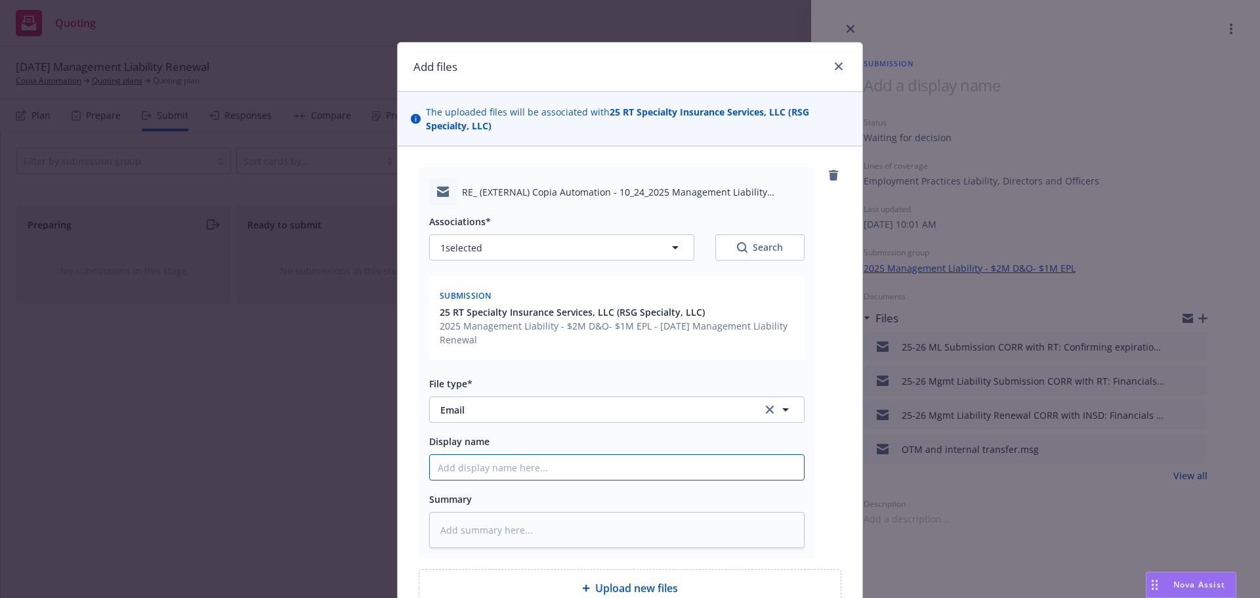
click at [731, 467] on input "Display name" at bounding box center [617, 467] width 374 height 25
click at [656, 534] on textarea at bounding box center [617, 530] width 376 height 36
paste textarea "• Confirmation that severance was offered to involuntarily terminated and / or …"
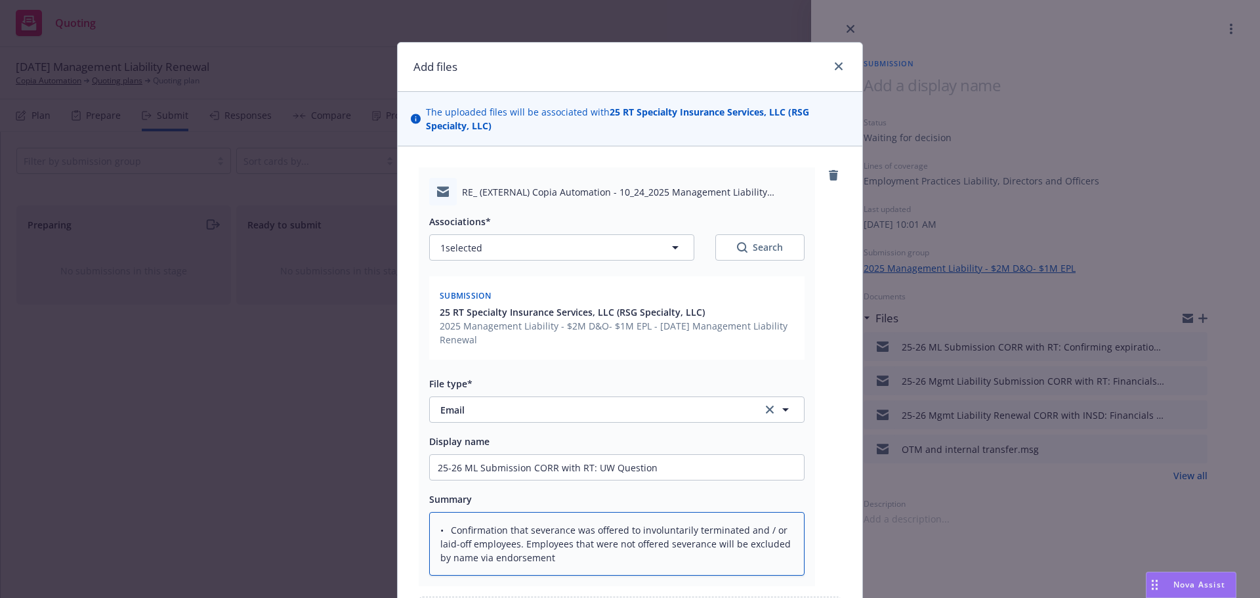
click at [449, 533] on textarea "• Confirmation that severance was offered to involuntarily terminated and / or …" at bounding box center [617, 544] width 376 height 64
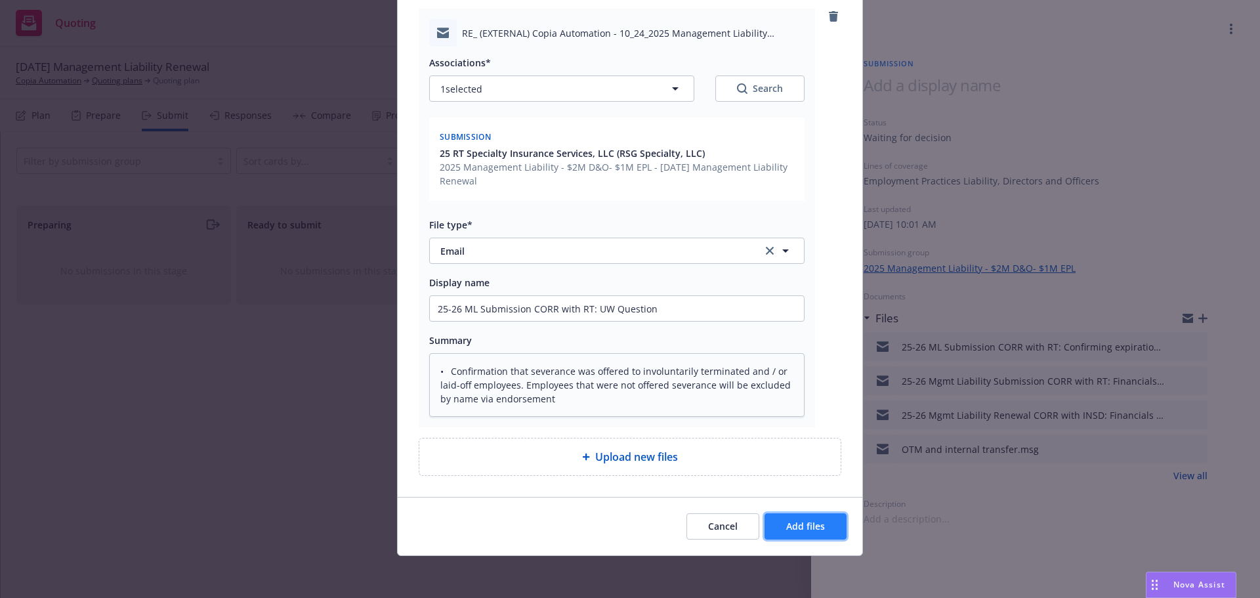
click at [801, 538] on button "Add files" at bounding box center [806, 526] width 82 height 26
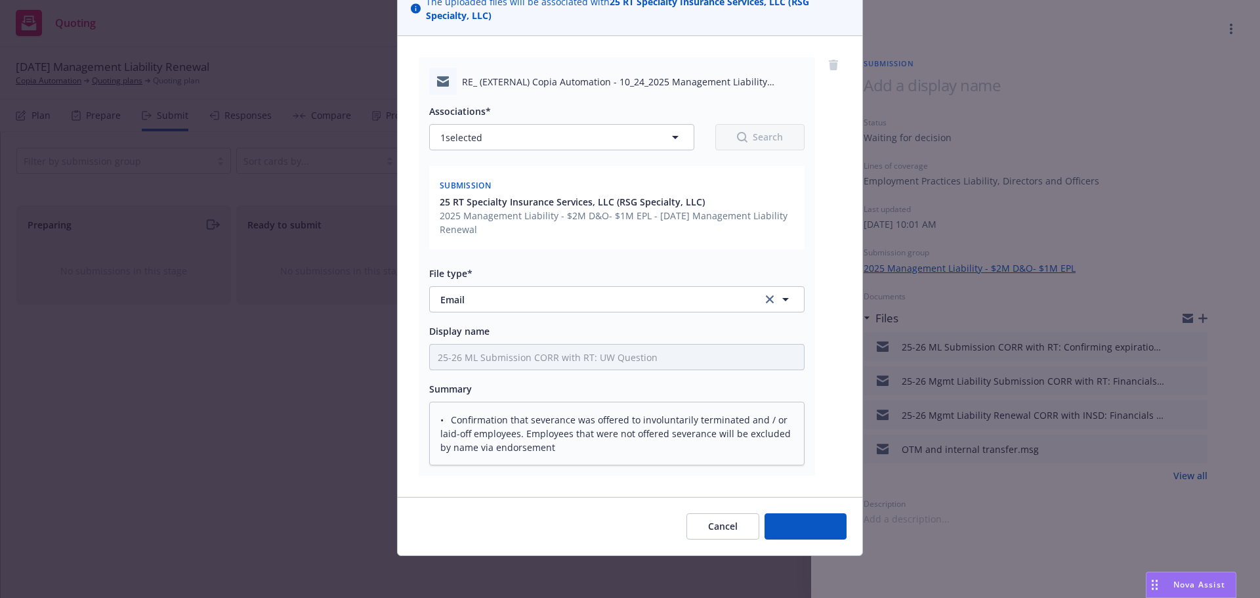
scroll to position [110, 0]
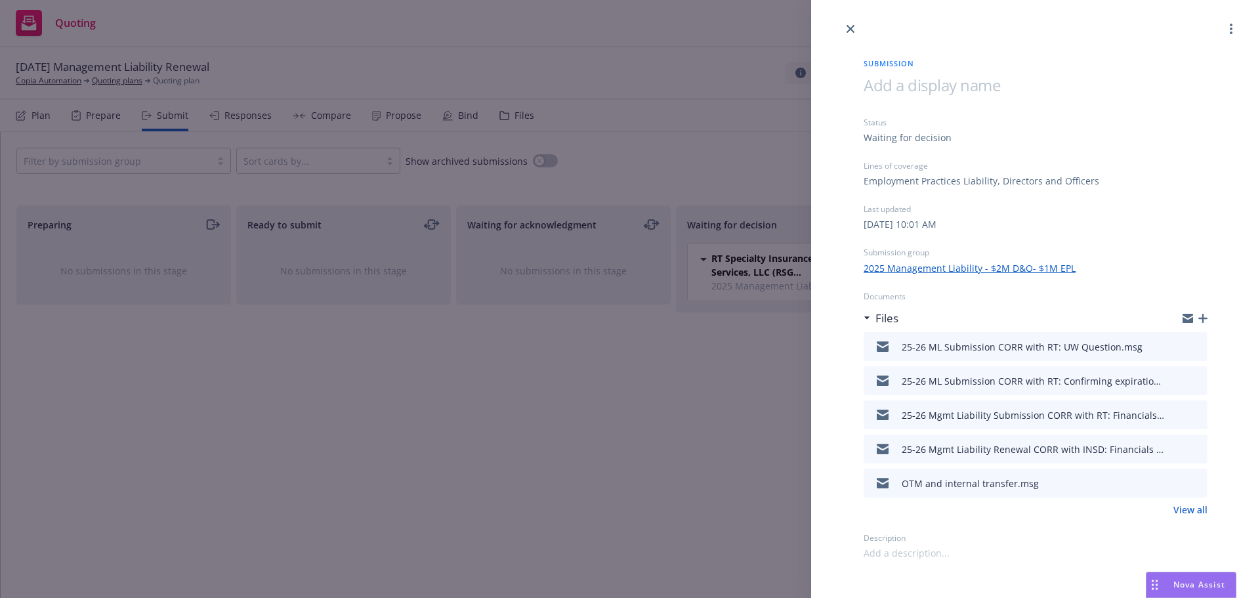
click at [1202, 321] on icon "button" at bounding box center [1203, 318] width 9 height 9
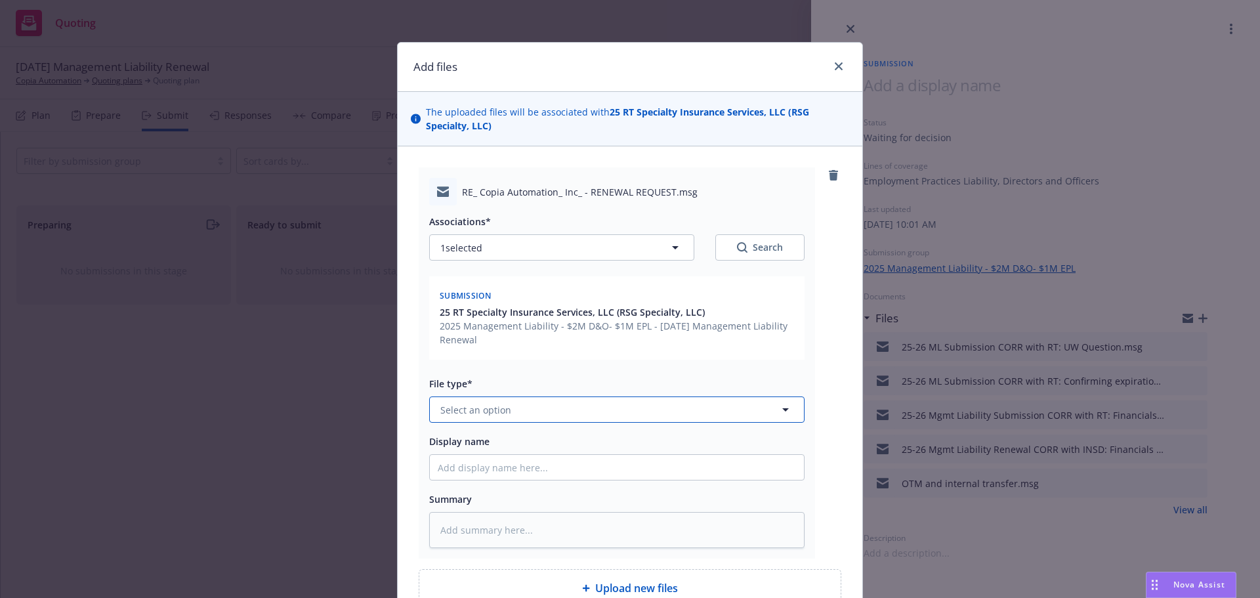
click at [585, 406] on button "Select an option" at bounding box center [617, 410] width 376 height 26
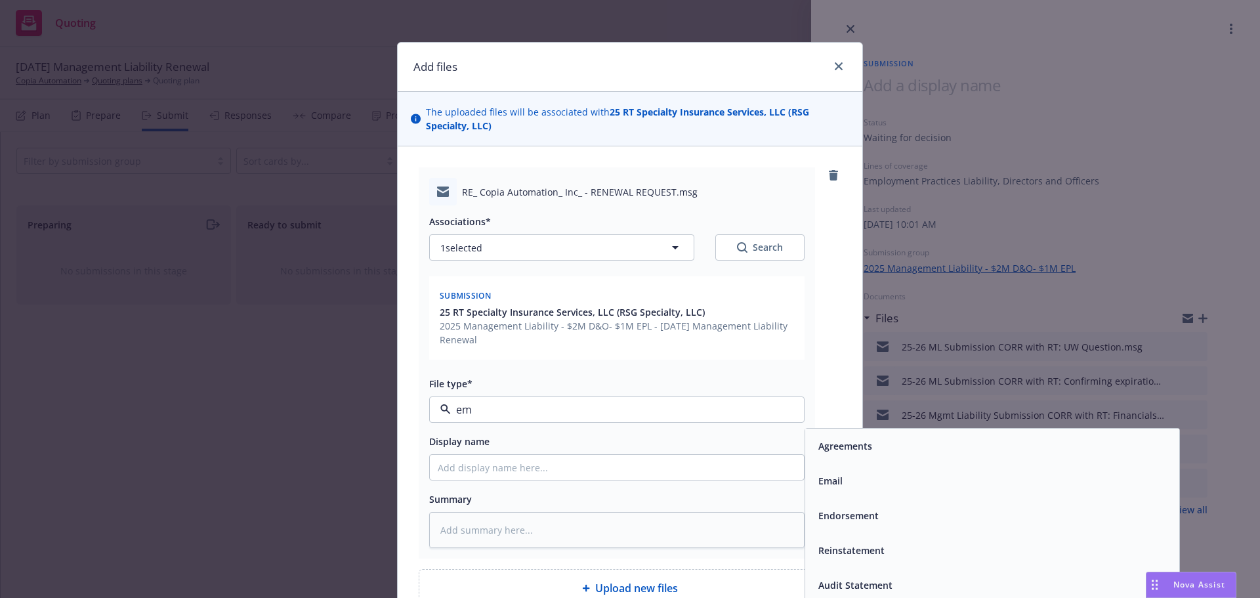
click at [855, 491] on div "Email" at bounding box center [992, 480] width 374 height 35
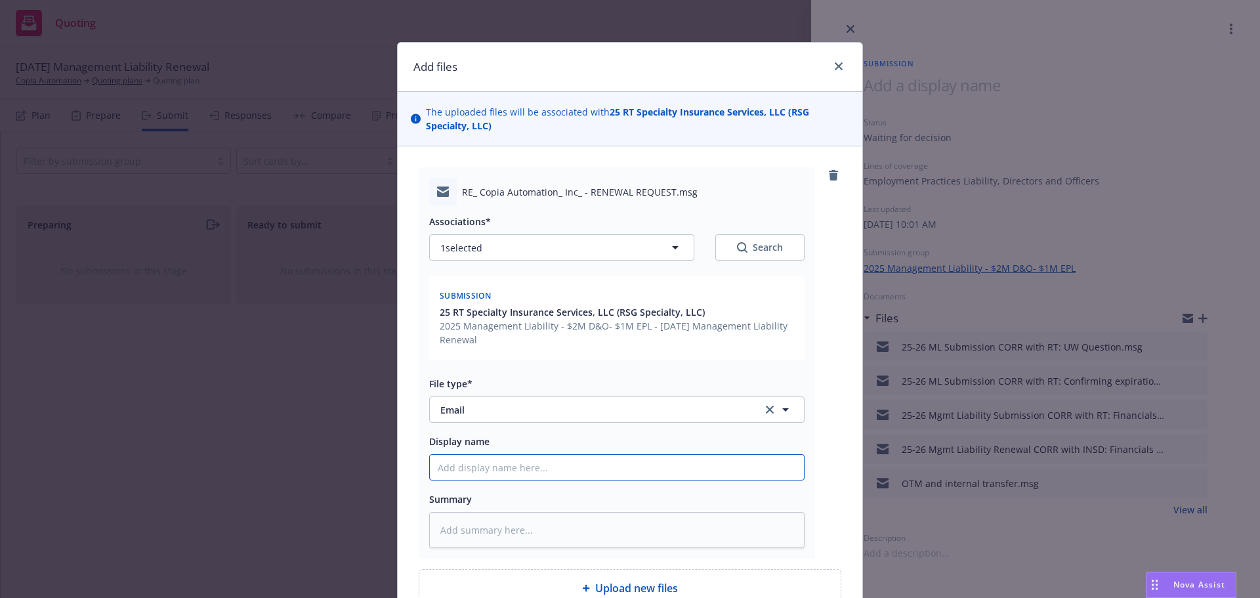
click at [534, 471] on input "Display name" at bounding box center [617, 467] width 374 height 25
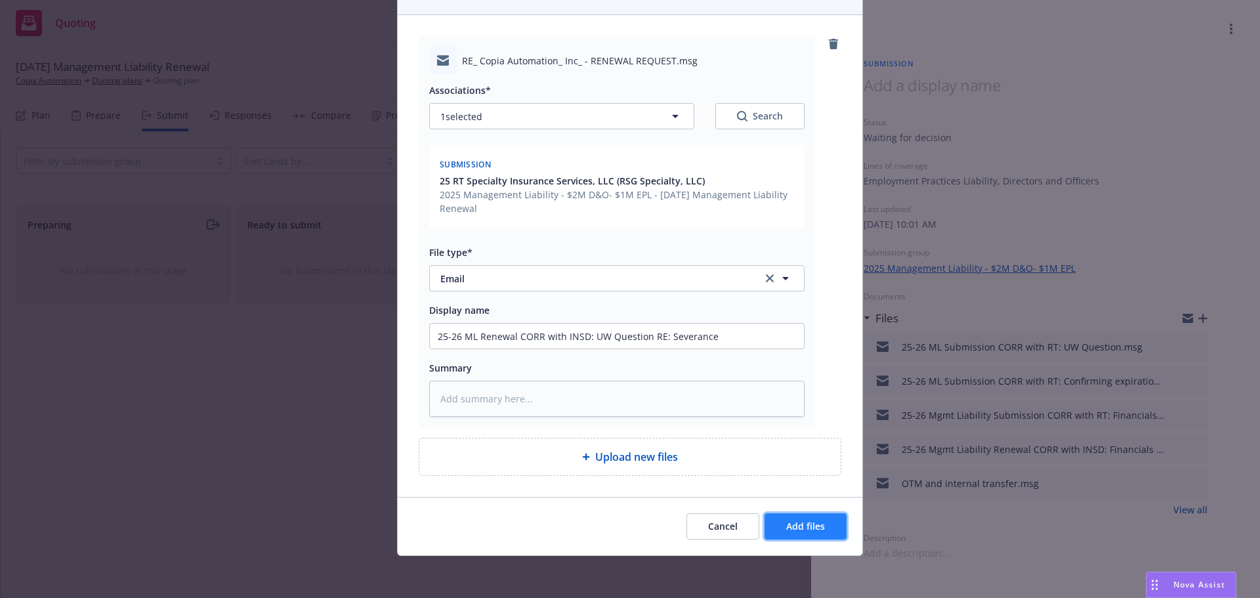
click at [786, 525] on span "Add files" at bounding box center [805, 526] width 39 height 12
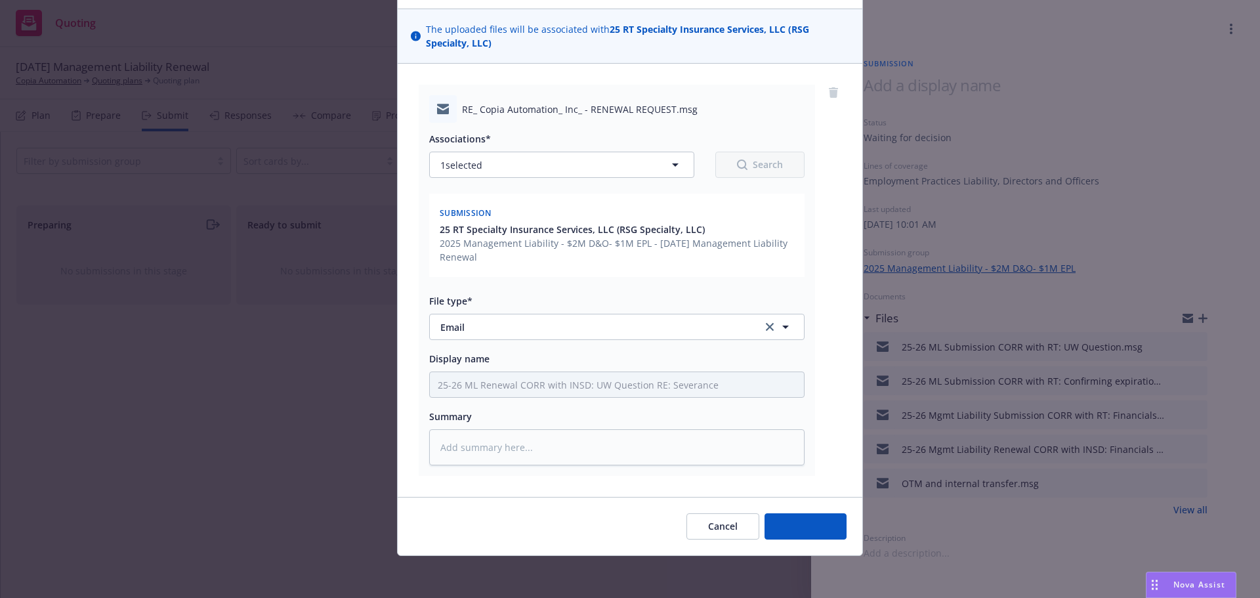
scroll to position [83, 0]
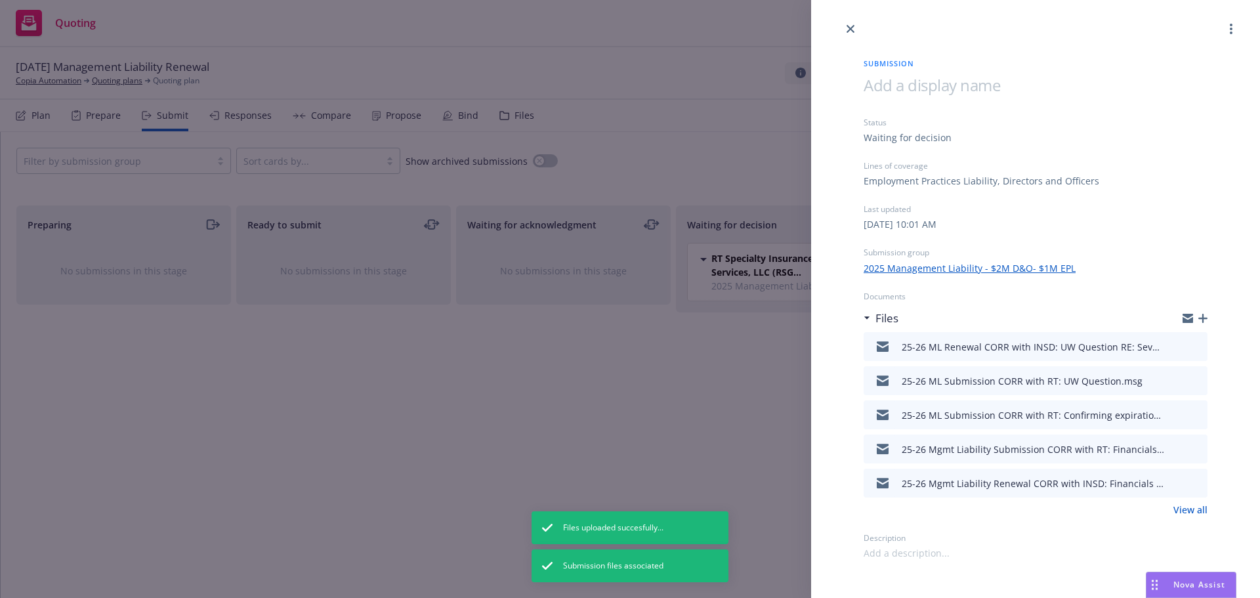
click at [852, 37] on div "Submission Status Waiting for decision Lines of coverage Employment Practices L…" at bounding box center [1036, 298] width 386 height 523
click at [851, 28] on icon "close" at bounding box center [851, 29] width 8 height 8
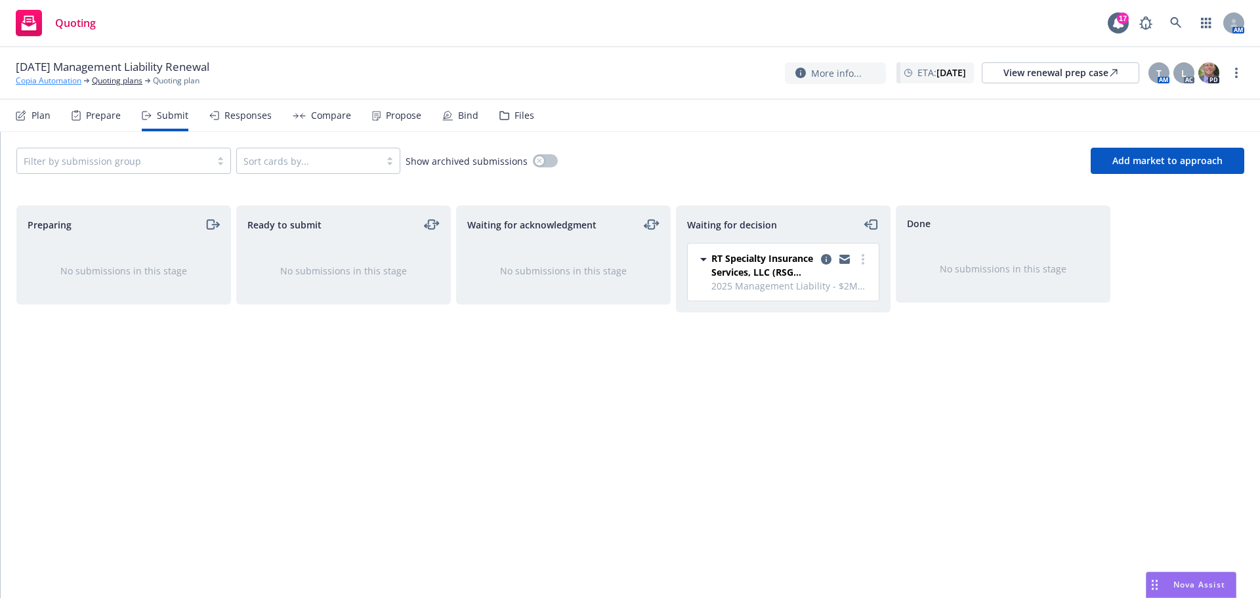
drag, startPoint x: 54, startPoint y: 90, endPoint x: 53, endPoint y: 81, distance: 8.6
click at [53, 89] on div "10/24/25 Management Liability Renewal Copia Automation Quoting plans Quoting pl…" at bounding box center [630, 73] width 1260 height 53
click at [53, 81] on link "Copia Automation" at bounding box center [49, 81] width 66 height 12
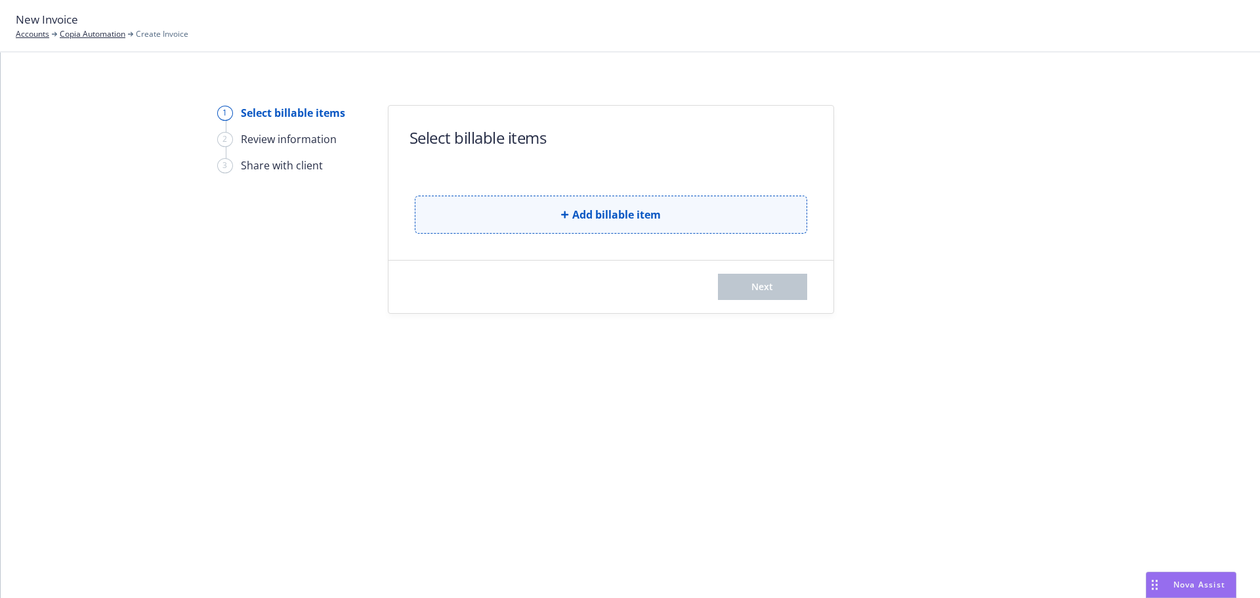
click at [481, 219] on button "Add billable item" at bounding box center [611, 215] width 393 height 38
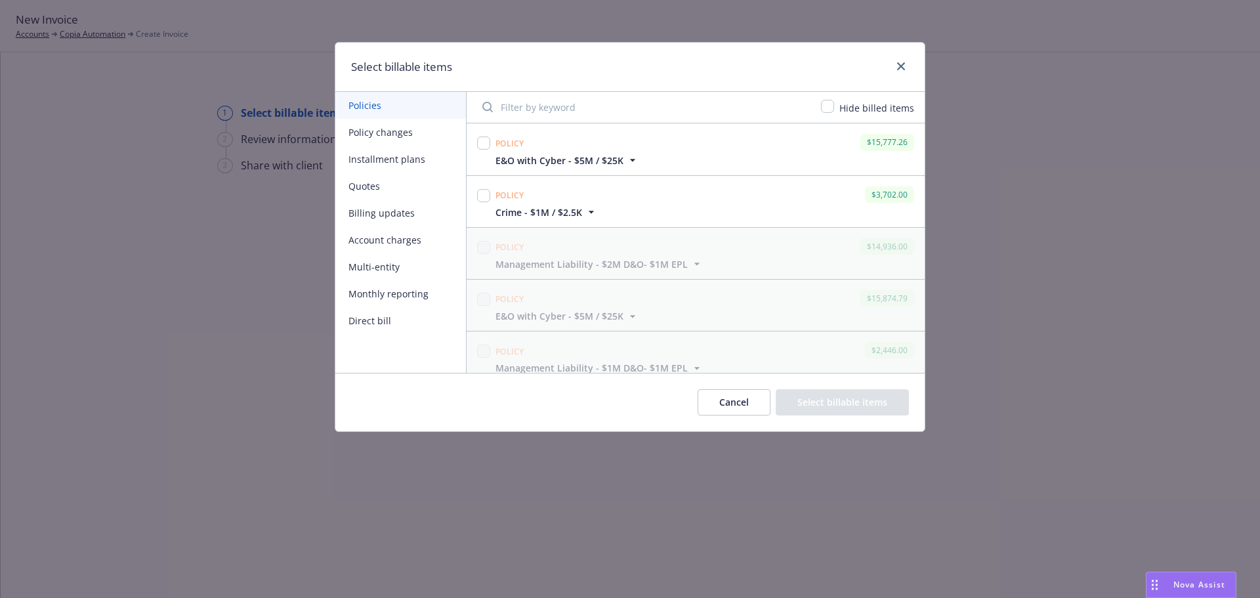
click at [492, 143] on div at bounding box center [484, 148] width 18 height 35
click at [488, 153] on div at bounding box center [484, 148] width 18 height 35
click at [488, 147] on input "checkbox" at bounding box center [483, 143] width 13 height 13
checkbox input "true"
click at [481, 197] on input "checkbox" at bounding box center [483, 195] width 13 height 13
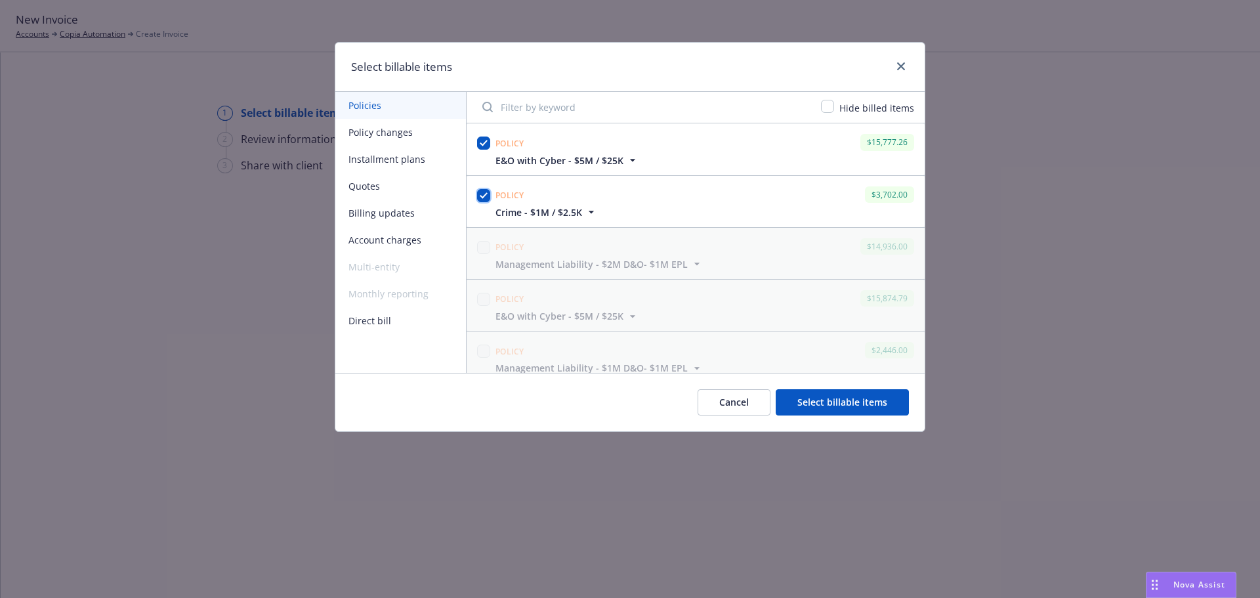
checkbox input "true"
click at [803, 401] on button "Select billable items" at bounding box center [842, 402] width 133 height 26
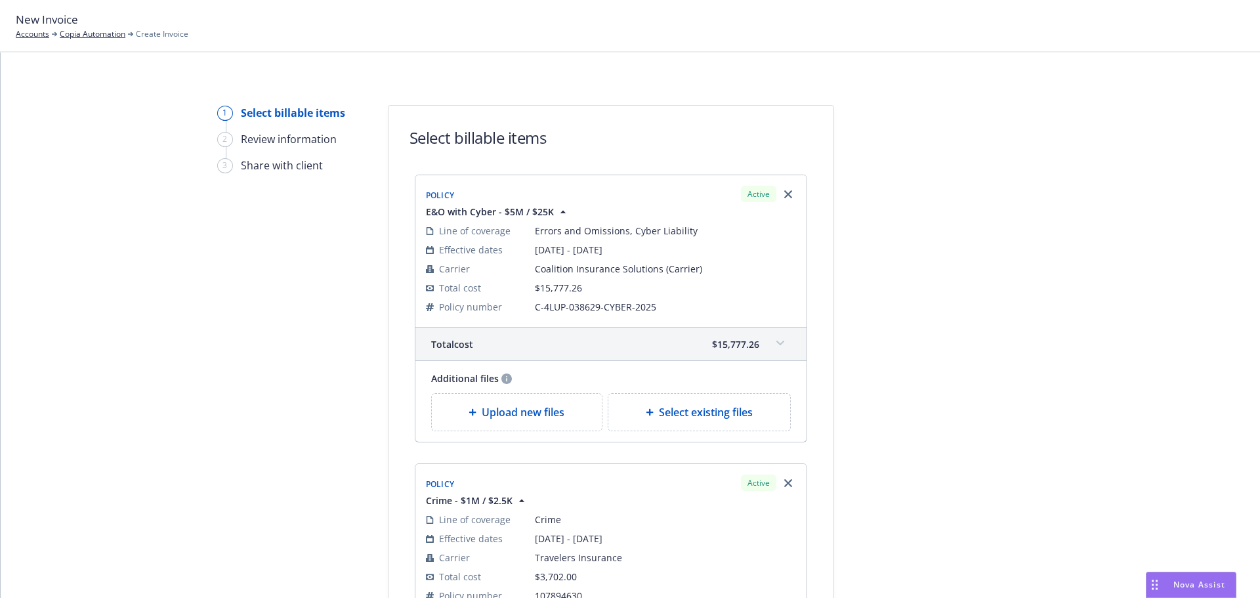
scroll to position [197, 0]
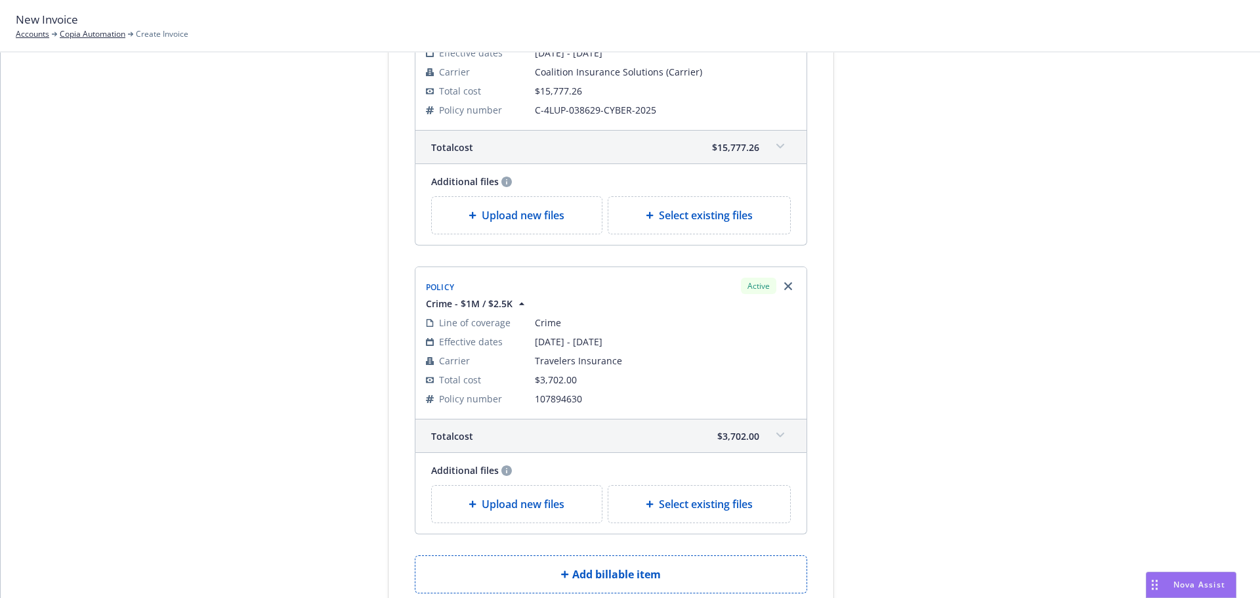
click at [686, 210] on span "Select existing files" at bounding box center [706, 215] width 94 height 16
select select "Invoice - Third Party"
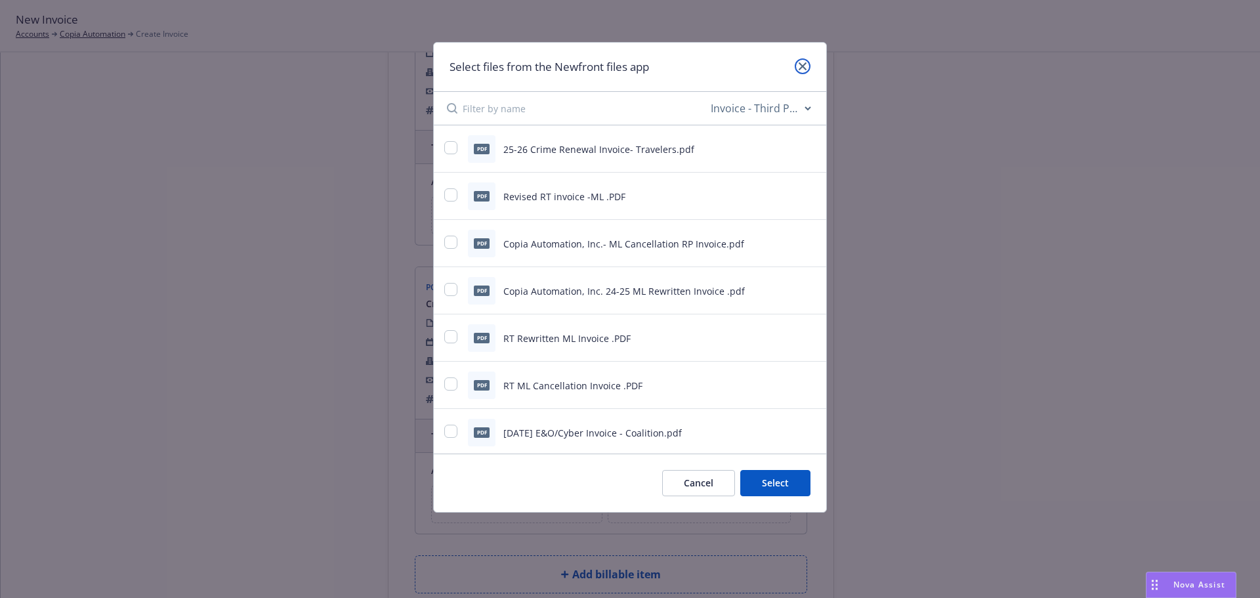
drag, startPoint x: 800, startPoint y: 69, endPoint x: 746, endPoint y: 98, distance: 61.7
click at [746, 98] on div "Select files from the Newfront files app All file types Agreements Allocations …" at bounding box center [630, 277] width 394 height 471
click at [743, 79] on div "Select files from the Newfront files app" at bounding box center [630, 67] width 393 height 49
click at [800, 62] on icon "close" at bounding box center [803, 66] width 8 height 8
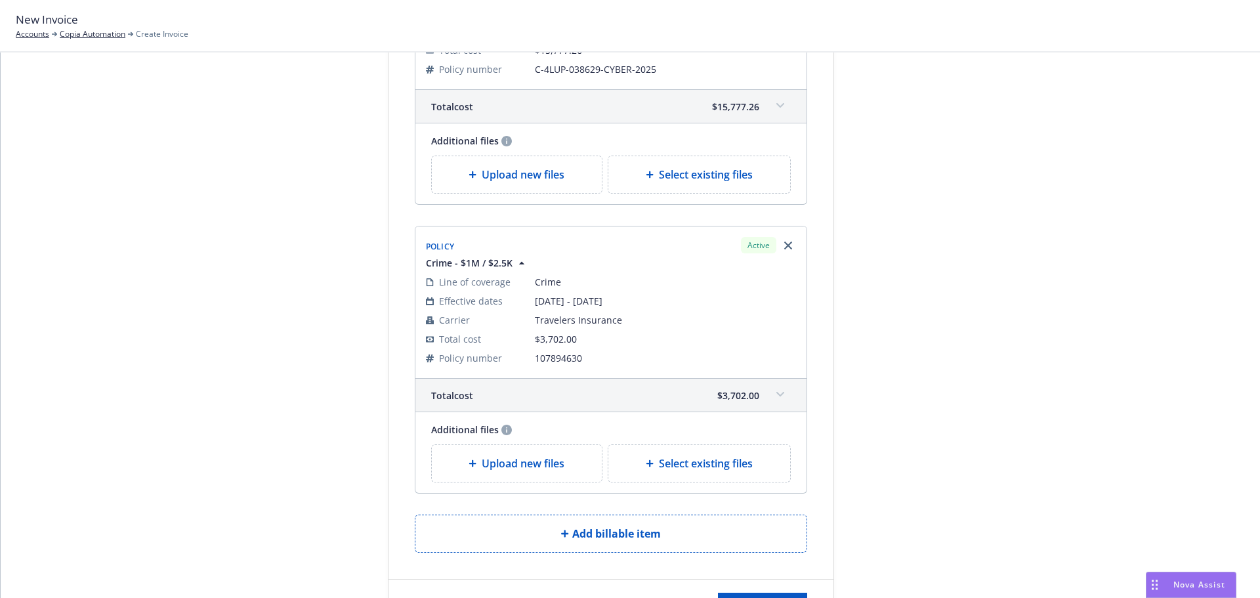
scroll to position [325, 0]
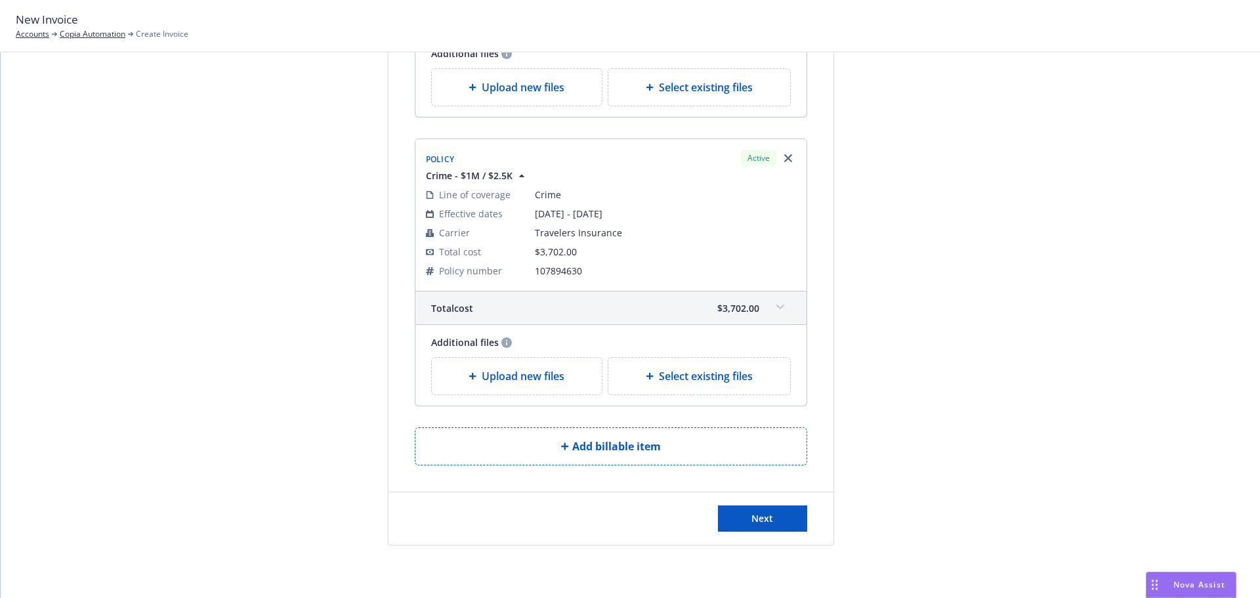
click at [715, 387] on div "Select existing files" at bounding box center [700, 376] width 182 height 37
select select "Invoice - Third Party"
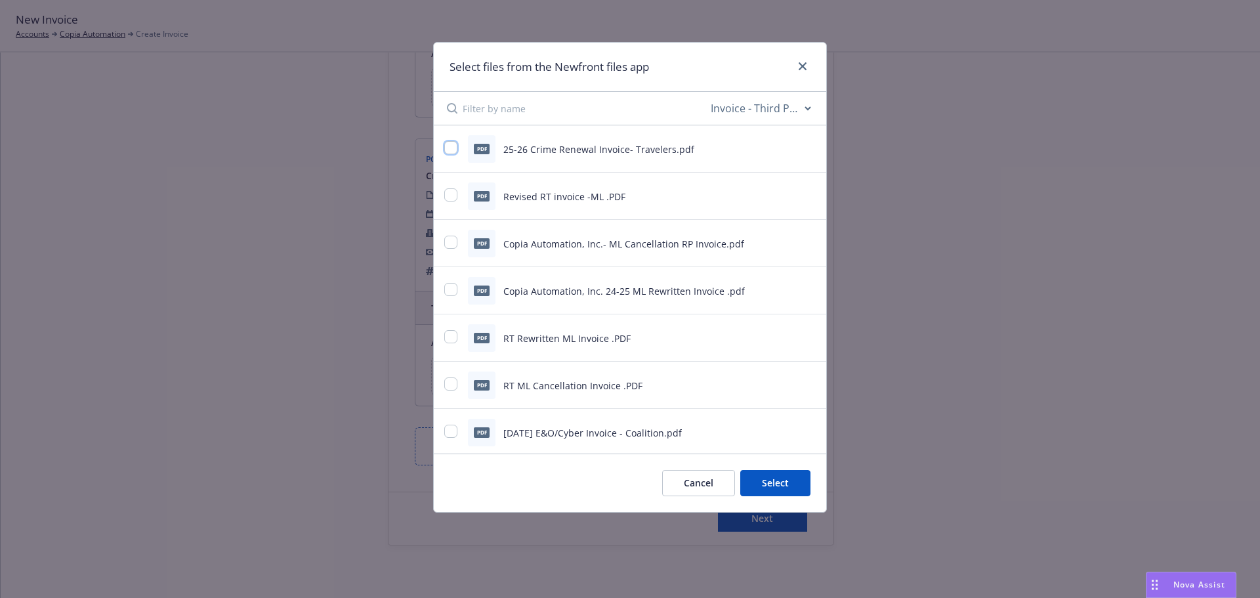
click at [453, 148] on input "checkbox" at bounding box center [450, 147] width 13 height 13
checkbox input "true"
click at [755, 493] on button "Select 1 file" at bounding box center [763, 483] width 95 height 26
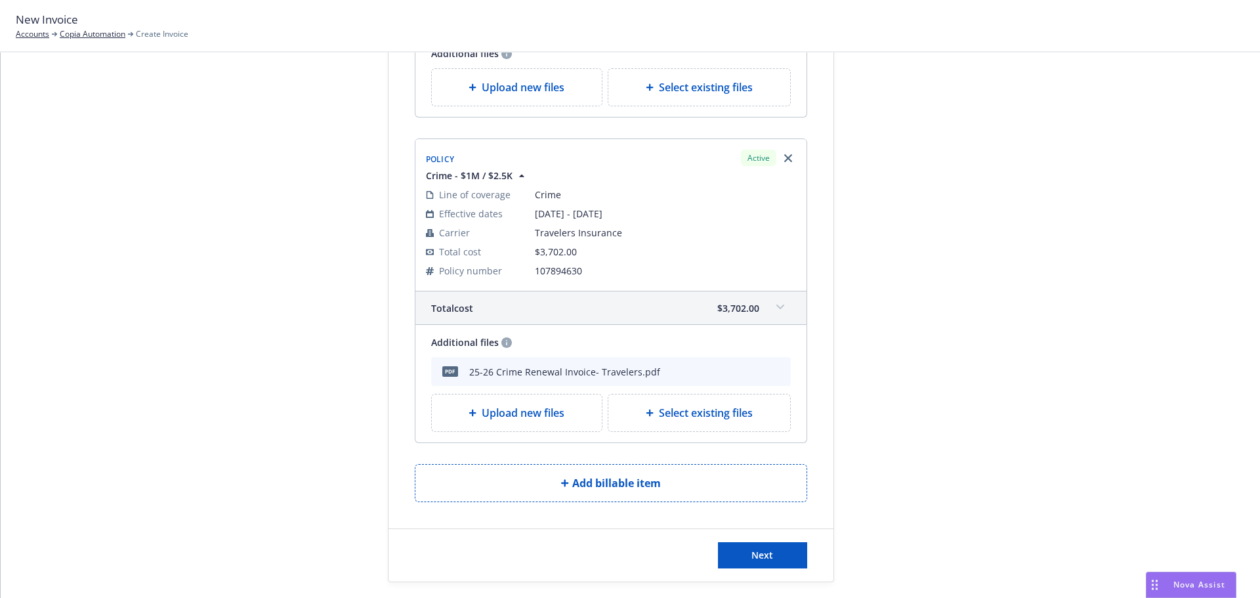
scroll to position [362, 0]
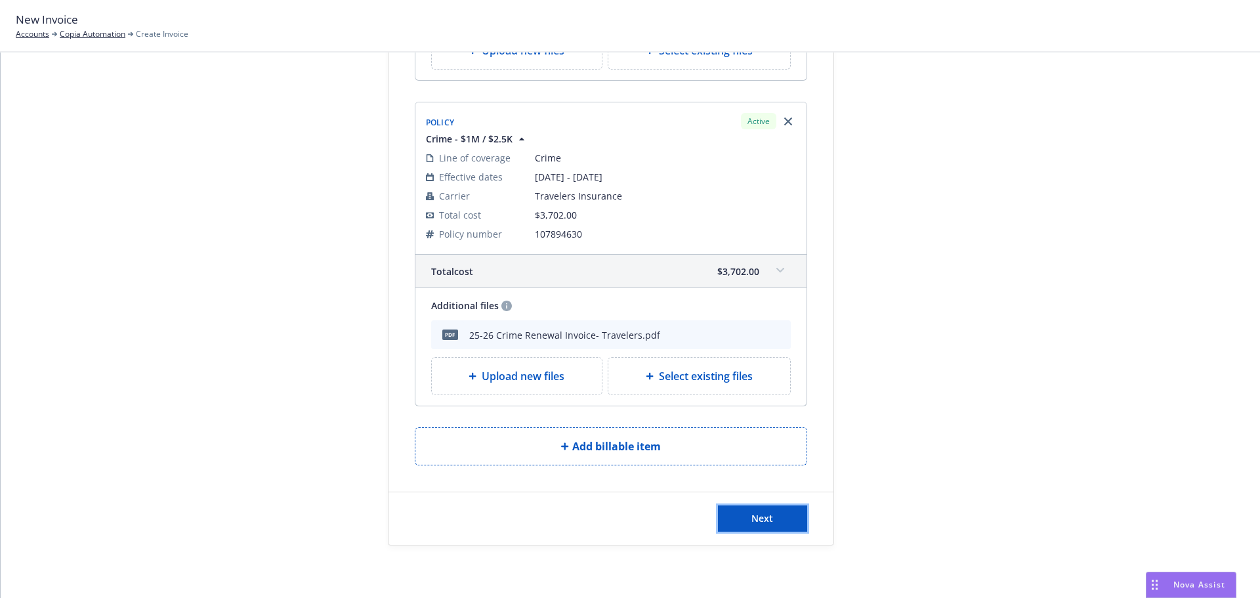
drag, startPoint x: 784, startPoint y: 518, endPoint x: 596, endPoint y: 395, distance: 224.9
click at [596, 395] on form "Select billable items Policy Active E&O with Cyber - $5M / $25K Line of coverag…" at bounding box center [611, 144] width 445 height 801
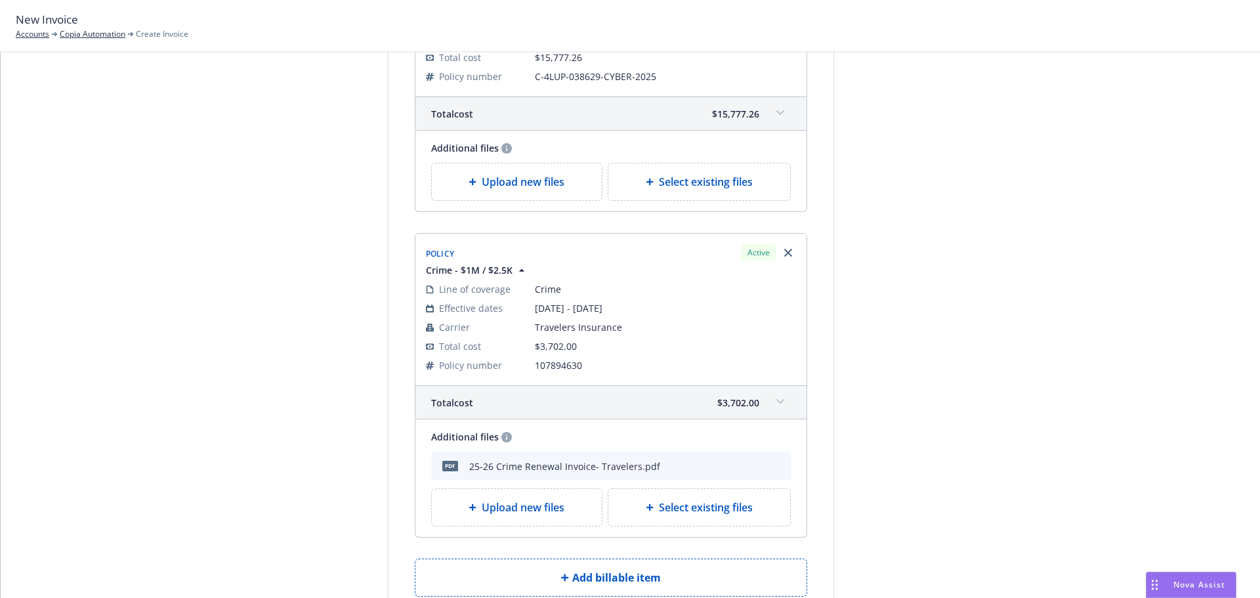
click at [777, 112] on icon at bounding box center [781, 112] width 8 height 5
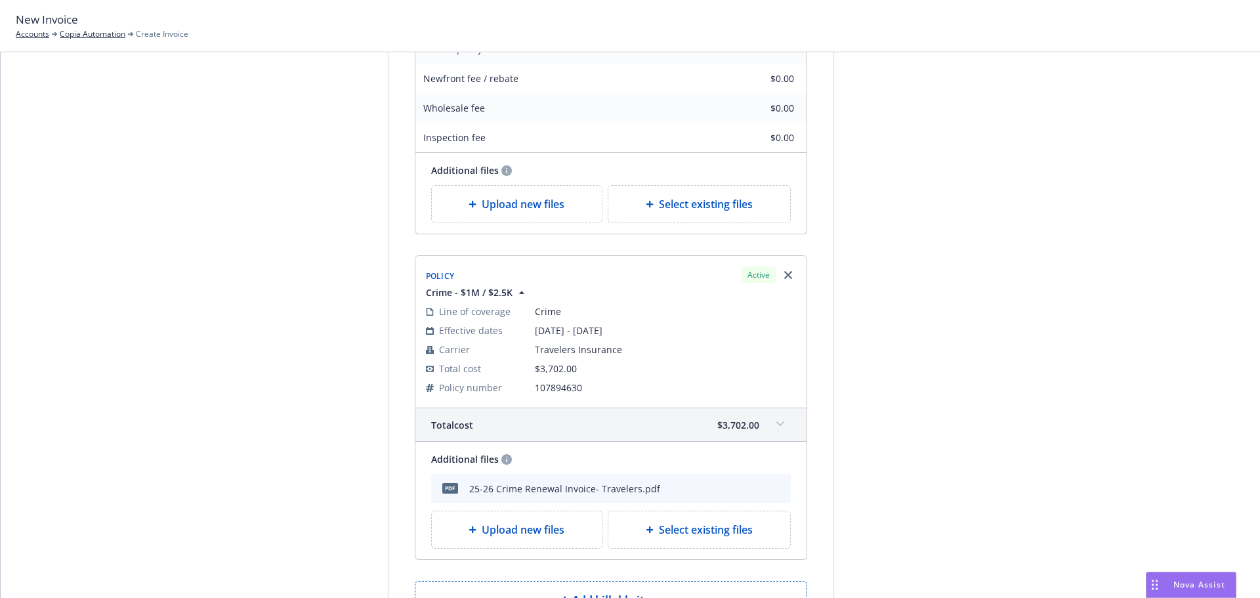
scroll to position [598, 0]
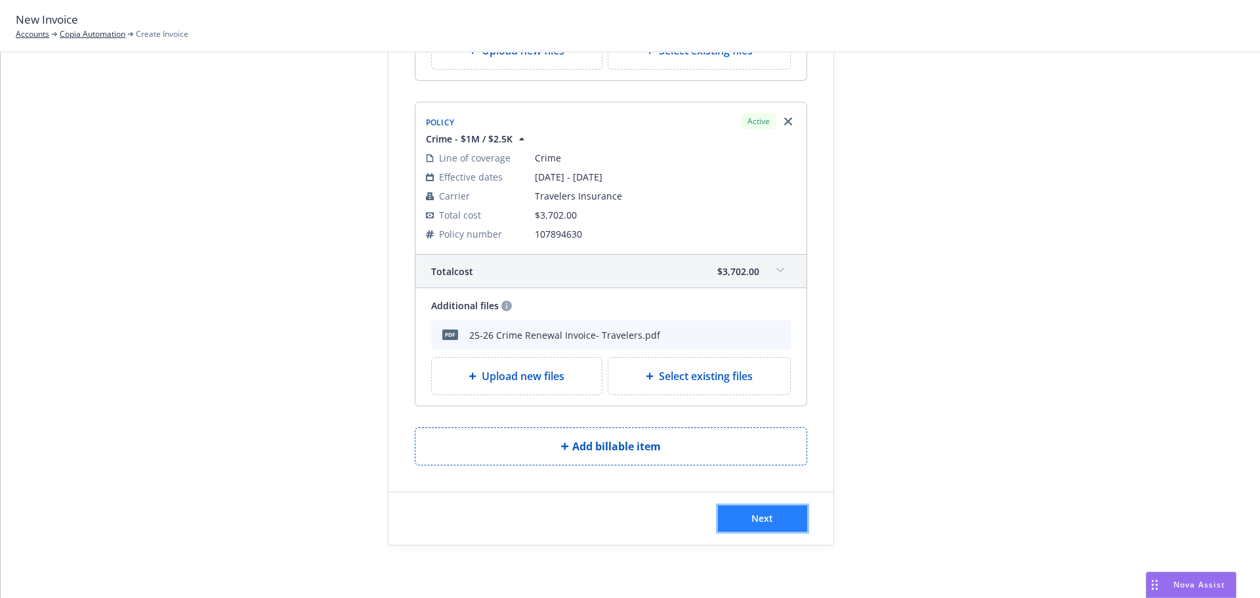
click at [773, 519] on button "Next" at bounding box center [762, 518] width 89 height 26
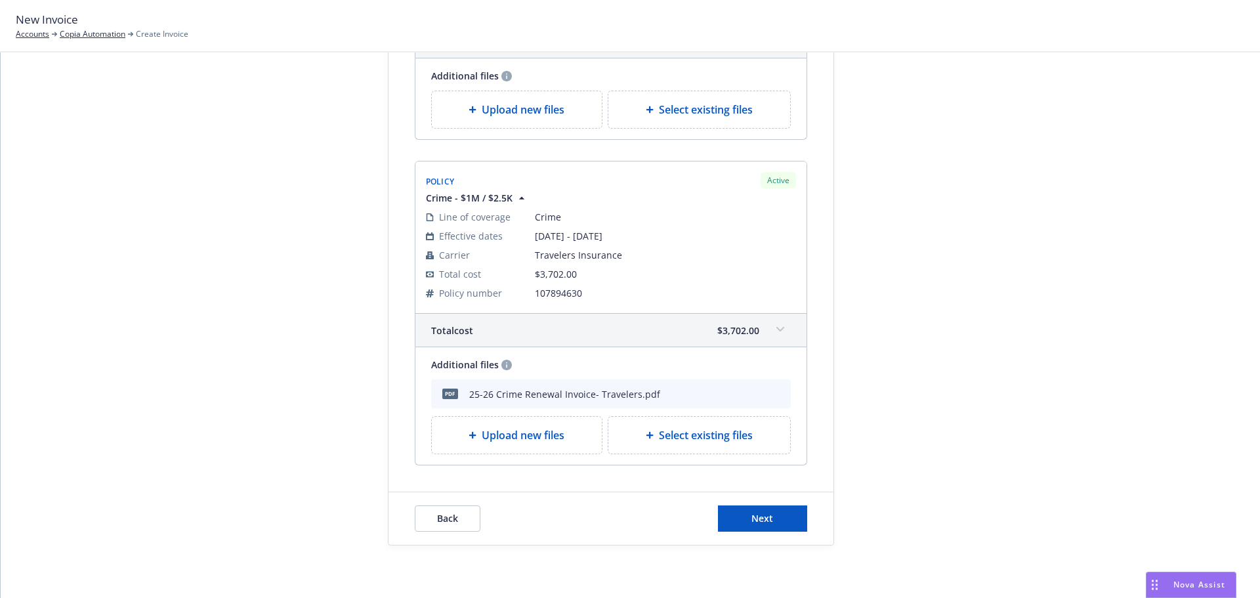
scroll to position [523, 0]
click at [765, 513] on span "Next" at bounding box center [763, 518] width 22 height 12
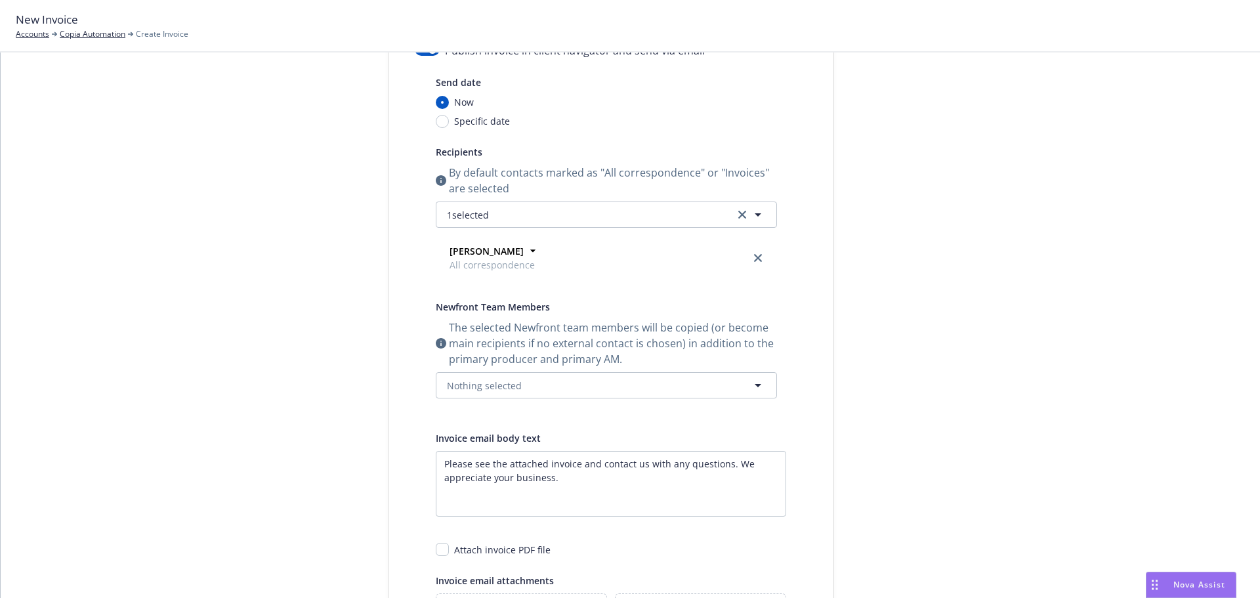
scroll to position [101, 0]
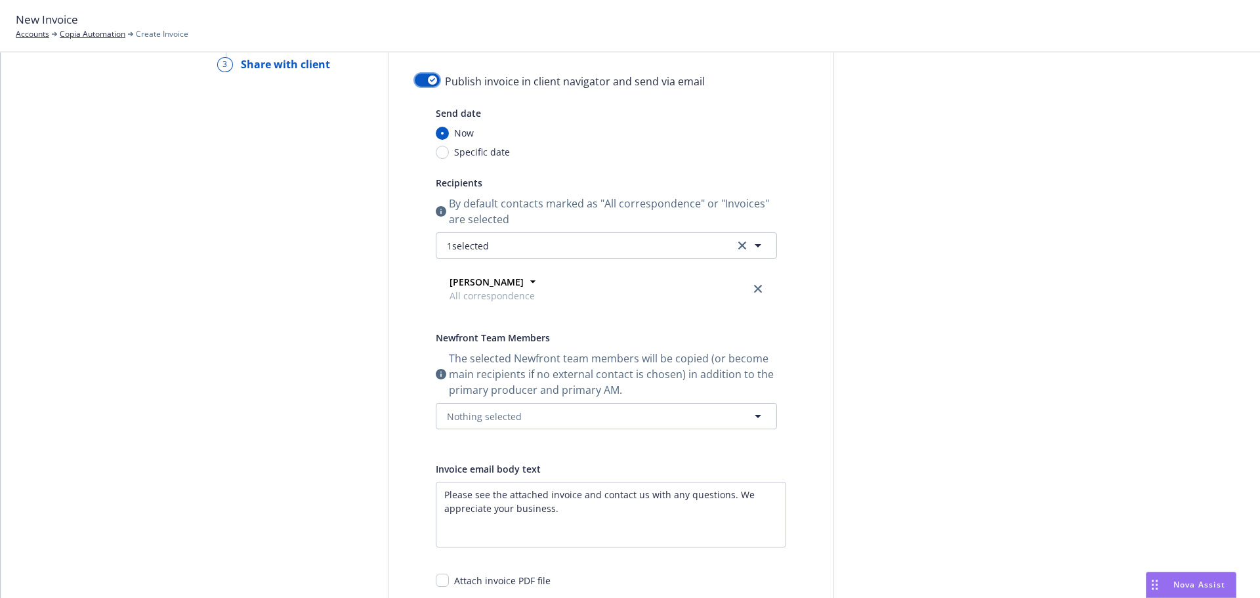
click at [428, 82] on div "button" at bounding box center [432, 79] width 9 height 9
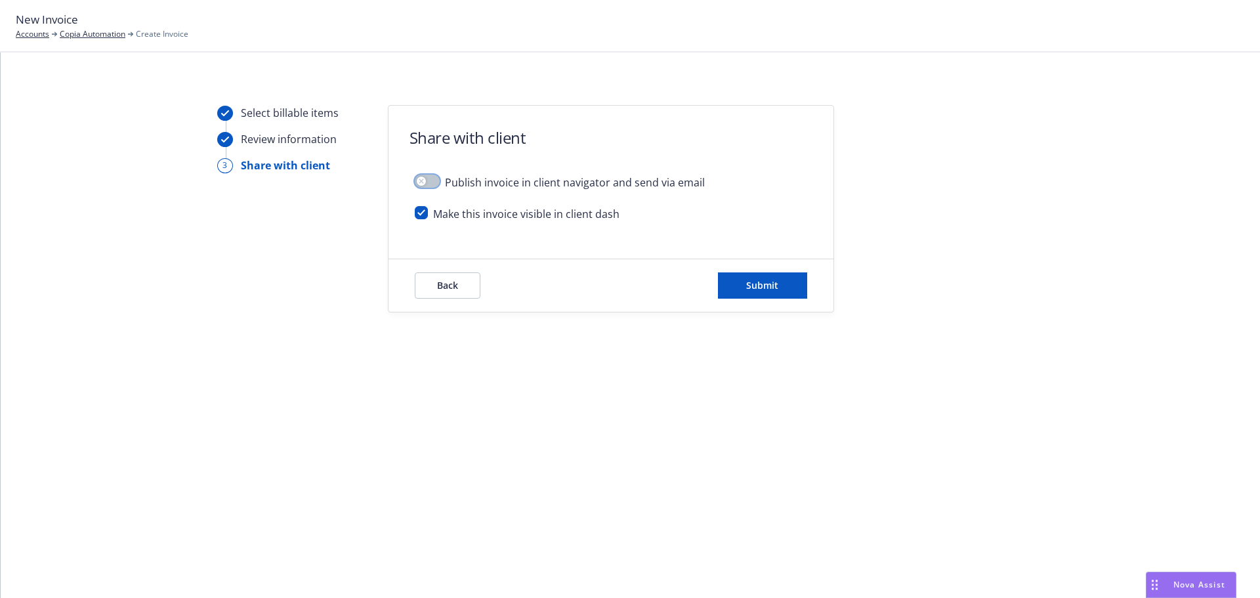
scroll to position [0, 0]
click at [454, 284] on span "Back" at bounding box center [447, 285] width 21 height 12
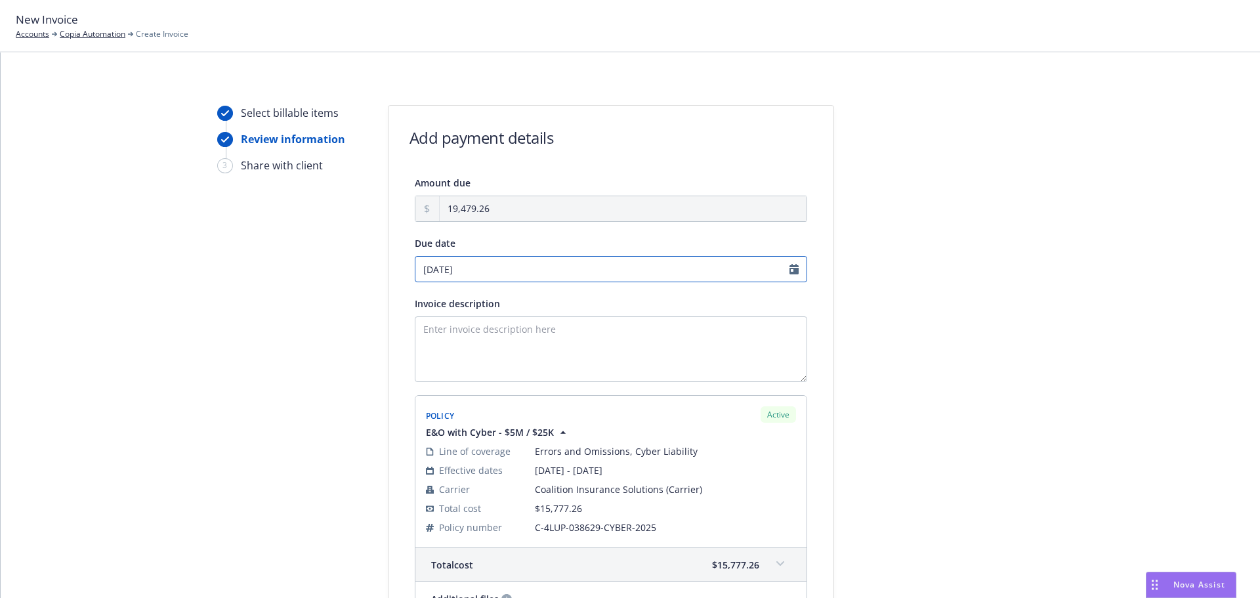
select select "September"
select select "2025"
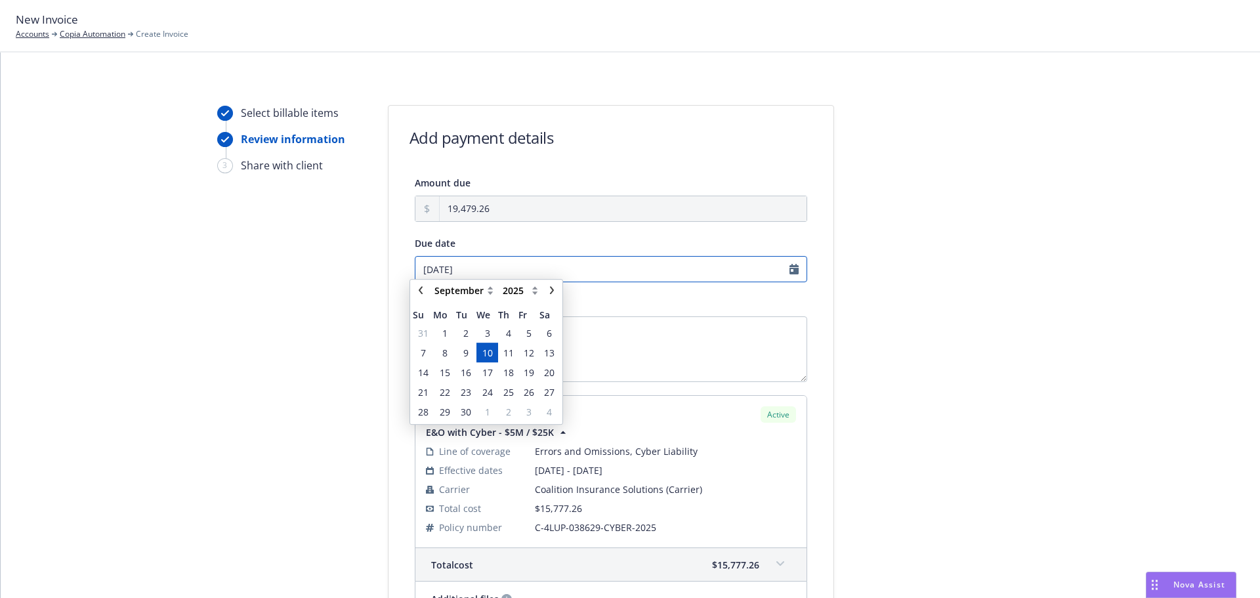
click at [496, 269] on input "09/10/2025" at bounding box center [611, 269] width 393 height 26
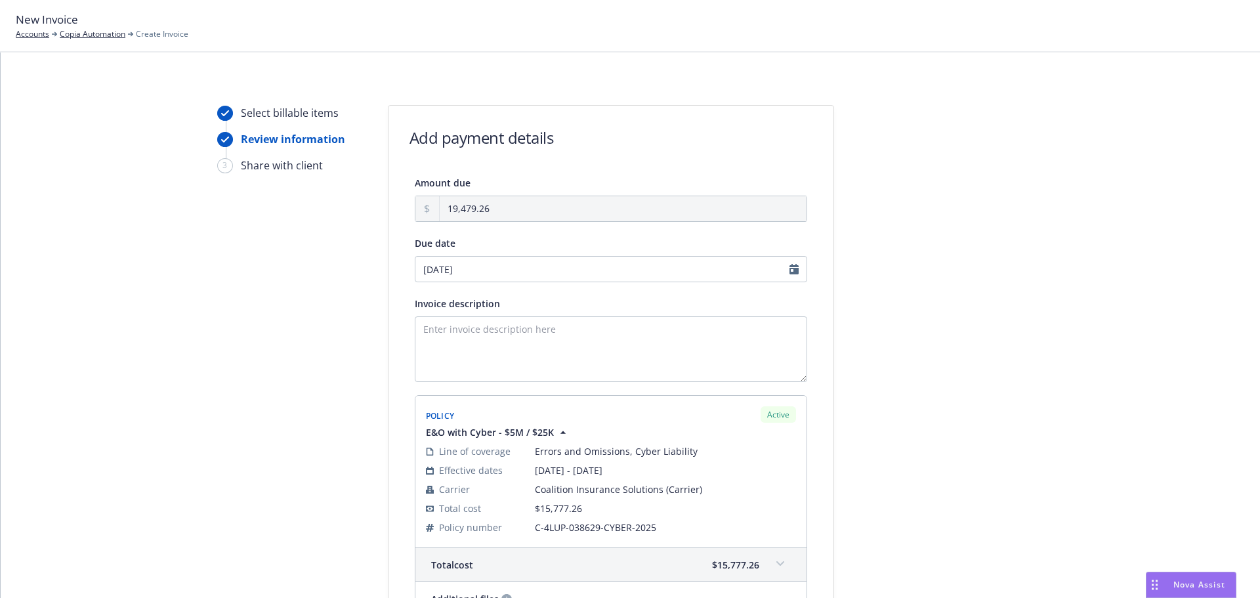
click at [371, 243] on div "Select billable items Review information 3 Share with client Add payment detail…" at bounding box center [630, 587] width 1228 height 964
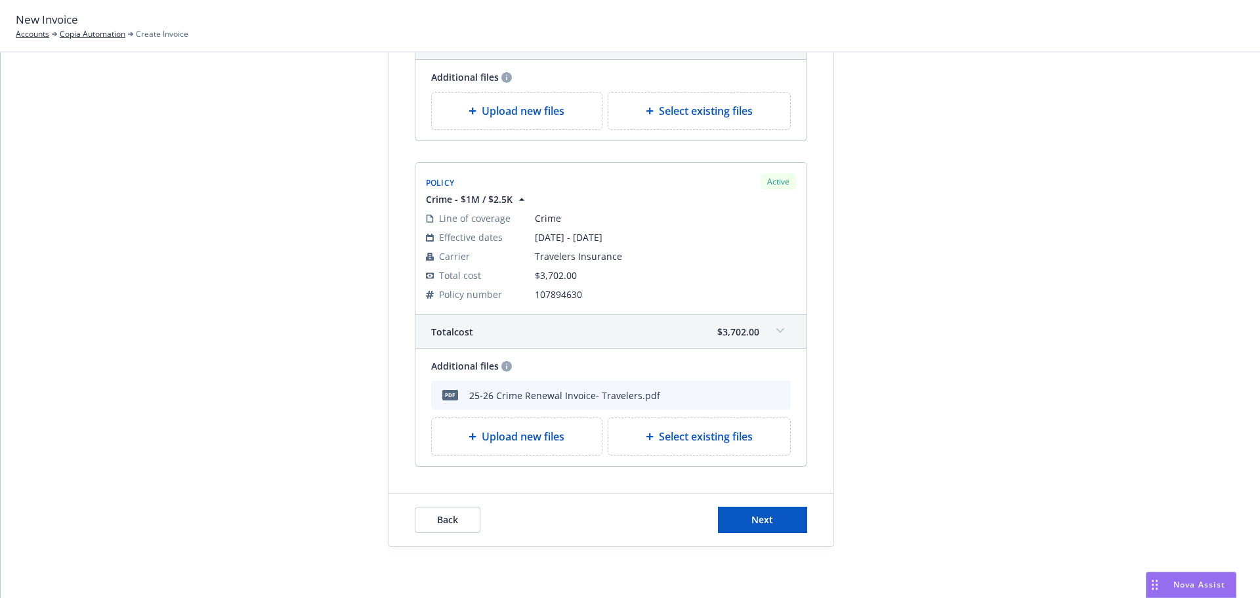
scroll to position [523, 0]
click at [764, 513] on span "Next" at bounding box center [763, 518] width 22 height 12
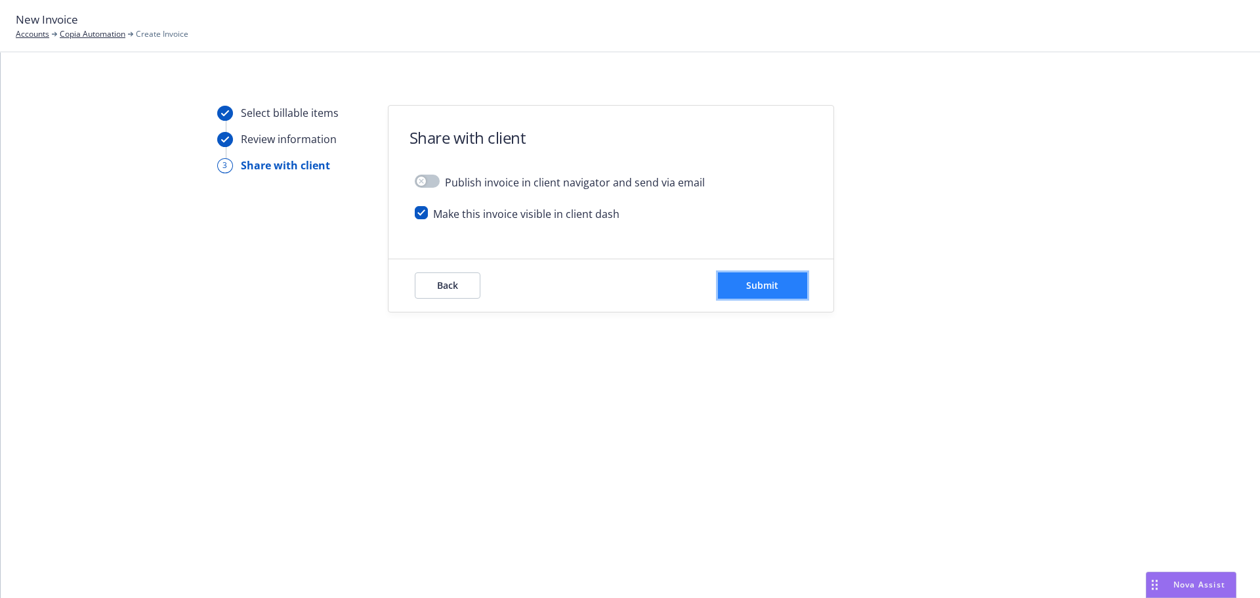
click at [746, 287] on span "Submit" at bounding box center [762, 285] width 32 height 12
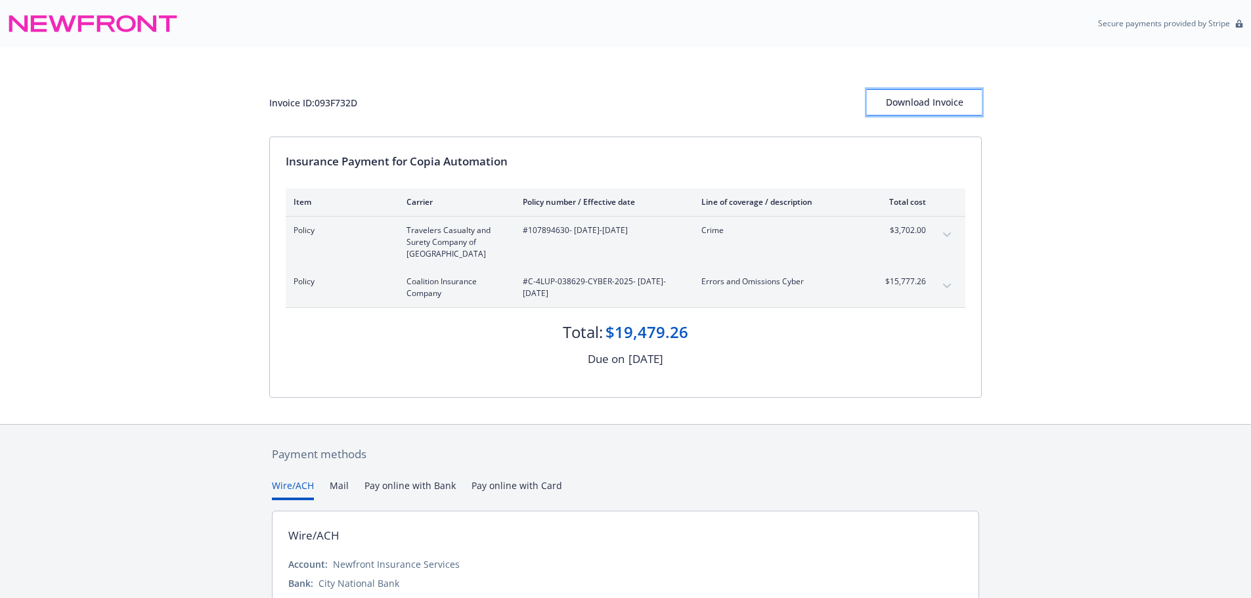
click at [904, 104] on div "Download Invoice" at bounding box center [924, 102] width 115 height 25
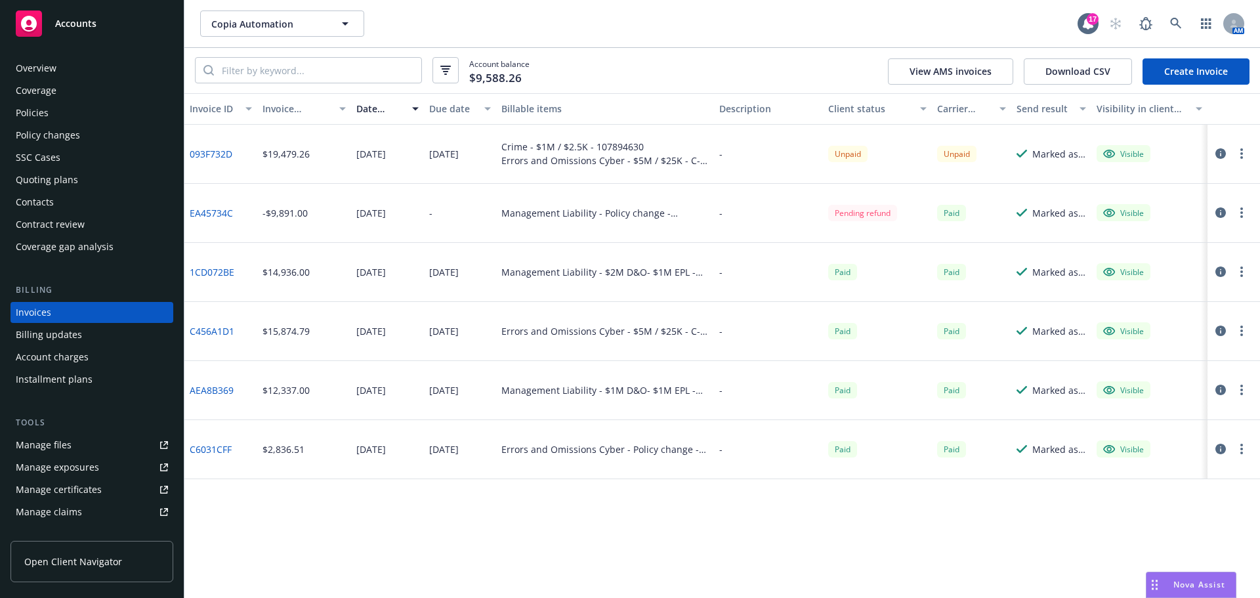
click at [1243, 151] on button "button" at bounding box center [1242, 154] width 16 height 16
click at [1160, 233] on link "Copy invoice URL" at bounding box center [1165, 233] width 167 height 26
click at [98, 106] on div "Policies" at bounding box center [92, 112] width 152 height 21
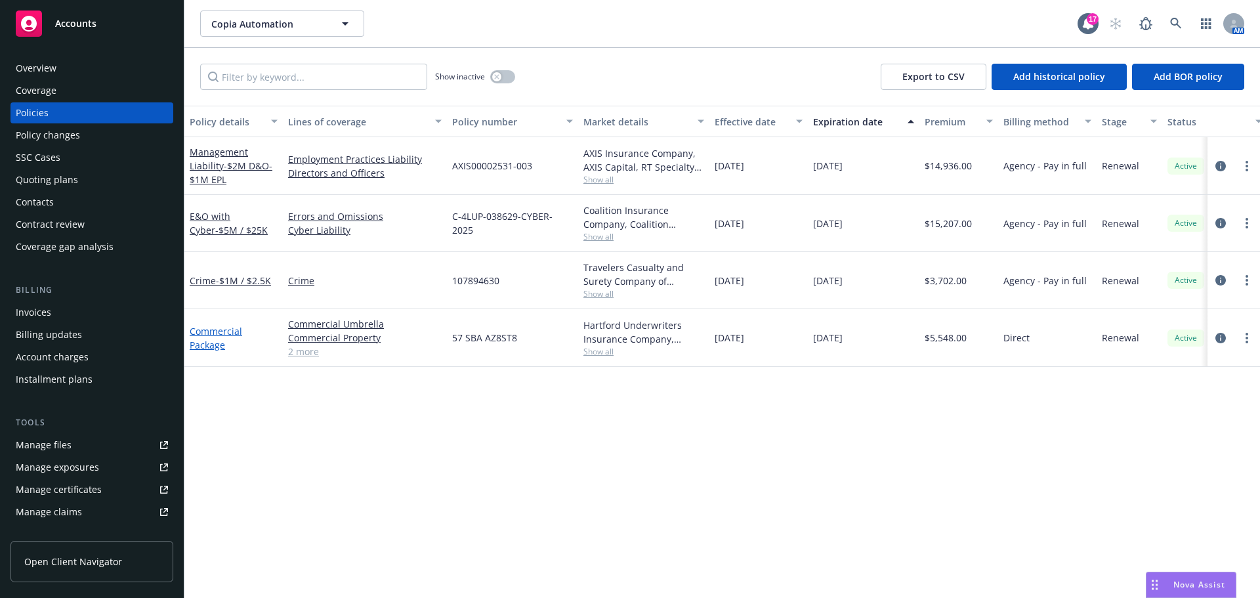
click at [215, 341] on link "Commercial Package" at bounding box center [216, 338] width 53 height 26
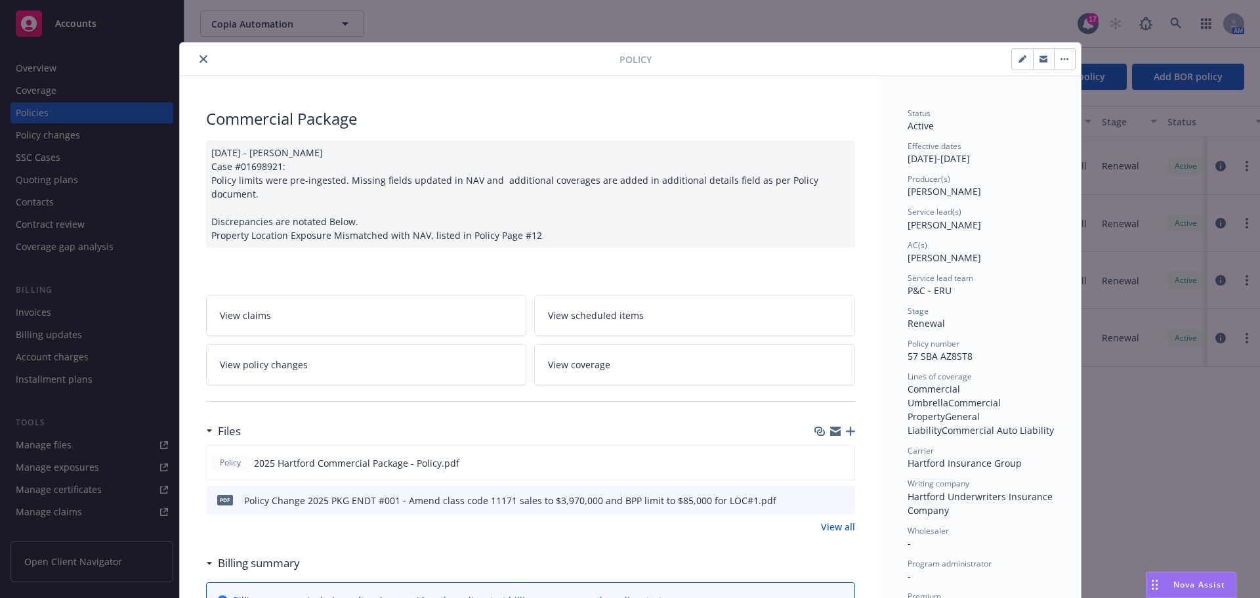
scroll to position [197, 0]
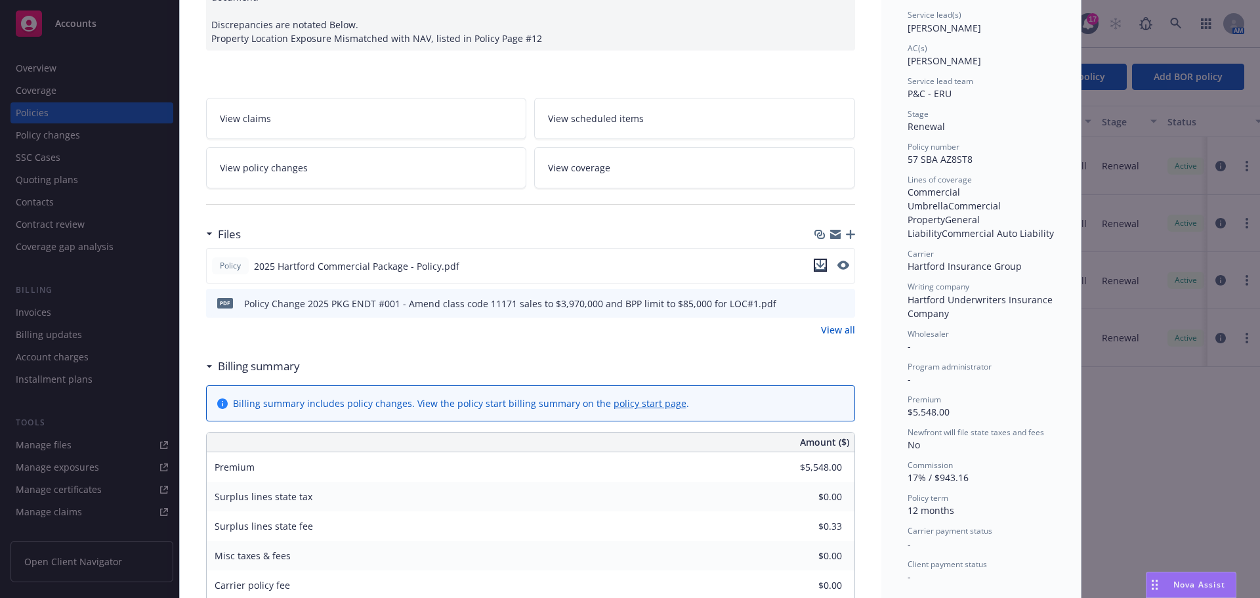
click at [818, 267] on icon "download file" at bounding box center [820, 268] width 11 height 3
click at [818, 305] on icon "download file" at bounding box center [821, 306] width 11 height 3
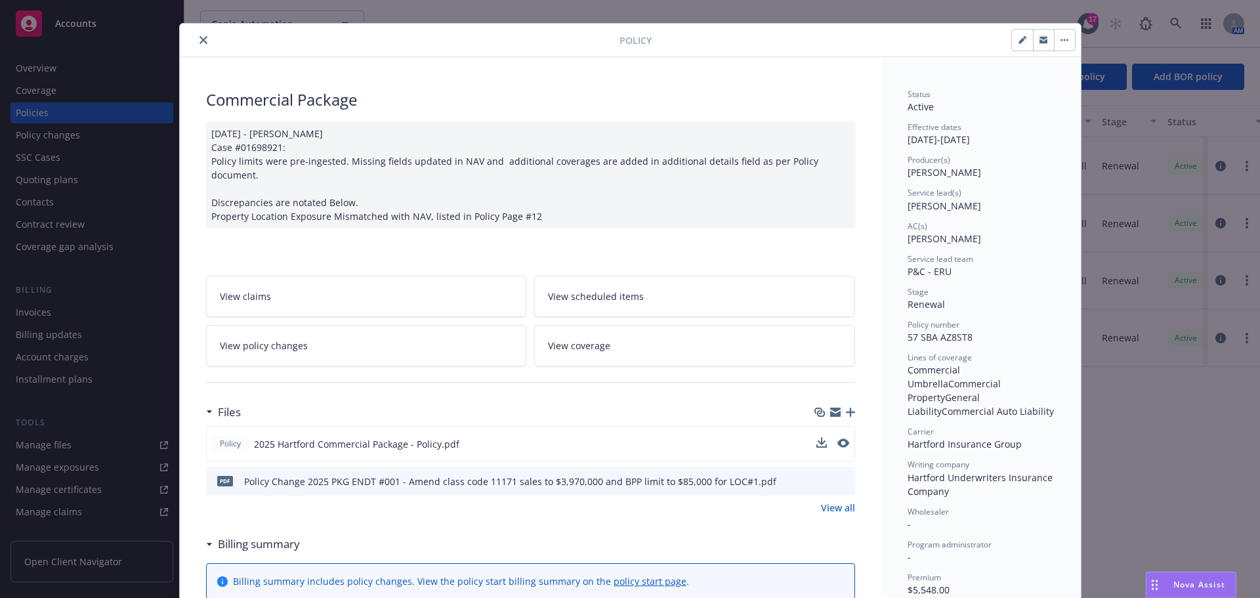
scroll to position [0, 0]
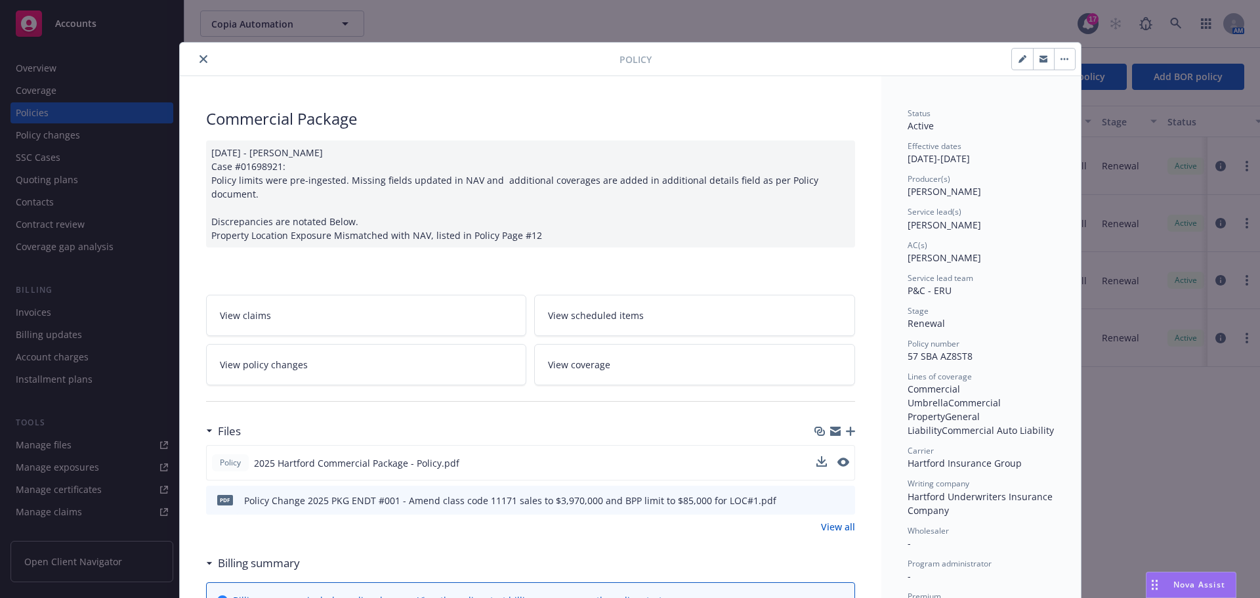
click at [200, 65] on button "close" at bounding box center [204, 59] width 16 height 16
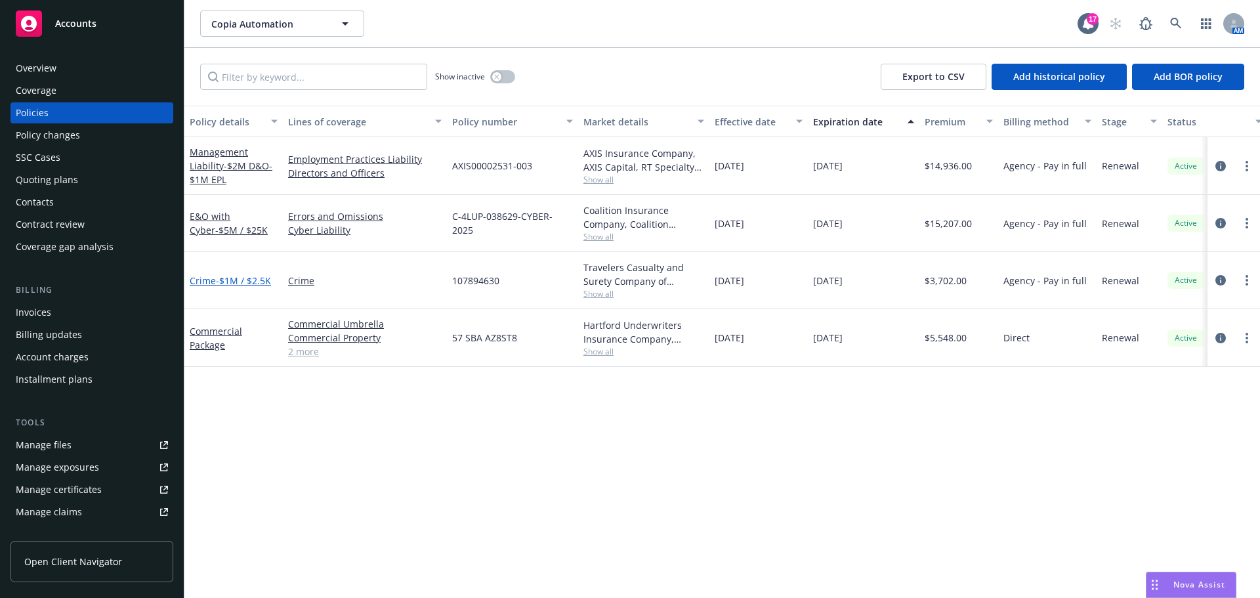
click at [261, 278] on span "- $1M / $2.5K" at bounding box center [243, 280] width 55 height 12
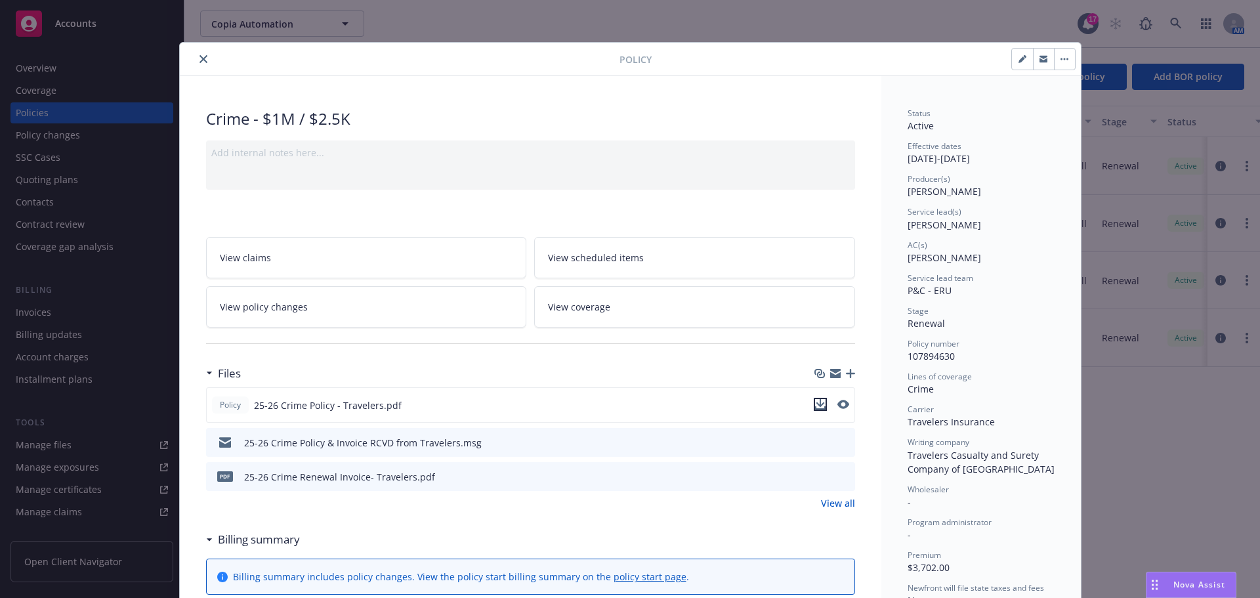
click at [815, 402] on icon "download file" at bounding box center [820, 404] width 11 height 11
click at [197, 54] on button "close" at bounding box center [204, 59] width 16 height 16
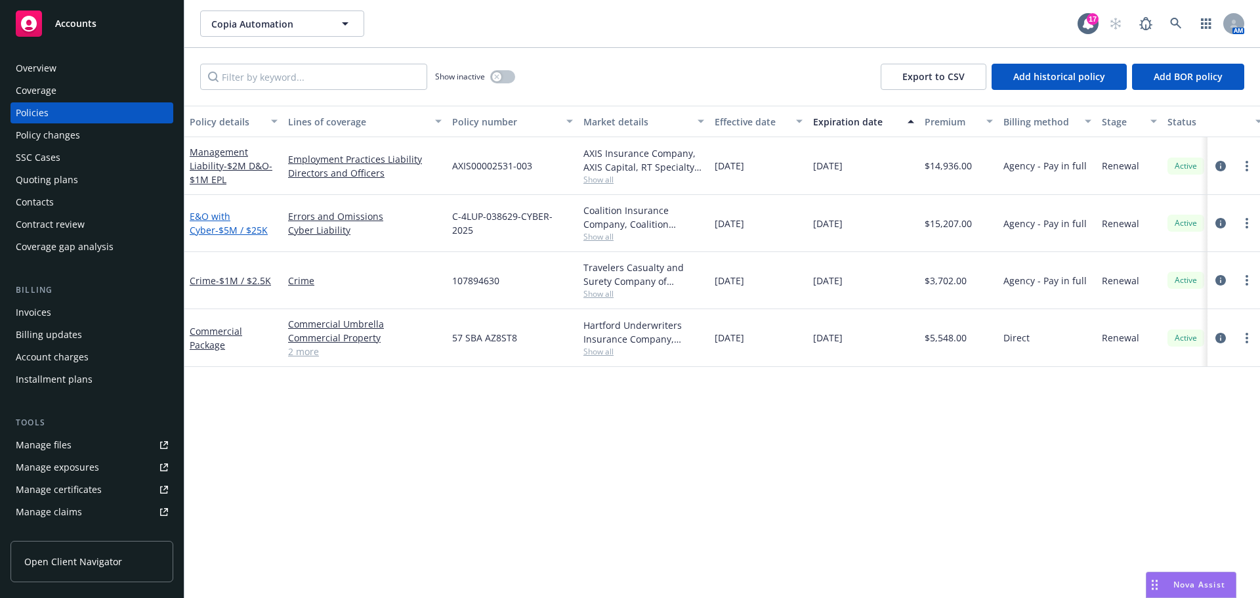
click at [230, 211] on link "E&O with Cyber - $5M / $25K" at bounding box center [229, 223] width 78 height 26
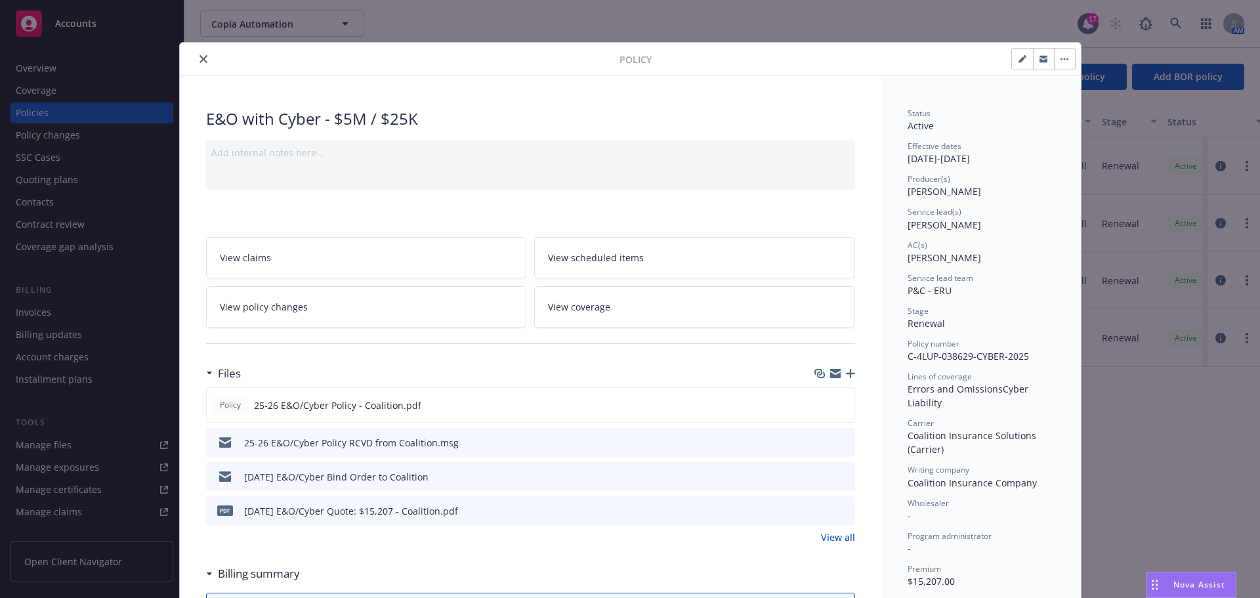
scroll to position [66, 0]
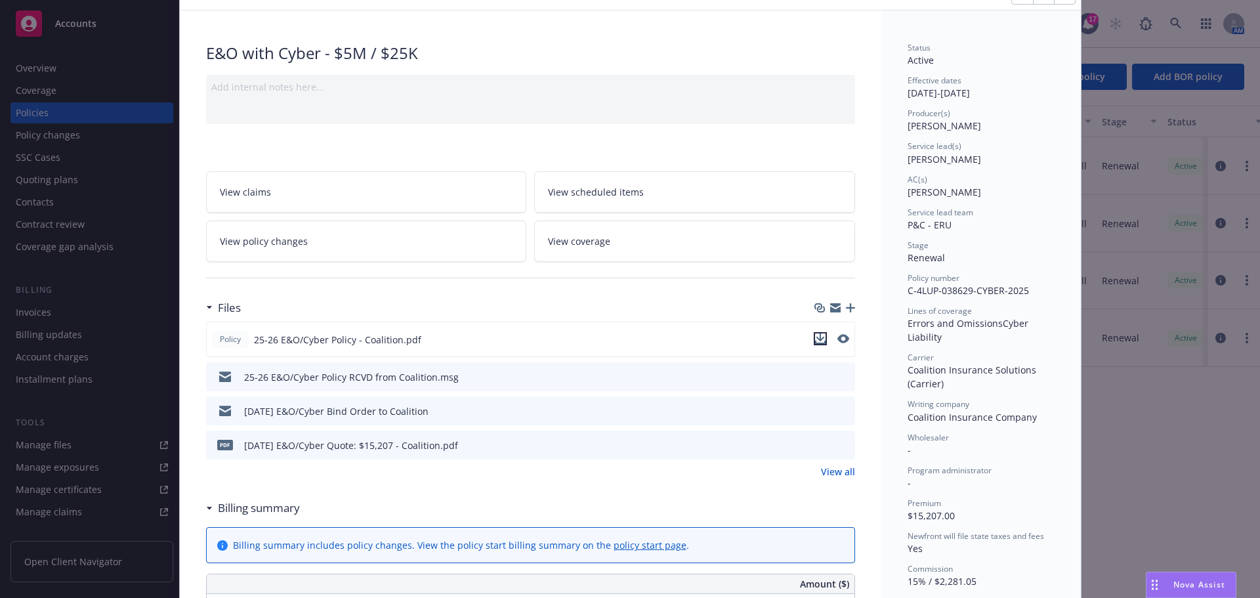
click at [817, 335] on icon "download file" at bounding box center [820, 338] width 11 height 11
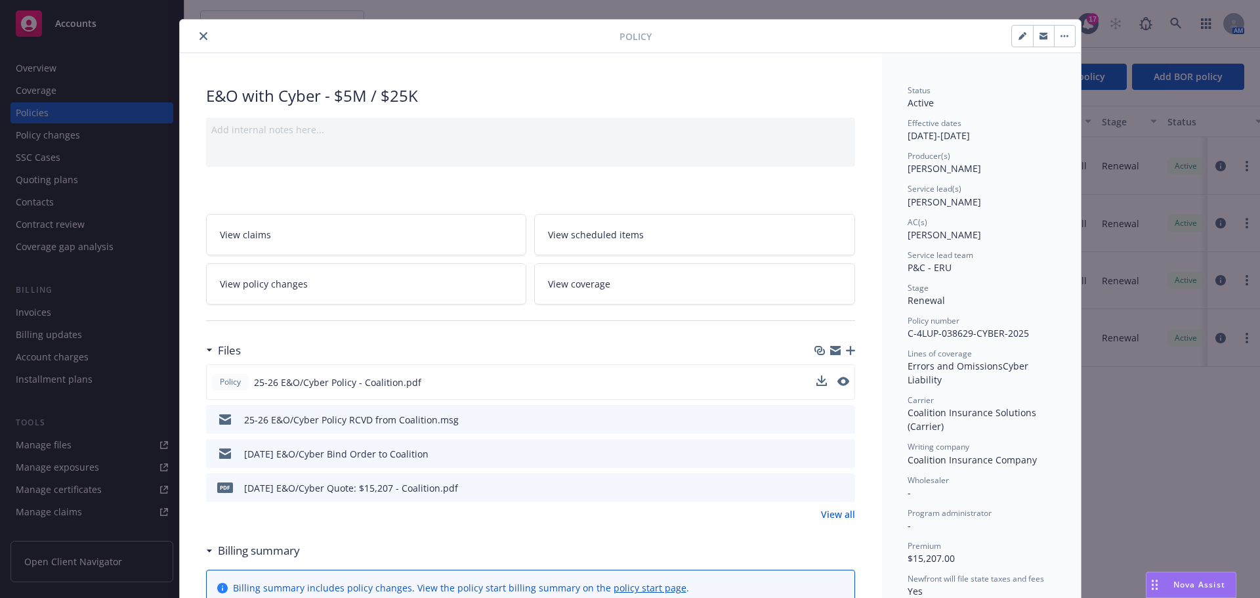
scroll to position [0, 0]
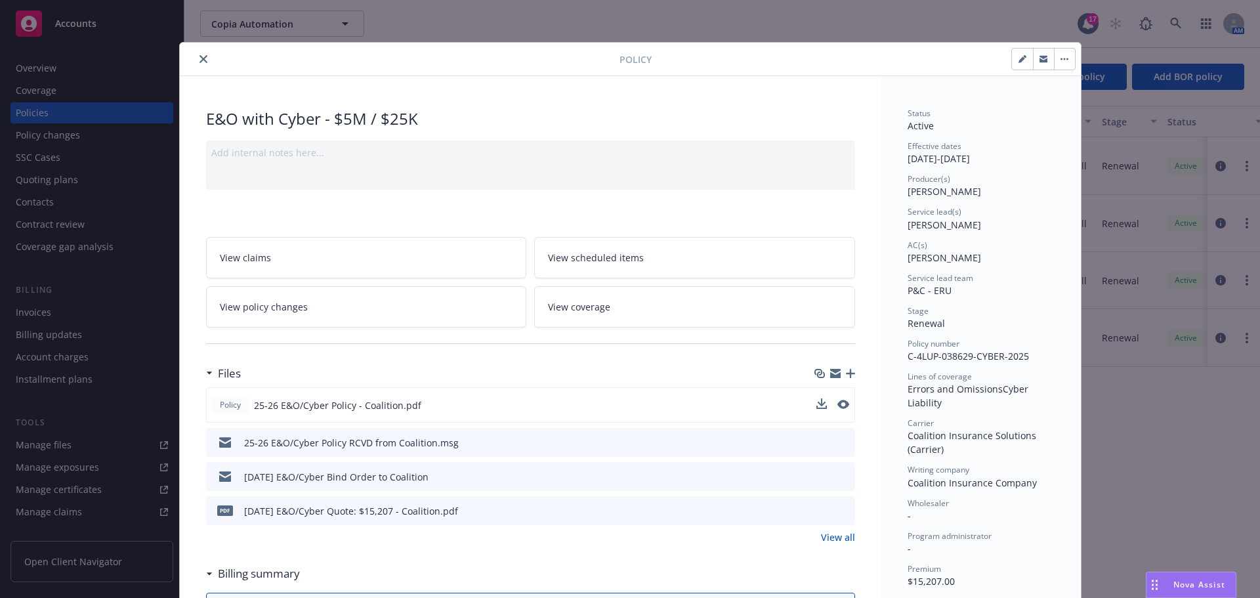
click at [204, 56] on button "close" at bounding box center [204, 59] width 16 height 16
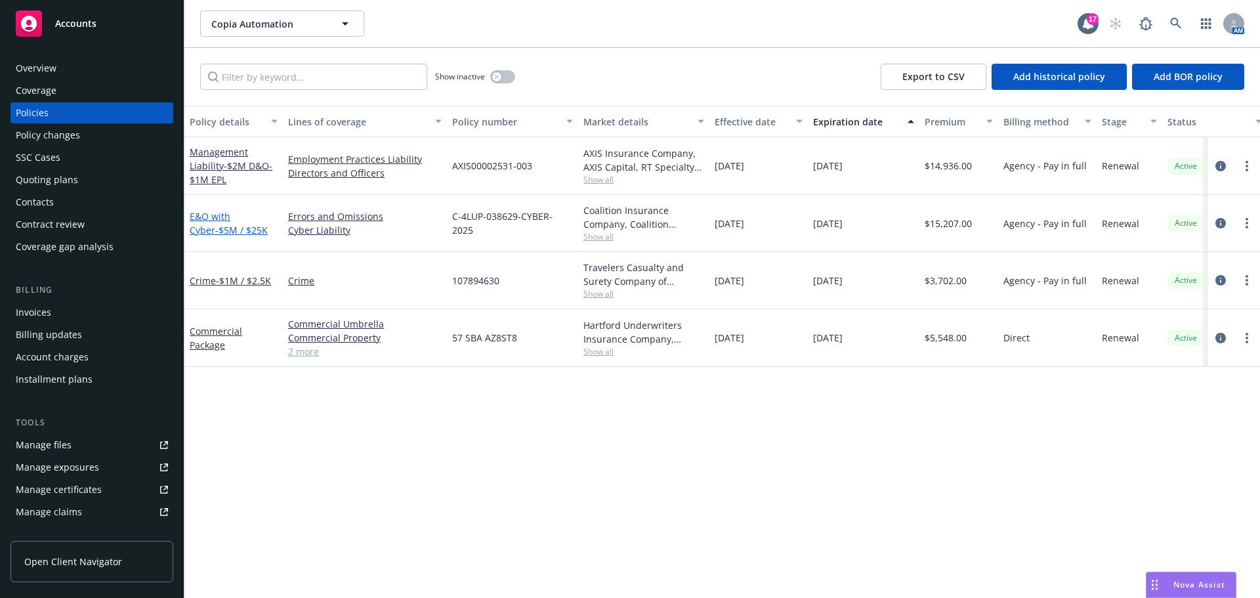
click at [226, 213] on link "E&O with Cyber - $5M / $25K" at bounding box center [229, 223] width 78 height 26
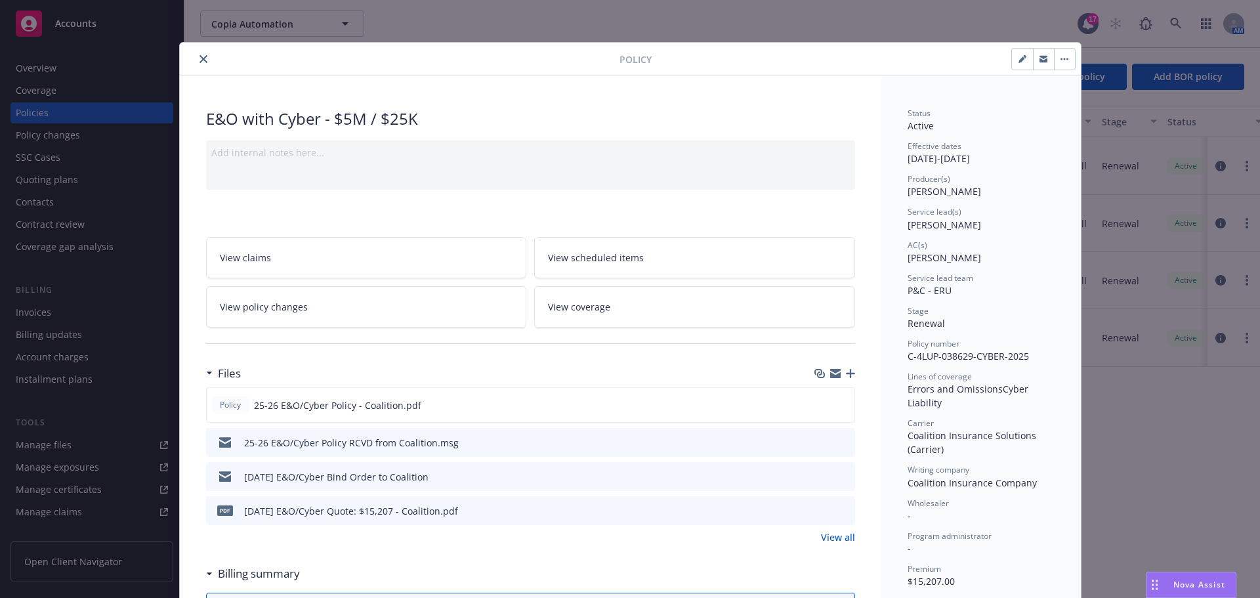
click at [199, 64] on button "close" at bounding box center [204, 59] width 16 height 16
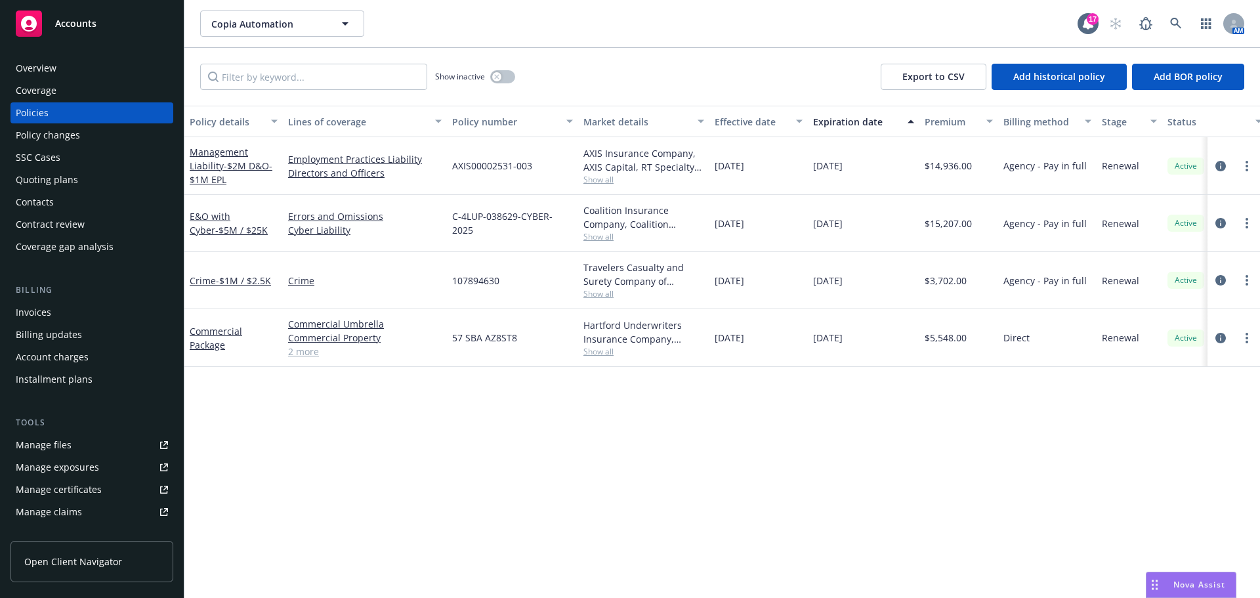
click at [93, 444] on link "Manage files" at bounding box center [92, 445] width 163 height 21
click at [1182, 25] on icon at bounding box center [1176, 24] width 12 height 12
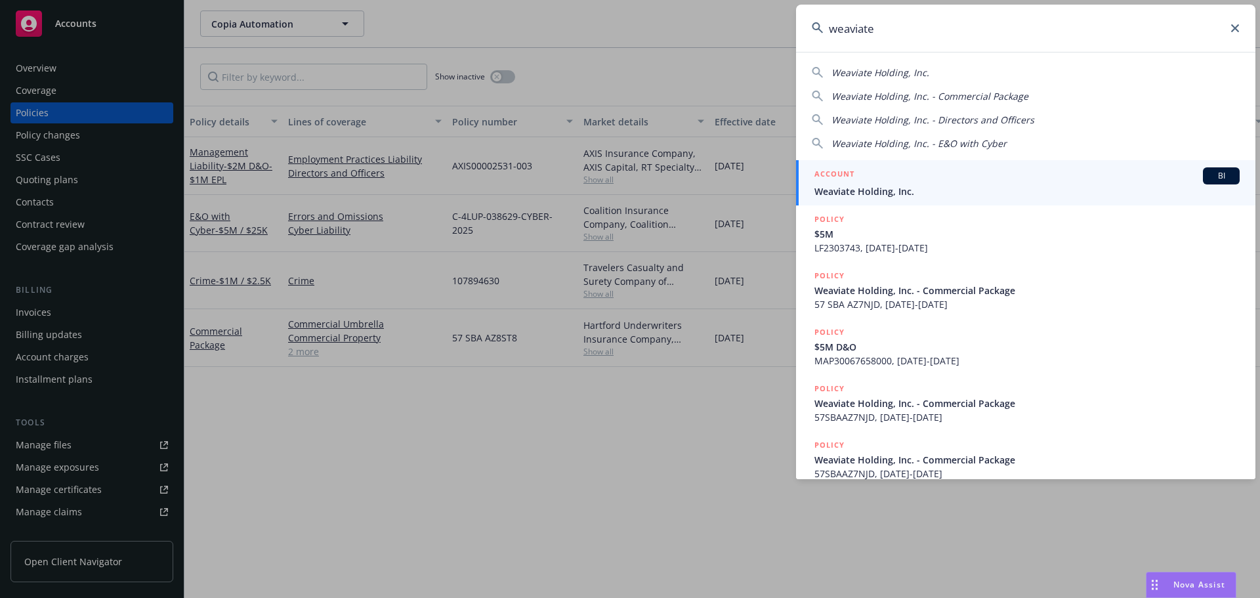
type input "weaviate"
click at [927, 180] on div "ACCOUNT BI" at bounding box center [1027, 175] width 425 height 17
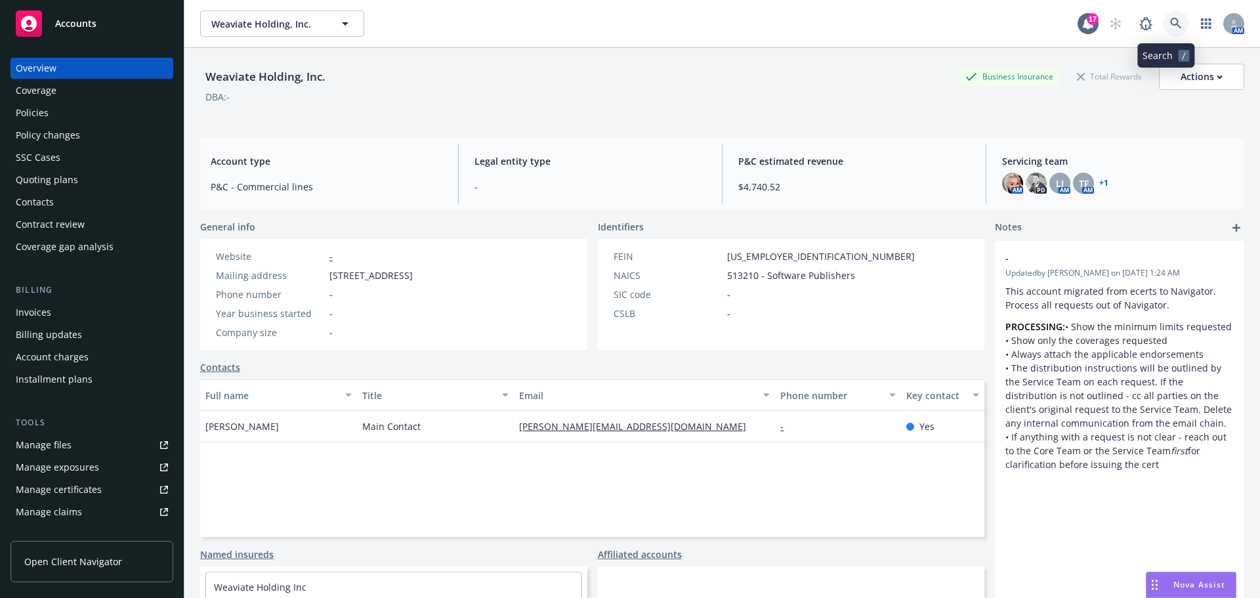
click at [1163, 21] on link at bounding box center [1176, 24] width 26 height 26
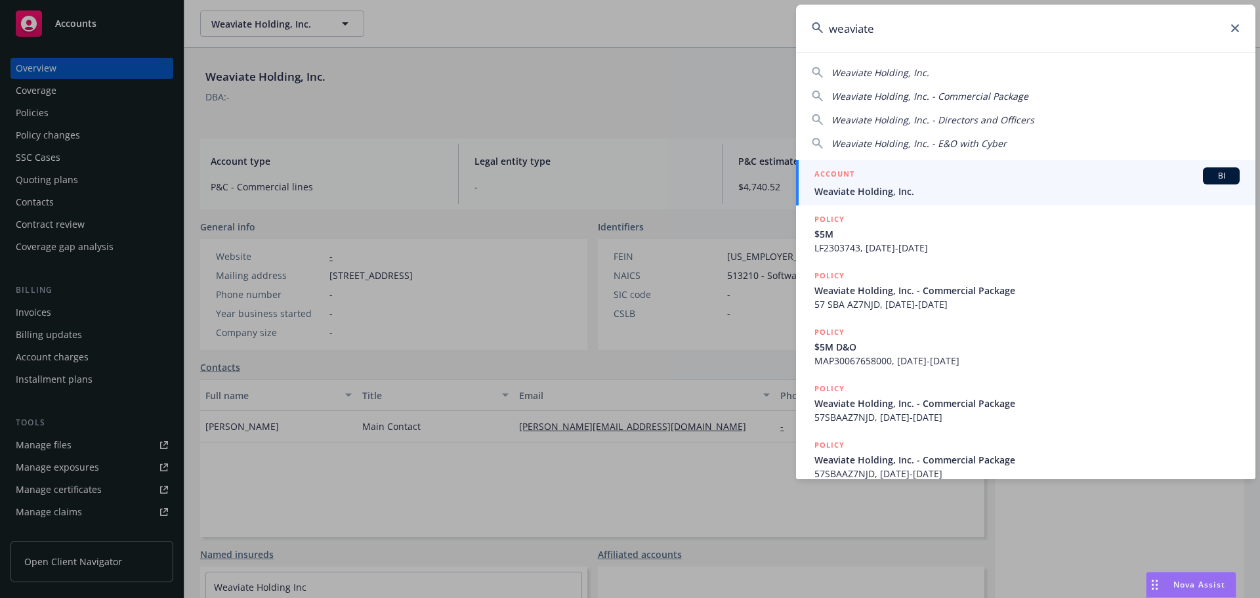
type input "weaviate"
click at [968, 199] on link "ACCOUNT BI Weaviate Holding, Inc." at bounding box center [1026, 182] width 460 height 45
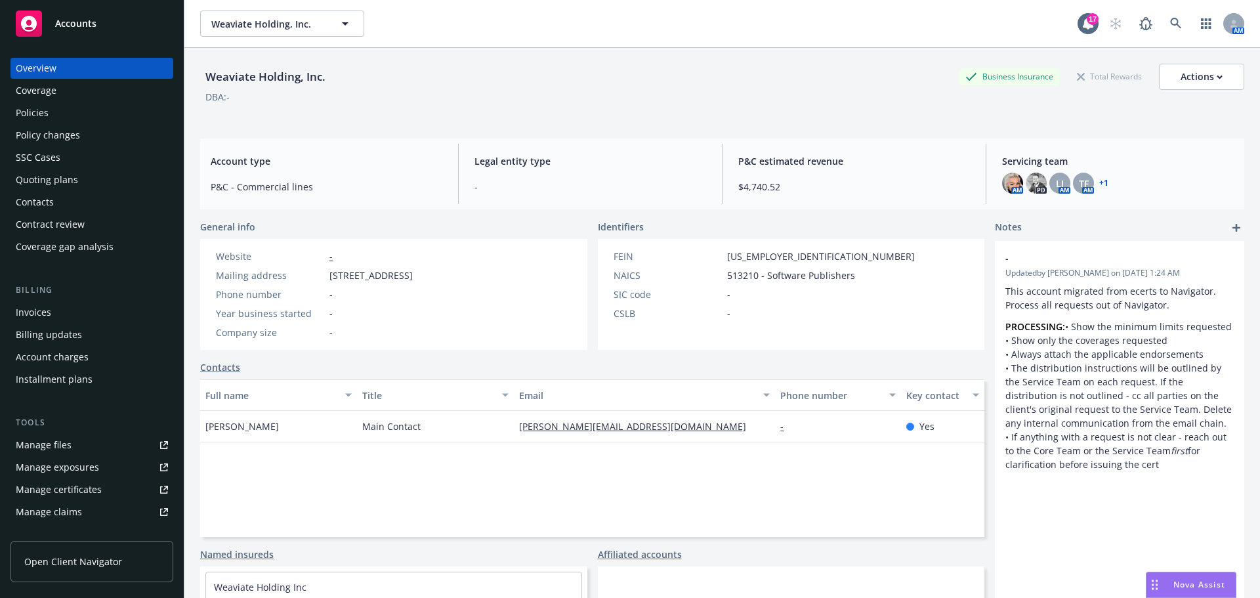
click at [131, 173] on div "Quoting plans" at bounding box center [92, 179] width 152 height 21
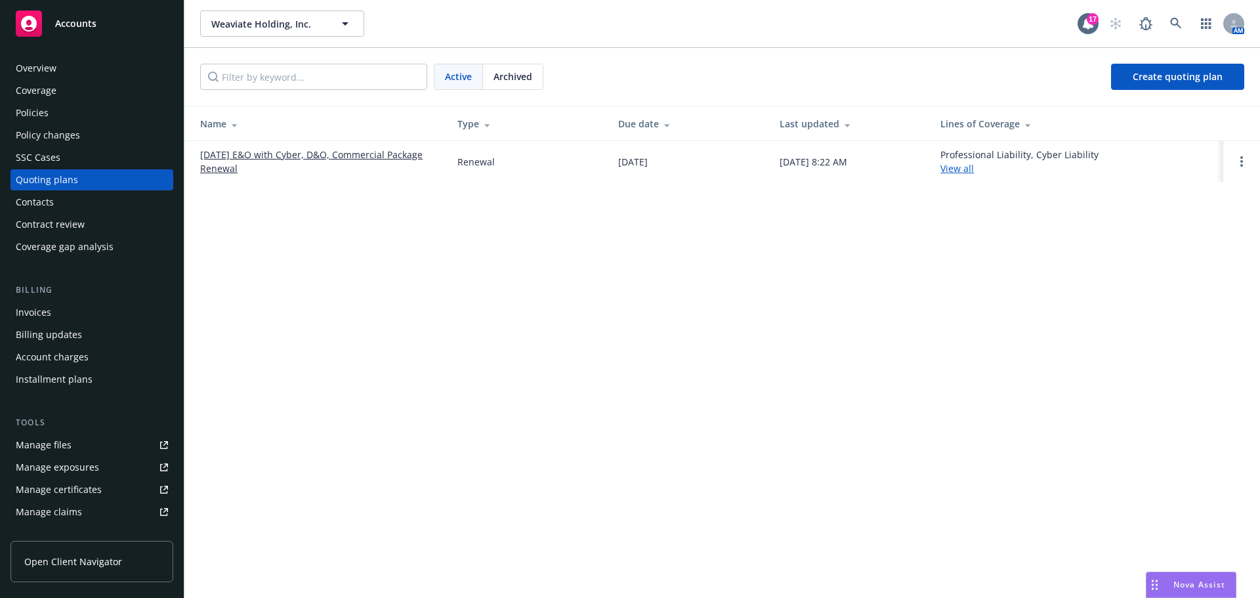
click at [533, 85] on div "Archived" at bounding box center [513, 76] width 60 height 25
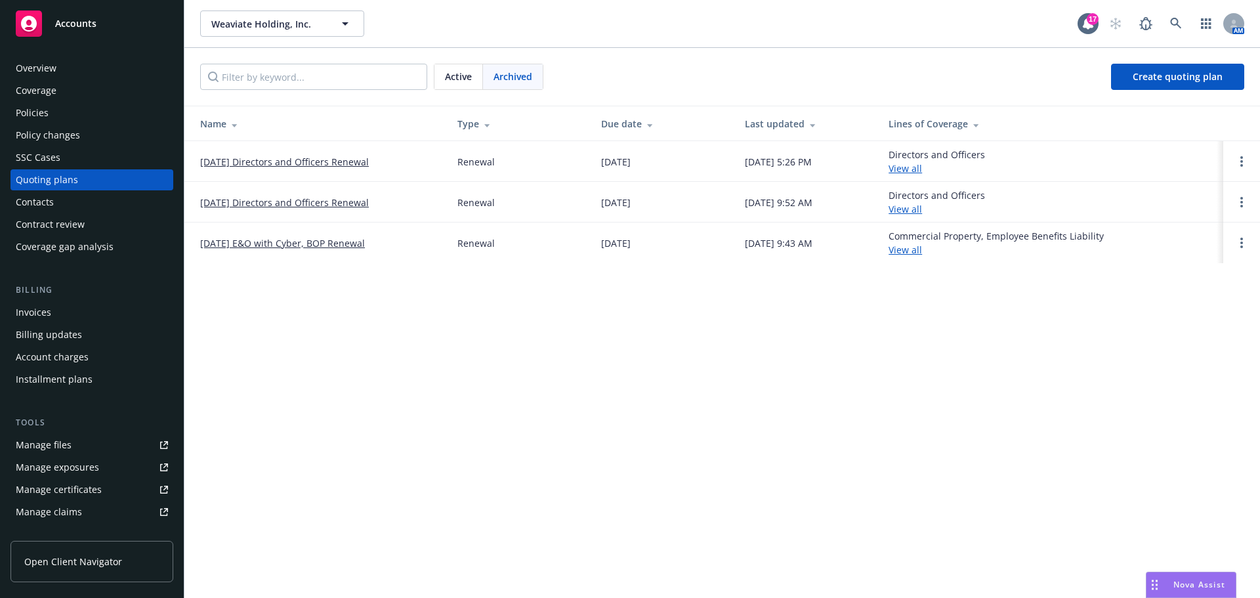
click at [341, 163] on link "[DATE] Directors and Officers Renewal" at bounding box center [284, 162] width 169 height 14
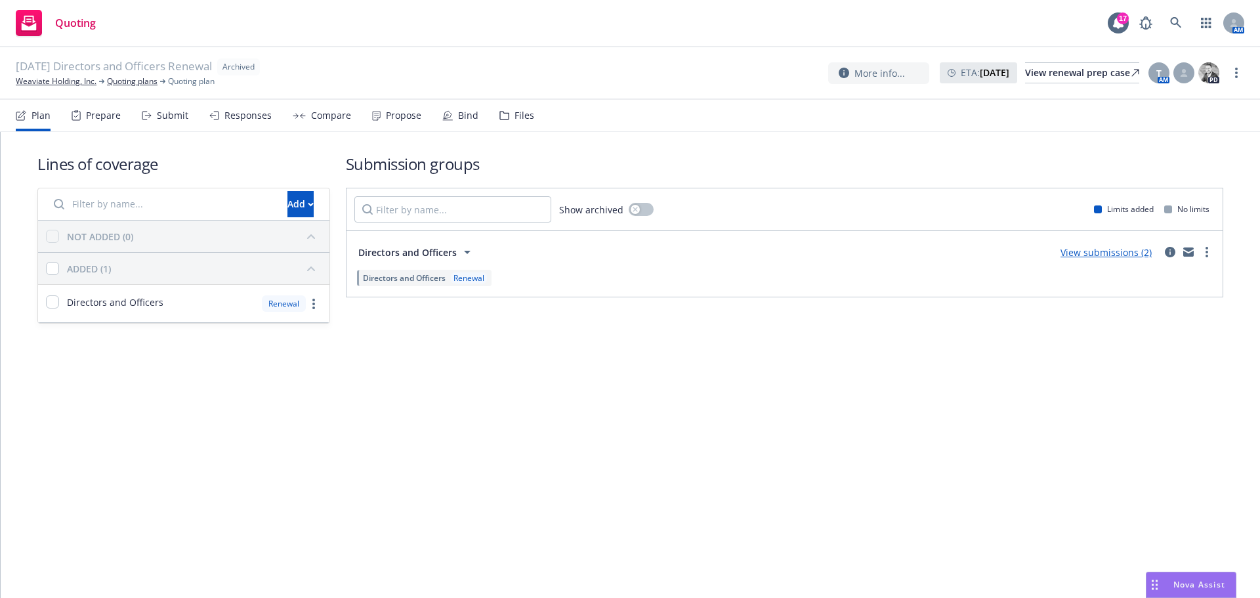
click at [509, 116] on div "Files" at bounding box center [517, 116] width 35 height 32
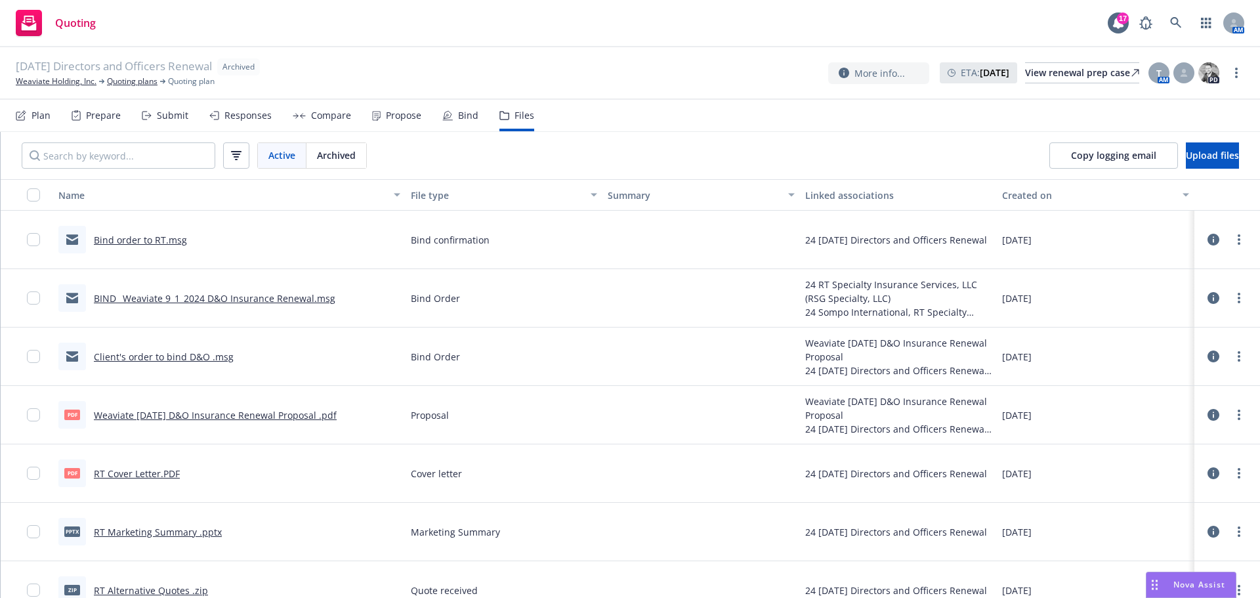
scroll to position [66, 0]
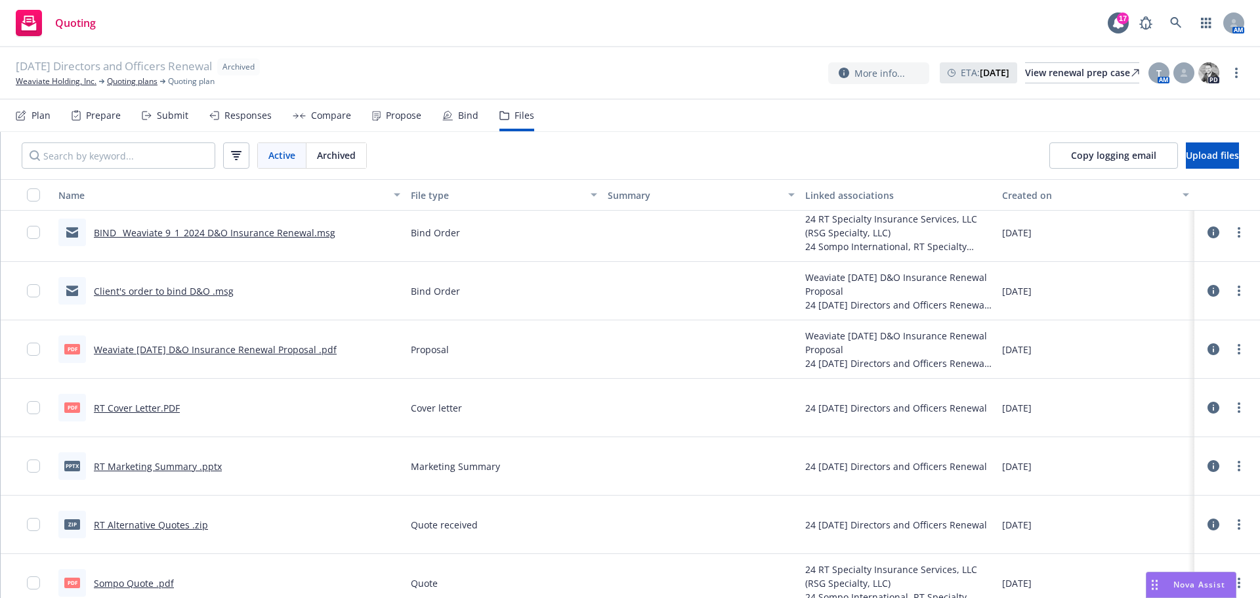
click at [230, 350] on link "Weaviate [DATE] D&O Insurance Renewal Proposal .pdf" at bounding box center [215, 349] width 243 height 12
click at [1176, 22] on icon at bounding box center [1176, 23] width 12 height 12
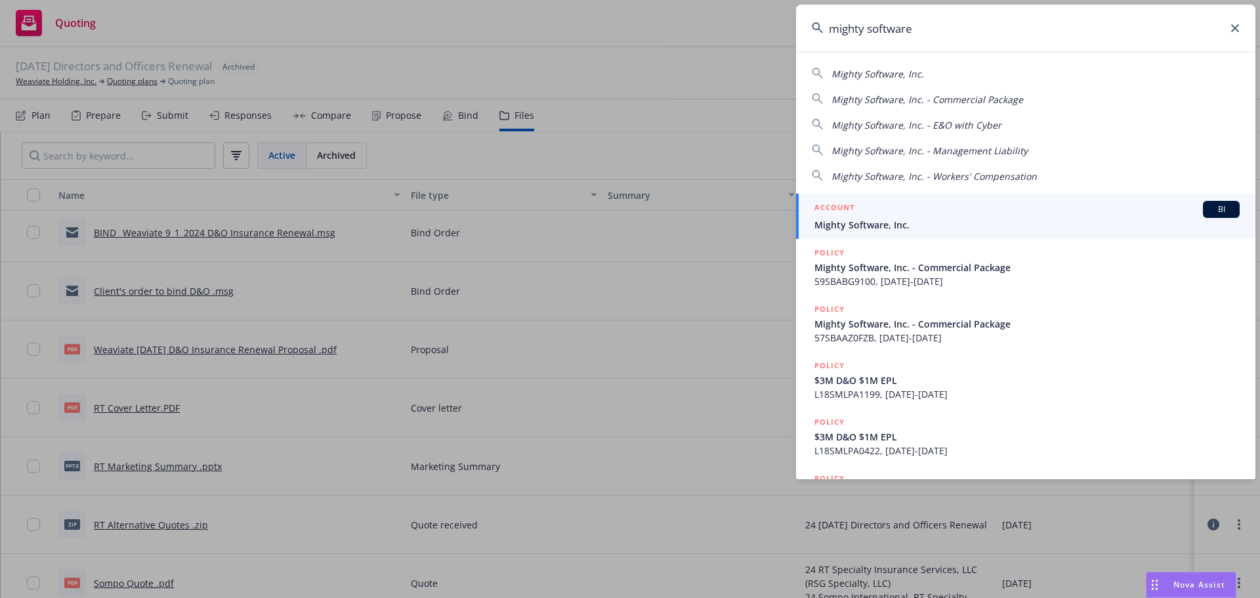
type input "mighty software"
click at [1007, 211] on div "ACCOUNT BI" at bounding box center [1027, 209] width 425 height 17
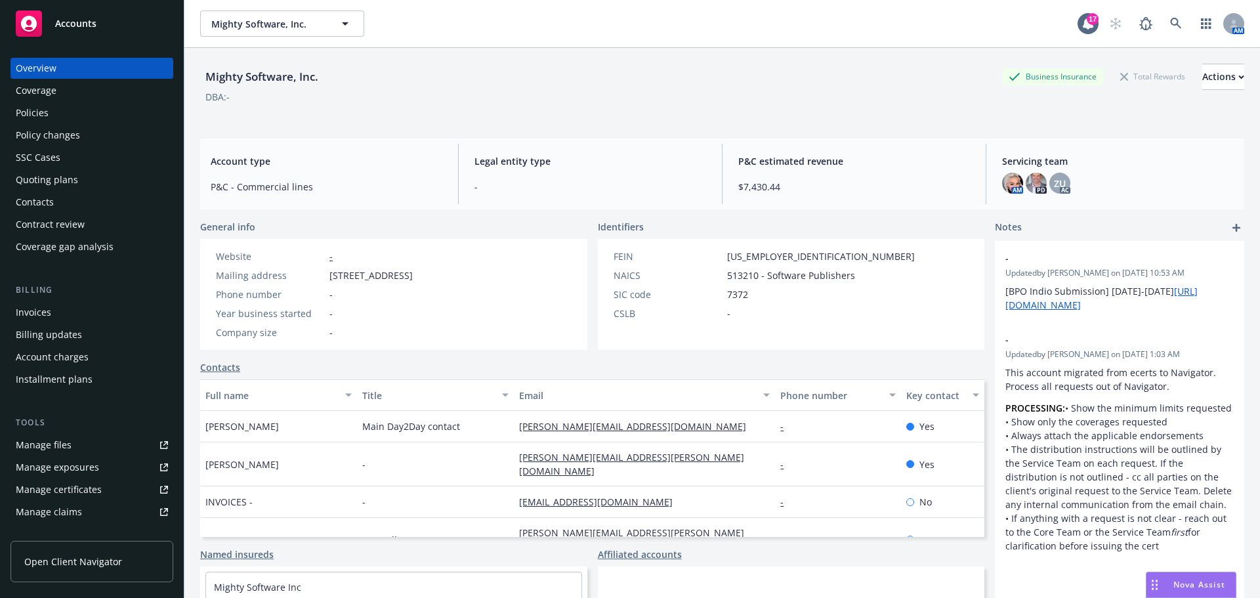
click at [52, 118] on div "Policies" at bounding box center [92, 112] width 152 height 21
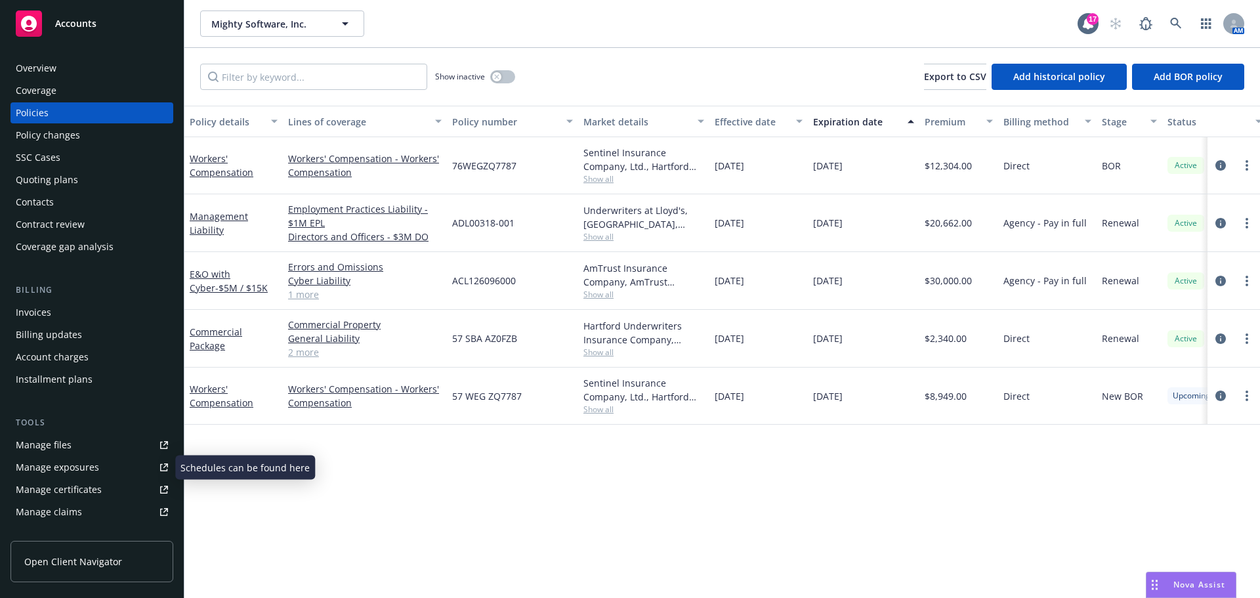
click at [79, 448] on link "Manage files" at bounding box center [92, 445] width 163 height 21
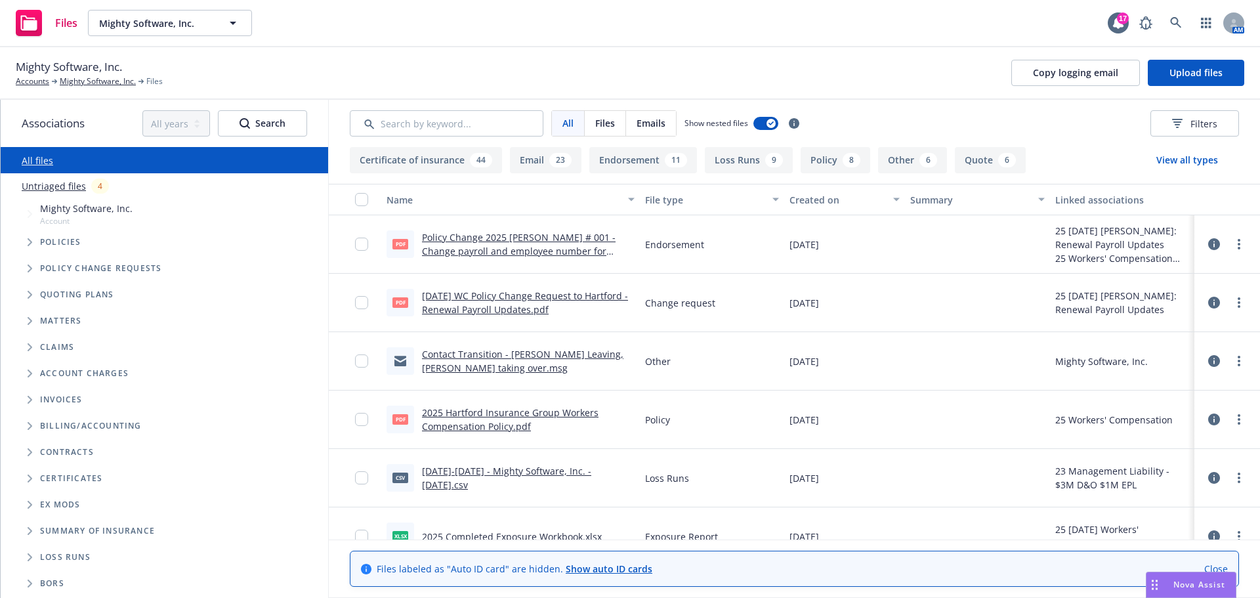
click at [30, 294] on icon "Tree Example" at bounding box center [30, 295] width 5 height 8
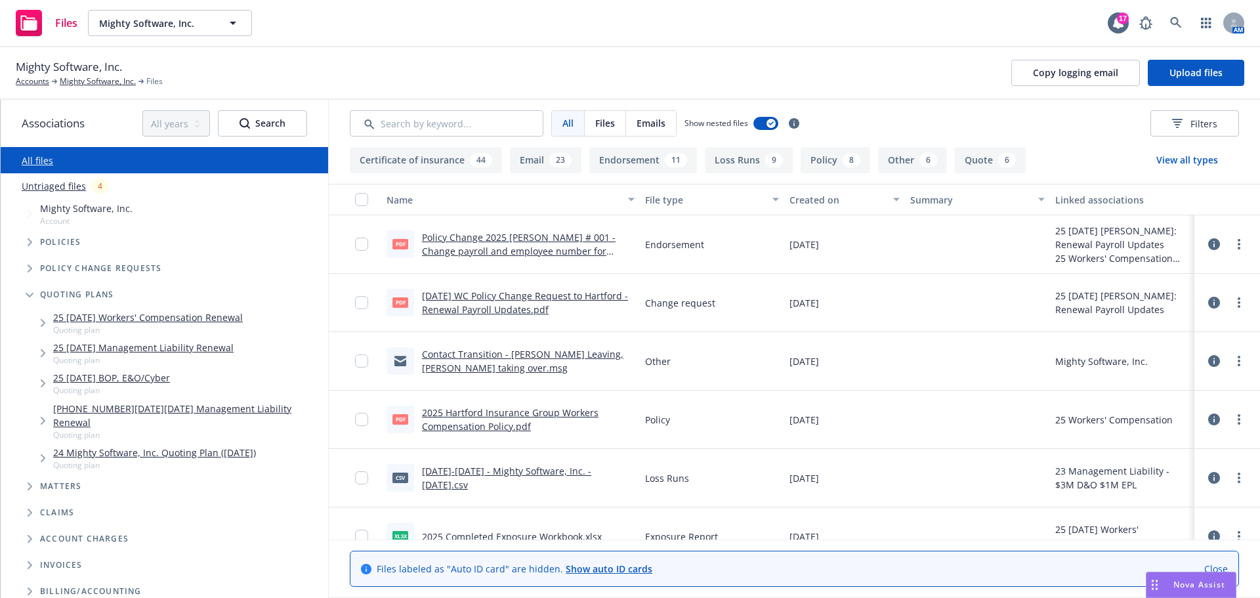
click at [177, 405] on link "[PHONE_NUMBER][DATE][DATE] Management Liability Renewal" at bounding box center [188, 416] width 270 height 28
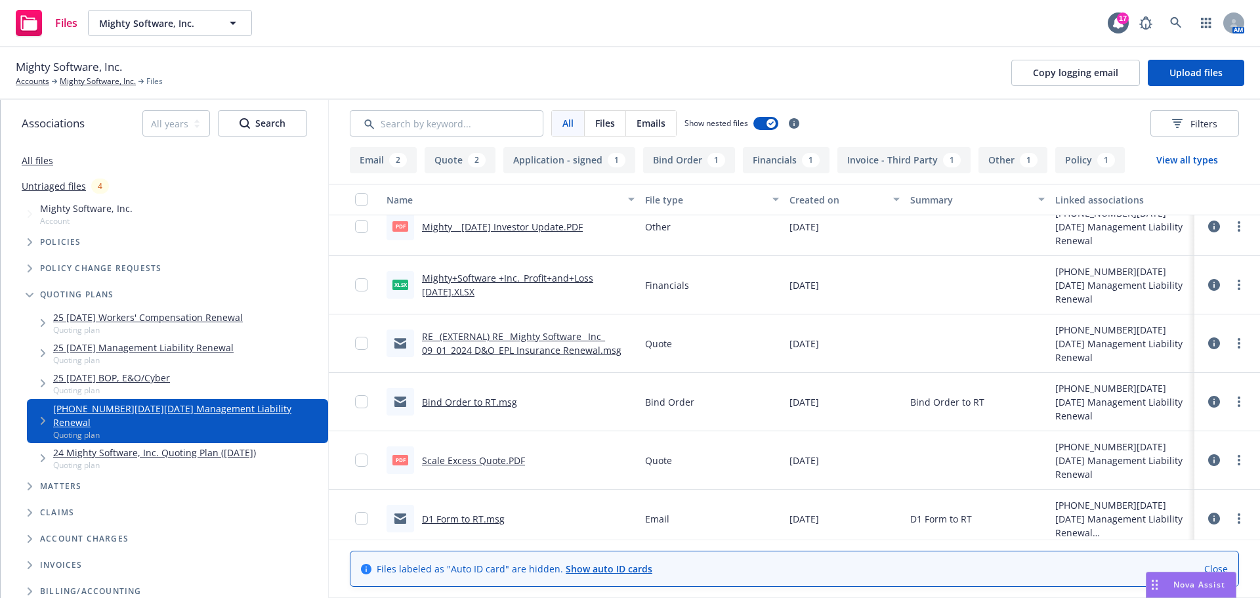
scroll to position [61, 0]
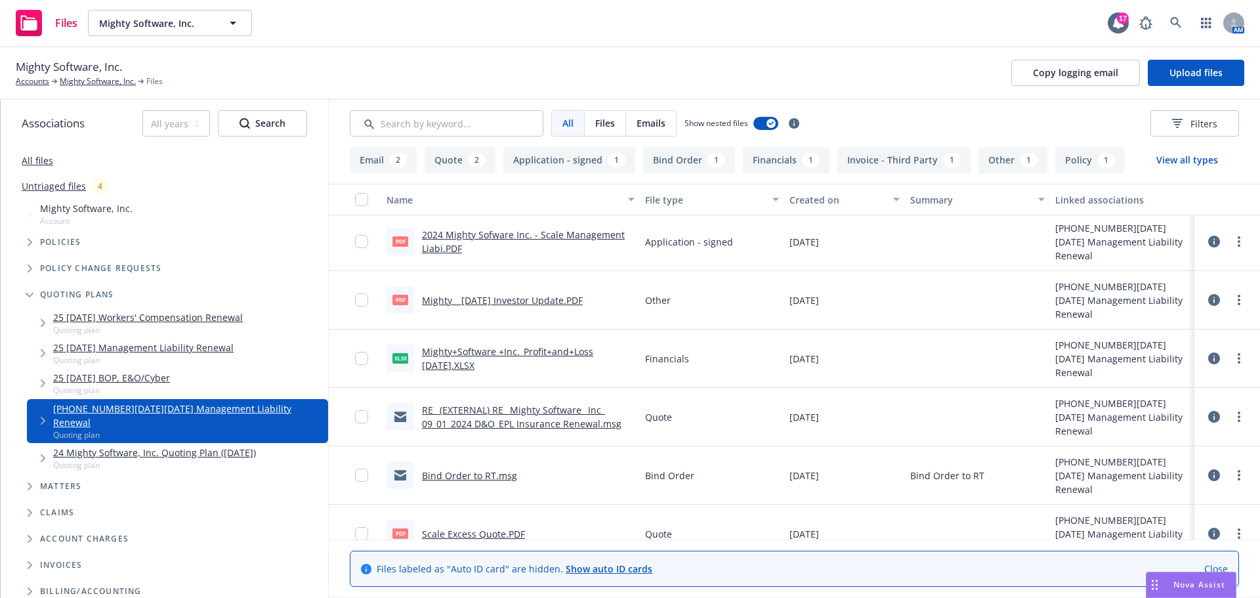
click at [488, 427] on link "RE_ (EXTERNAL) RE_ Mighty Software_ Inc_ 09_01_2024 D&O_EPL Insurance Renewal.m…" at bounding box center [522, 417] width 200 height 26
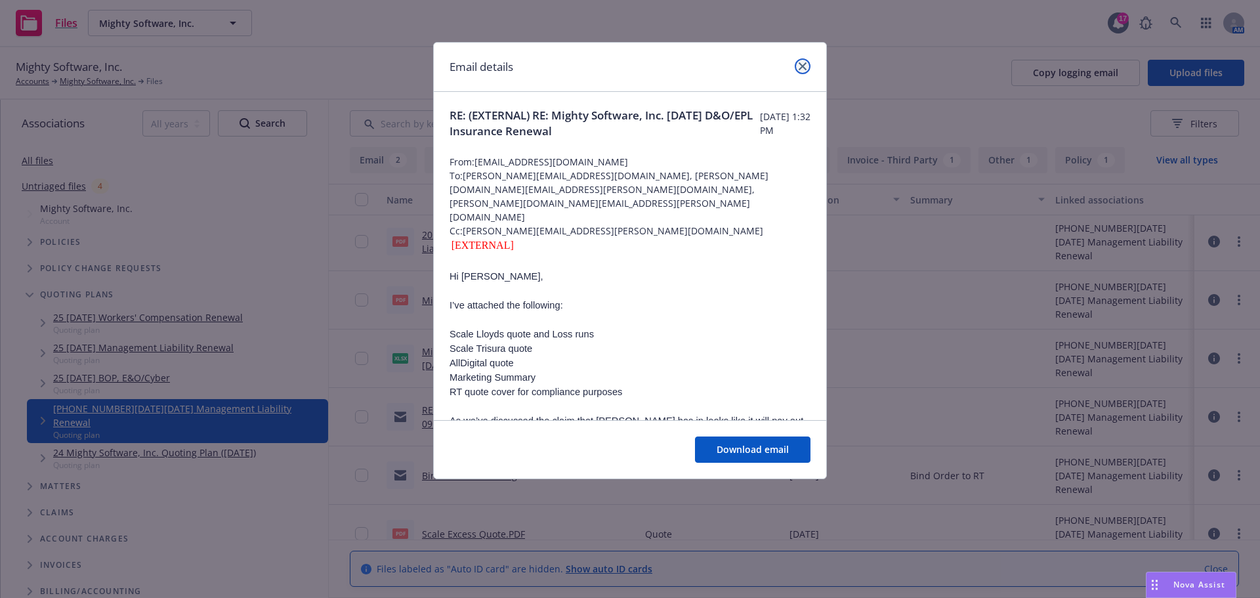
click at [804, 73] on link "close" at bounding box center [803, 66] width 16 height 16
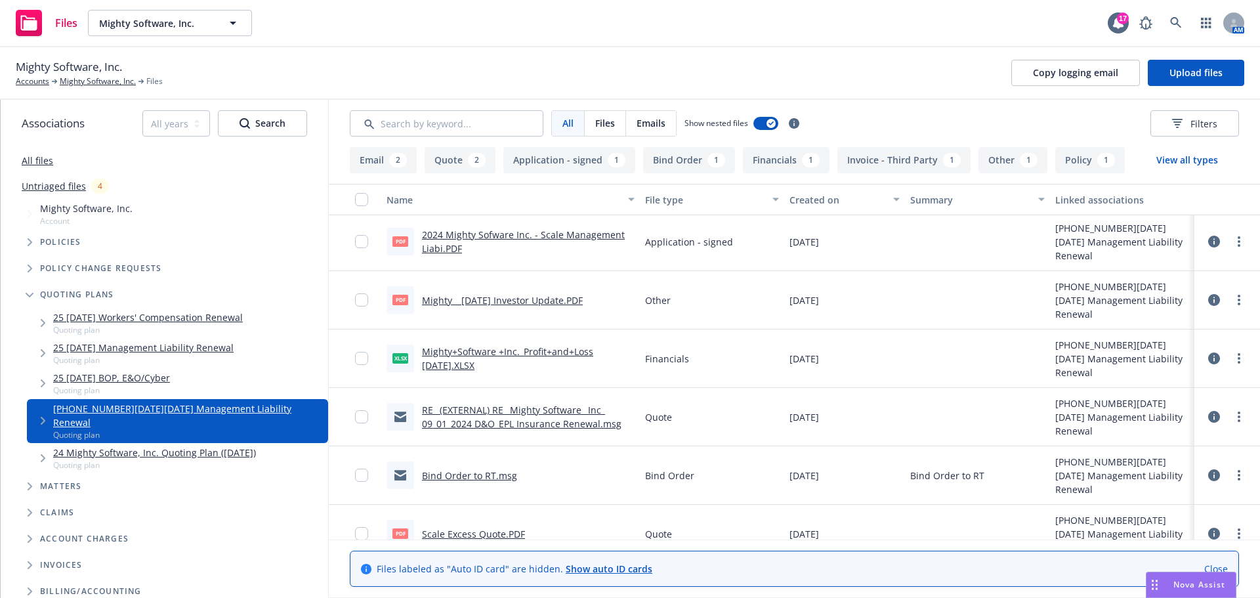
scroll to position [0, 0]
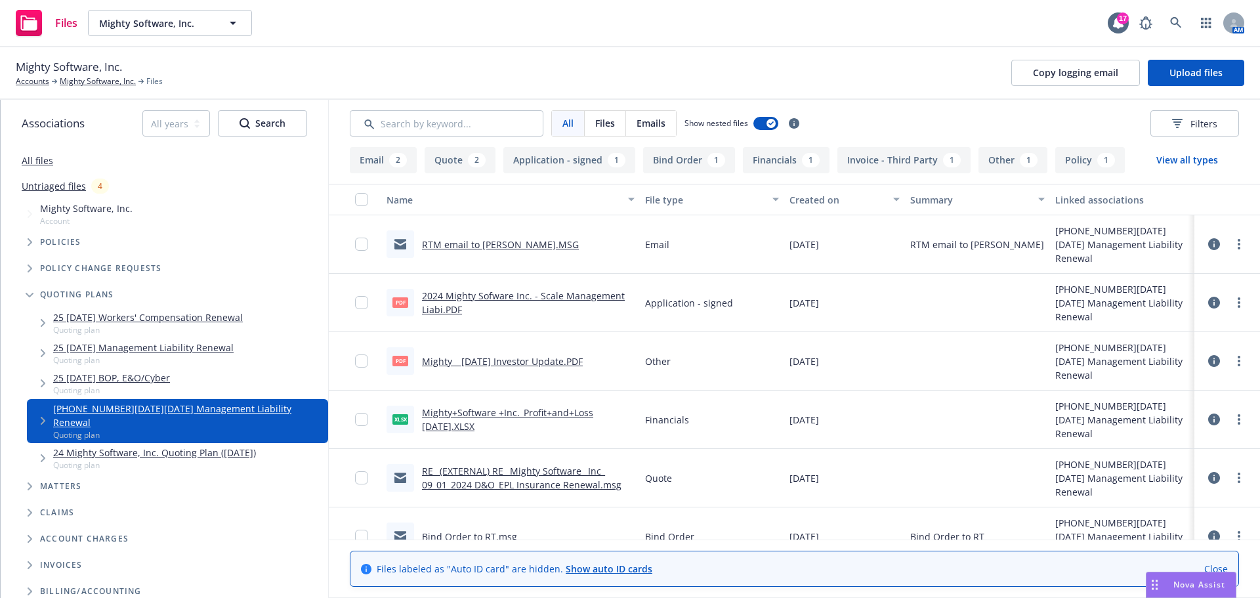
click at [509, 248] on link "RTM email to [PERSON_NAME].MSG" at bounding box center [500, 244] width 157 height 12
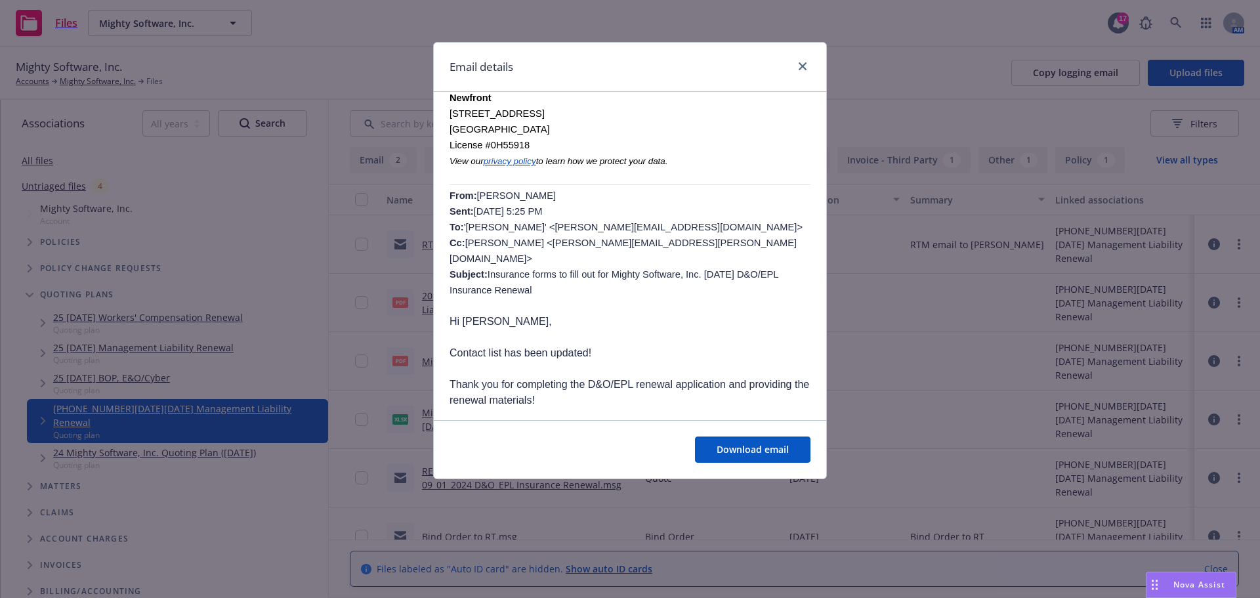
scroll to position [263, 0]
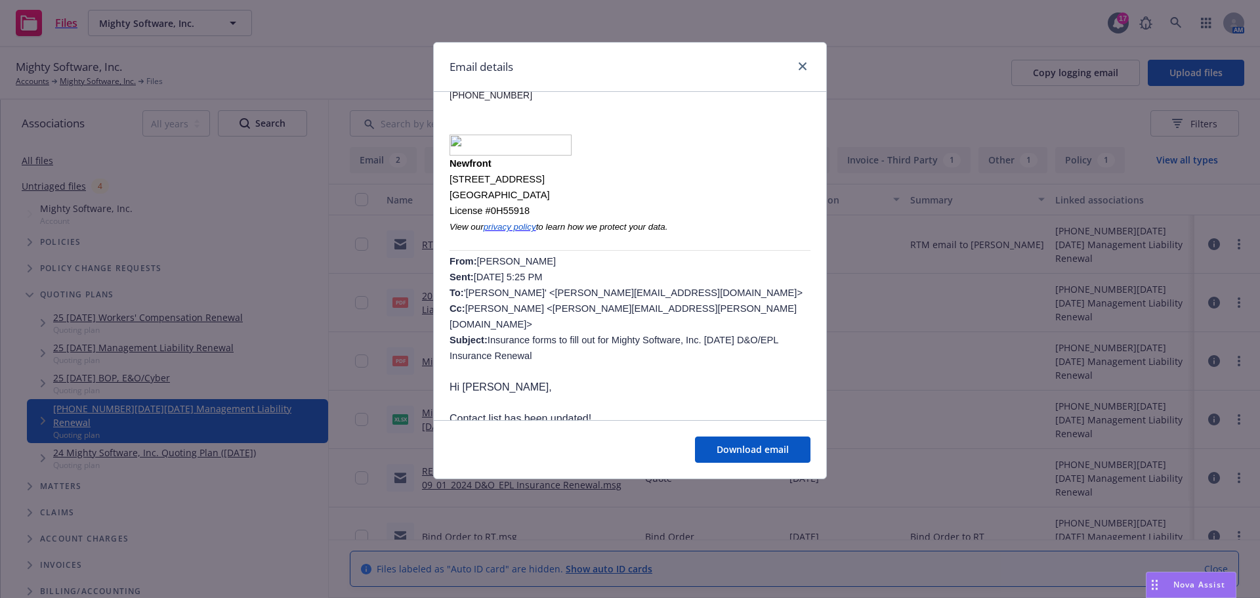
click at [804, 54] on div "Email details" at bounding box center [630, 67] width 393 height 49
click at [796, 60] on div at bounding box center [800, 66] width 21 height 17
click at [800, 68] on icon "close" at bounding box center [803, 66] width 8 height 8
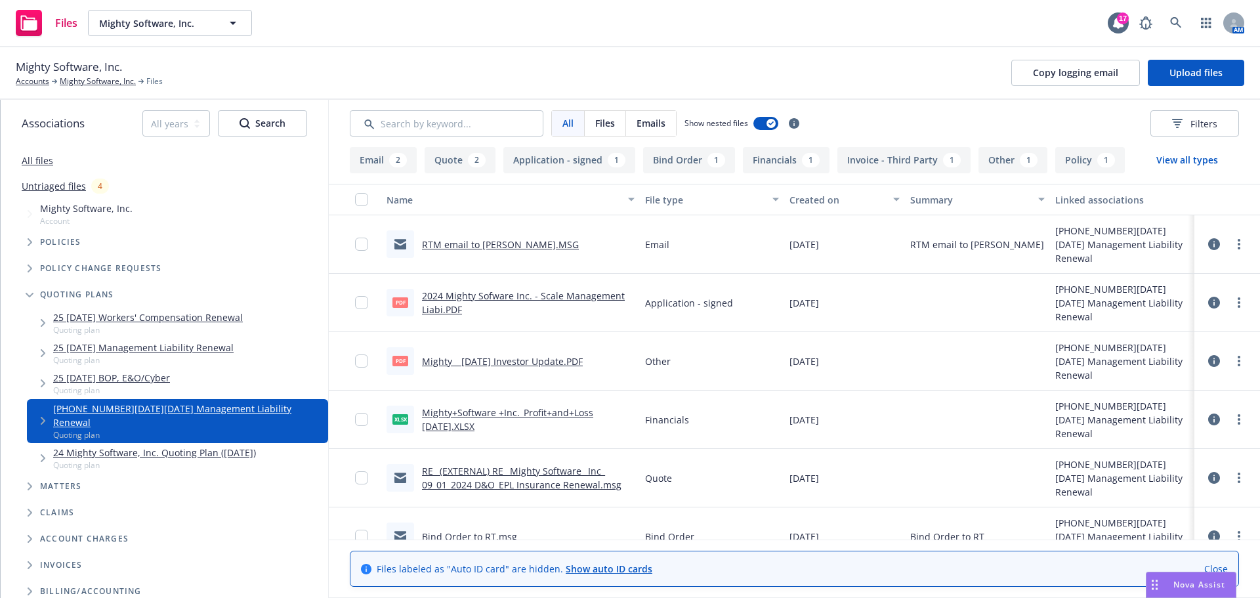
click at [43, 417] on icon "Tree Example" at bounding box center [43, 421] width 5 height 8
click at [57, 479] on icon "Tree Example" at bounding box center [56, 483] width 5 height 8
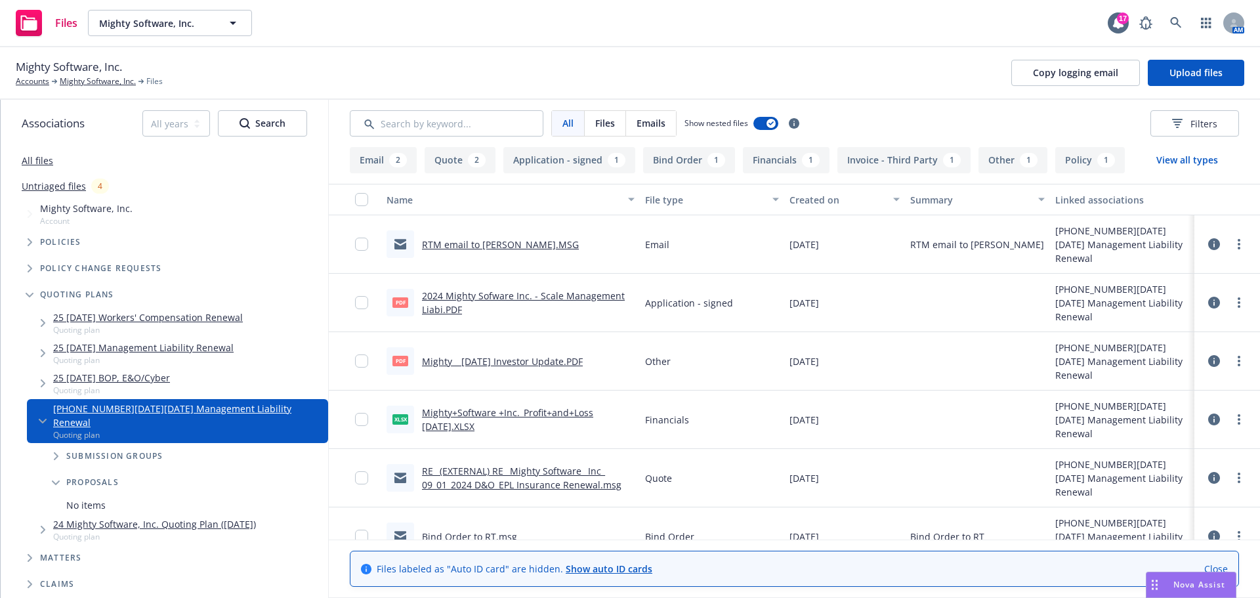
click at [72, 498] on span "No items" at bounding box center [85, 505] width 39 height 14
click at [44, 469] on div "Proposals" at bounding box center [184, 482] width 288 height 26
click at [56, 452] on icon "Tree Example" at bounding box center [56, 456] width 5 height 8
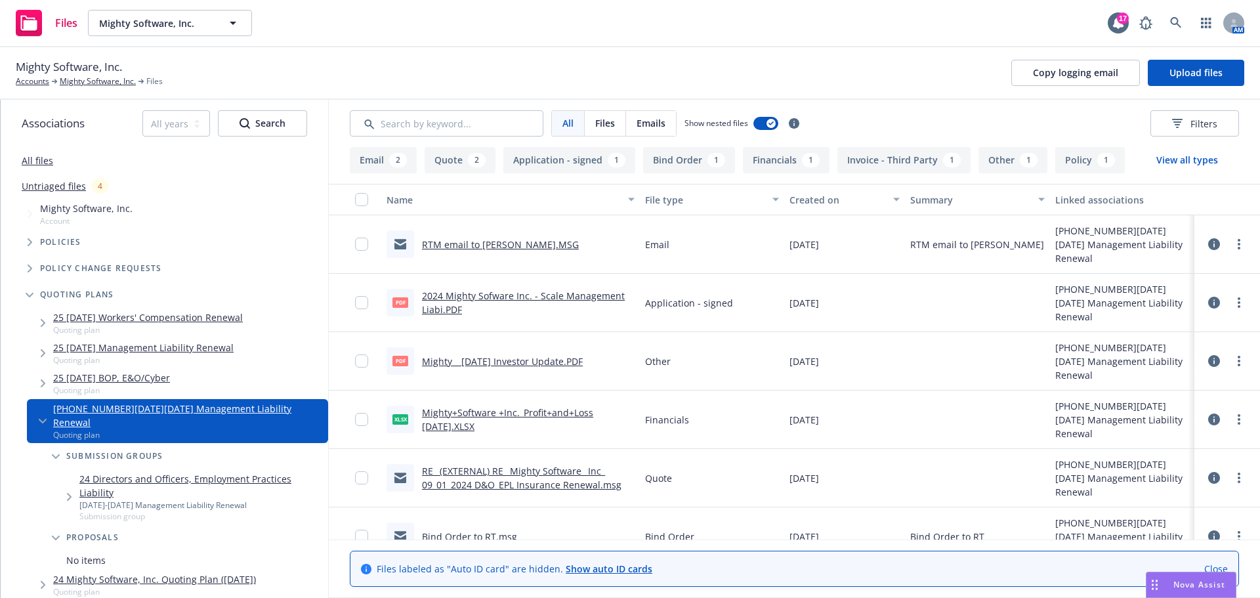
click at [54, 443] on div "Submission groups" at bounding box center [184, 456] width 288 height 26
click at [44, 419] on icon "Tree Example" at bounding box center [43, 421] width 8 height 5
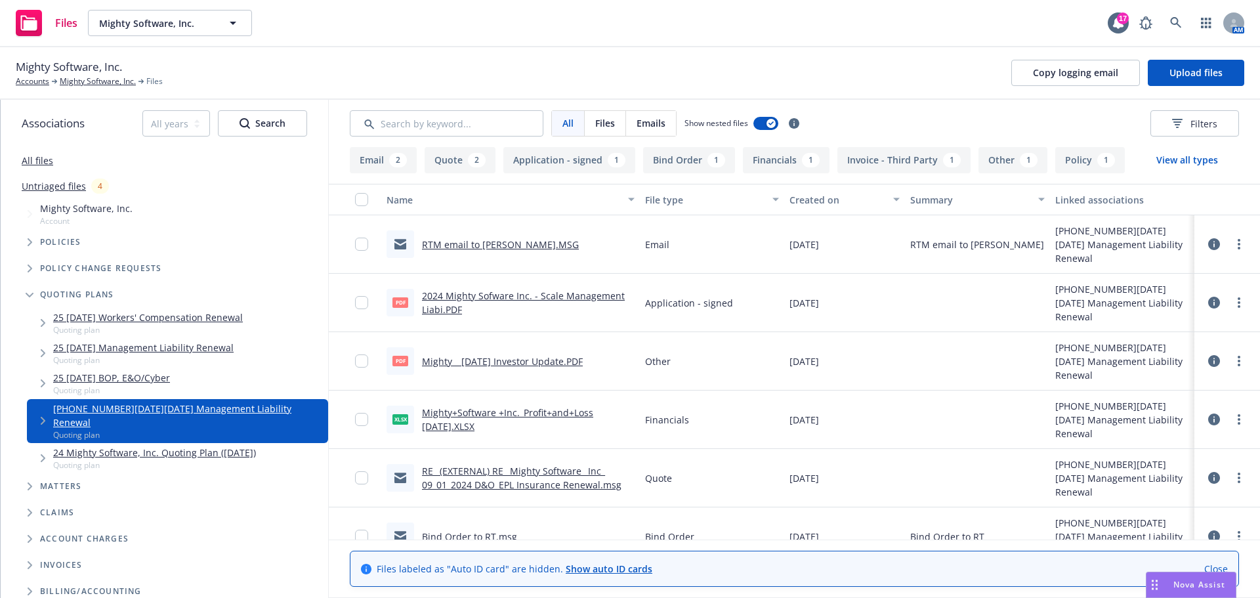
click at [106, 408] on link "[PHONE_NUMBER][DATE][DATE] Management Liability Renewal" at bounding box center [188, 416] width 270 height 28
click at [104, 87] on link "Mighty Software, Inc." at bounding box center [98, 81] width 76 height 12
